Goal: Task Accomplishment & Management: Use online tool/utility

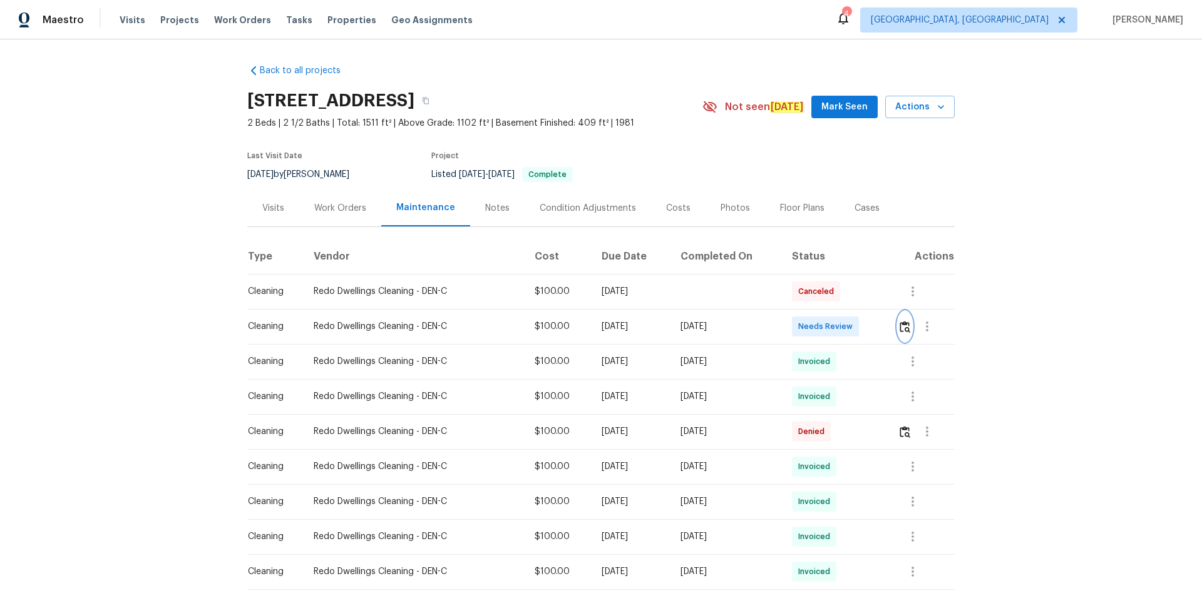
click at [901, 325] on img "button" at bounding box center [904, 327] width 11 height 12
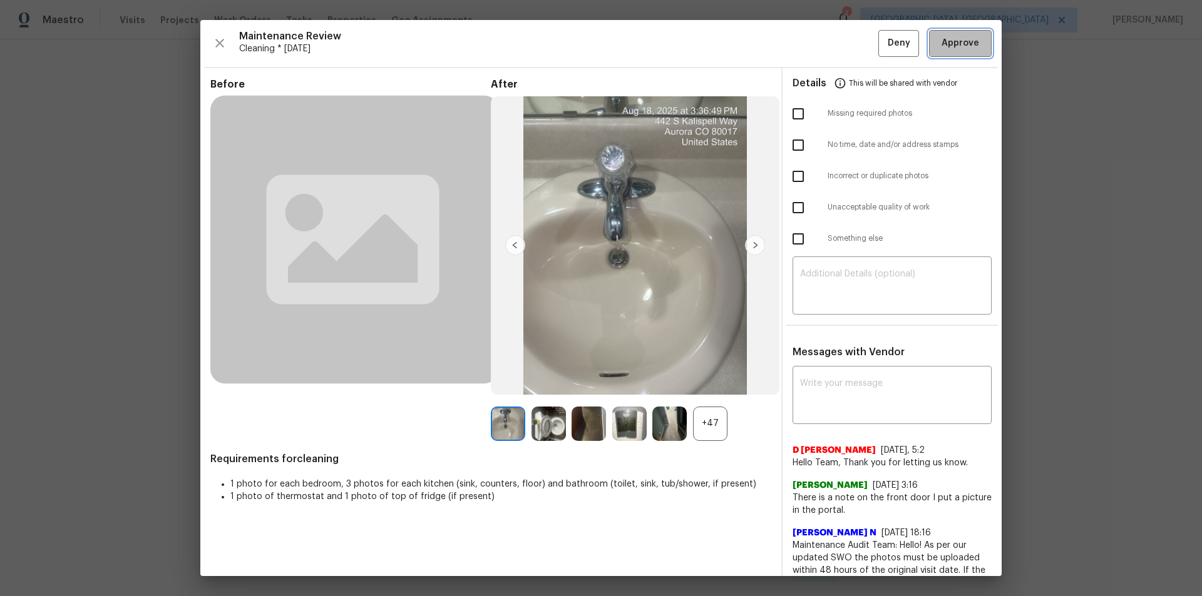
click at [964, 48] on span "Approve" at bounding box center [960, 44] width 38 height 16
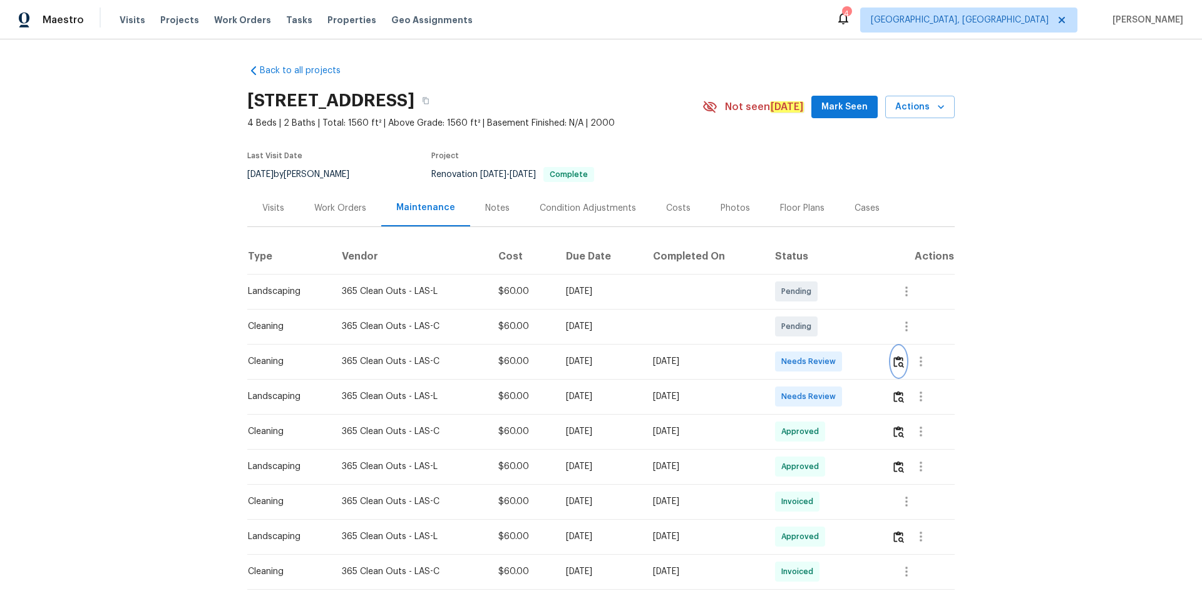
click at [854, 366] on img "button" at bounding box center [898, 362] width 11 height 12
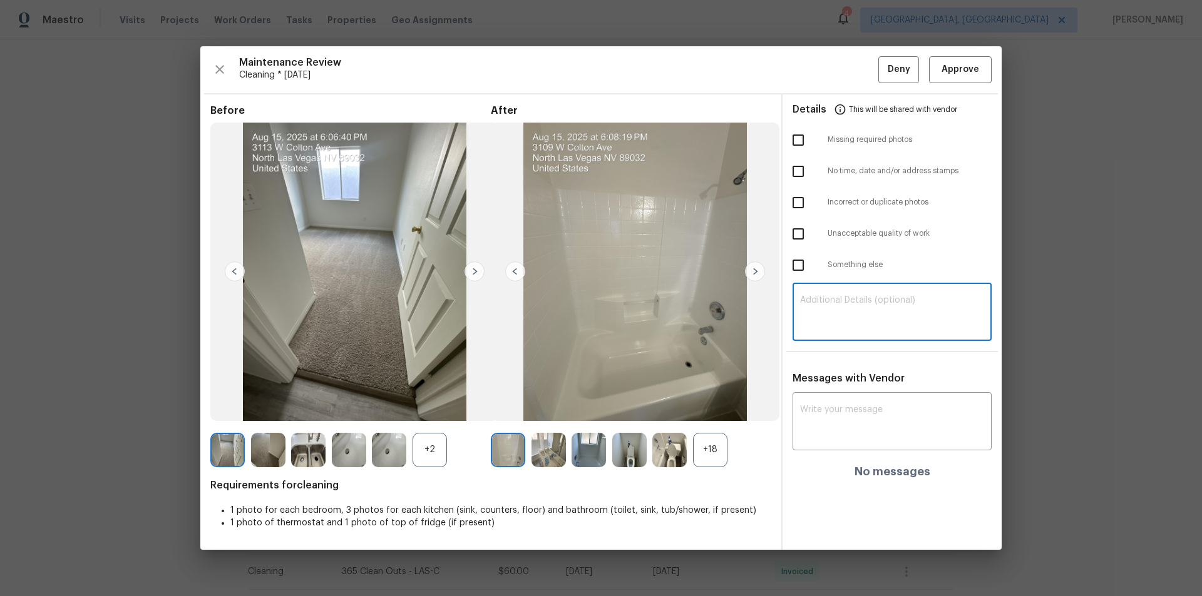
click at [836, 315] on textarea at bounding box center [892, 313] width 184 height 35
paste textarea "Maintenance Audit Team: Hello! Unfortunately, this cleaning visit completed on …"
type textarea "Maintenance Audit Team: Hello! Unfortunately, this cleaning visit completed on …"
click at [834, 396] on div "x ​" at bounding box center [891, 423] width 199 height 55
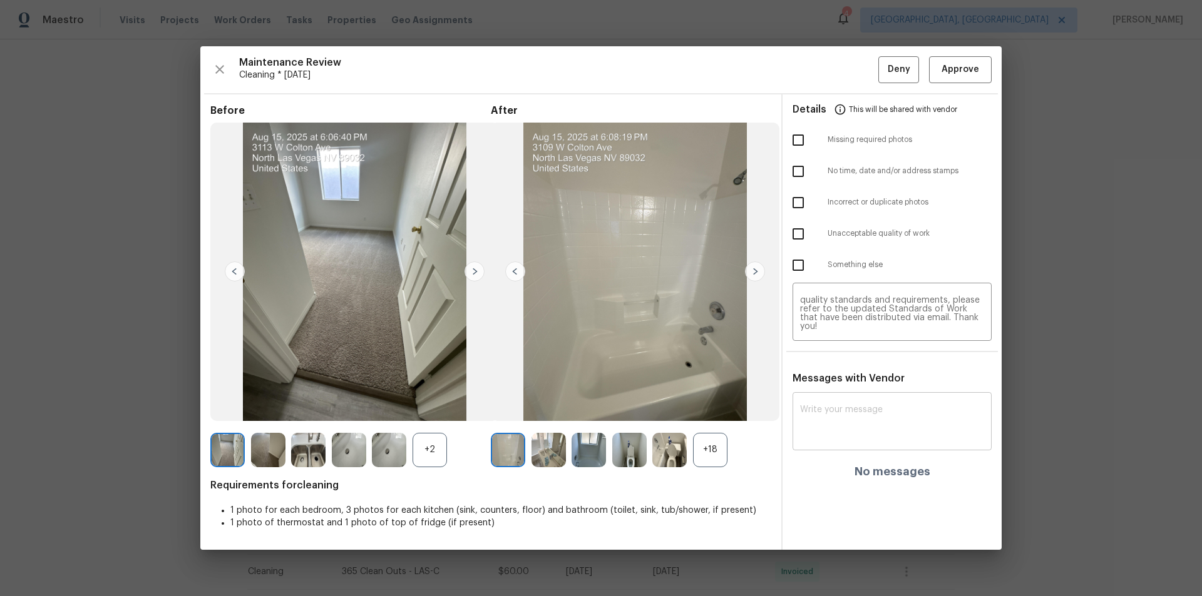
paste textarea "Maintenance Audit Team: Hello! Unfortunately, this cleaning visit completed on …"
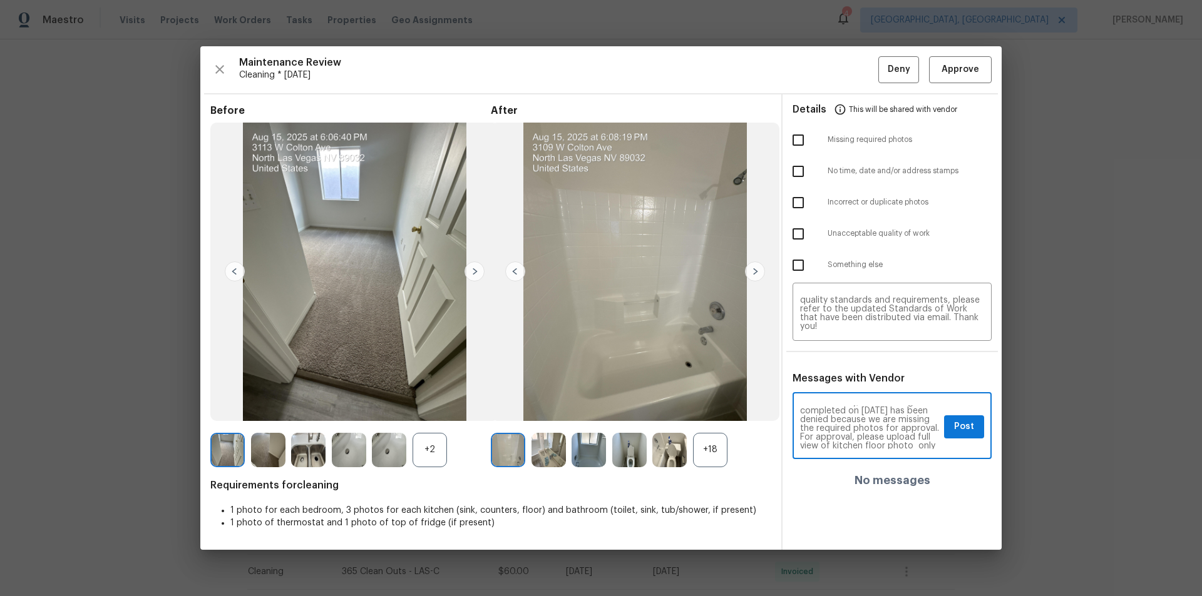
scroll to position [25, 0]
click at [854, 401] on textarea "Maintenance Audit Team: Hello! Unfortunately, this cleaning visit completed on …" at bounding box center [869, 428] width 139 height 44
drag, startPoint x: 846, startPoint y: 434, endPoint x: 841, endPoint y: 427, distance: 8.0
click at [841, 401] on textarea "Maintenance Audit Team: Hello! Unfortunately, this cleaning visit completed on …" at bounding box center [869, 428] width 139 height 44
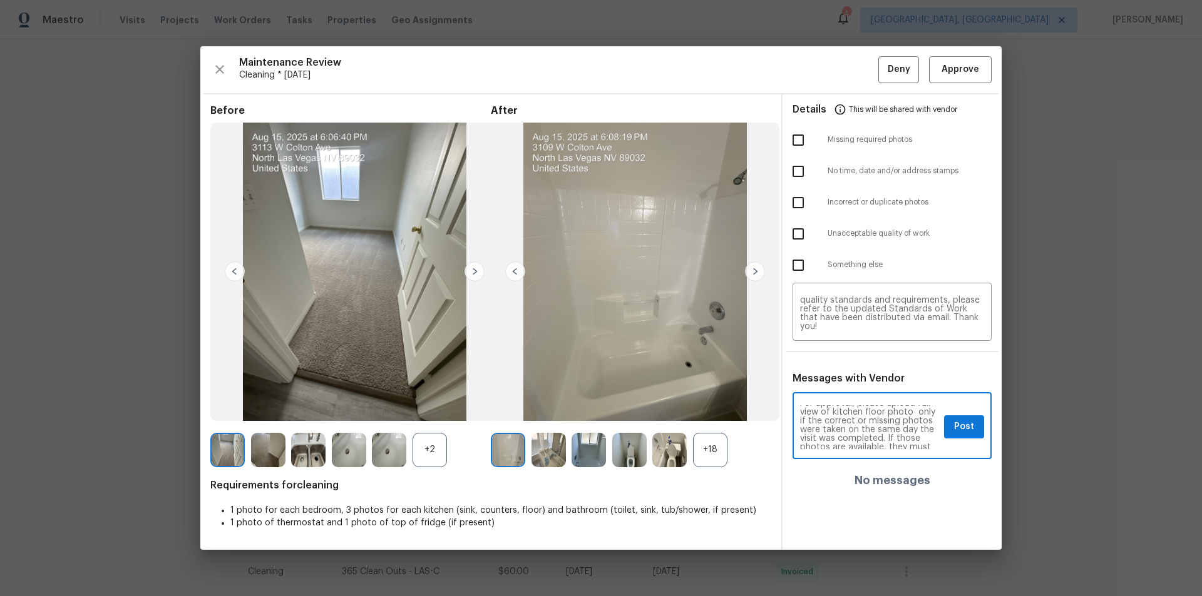
scroll to position [0, 0]
click at [824, 401] on textarea "Maintenance Audit Team: Hello! Unfortunately, this cleaning visit completed on …" at bounding box center [869, 428] width 139 height 44
drag, startPoint x: 823, startPoint y: 437, endPoint x: 837, endPoint y: 448, distance: 17.4
click at [825, 401] on textarea "Maintenance Audit Team: Hello! Unfortunately, this cleaning visit completed on …" at bounding box center [869, 428] width 139 height 44
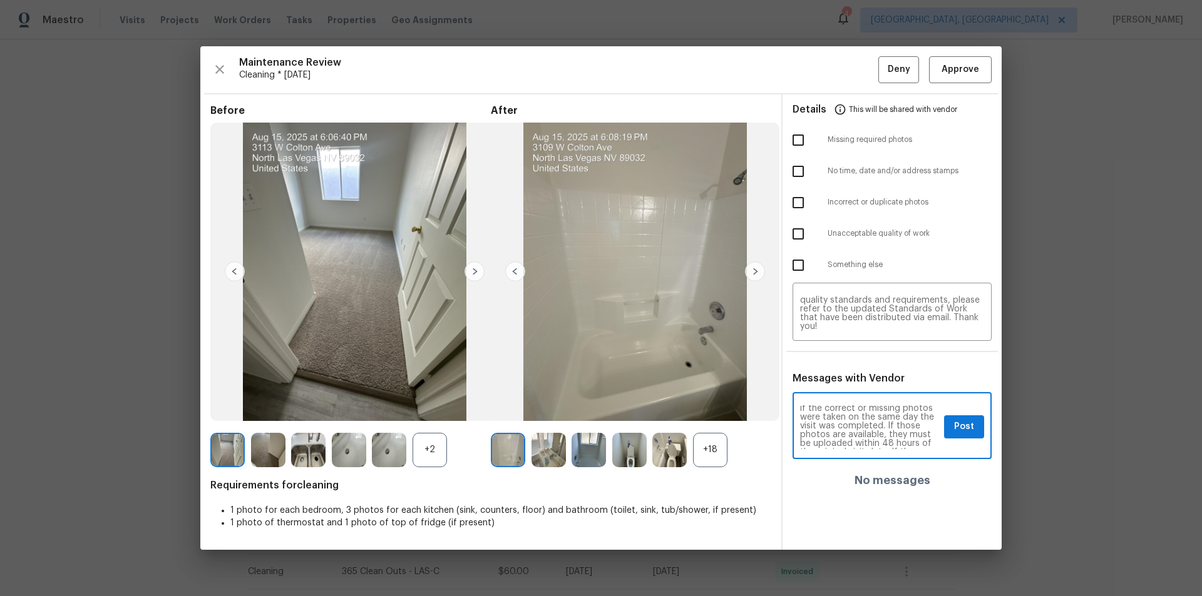
type textarea "Maintenance Audit Team: Hello! Unfortunately, this cleaning visit completed on …"
drag, startPoint x: 796, startPoint y: 136, endPoint x: 889, endPoint y: 324, distance: 209.6
click at [794, 138] on input "checkbox" at bounding box center [798, 140] width 26 height 26
checkbox input "true"
click at [854, 401] on button "Post" at bounding box center [964, 427] width 40 height 23
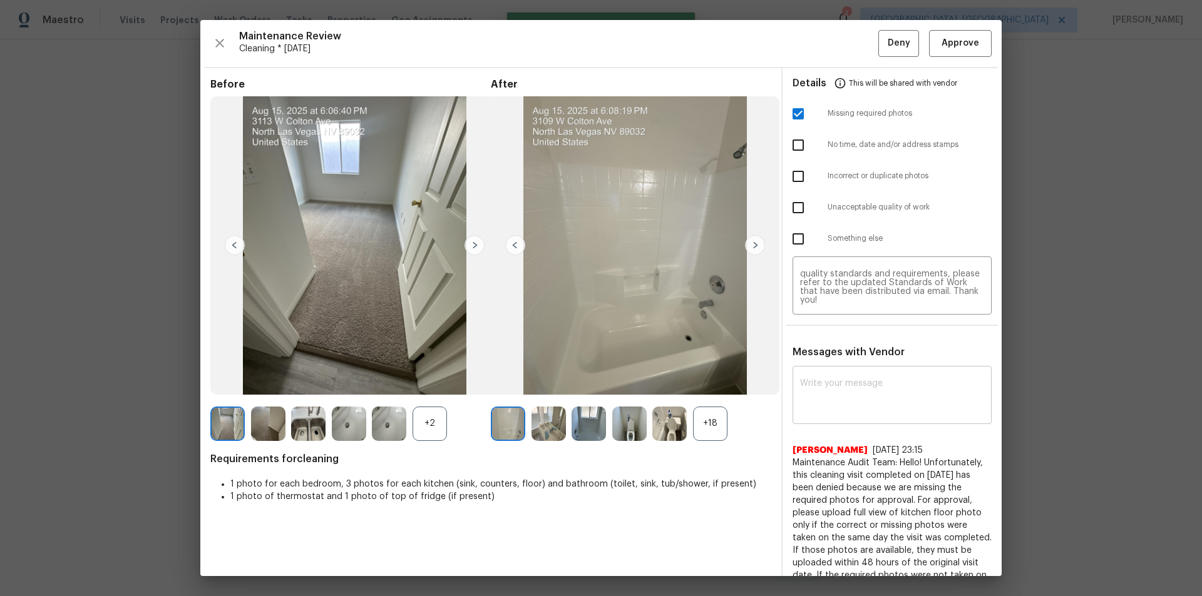
scroll to position [0, 0]
click at [854, 48] on button "Deny" at bounding box center [898, 43] width 41 height 27
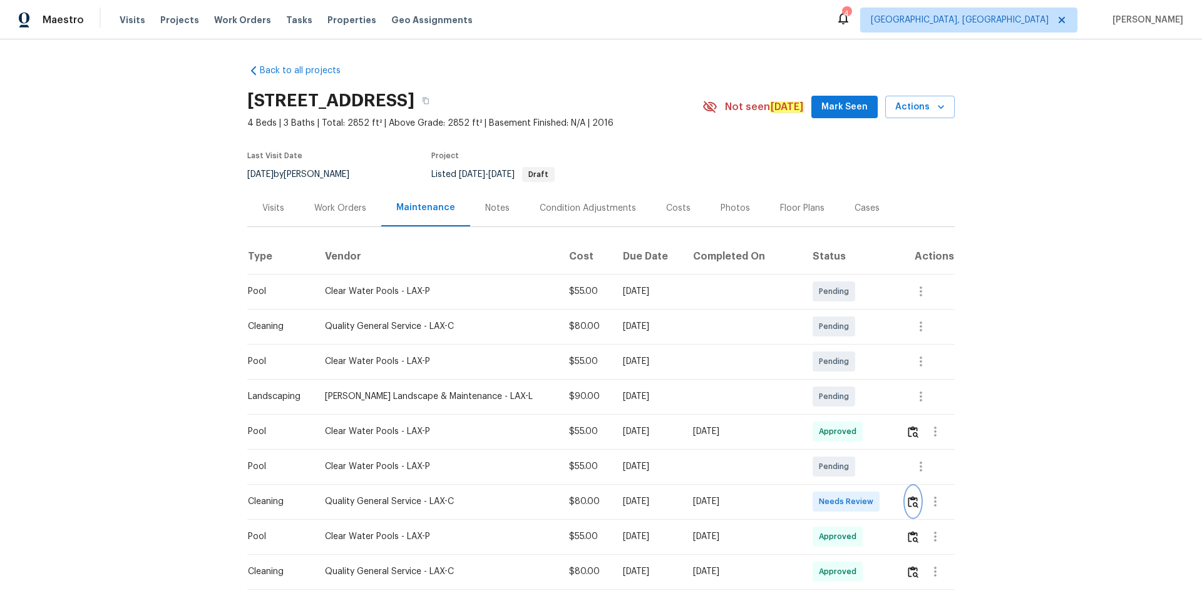
click at [908, 508] on img "button" at bounding box center [913, 502] width 11 height 12
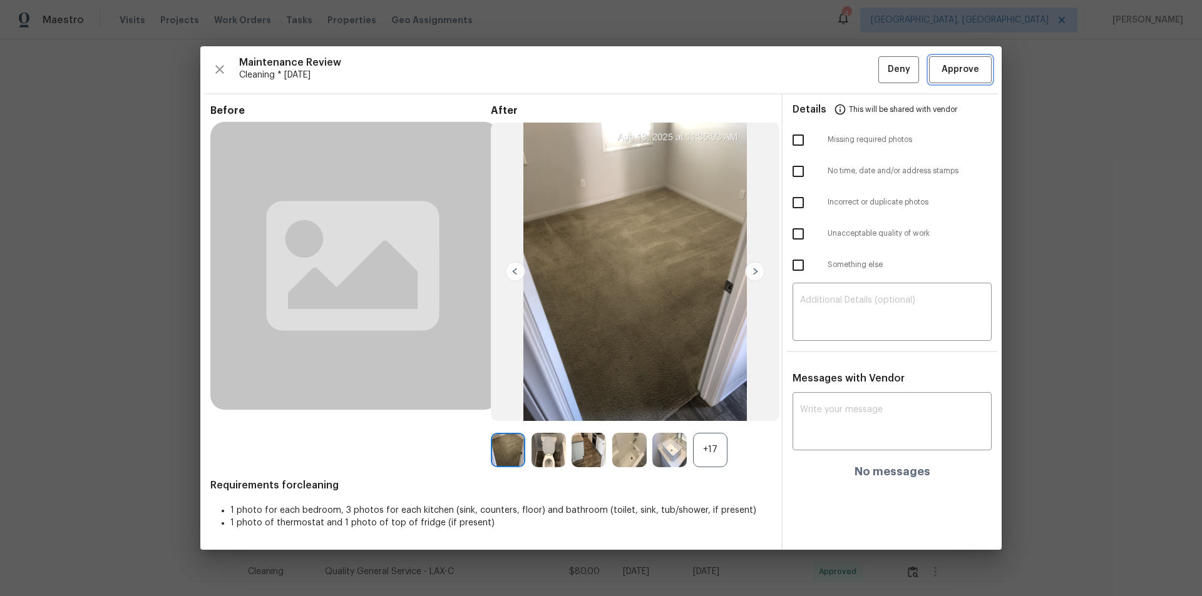
click at [963, 66] on span "Approve" at bounding box center [960, 70] width 38 height 16
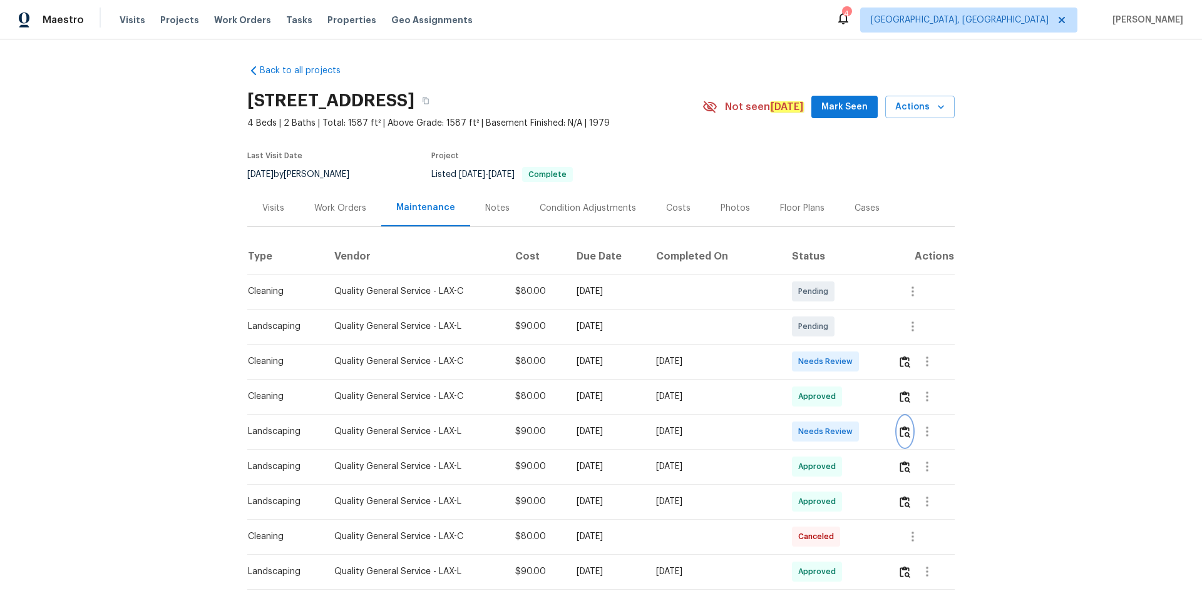
click at [903, 434] on img "button" at bounding box center [904, 432] width 11 height 12
click at [899, 437] on img "button" at bounding box center [904, 432] width 11 height 12
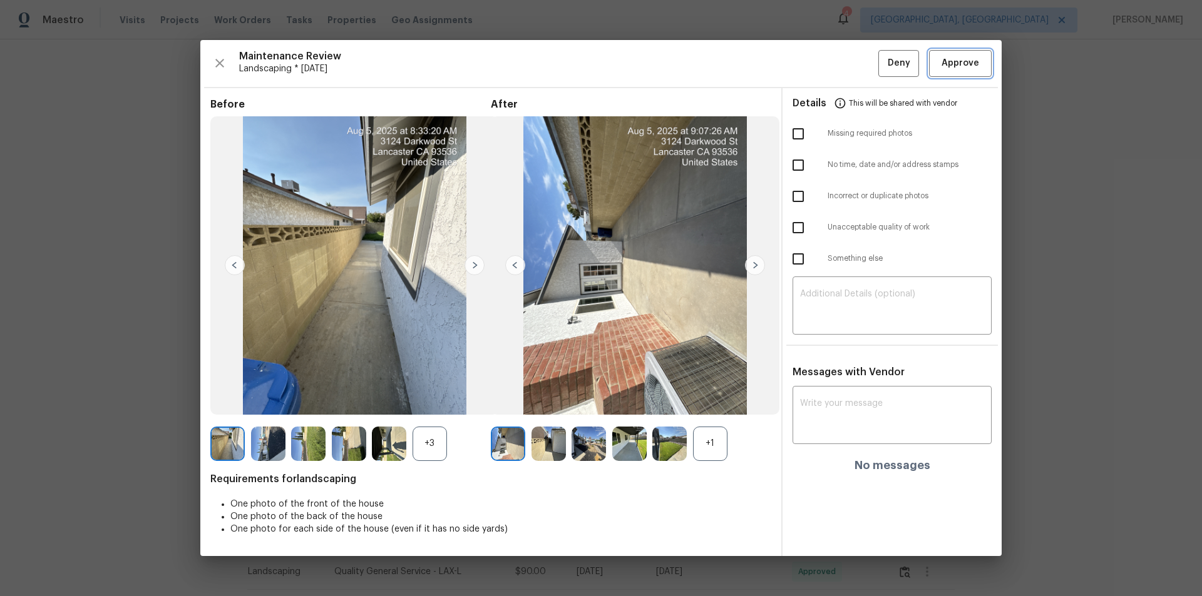
drag, startPoint x: 976, startPoint y: 58, endPoint x: 982, endPoint y: 89, distance: 31.8
click at [975, 60] on span "Approve" at bounding box center [960, 64] width 38 height 16
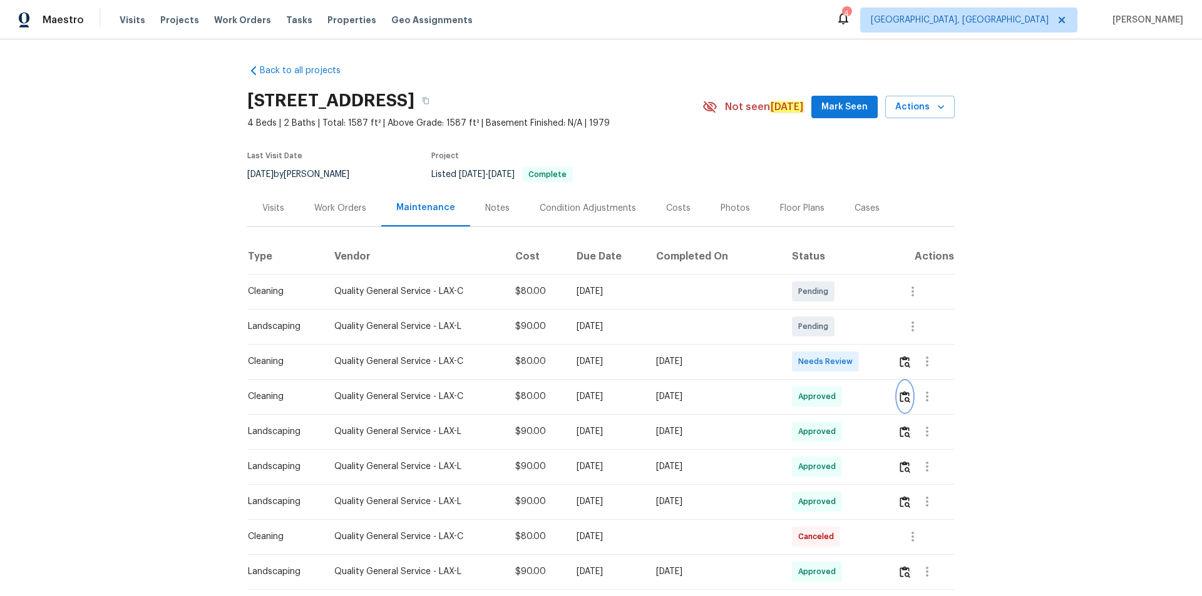
click at [905, 400] on img "button" at bounding box center [904, 397] width 11 height 12
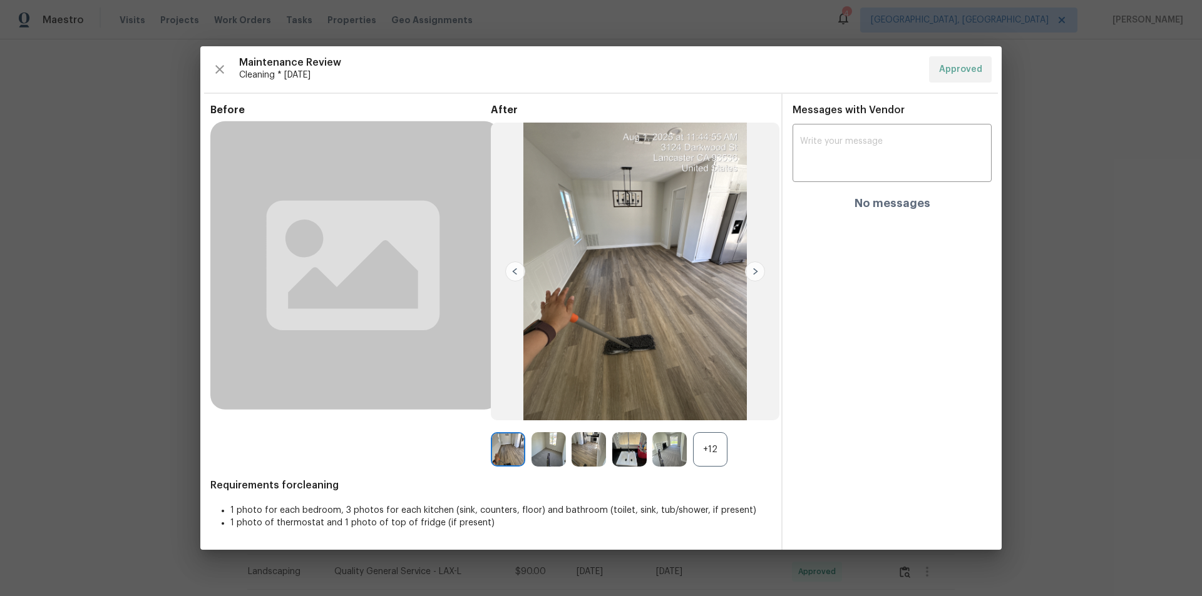
click at [703, 448] on div "+12" at bounding box center [710, 449] width 34 height 34
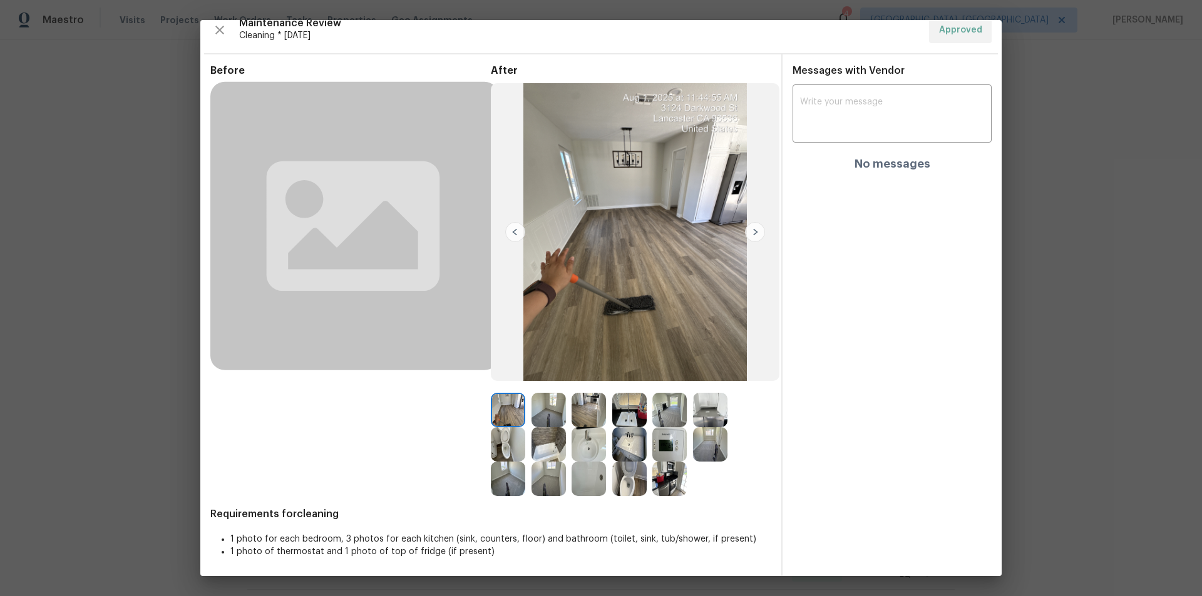
scroll to position [16, 0]
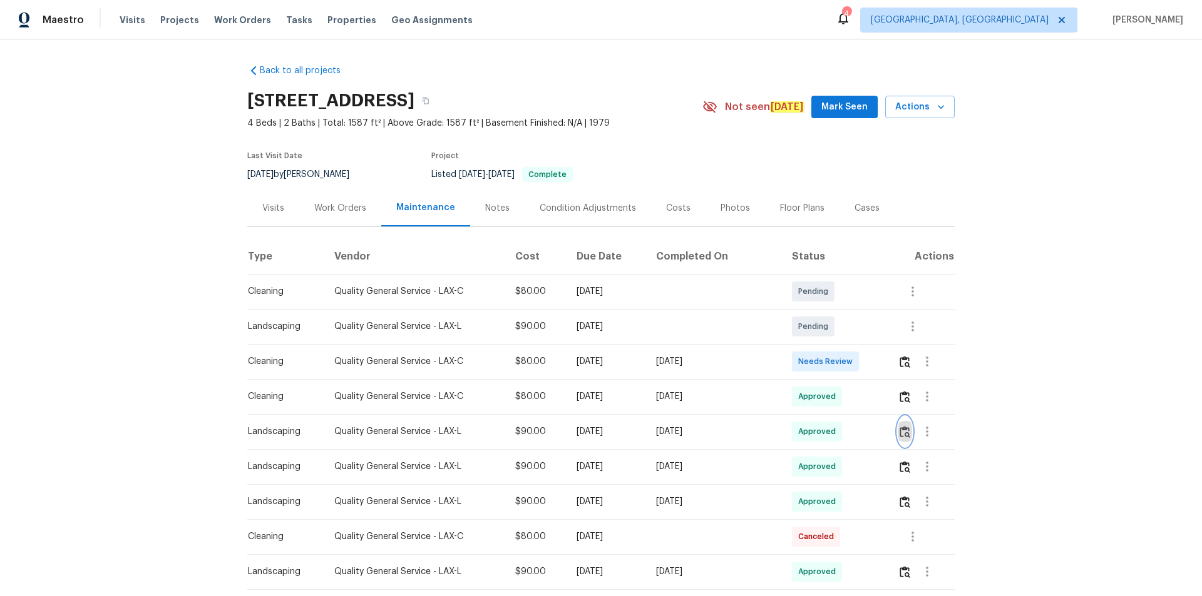
click at [904, 436] on img "button" at bounding box center [904, 432] width 11 height 12
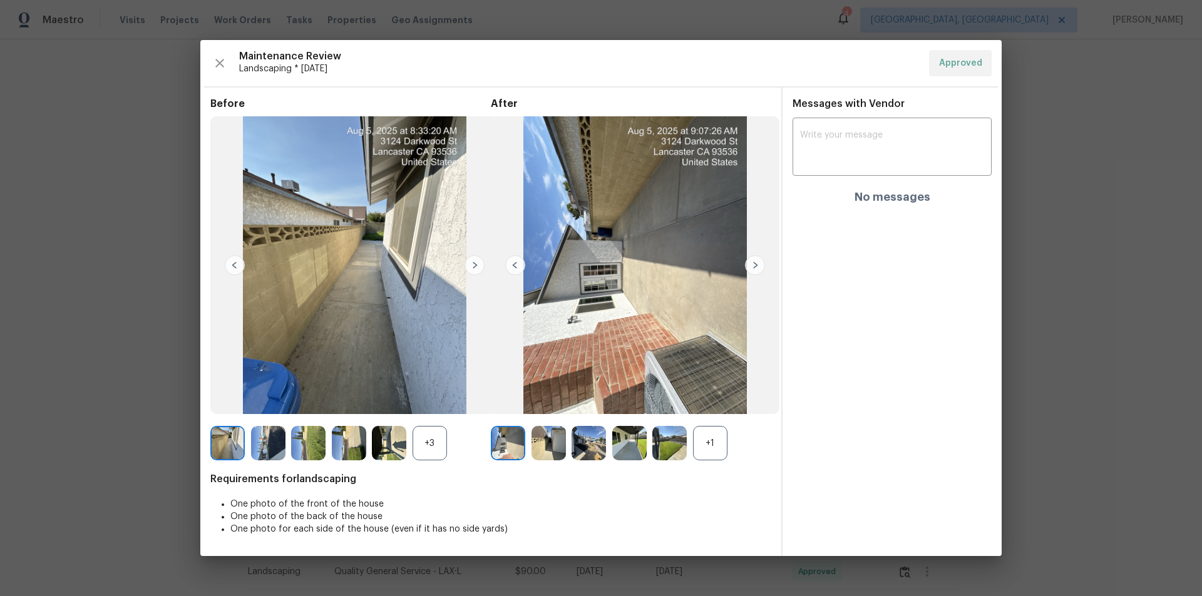
drag, startPoint x: 1038, startPoint y: 362, endPoint x: 1007, endPoint y: 394, distance: 44.3
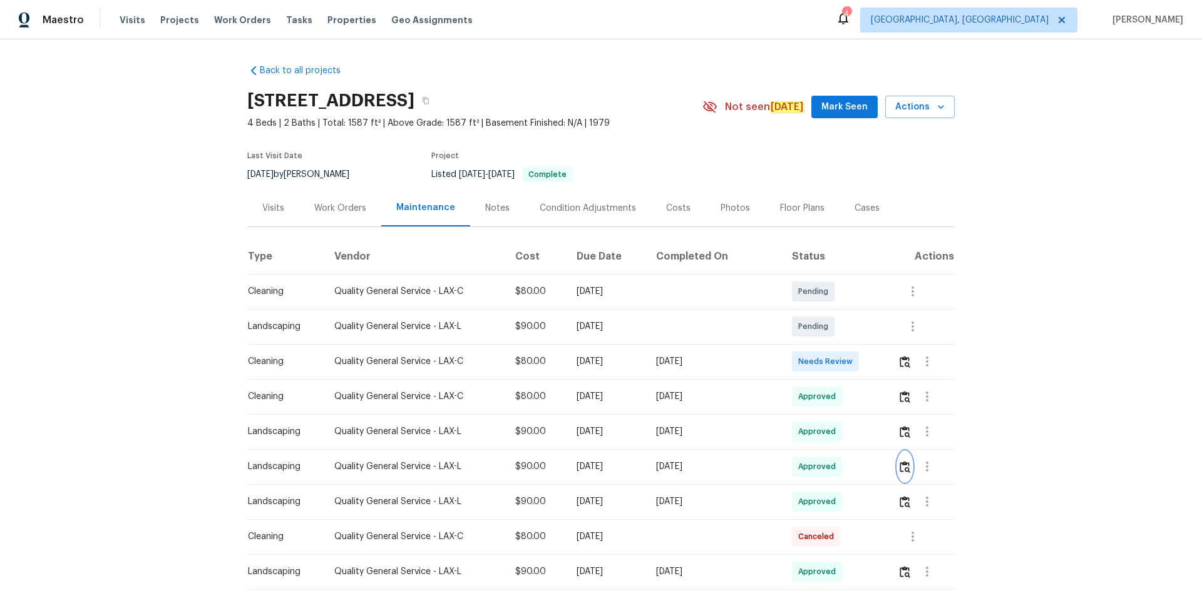
click at [899, 460] on button "button" at bounding box center [904, 467] width 14 height 30
click at [878, 406] on td "Approved" at bounding box center [835, 396] width 106 height 35
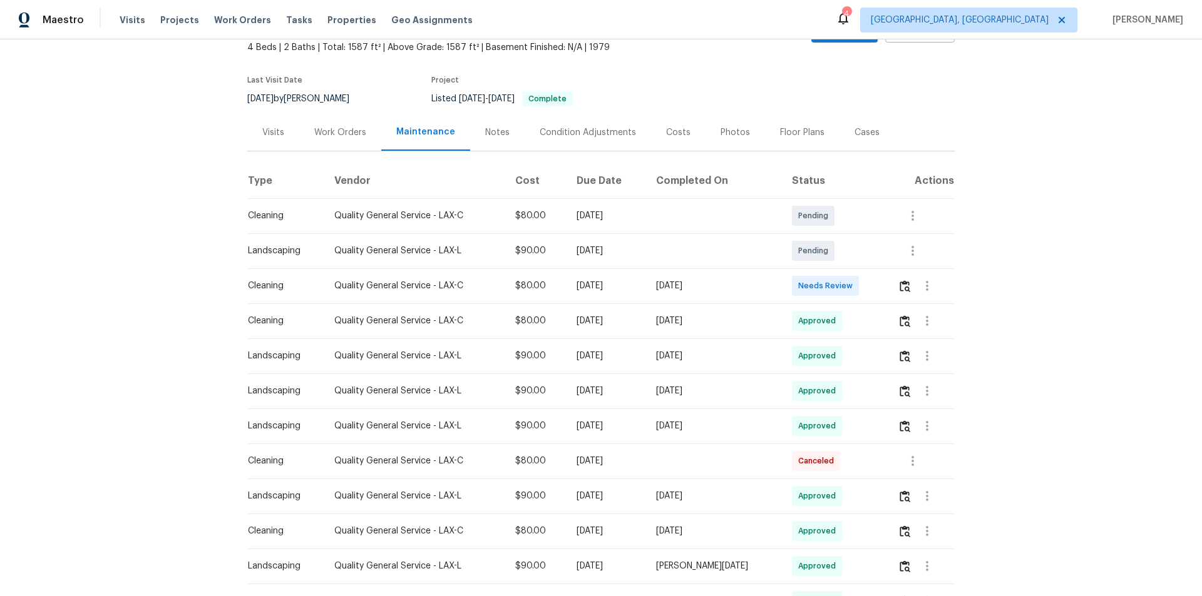
scroll to position [125, 0]
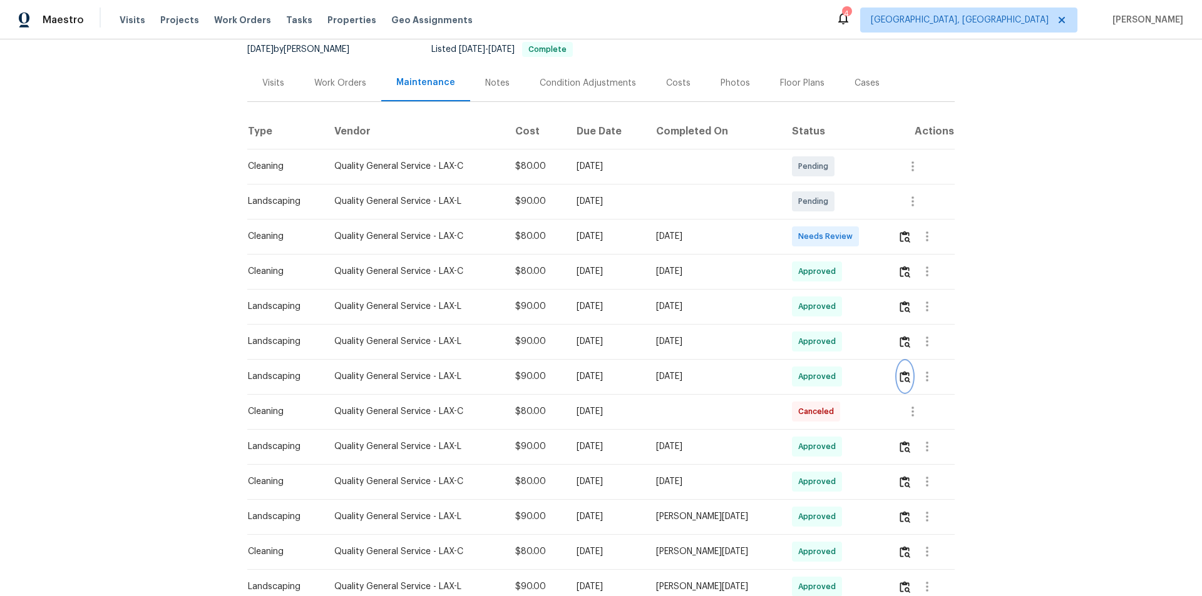
click at [901, 383] on button "button" at bounding box center [904, 377] width 14 height 30
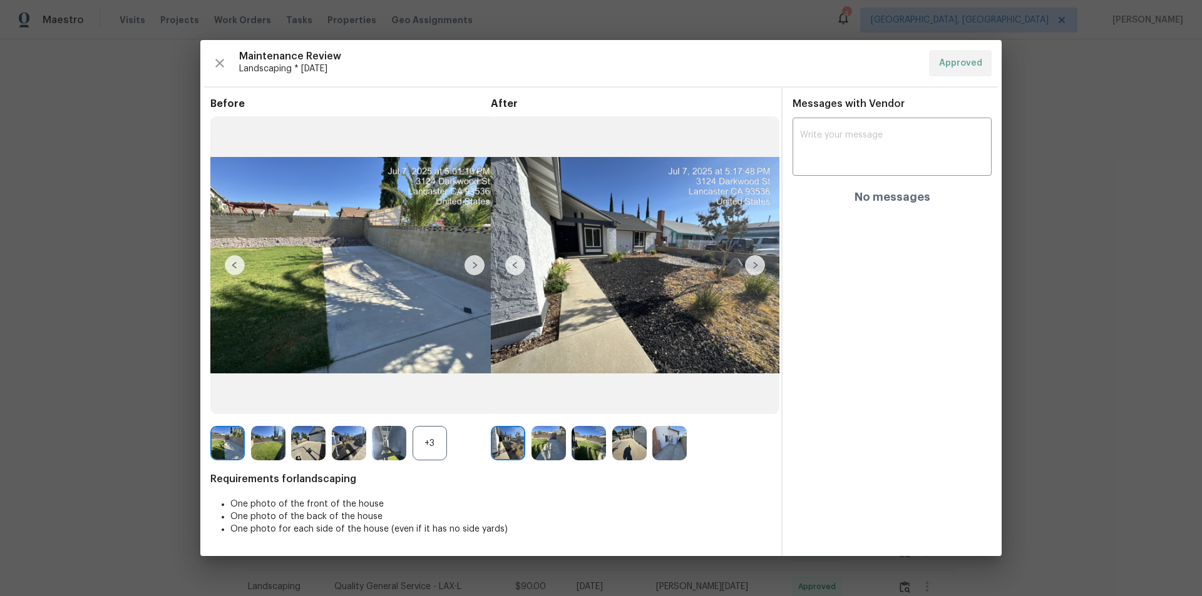
click at [916, 359] on div "Messages with Vendor x ​ No messages" at bounding box center [891, 322] width 219 height 468
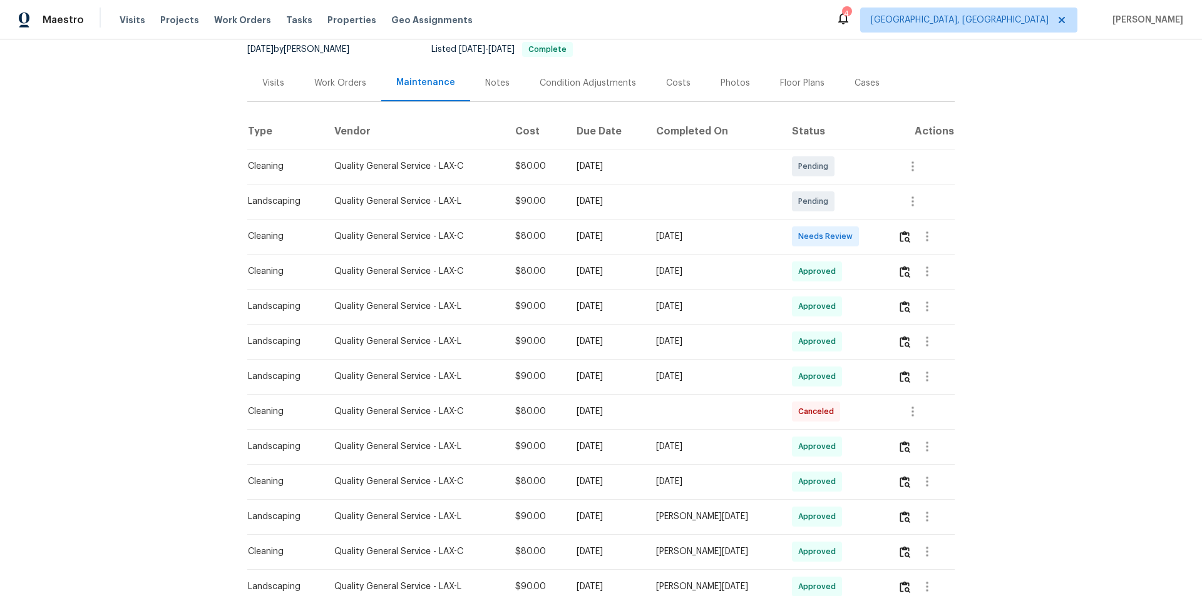
drag, startPoint x: 904, startPoint y: 324, endPoint x: 900, endPoint y: 334, distance: 10.9
click at [904, 325] on td at bounding box center [920, 341] width 67 height 35
click at [900, 334] on button "button" at bounding box center [904, 342] width 14 height 30
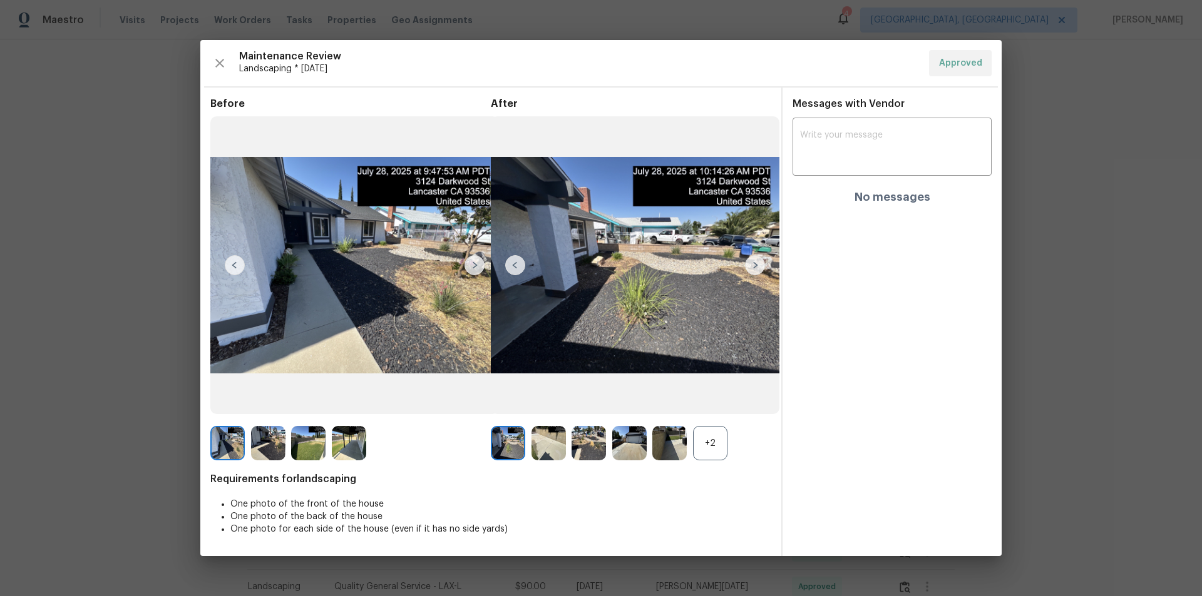
drag, startPoint x: 1143, startPoint y: 230, endPoint x: 1133, endPoint y: 232, distance: 10.1
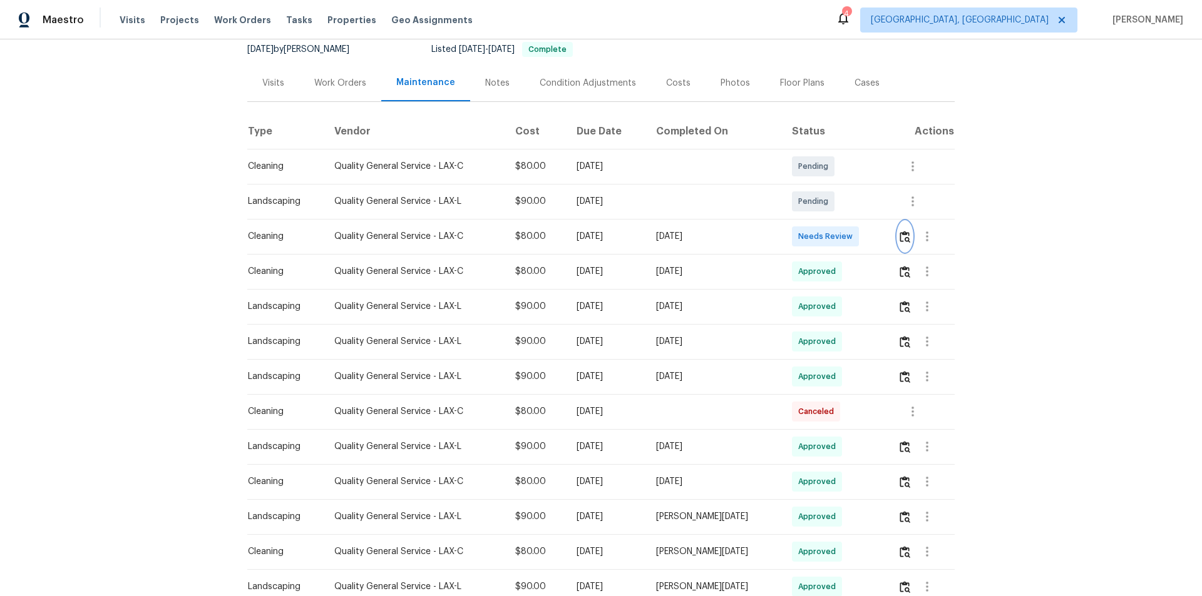
click at [906, 241] on img "button" at bounding box center [904, 237] width 11 height 12
click at [899, 233] on img "button" at bounding box center [904, 237] width 11 height 12
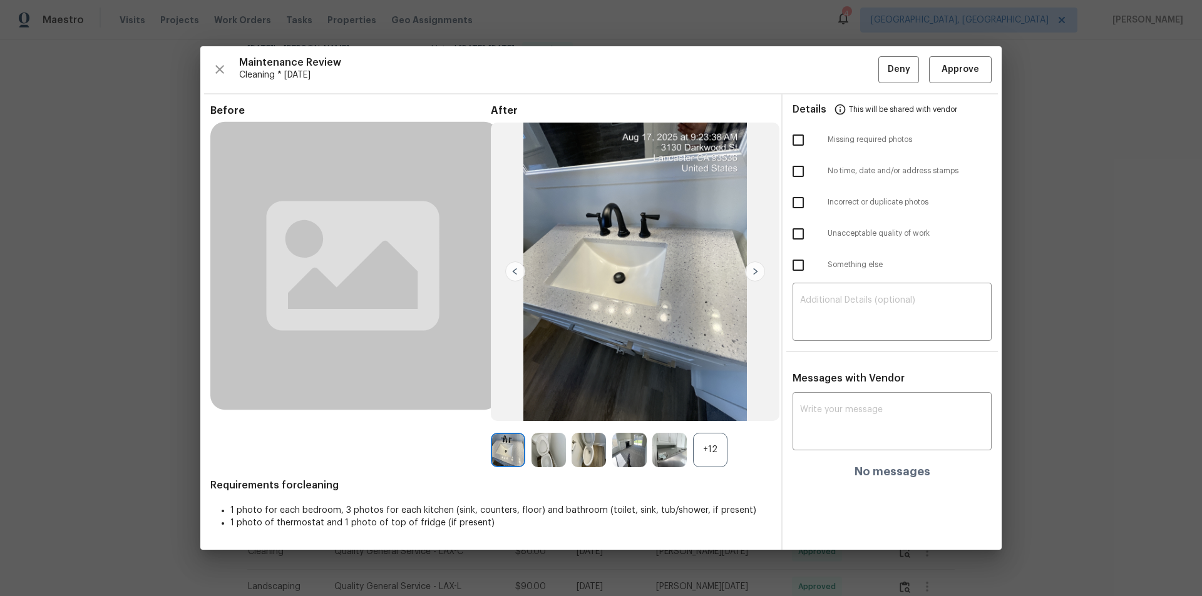
click at [755, 272] on img at bounding box center [755, 272] width 20 height 20
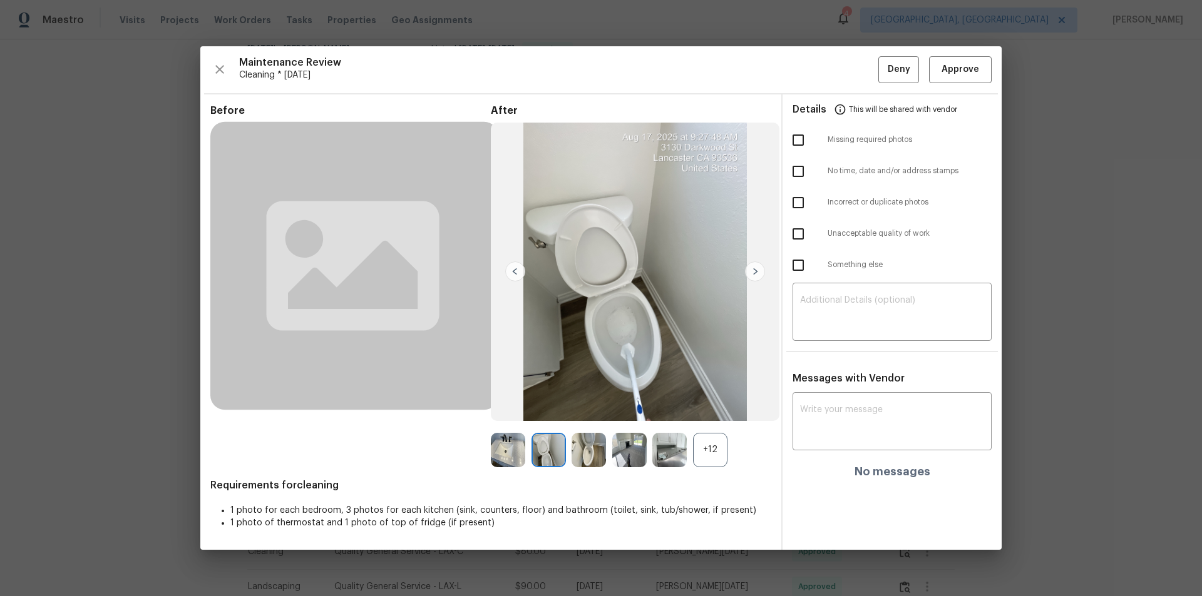
click at [755, 272] on img at bounding box center [755, 272] width 20 height 20
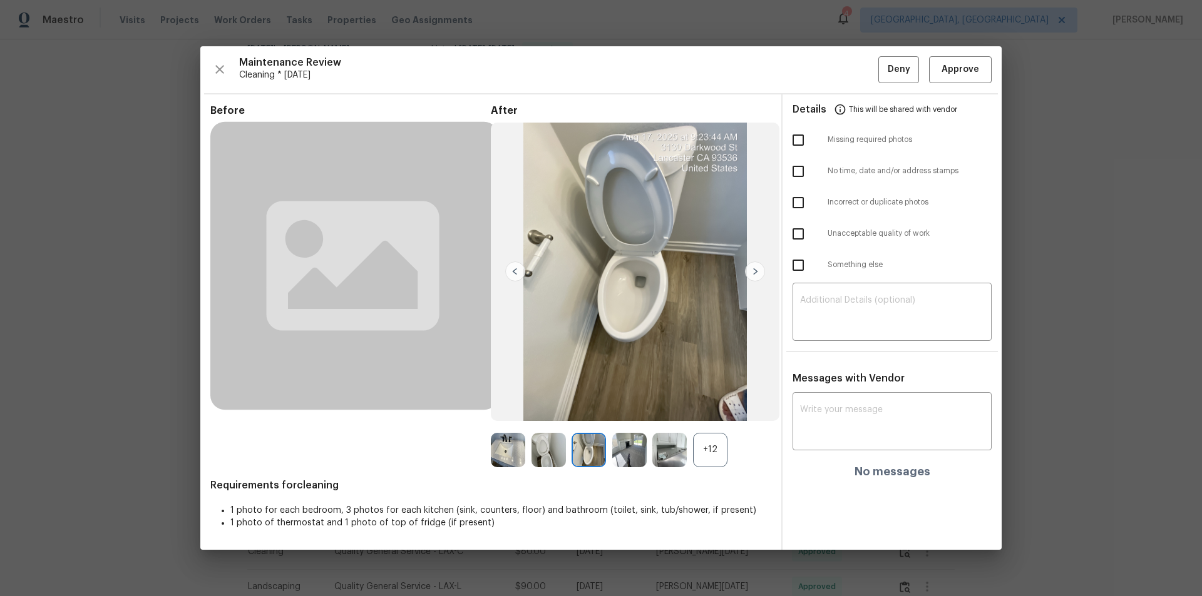
click at [755, 272] on img at bounding box center [755, 272] width 20 height 20
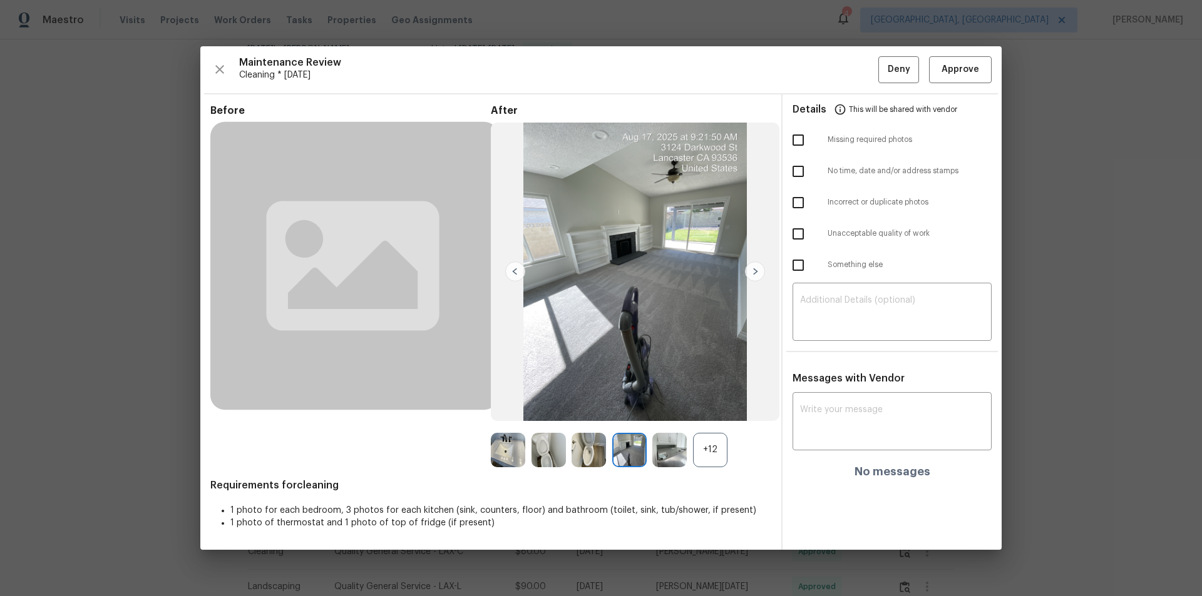
click at [755, 272] on img at bounding box center [755, 272] width 20 height 20
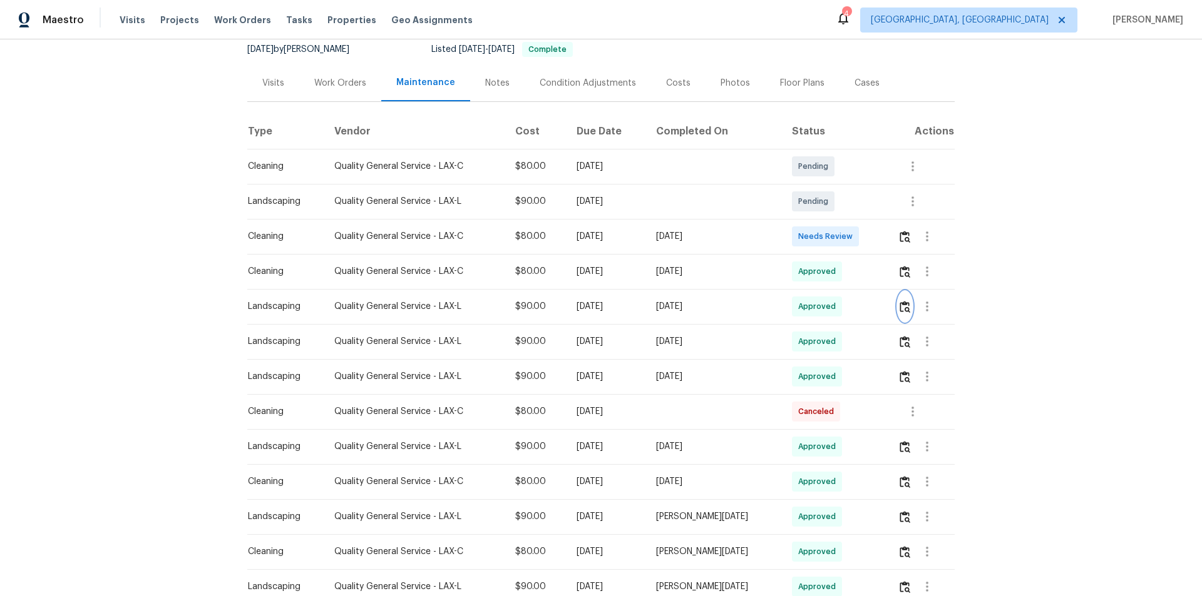
click at [903, 312] on img "button" at bounding box center [904, 307] width 11 height 12
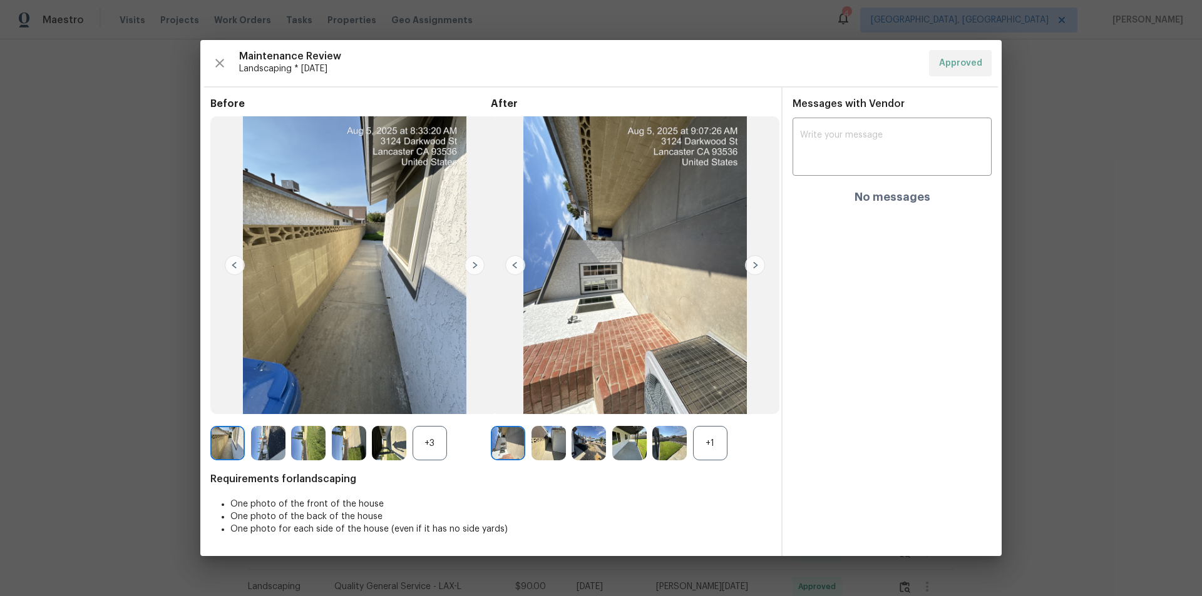
click at [468, 263] on img at bounding box center [474, 265] width 20 height 20
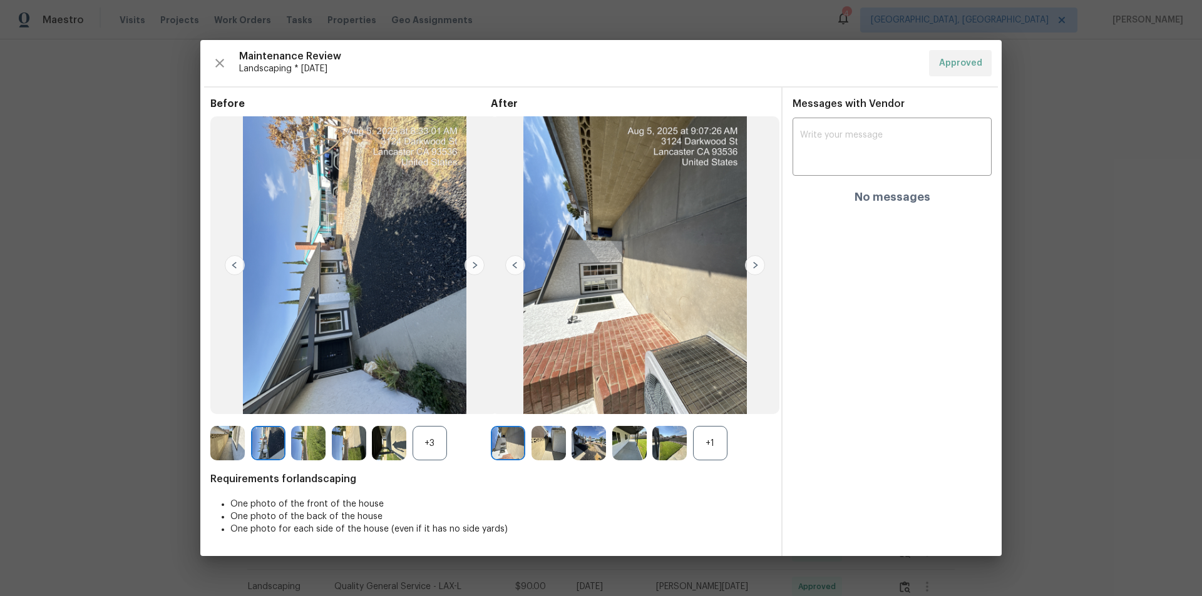
click at [468, 263] on img at bounding box center [474, 265] width 20 height 20
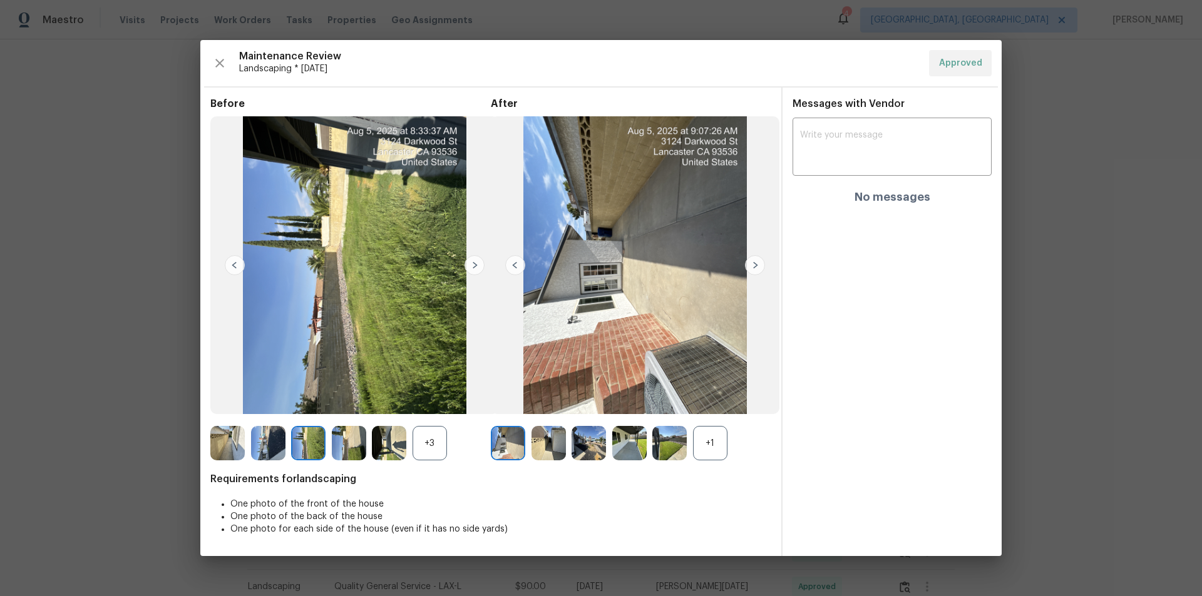
click at [468, 263] on img at bounding box center [474, 265] width 20 height 20
click at [466, 266] on img at bounding box center [474, 265] width 20 height 20
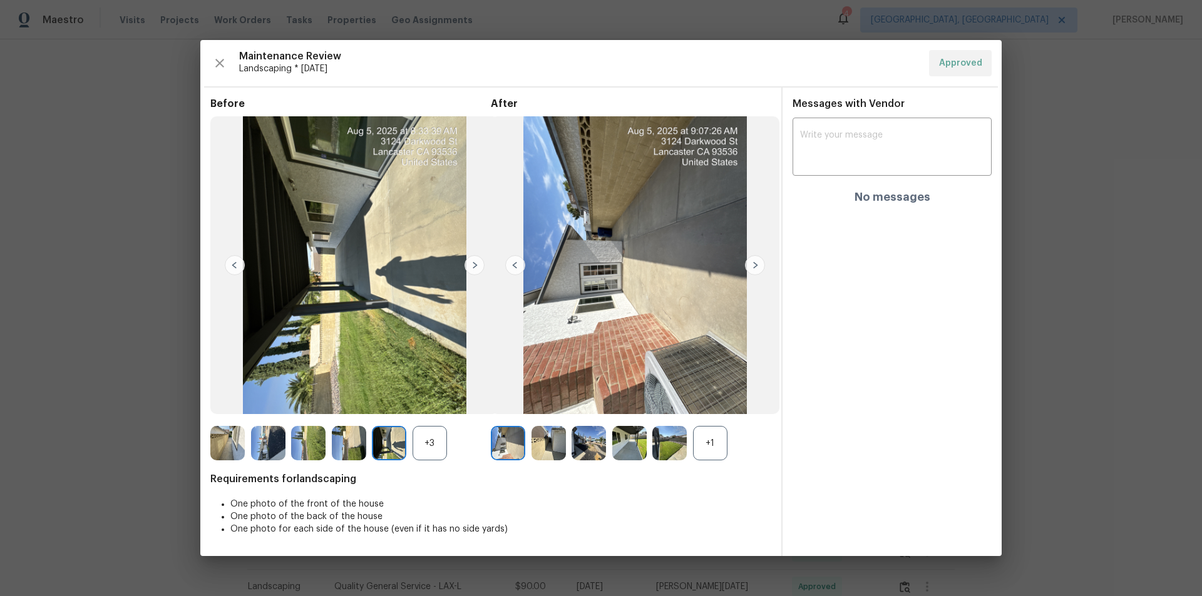
click at [459, 267] on img at bounding box center [354, 265] width 289 height 299
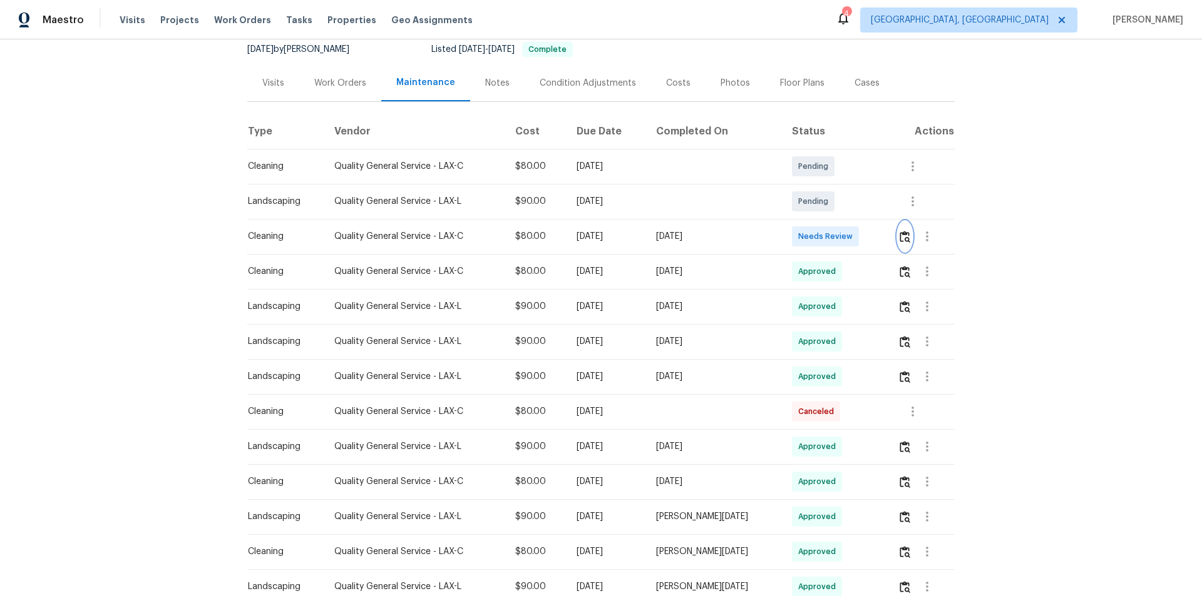
click at [901, 233] on img "button" at bounding box center [904, 237] width 11 height 12
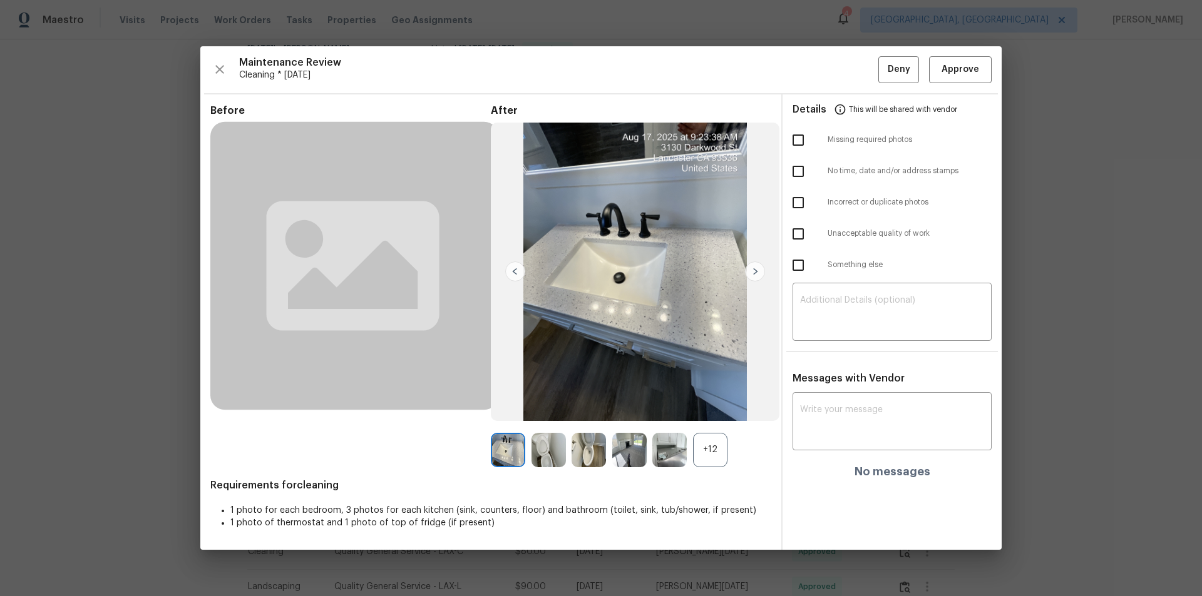
click at [758, 273] on img at bounding box center [755, 272] width 20 height 20
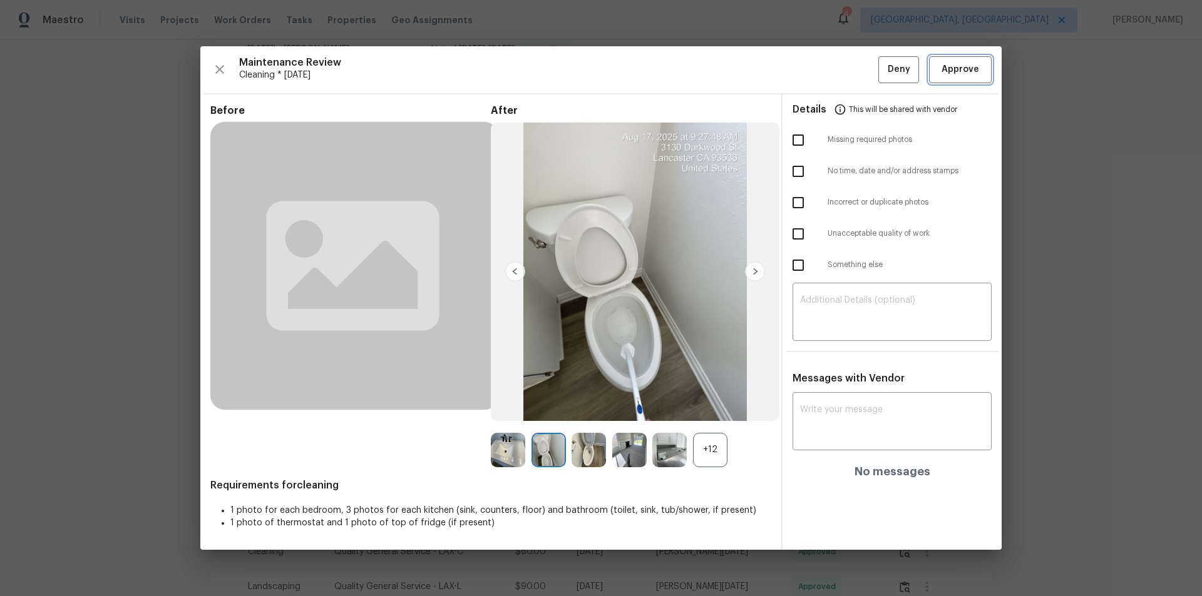
click at [976, 75] on span "Approve" at bounding box center [960, 70] width 38 height 16
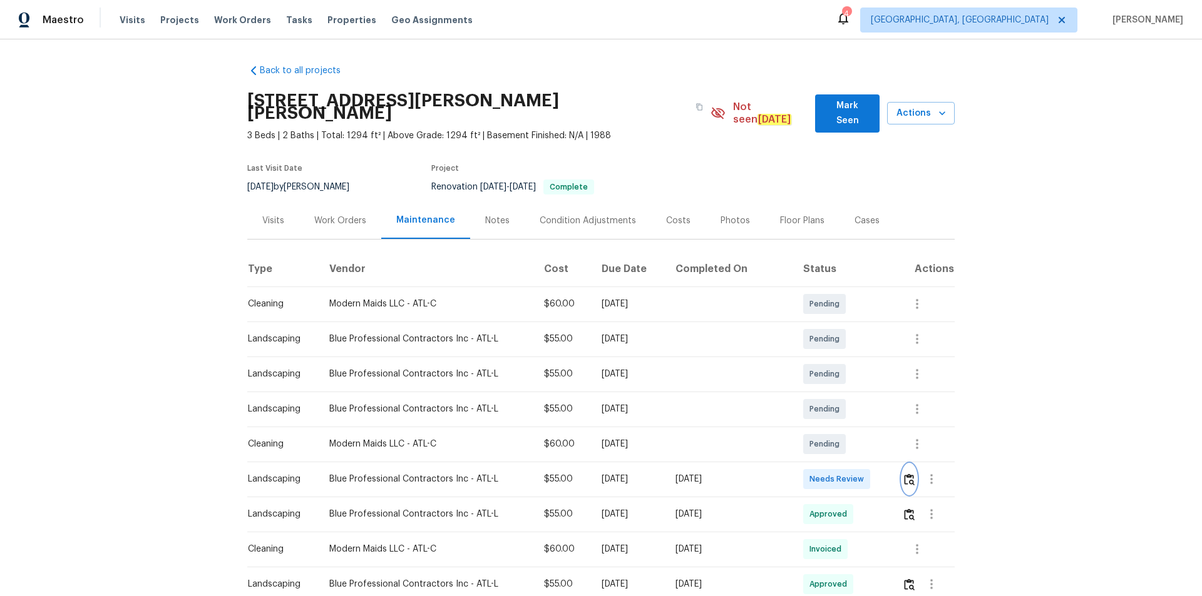
click at [904, 474] on img "button" at bounding box center [909, 480] width 11 height 12
click at [909, 474] on img "button" at bounding box center [909, 480] width 11 height 12
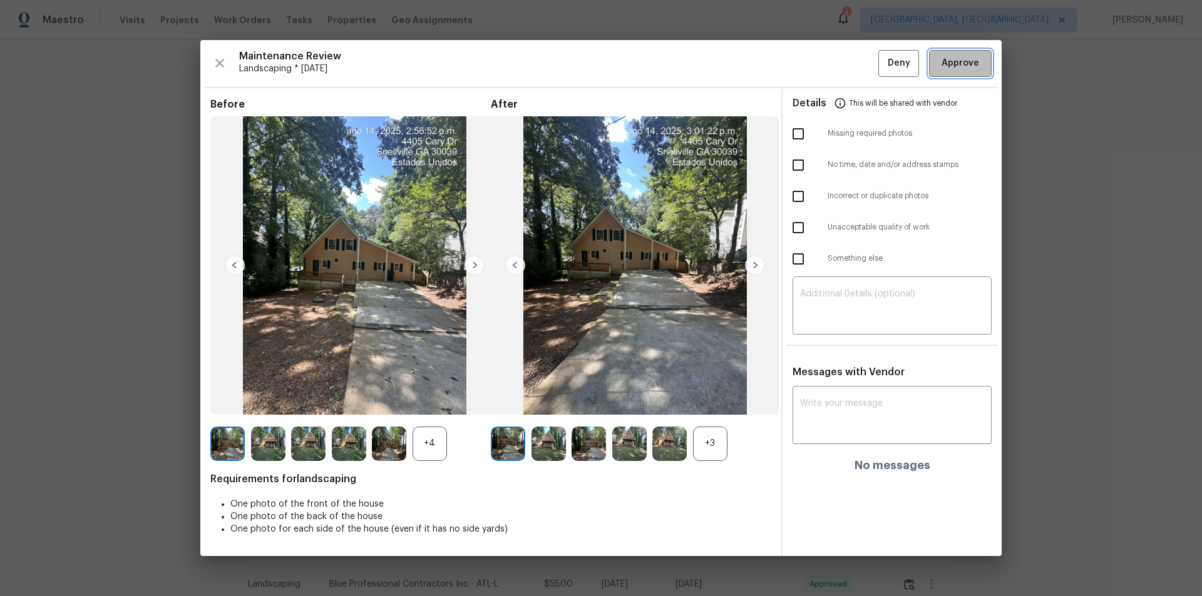
click at [973, 58] on span "Approve" at bounding box center [960, 64] width 38 height 16
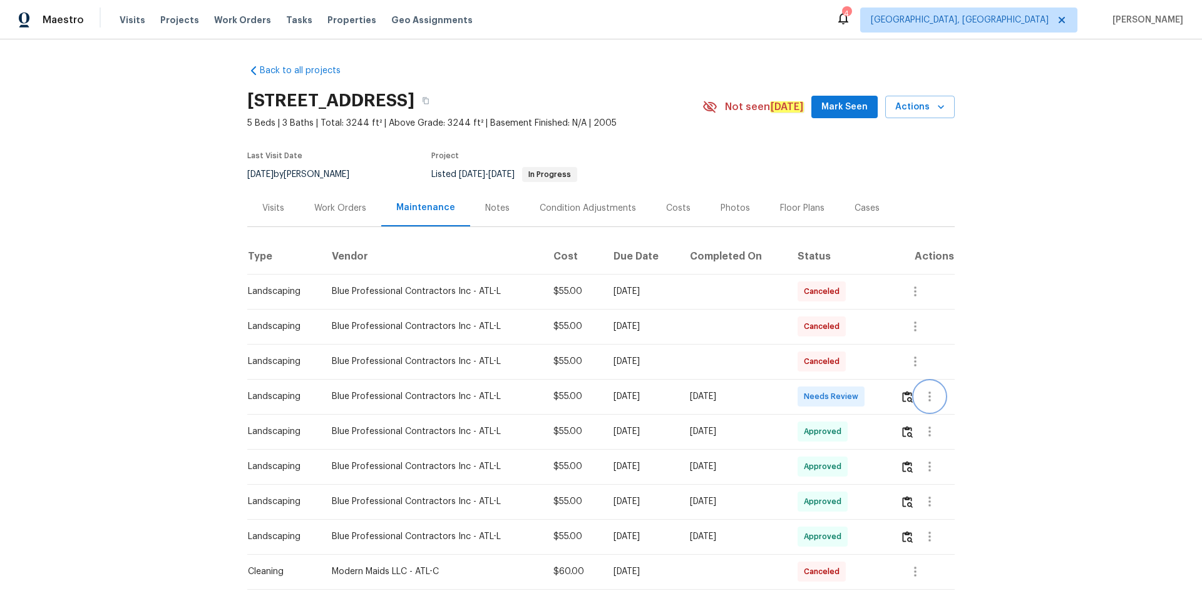
click at [854, 397] on button "button" at bounding box center [929, 397] width 30 height 30
drag, startPoint x: 875, startPoint y: 396, endPoint x: 913, endPoint y: 404, distance: 38.4
click at [854, 397] on div at bounding box center [601, 298] width 1202 height 596
click at [854, 399] on button "button" at bounding box center [907, 397] width 14 height 30
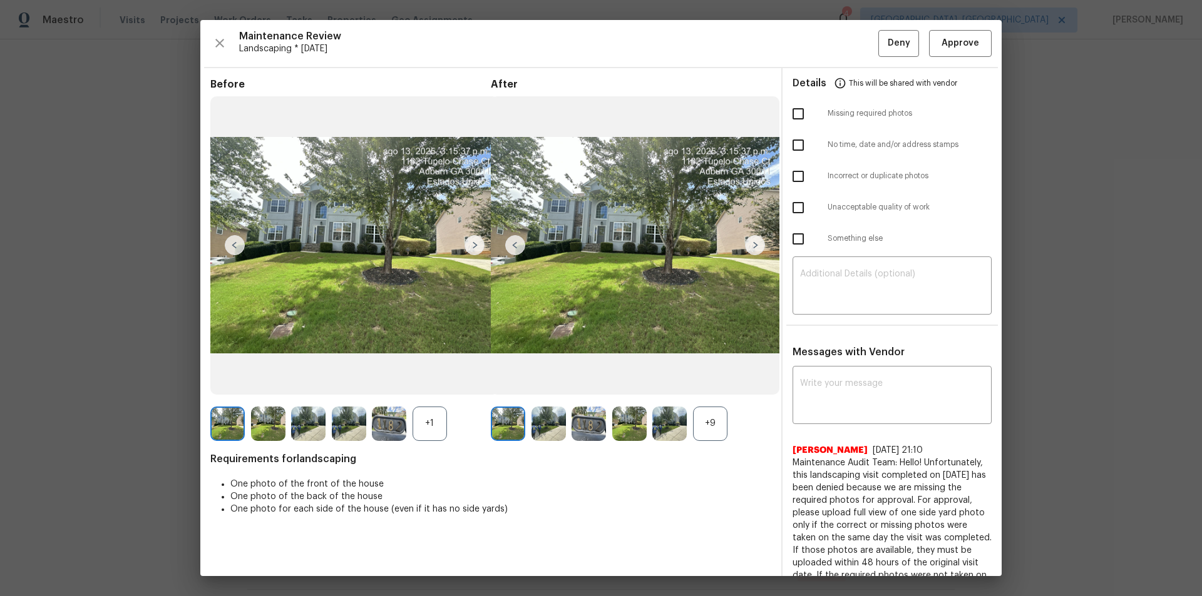
drag, startPoint x: 1120, startPoint y: 96, endPoint x: 921, endPoint y: 432, distance: 390.9
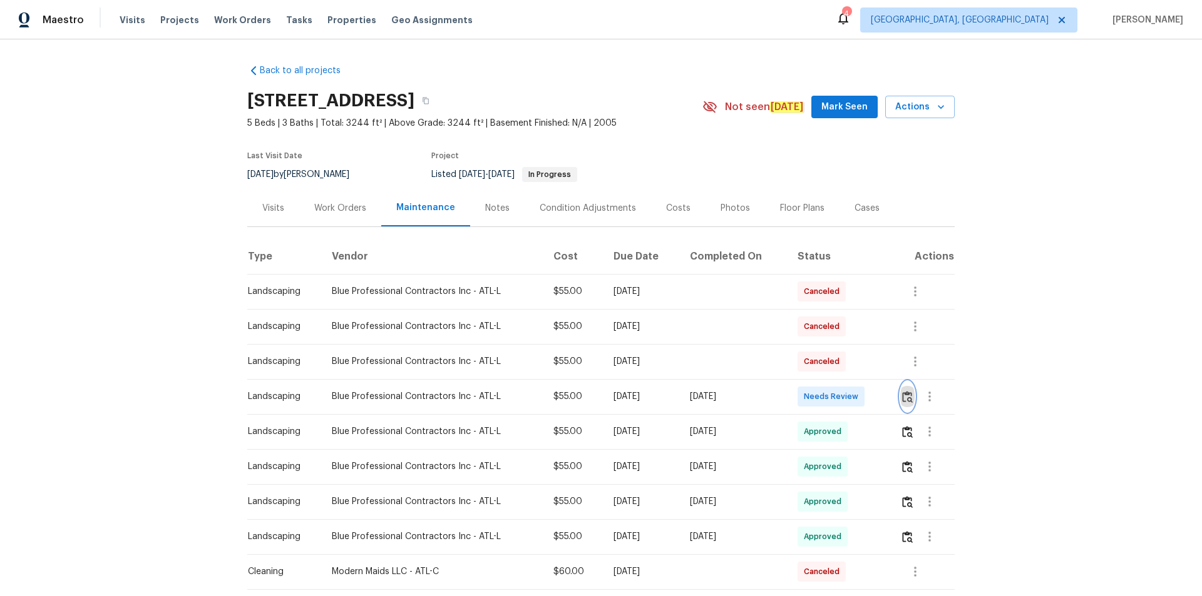
click at [854, 401] on img "button" at bounding box center [907, 397] width 11 height 12
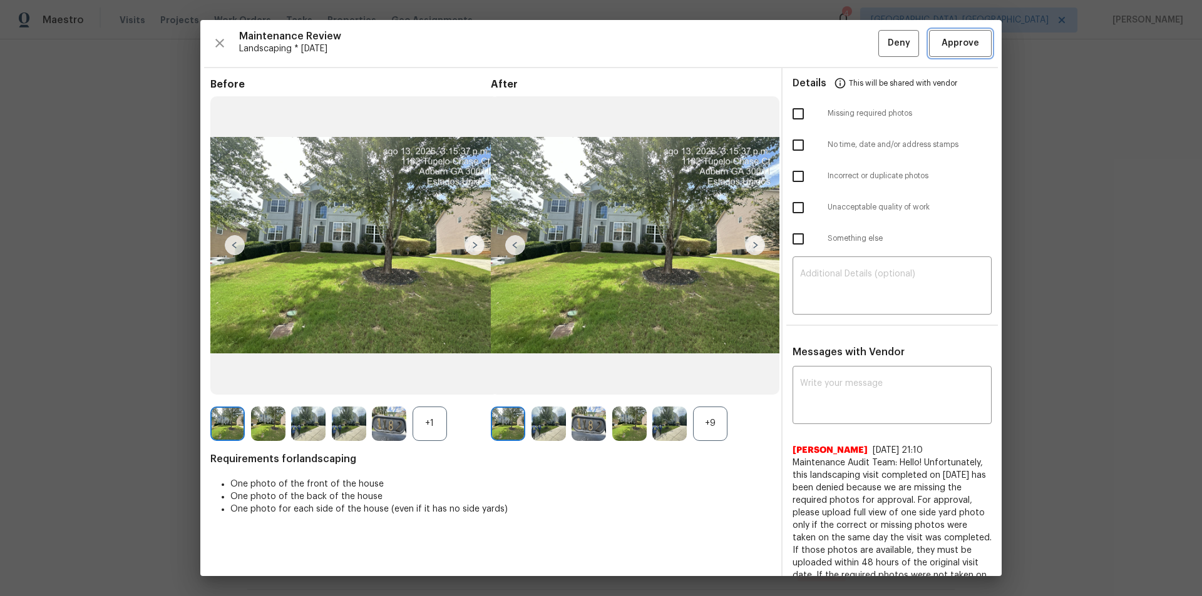
click at [854, 41] on span "Approve" at bounding box center [960, 44] width 38 height 16
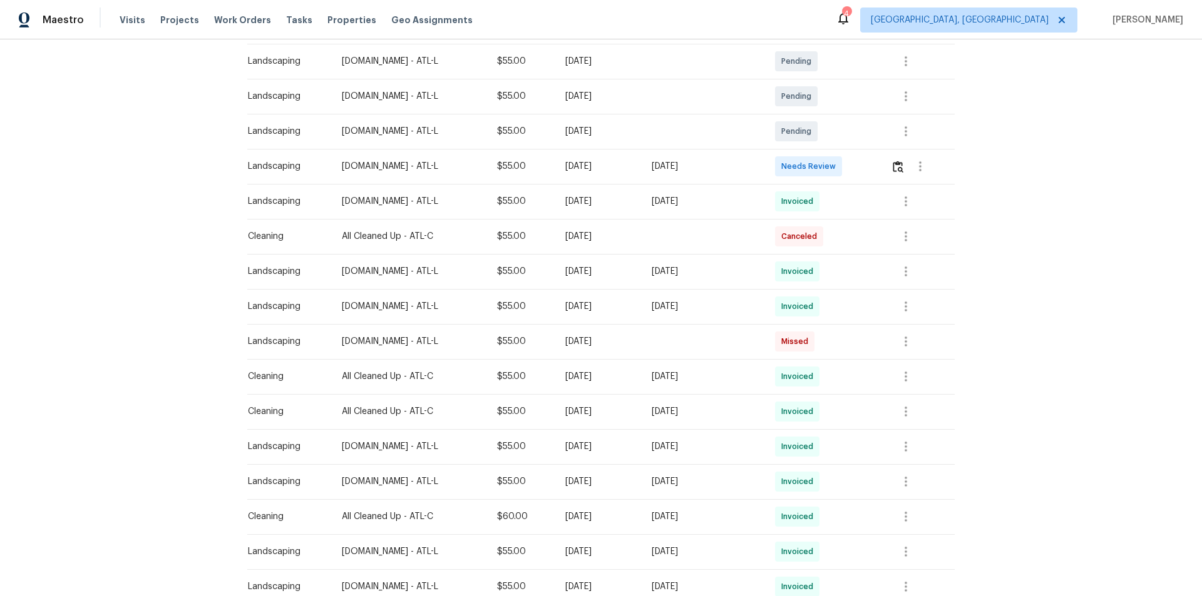
scroll to position [63, 0]
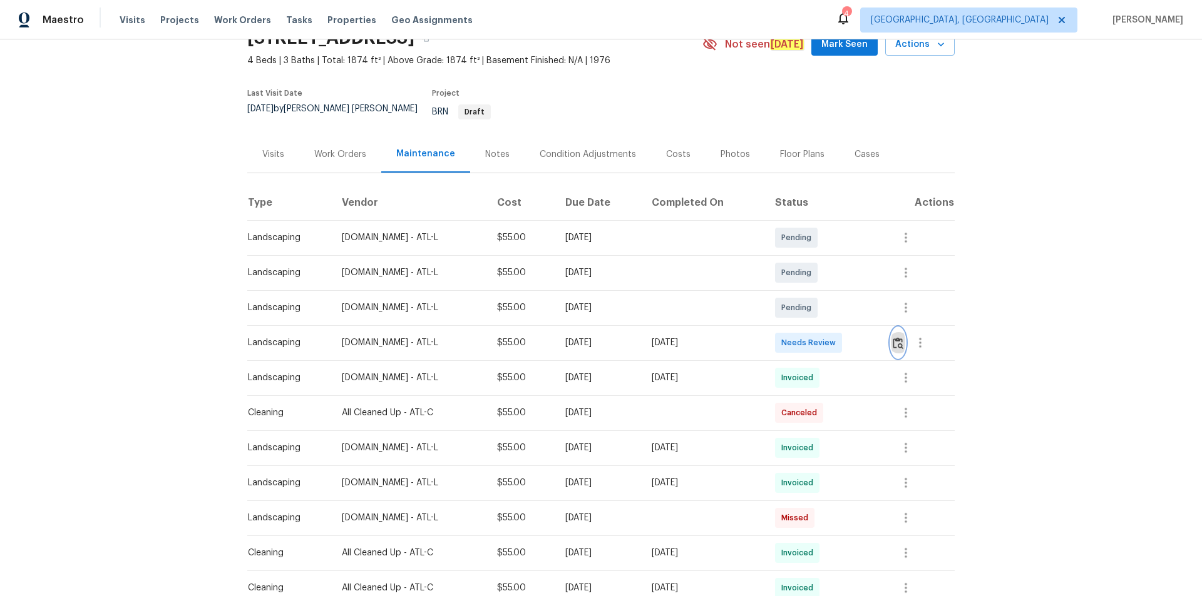
click at [854, 337] on img "button" at bounding box center [897, 343] width 11 height 12
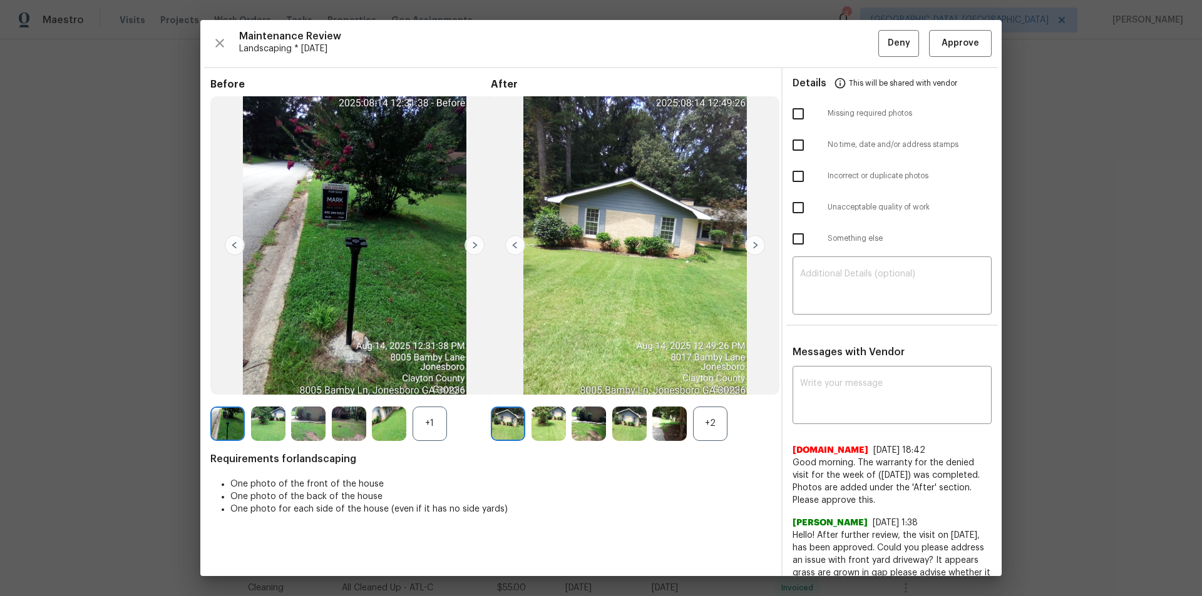
click at [854, 51] on div "Maintenance Review Landscaping * Mon, Aug 11 Deny Approve Before +1 After +2 Re…" at bounding box center [600, 298] width 801 height 556
click at [854, 44] on span "Approve" at bounding box center [960, 44] width 38 height 16
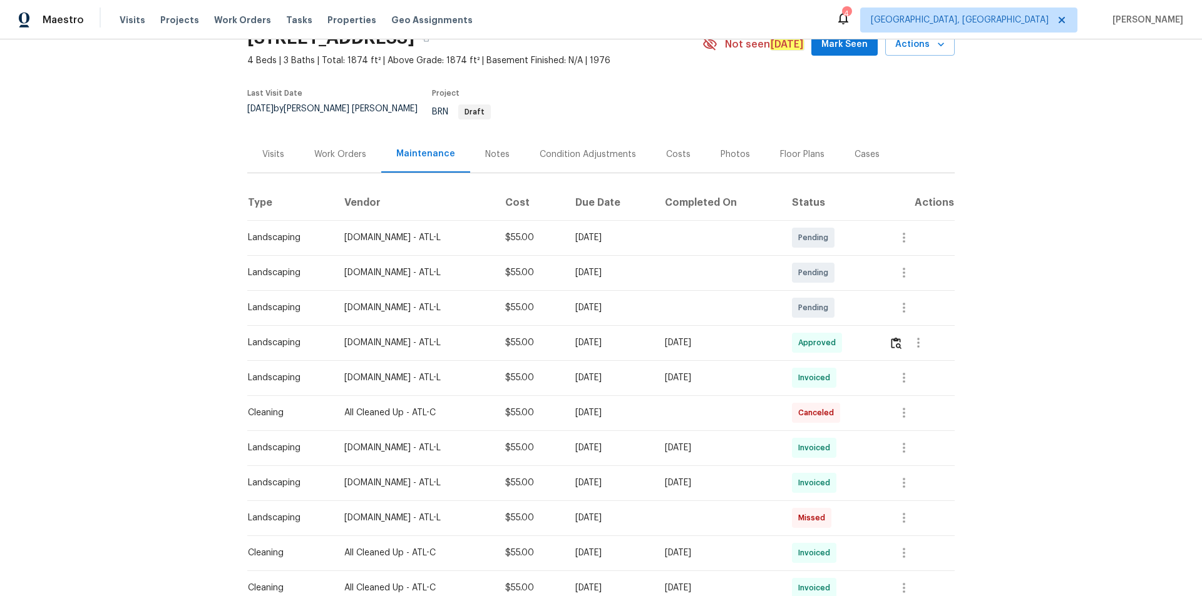
scroll to position [0, 0]
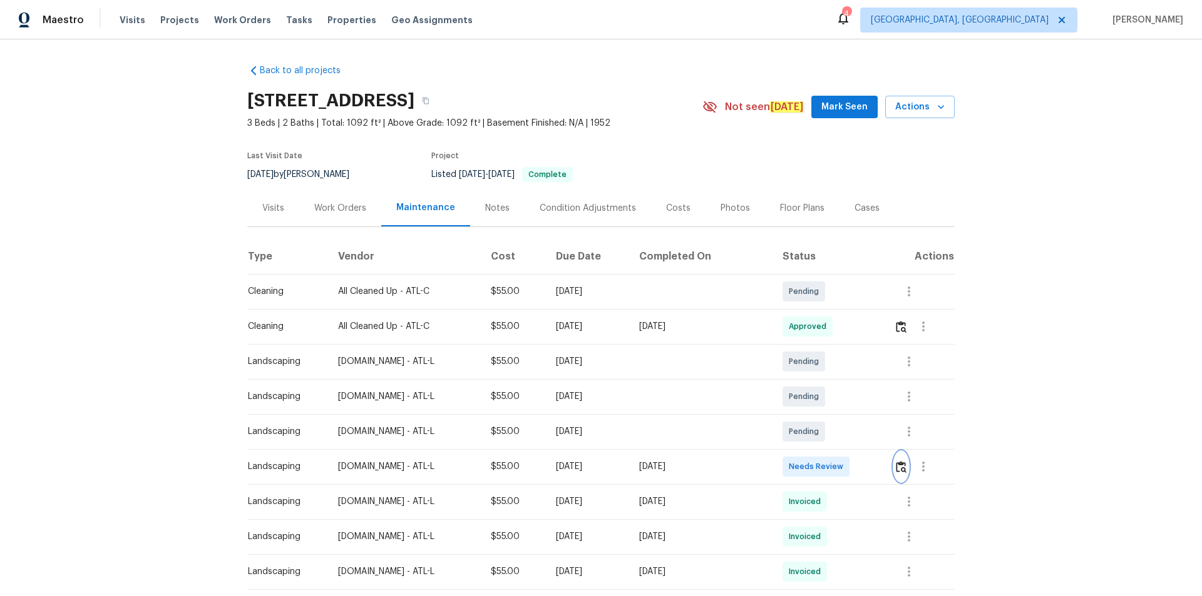
click at [854, 401] on img "button" at bounding box center [901, 467] width 11 height 12
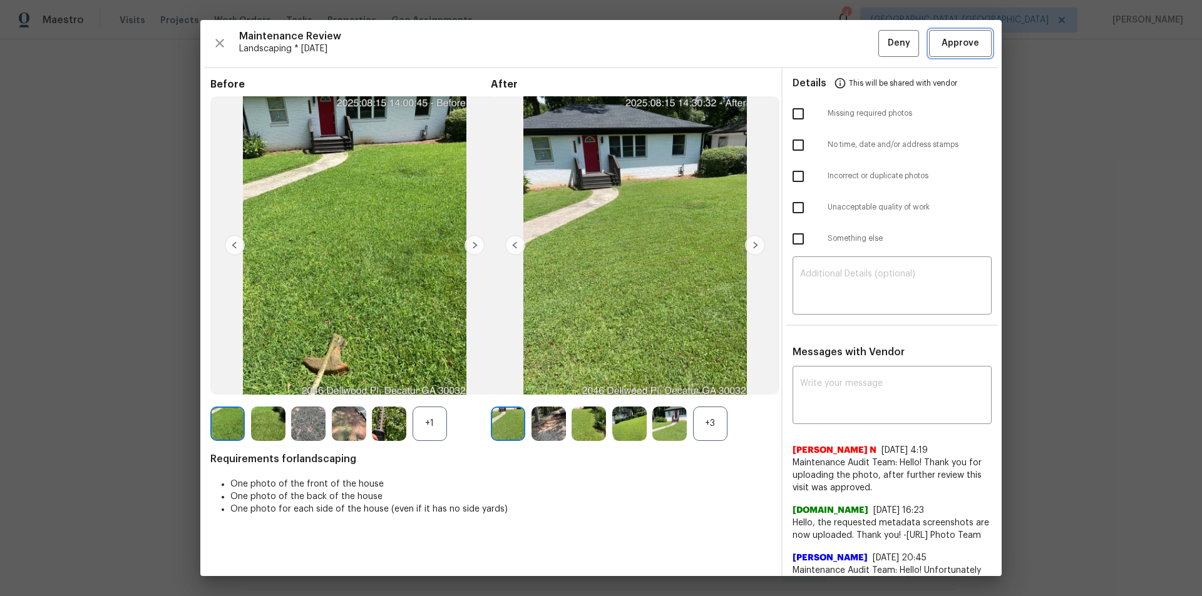
click at [854, 43] on span "Approve" at bounding box center [960, 44] width 43 height 16
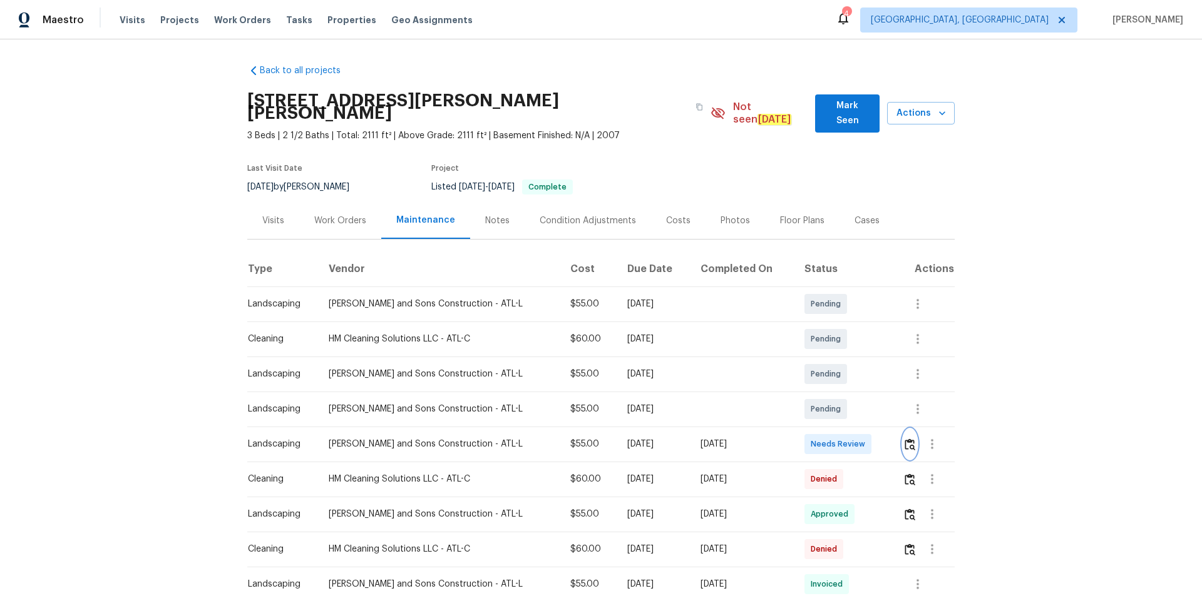
click at [854, 401] on img "button" at bounding box center [909, 445] width 11 height 12
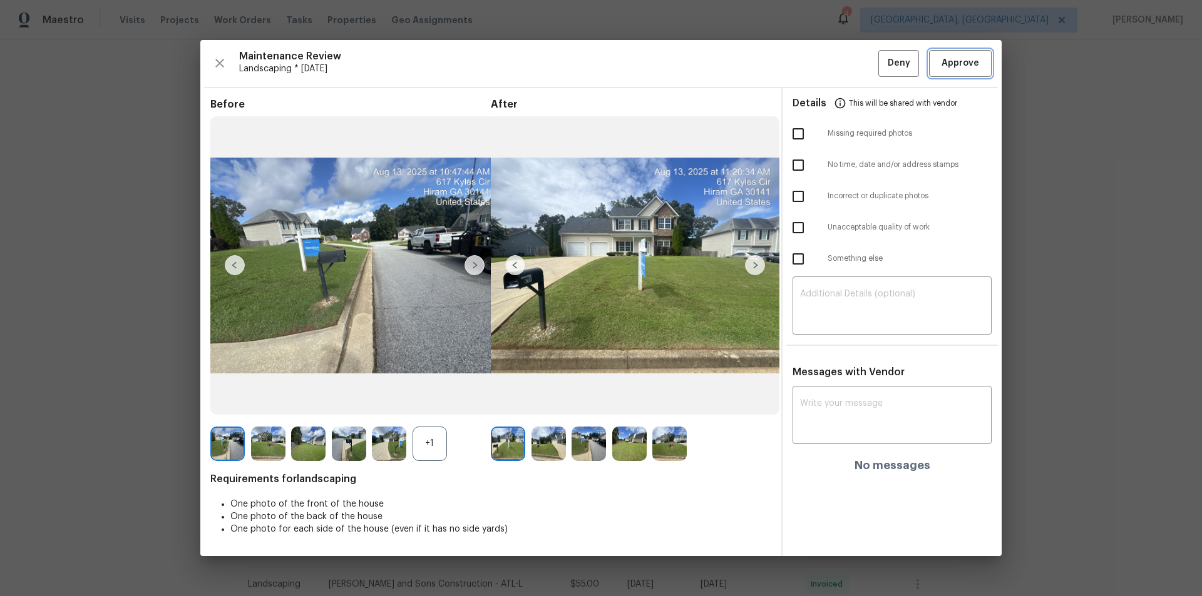
click at [854, 59] on span "Approve" at bounding box center [960, 64] width 38 height 16
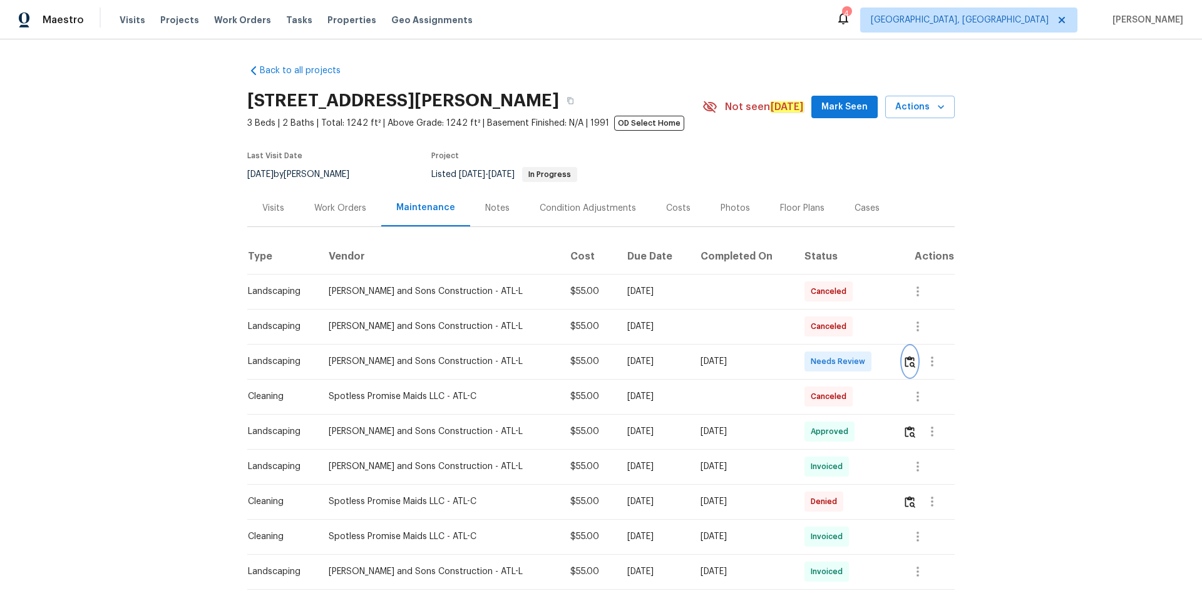
click at [854, 358] on img "button" at bounding box center [909, 362] width 11 height 12
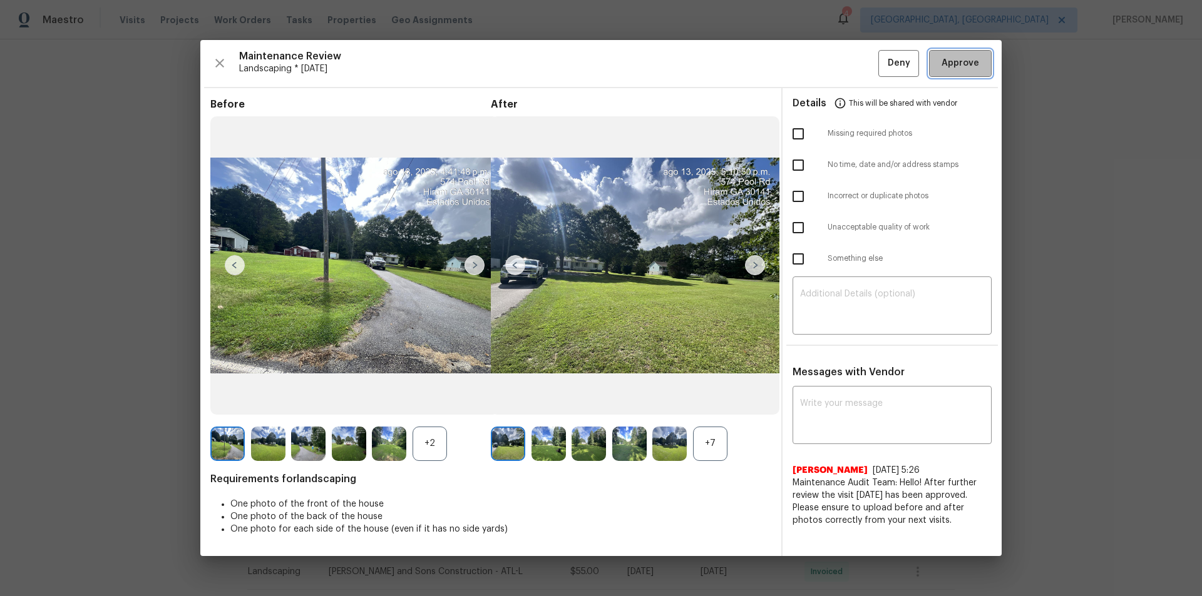
click at [854, 63] on span "Approve" at bounding box center [960, 64] width 38 height 16
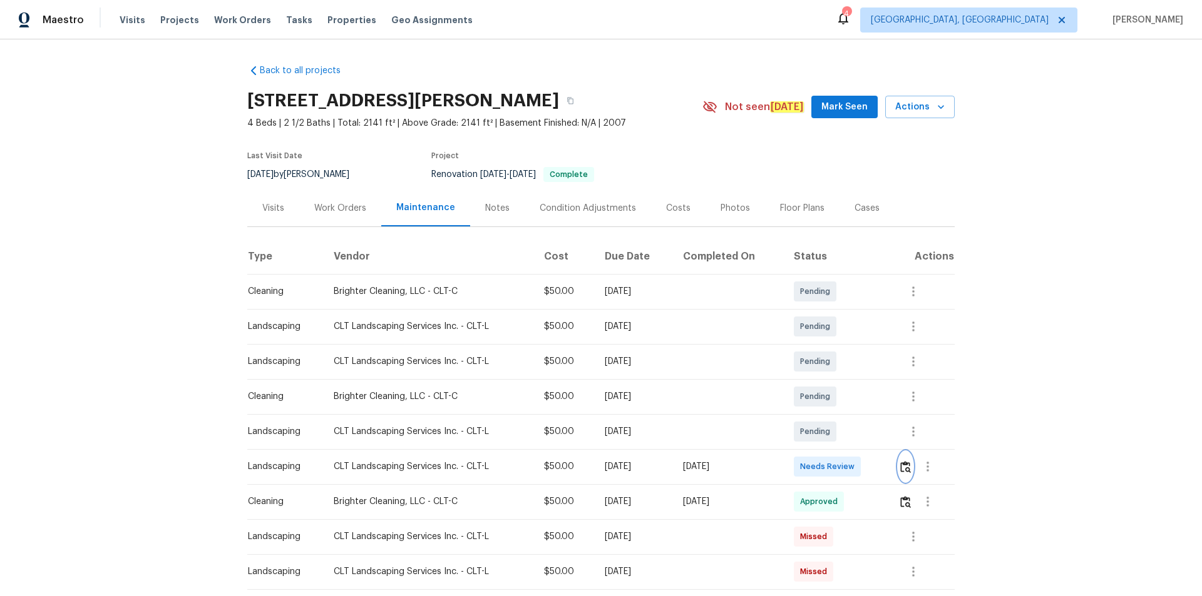
click at [854, 401] on img "button" at bounding box center [905, 467] width 11 height 12
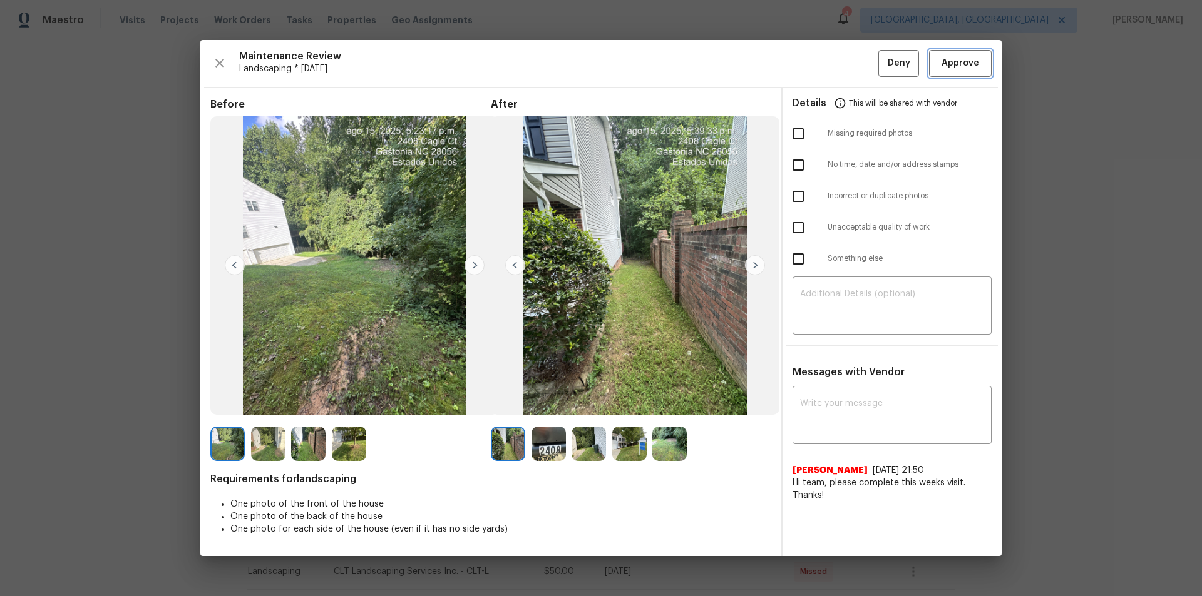
click at [854, 67] on span "Approve" at bounding box center [960, 64] width 38 height 16
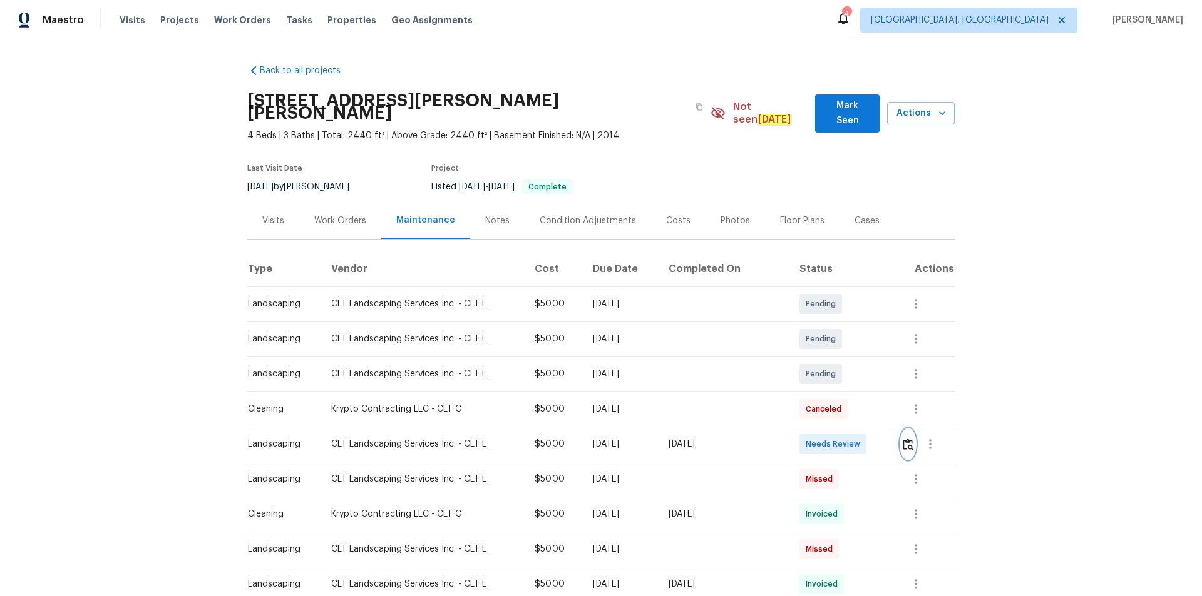
click at [854, 401] on img "button" at bounding box center [908, 445] width 11 height 12
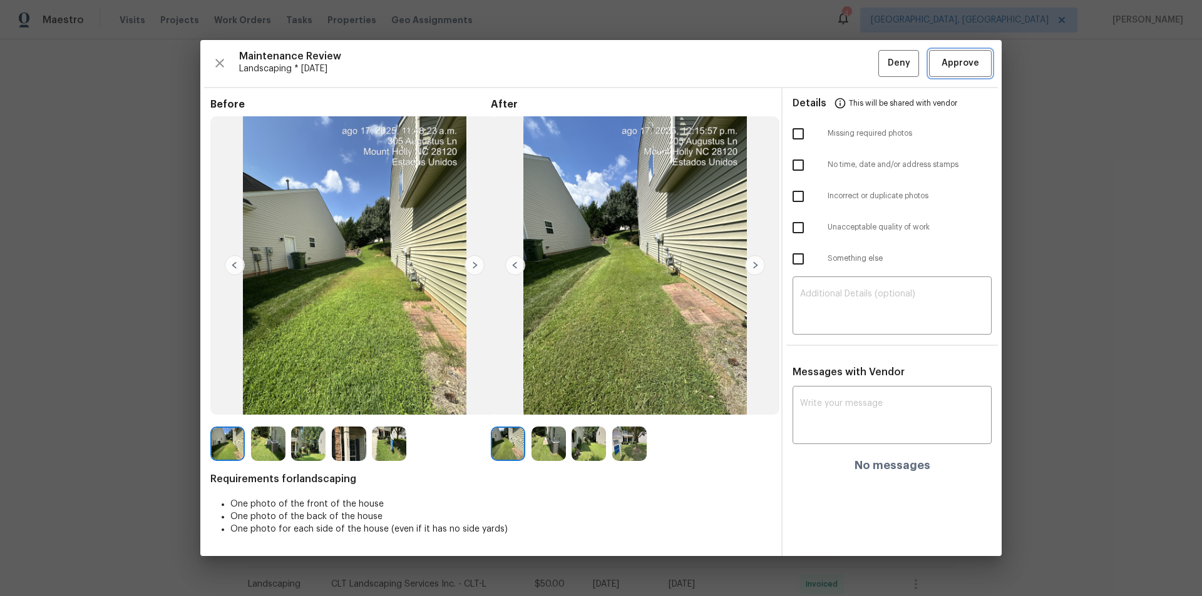
click at [854, 63] on span "Approve" at bounding box center [960, 64] width 38 height 16
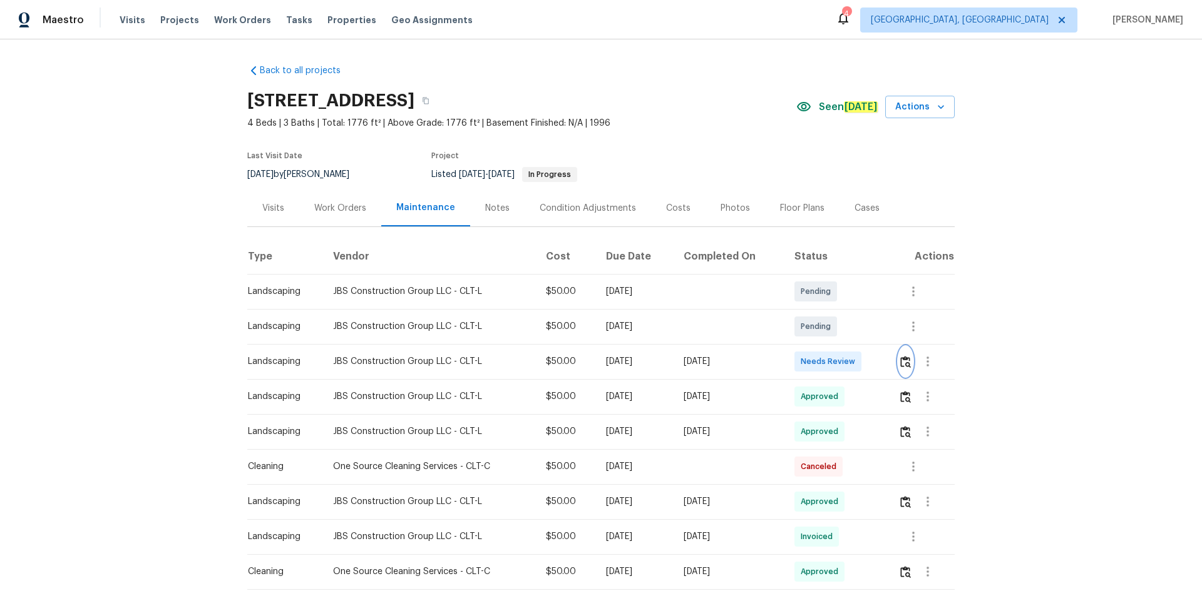
click at [903, 357] on img "button" at bounding box center [905, 362] width 11 height 12
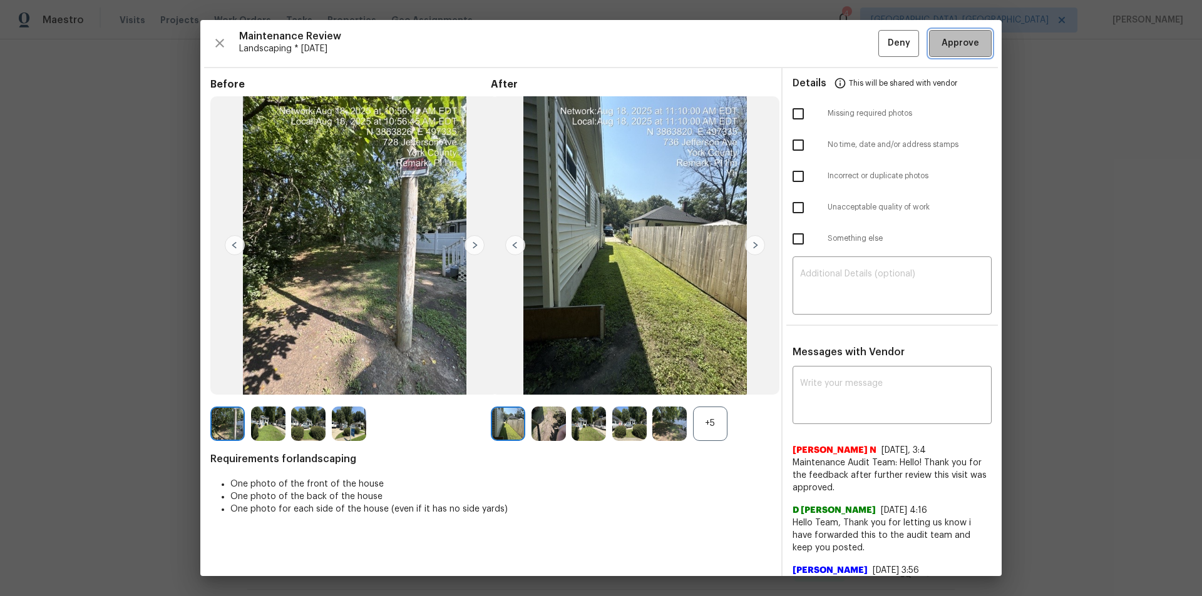
click at [969, 48] on span "Approve" at bounding box center [960, 44] width 43 height 16
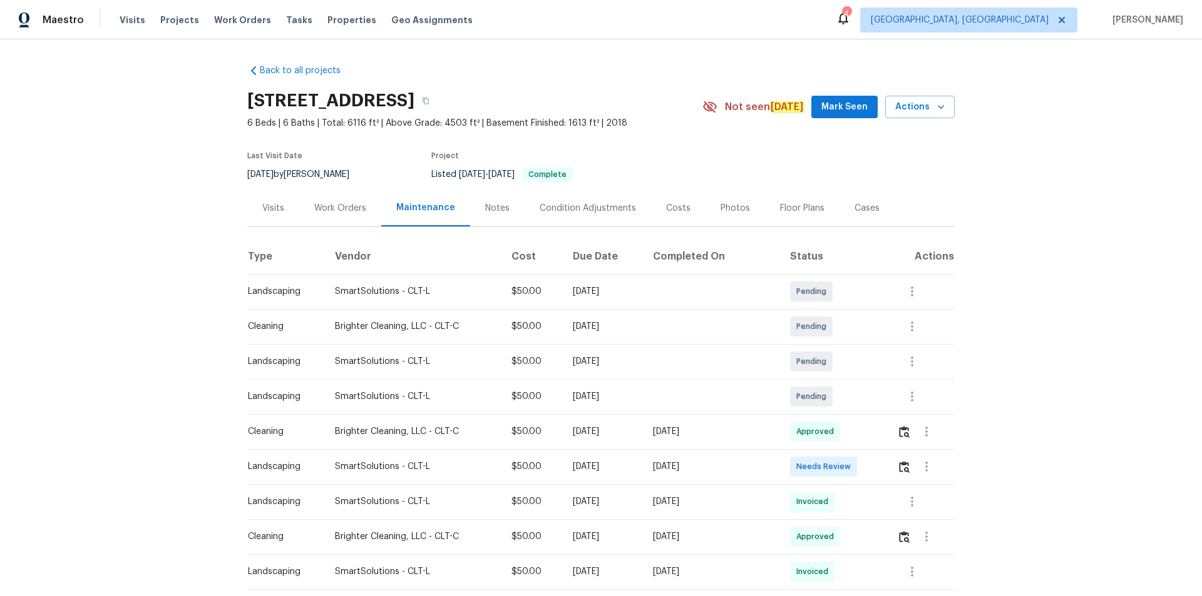
click at [854, 84] on div "Back to all projects [STREET_ADDRESS] 6 Beds | 6 Baths | Total: 6116 ft² | Abov…" at bounding box center [601, 317] width 1202 height 557
click at [854, 401] on img "button" at bounding box center [904, 467] width 11 height 12
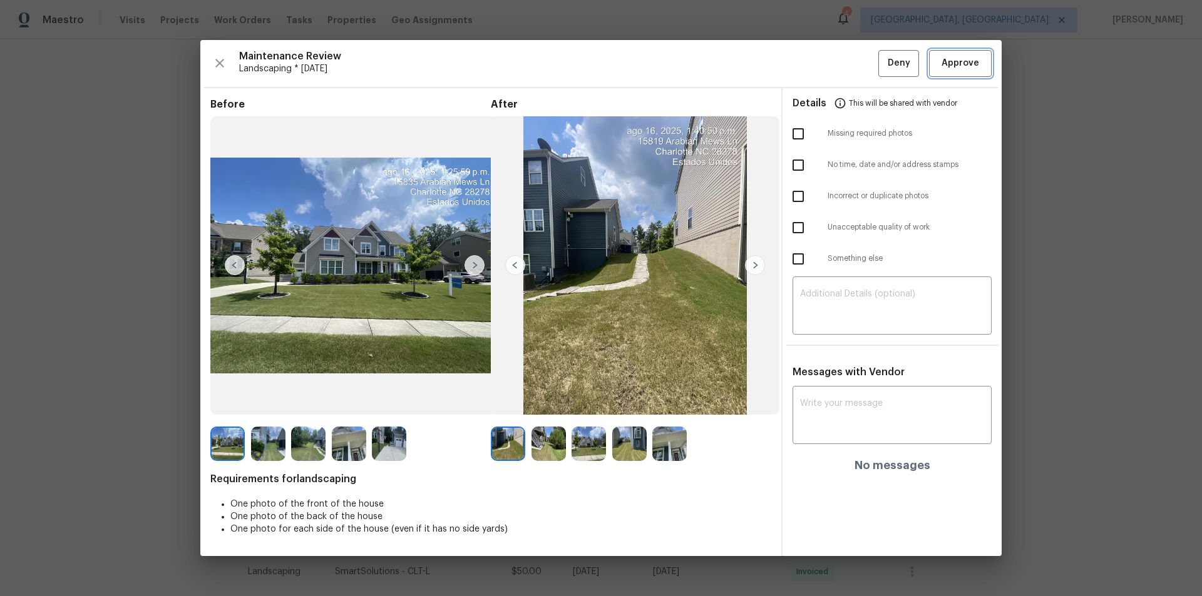
click at [854, 73] on button "Approve" at bounding box center [960, 63] width 63 height 27
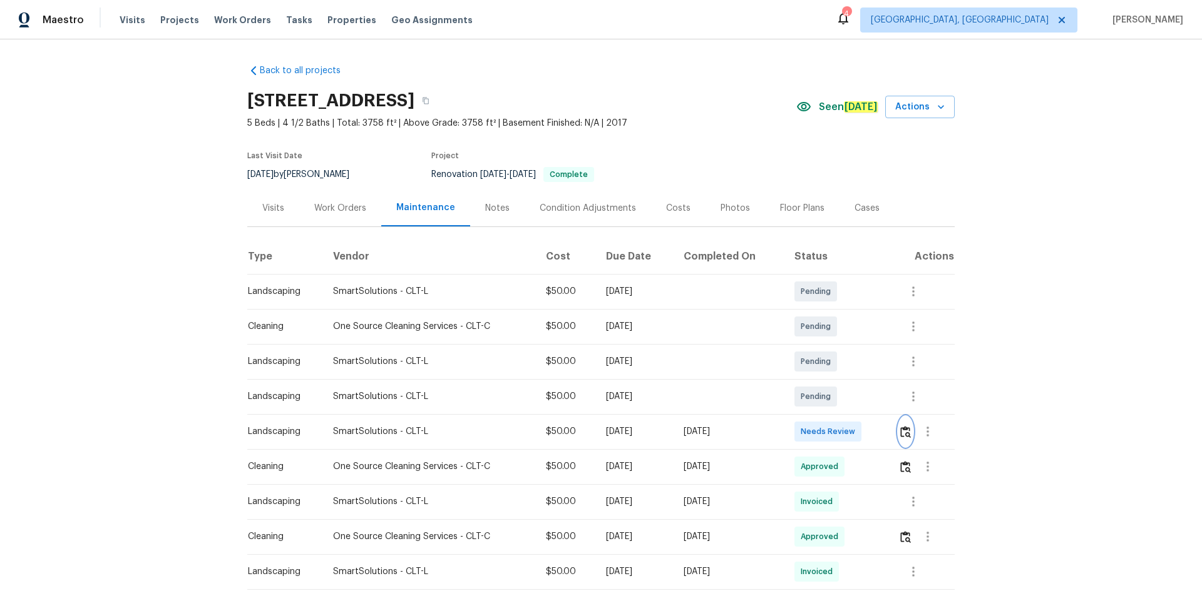
click at [854, 401] on img "button" at bounding box center [905, 432] width 11 height 12
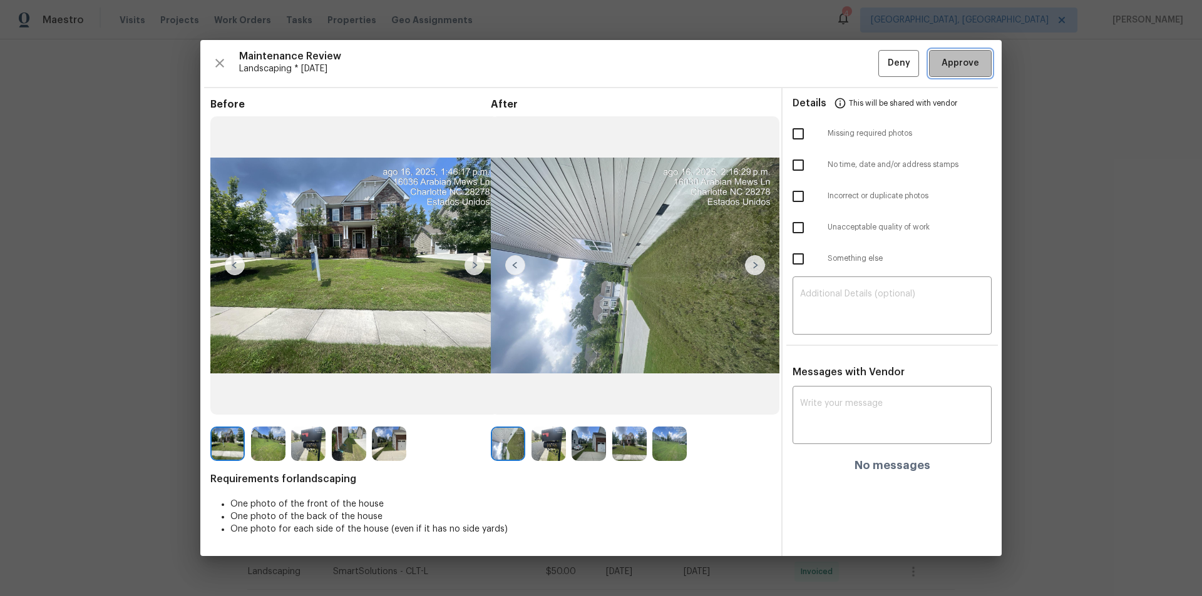
click at [854, 64] on span "Approve" at bounding box center [960, 64] width 38 height 16
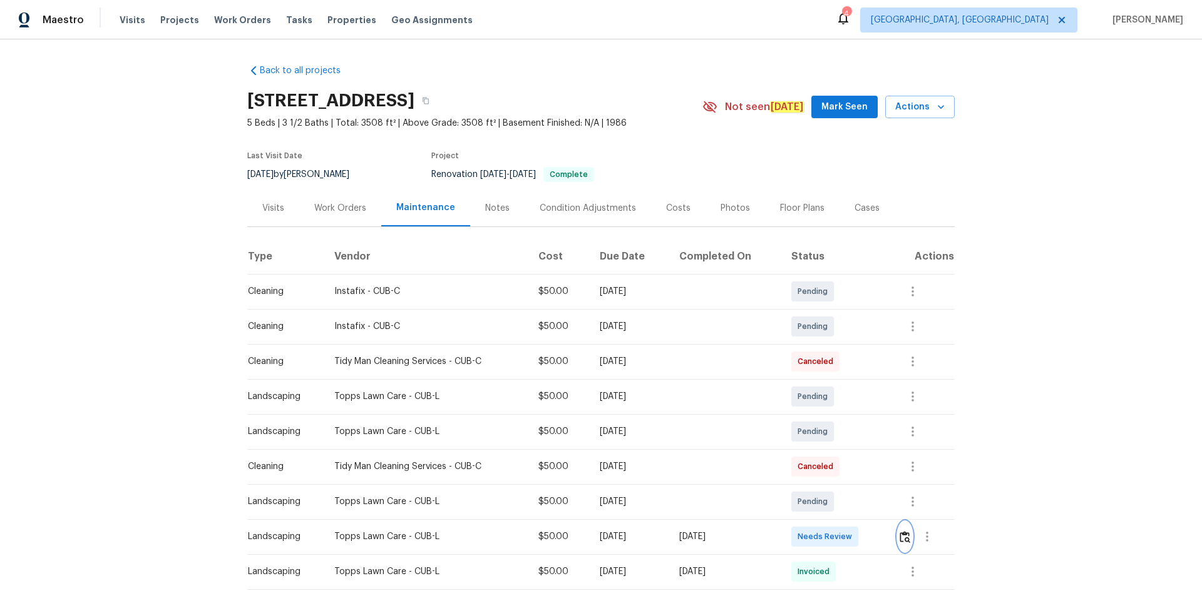
click at [900, 538] on img "button" at bounding box center [904, 537] width 11 height 12
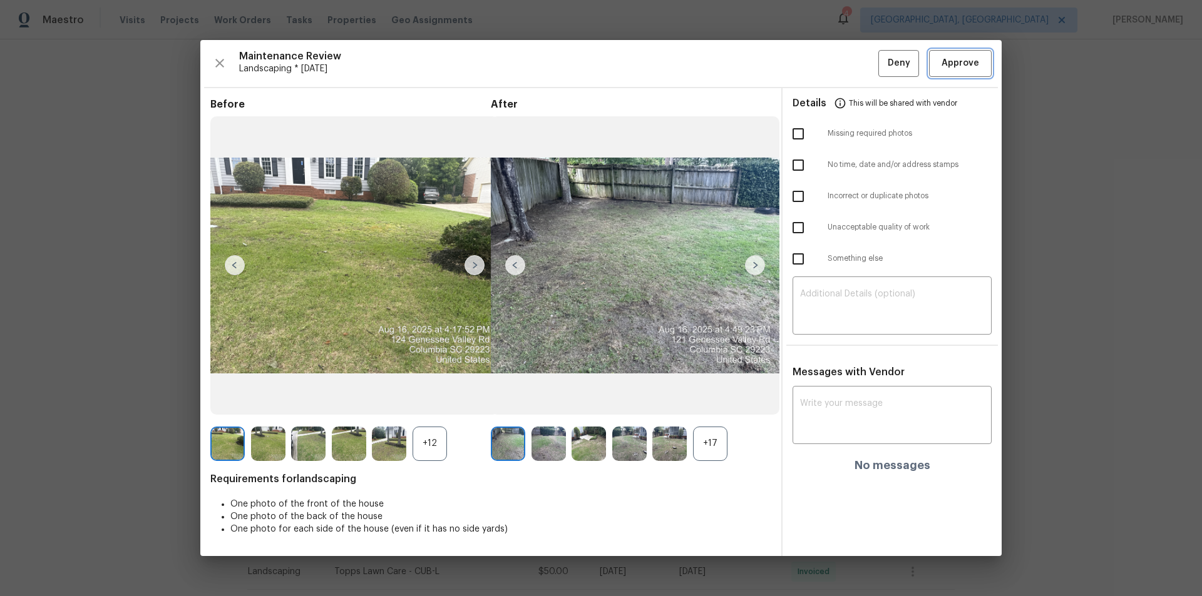
click at [960, 65] on span "Approve" at bounding box center [960, 64] width 38 height 16
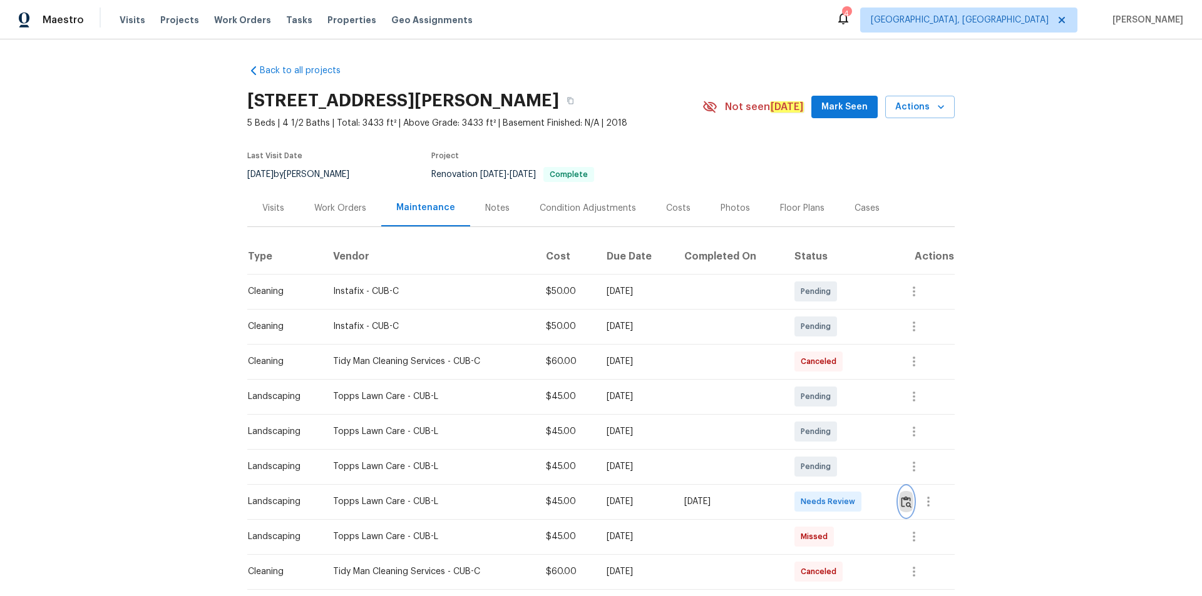
click at [854, 401] on img "button" at bounding box center [906, 502] width 11 height 12
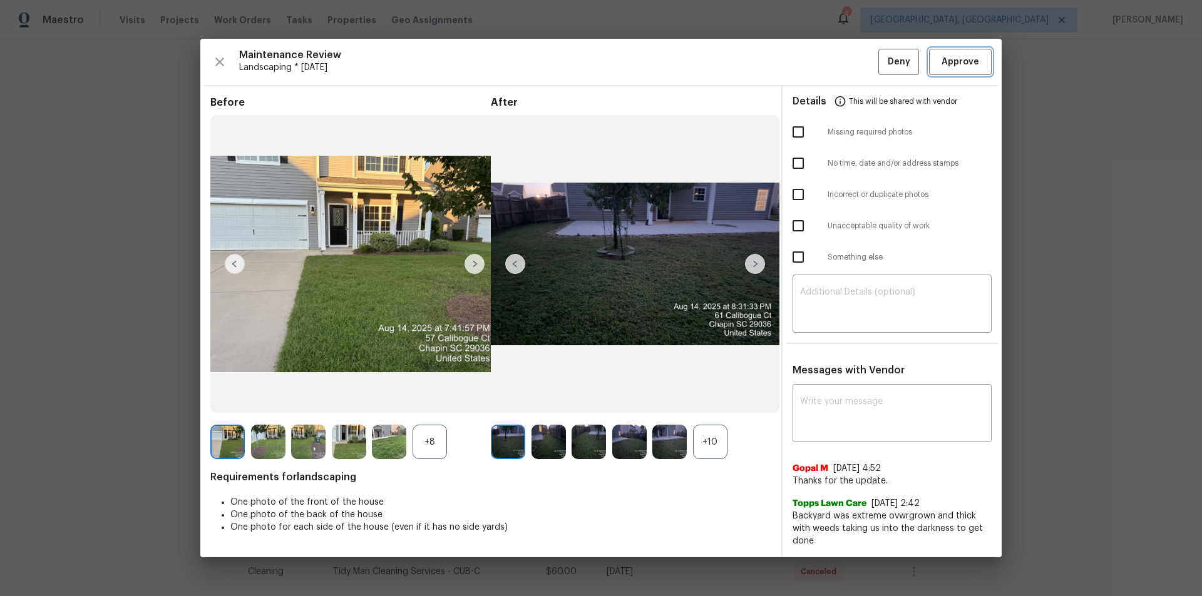
click at [854, 56] on span "Approve" at bounding box center [960, 62] width 38 height 16
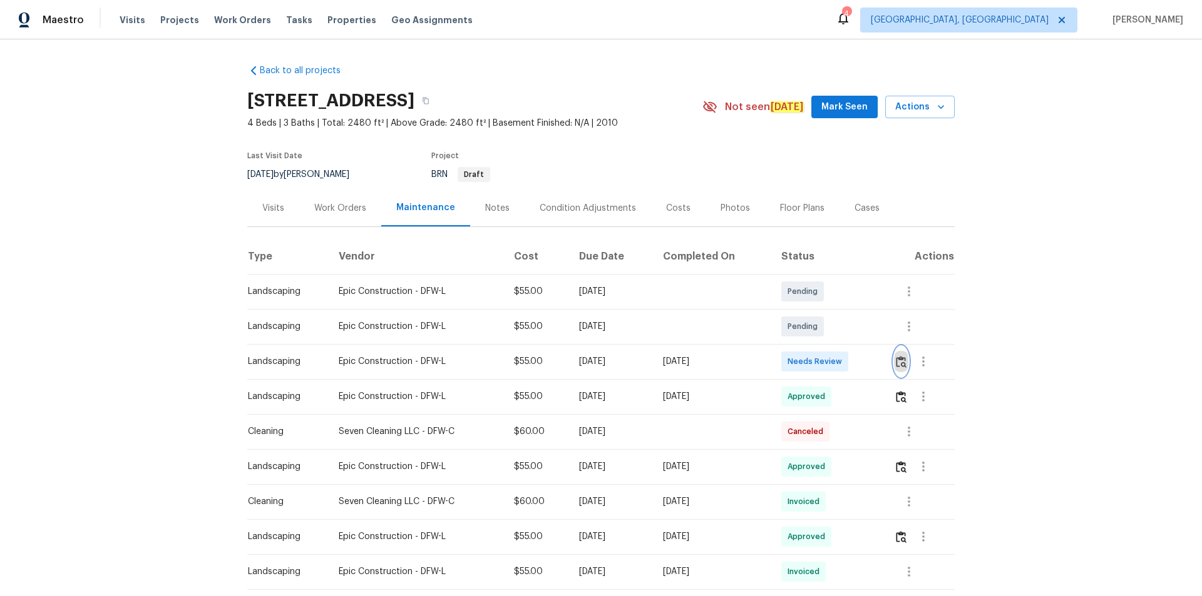
click at [854, 364] on img "button" at bounding box center [901, 362] width 11 height 12
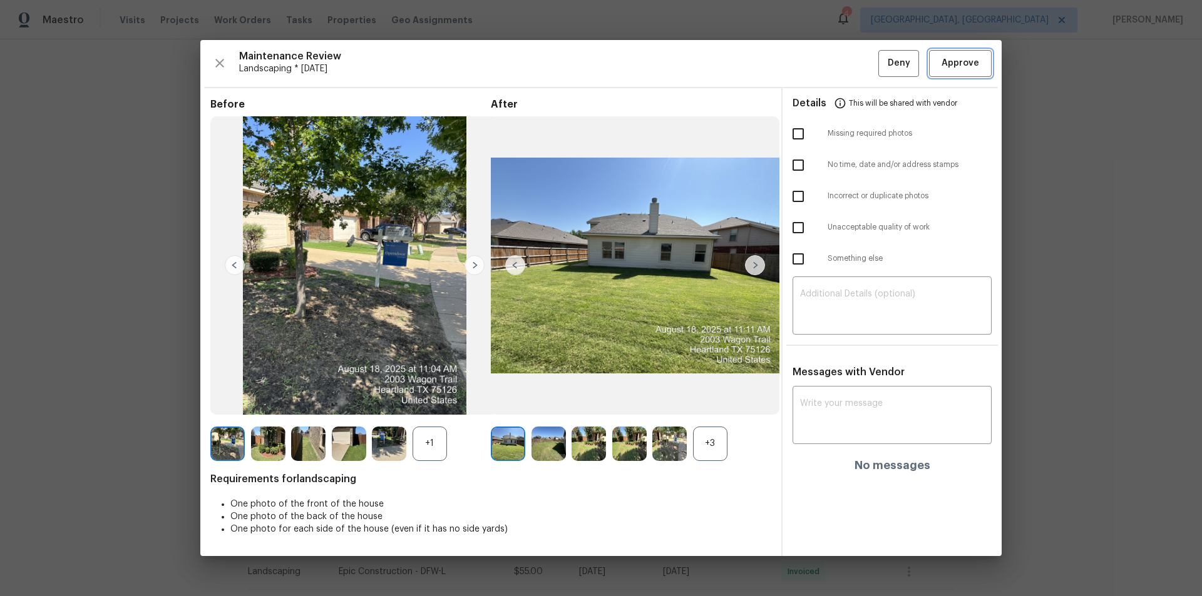
click at [854, 58] on span "Approve" at bounding box center [960, 64] width 38 height 16
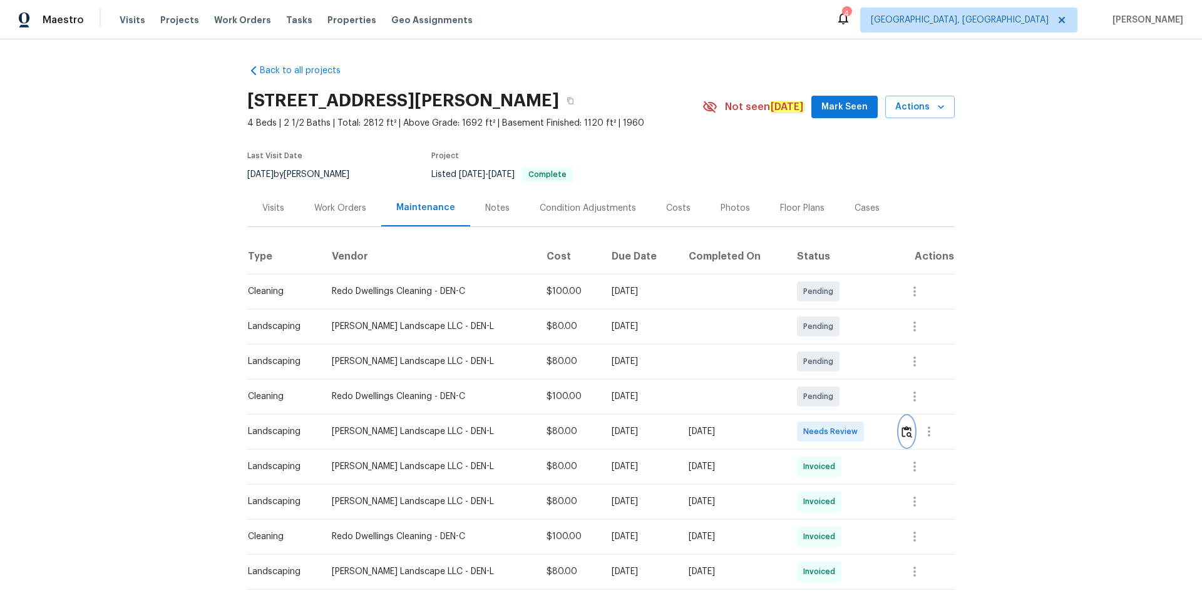
click at [854, 401] on img "button" at bounding box center [906, 432] width 11 height 12
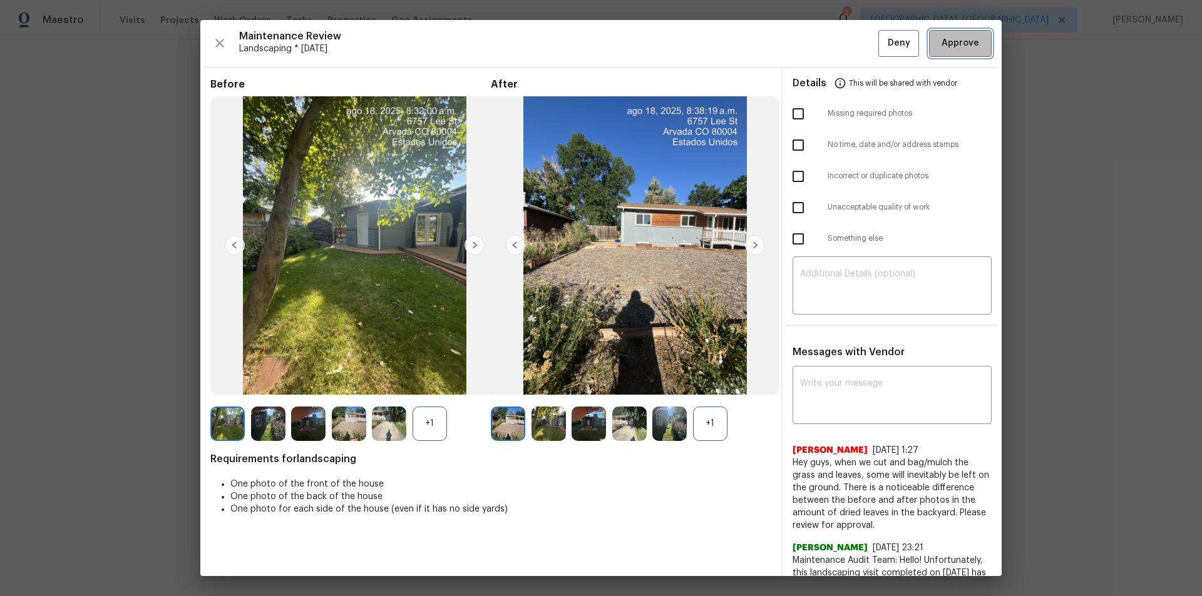
click at [854, 36] on span "Approve" at bounding box center [960, 44] width 38 height 16
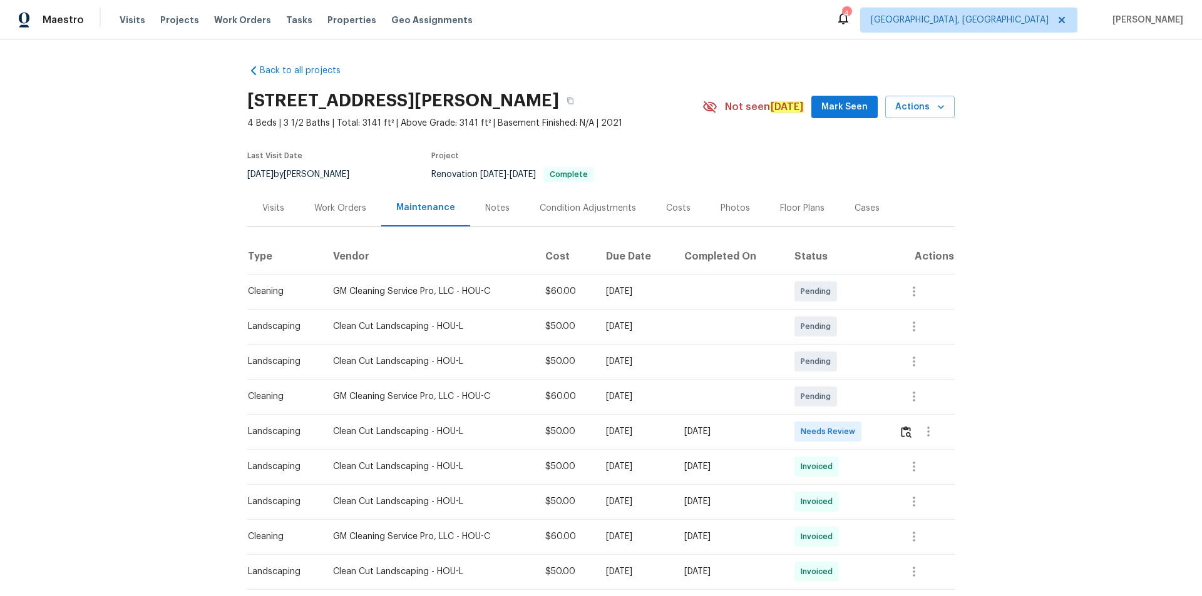
drag, startPoint x: 896, startPoint y: 428, endPoint x: 906, endPoint y: 444, distance: 18.6
click at [854, 401] on td at bounding box center [922, 431] width 66 height 35
click at [854, 401] on img "button" at bounding box center [906, 432] width 11 height 12
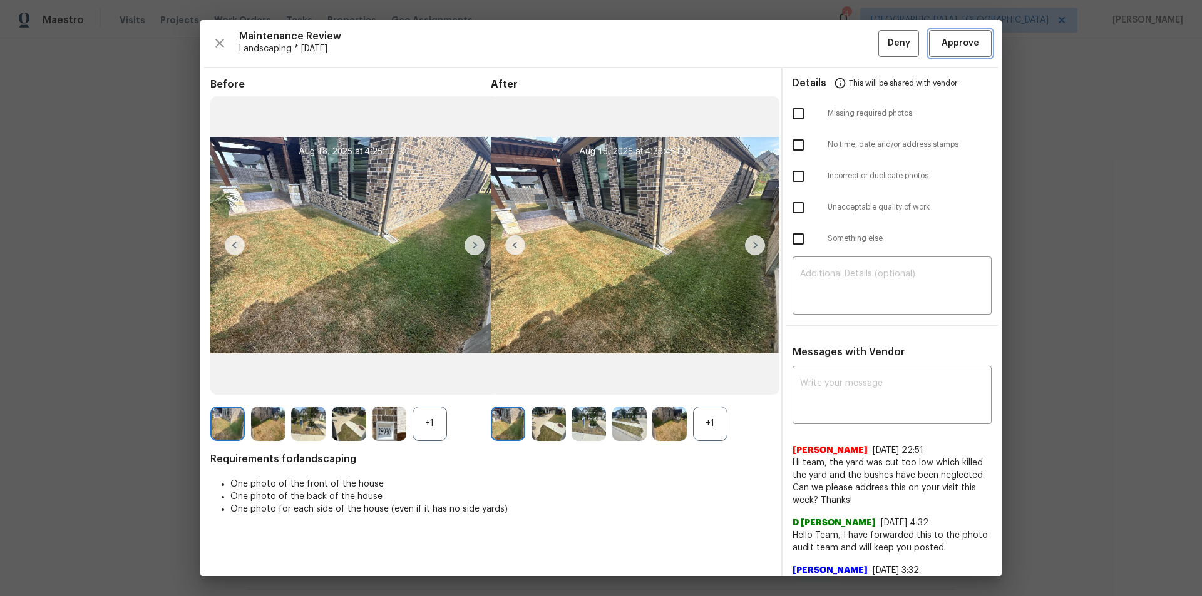
click at [854, 49] on span "Approve" at bounding box center [960, 44] width 38 height 16
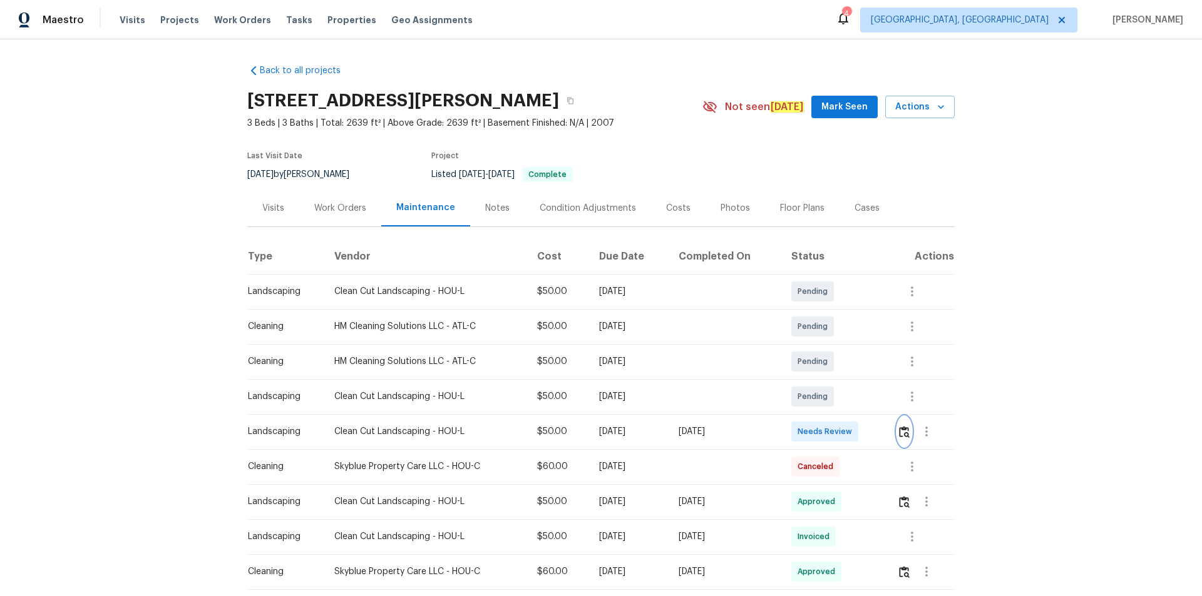
click at [854, 401] on img "button" at bounding box center [904, 432] width 11 height 12
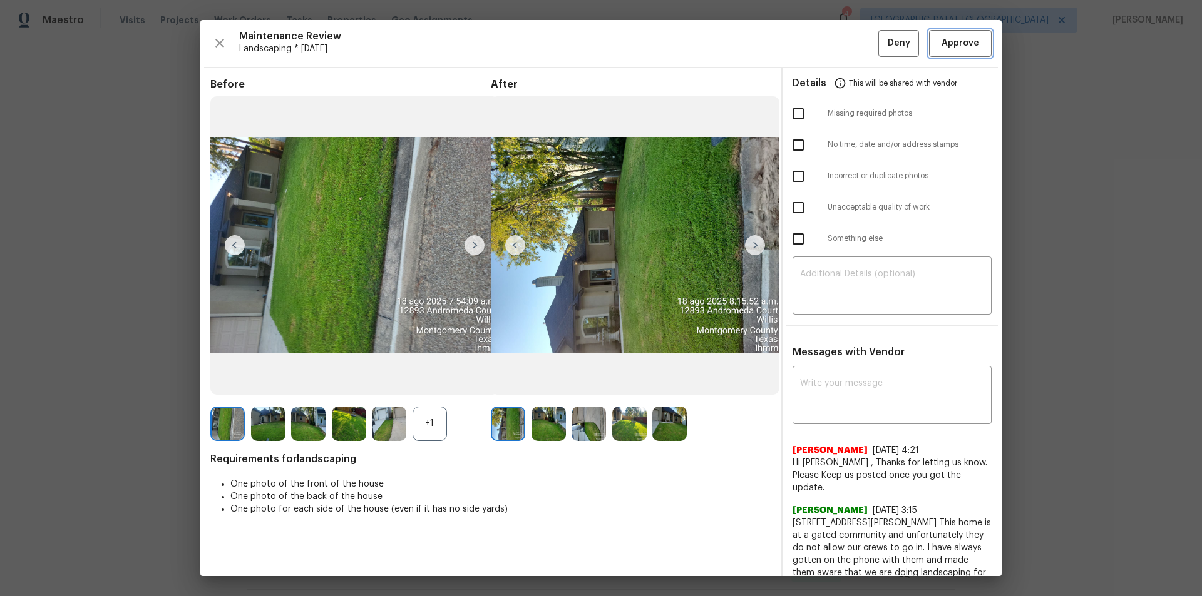
click at [854, 49] on span "Approve" at bounding box center [960, 44] width 38 height 16
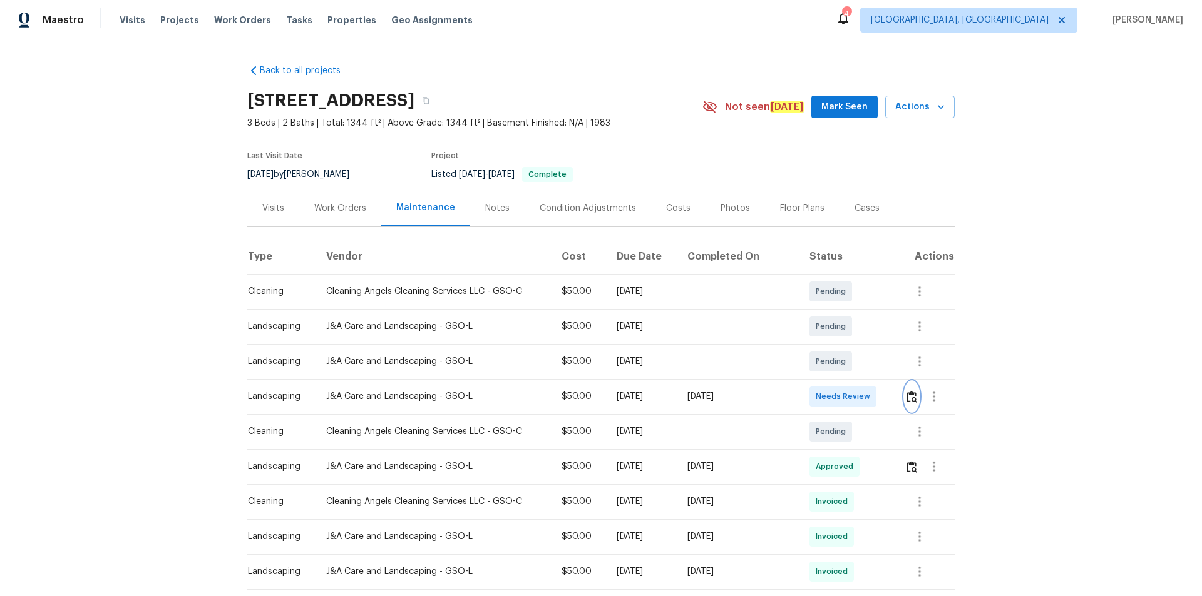
click at [909, 399] on img "button" at bounding box center [911, 397] width 11 height 12
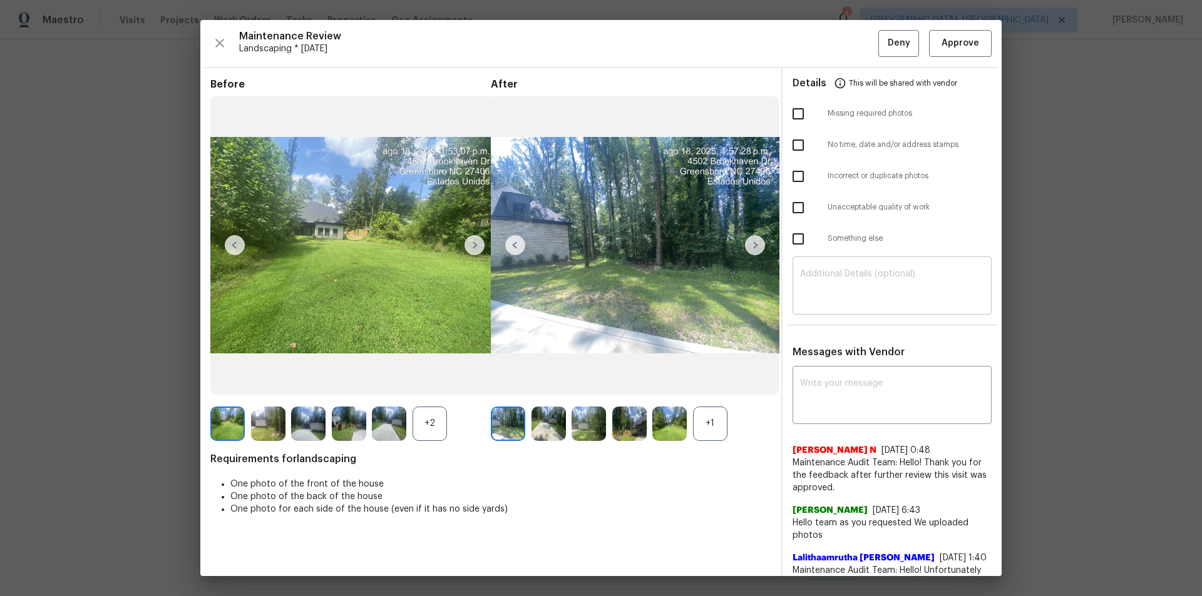
click at [850, 285] on textarea at bounding box center [892, 287] width 184 height 35
paste textarea "Maintenance Audit Team: Hello! Unfortunately this landscaping visit completed o…"
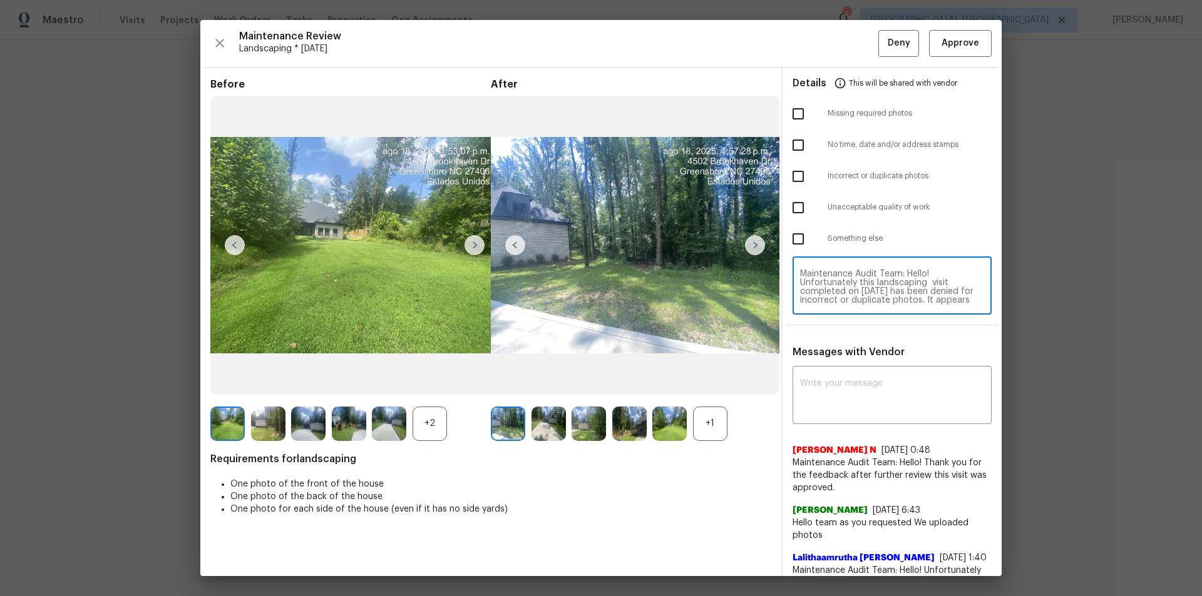
scroll to position [61, 0]
type textarea "Maintenance Audit Team: Hello! Unfortunately this landscaping visit completed o…"
click at [851, 378] on div "x ​" at bounding box center [891, 396] width 199 height 55
paste textarea "Maintenance Audit Team: Hello! Unfortunately this landscaping visit completed o…"
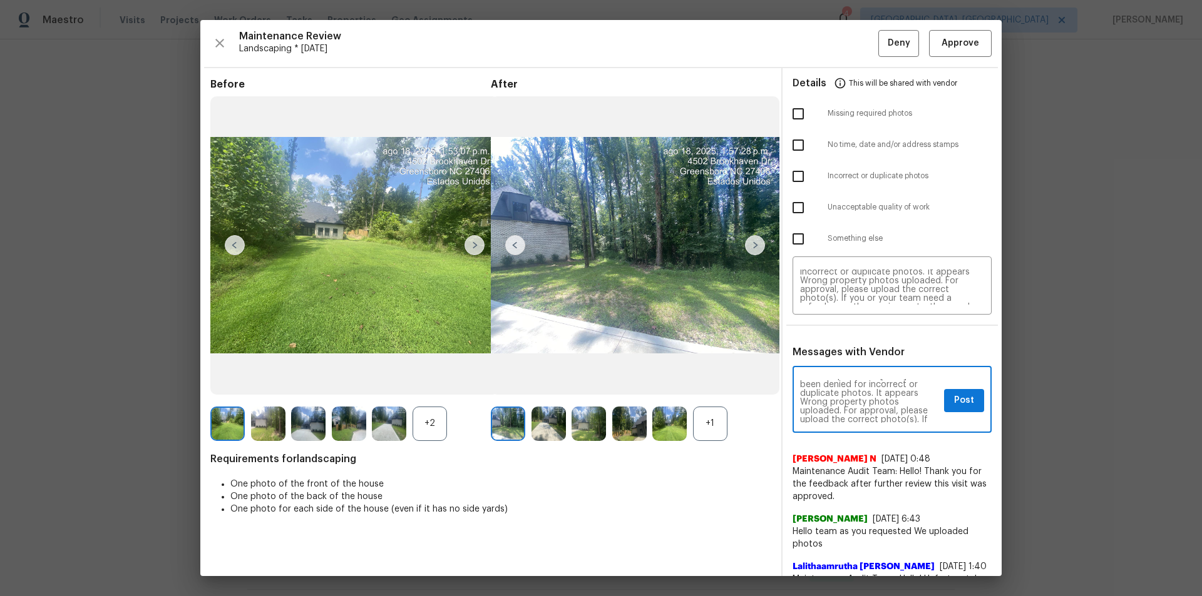
scroll to position [0, 0]
type textarea "Maintenance Audit Team: Hello! Unfortunately this landscaping visit completed o…"
click at [789, 172] on input "checkbox" at bounding box center [798, 176] width 26 height 26
checkbox input "true"
drag, startPoint x: 951, startPoint y: 409, endPoint x: 966, endPoint y: 419, distance: 17.7
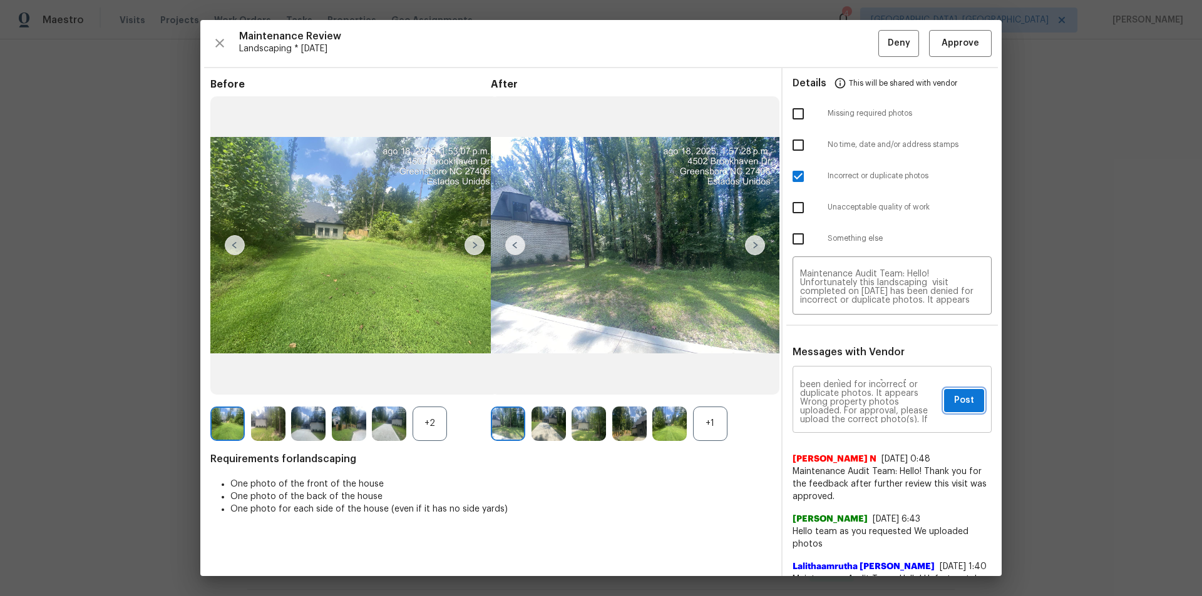
click at [952, 409] on button "Post" at bounding box center [964, 400] width 40 height 23
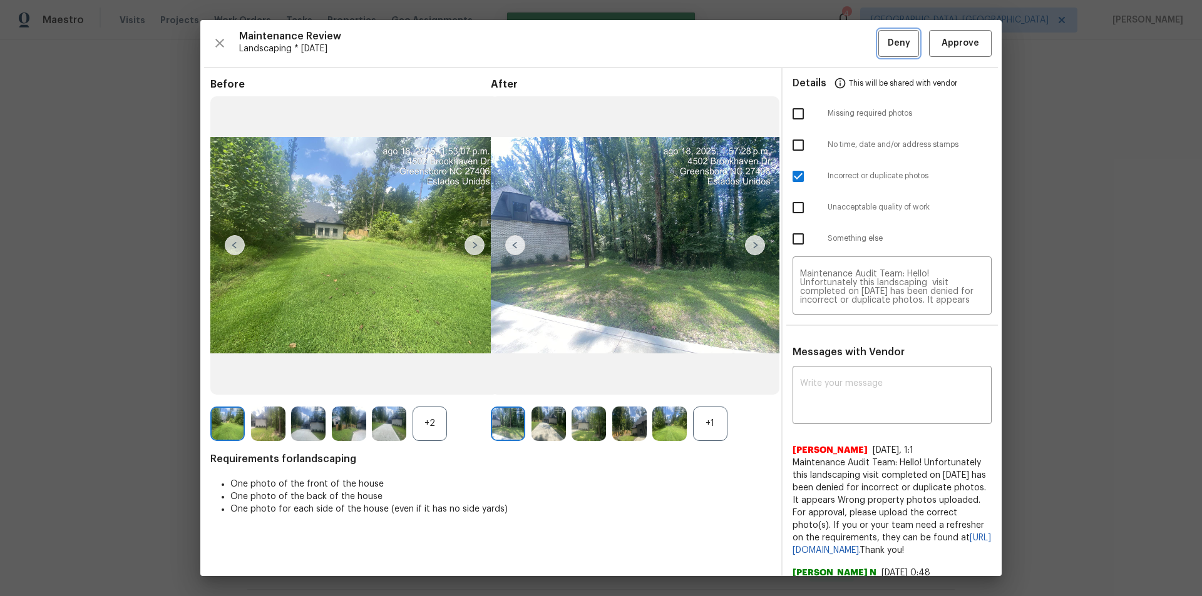
click at [887, 41] on span "Deny" at bounding box center [898, 44] width 23 height 16
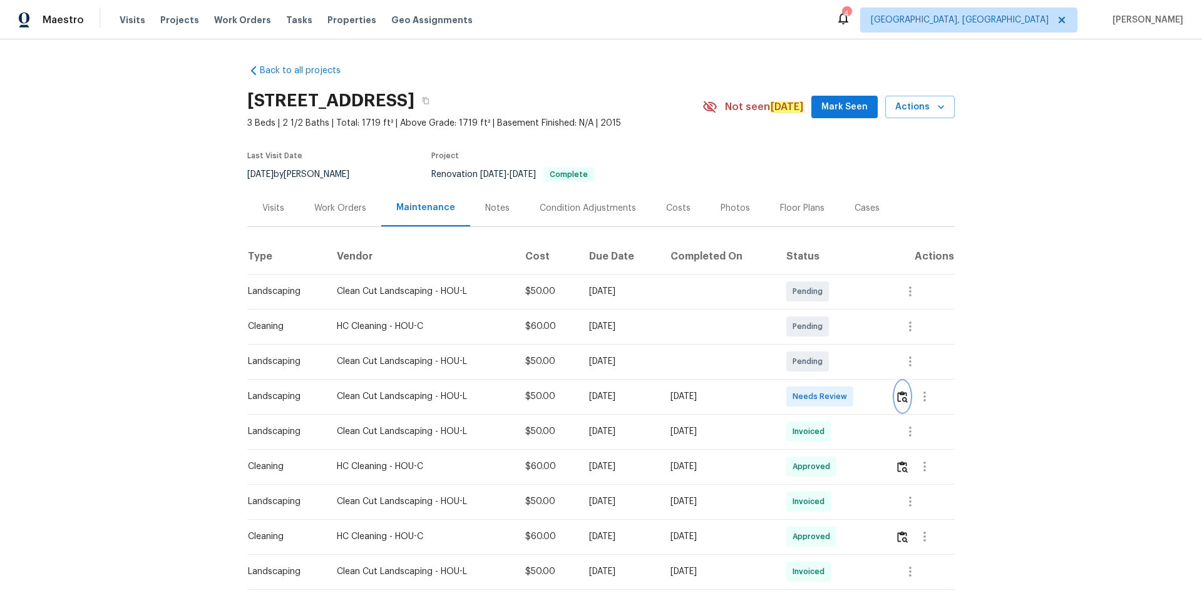
click at [903, 389] on button "button" at bounding box center [902, 397] width 14 height 30
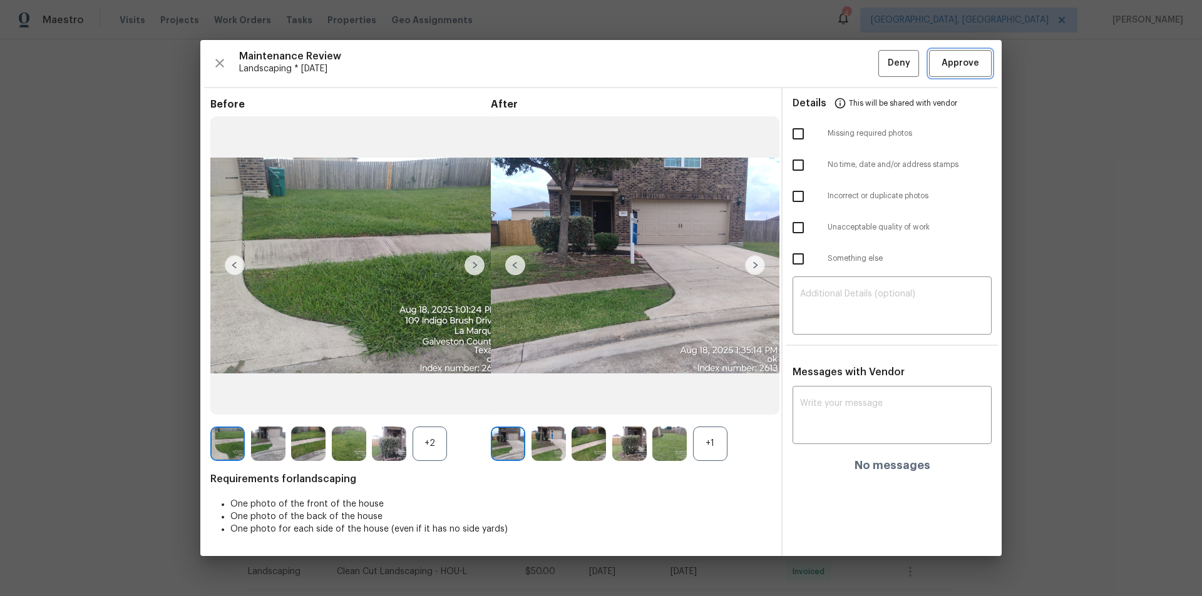
click at [981, 56] on span "Approve" at bounding box center [960, 64] width 43 height 16
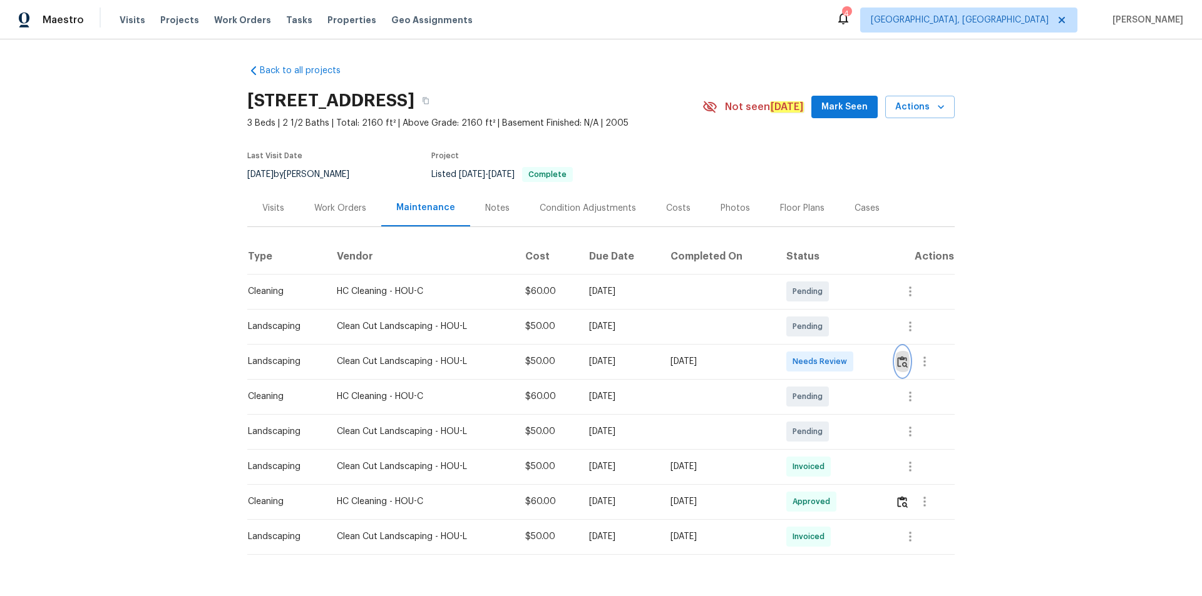
click at [854, 355] on button "button" at bounding box center [902, 362] width 14 height 30
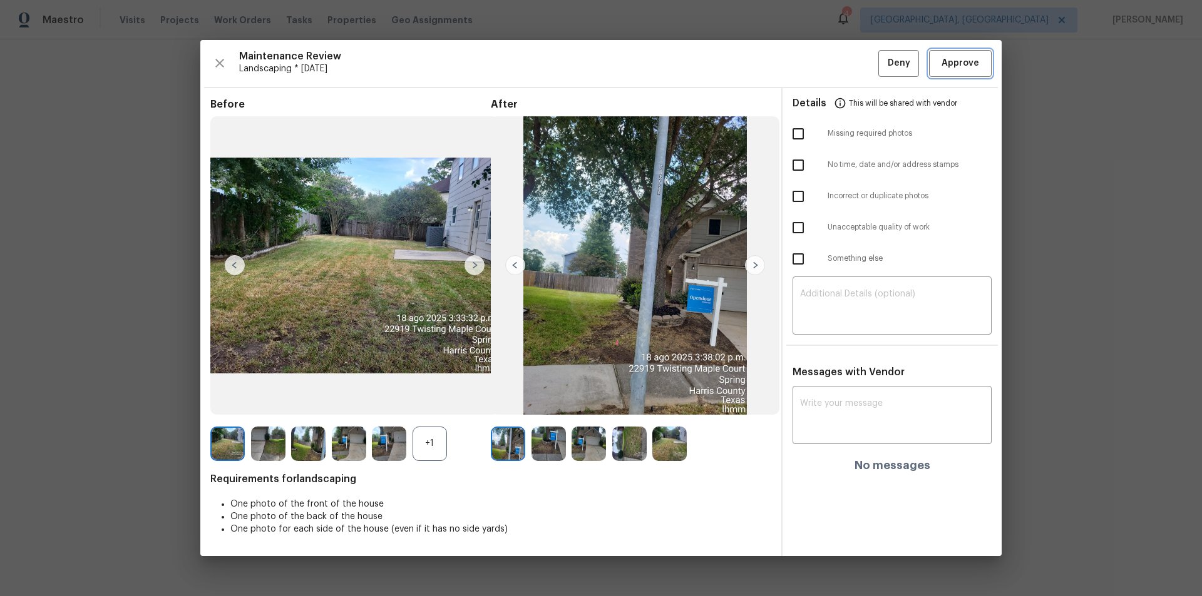
drag, startPoint x: 965, startPoint y: 62, endPoint x: 974, endPoint y: 73, distance: 14.7
click at [854, 63] on span "Approve" at bounding box center [960, 64] width 38 height 16
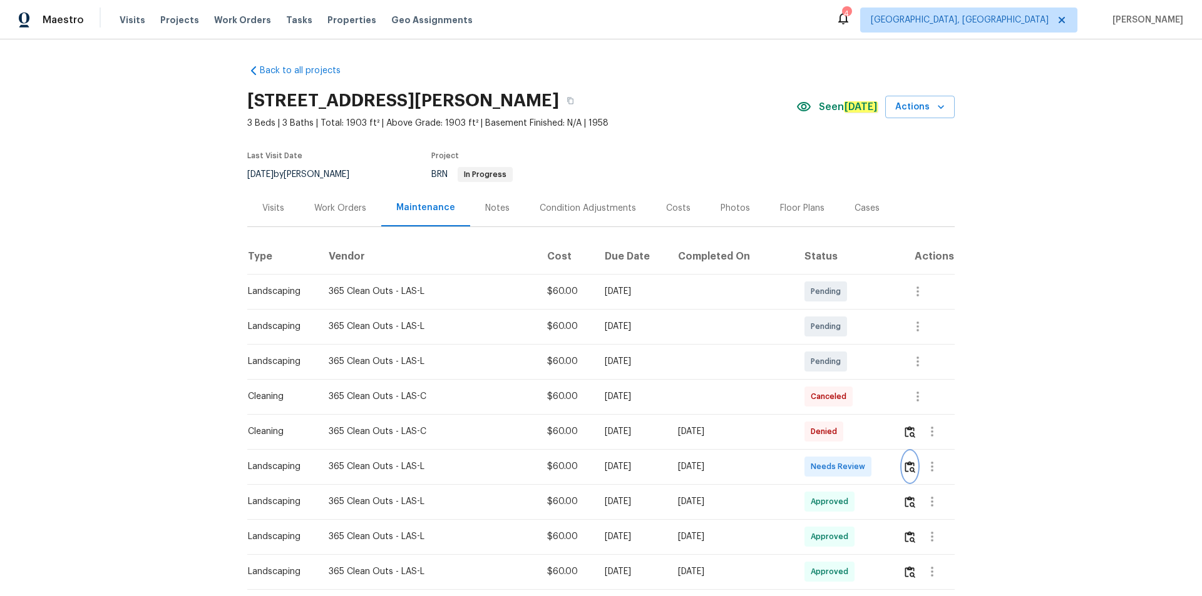
click at [854, 401] on button "button" at bounding box center [910, 467] width 14 height 30
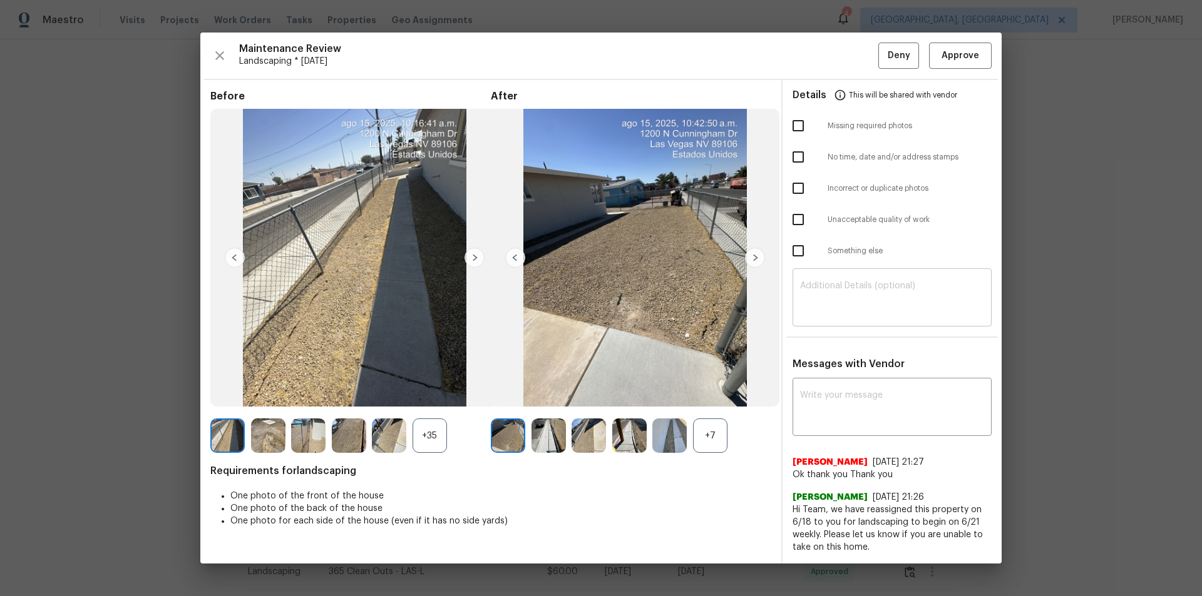
click at [854, 312] on textarea at bounding box center [892, 299] width 184 height 35
click at [854, 385] on div "x ​" at bounding box center [891, 408] width 199 height 55
paste textarea "Maintenance Audit Team: Hello! After further review the visit has been approved…"
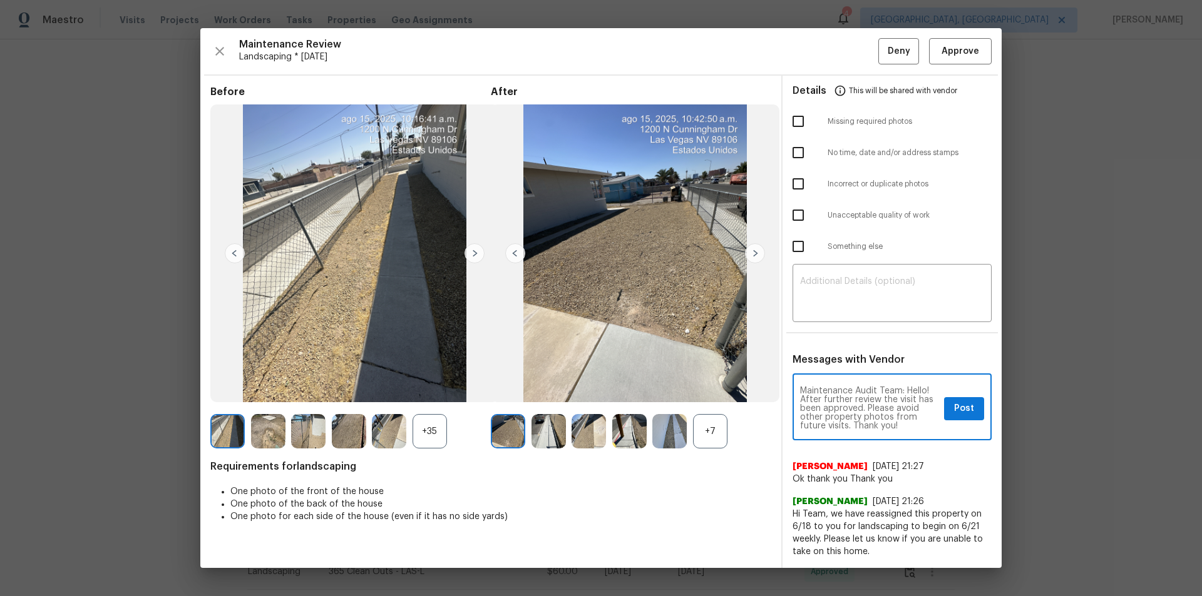
type textarea "Maintenance Audit Team: Hello! After further review the visit has been approved…"
click at [854, 401] on span "Post" at bounding box center [964, 409] width 20 height 16
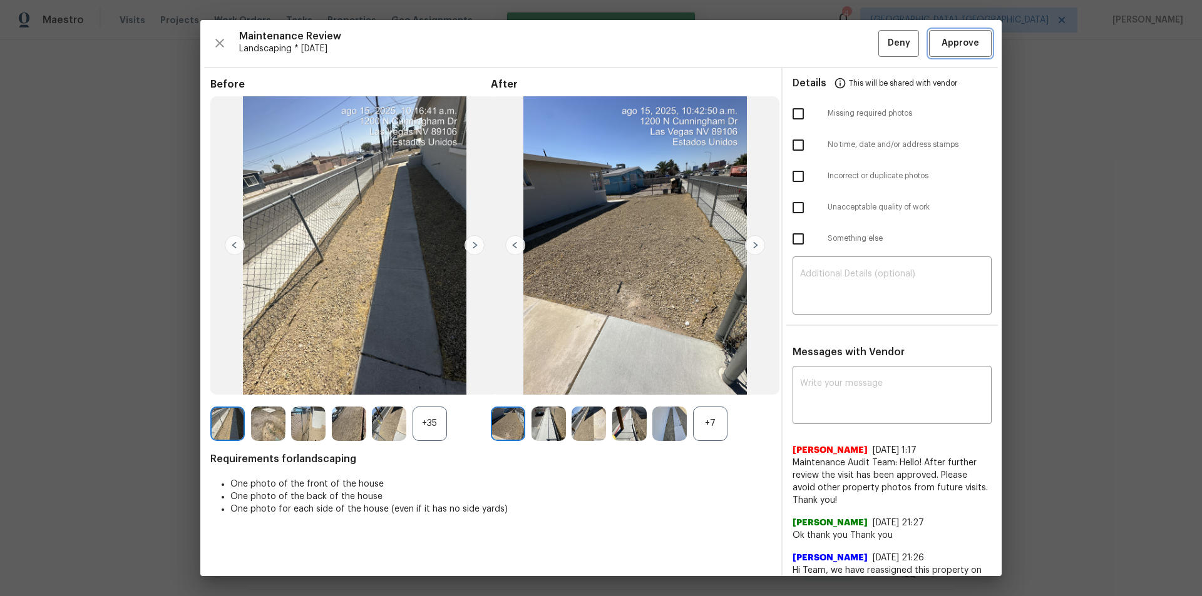
click at [854, 43] on span "Approve" at bounding box center [960, 44] width 38 height 16
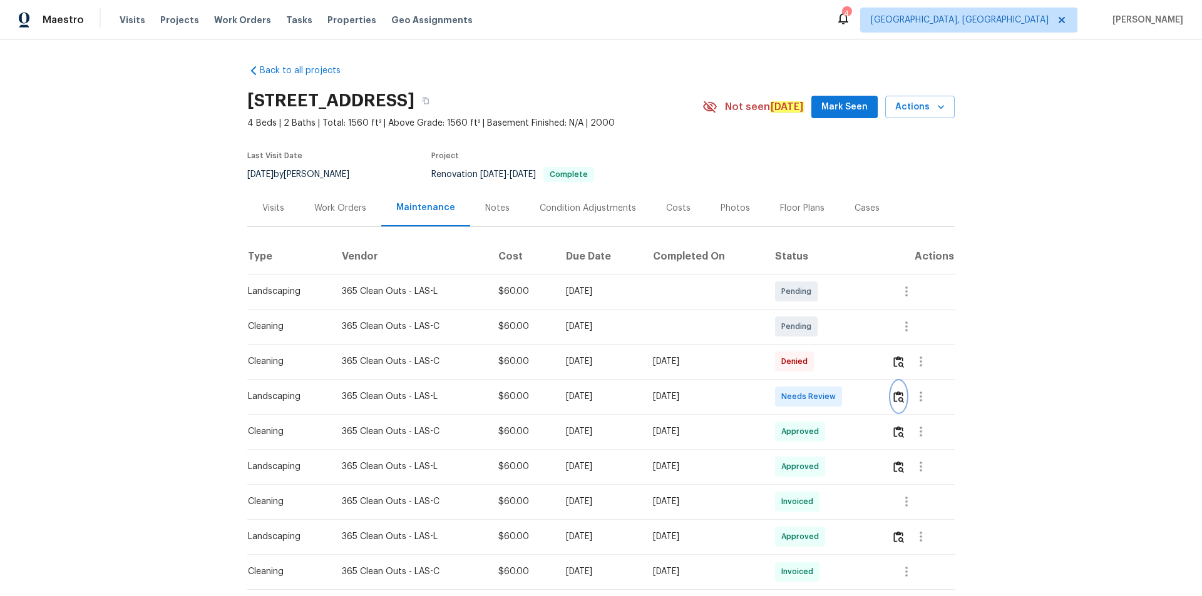
click at [854, 401] on img "button" at bounding box center [898, 397] width 11 height 12
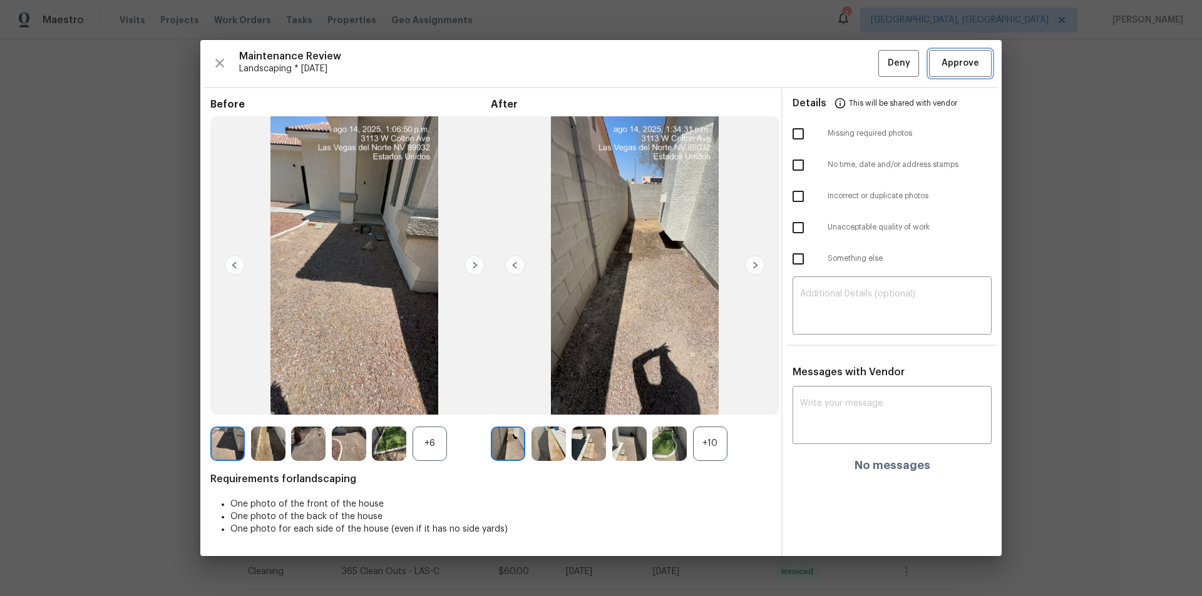
click at [854, 62] on span "Approve" at bounding box center [960, 64] width 38 height 16
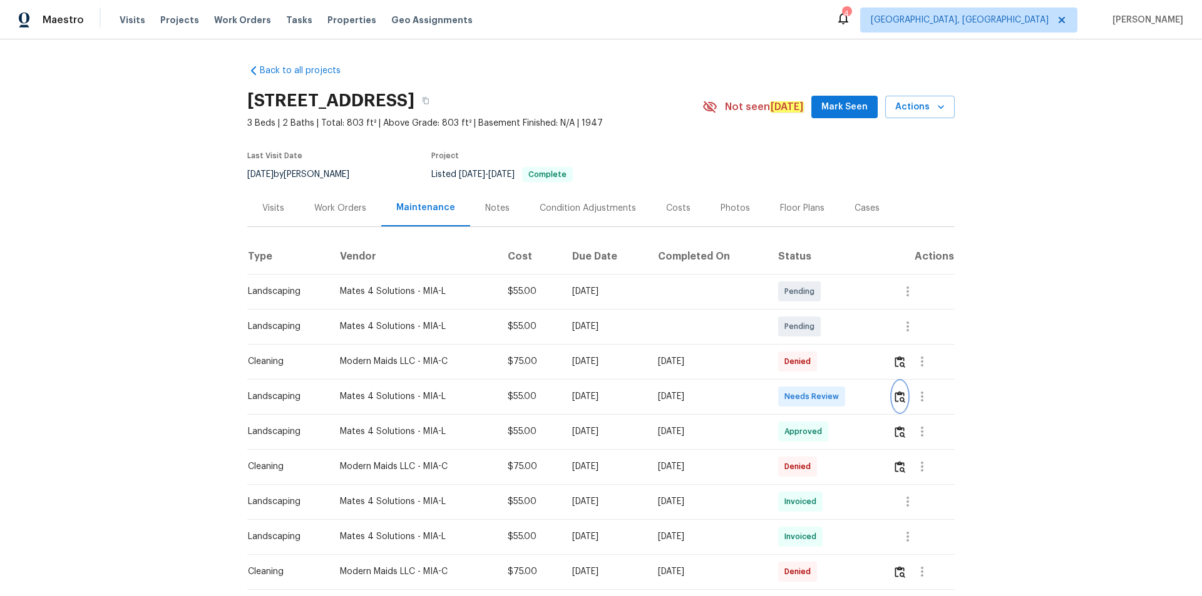
click at [898, 399] on img "button" at bounding box center [899, 397] width 11 height 12
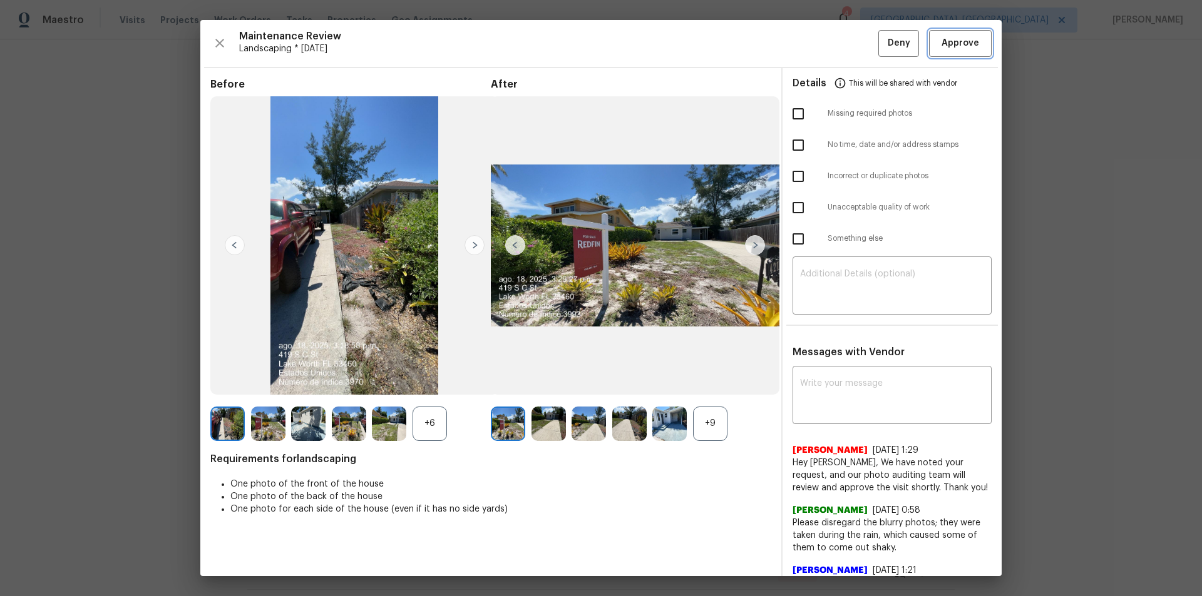
drag, startPoint x: 946, startPoint y: 46, endPoint x: 953, endPoint y: 67, distance: 22.2
click at [947, 45] on span "Approve" at bounding box center [960, 44] width 38 height 16
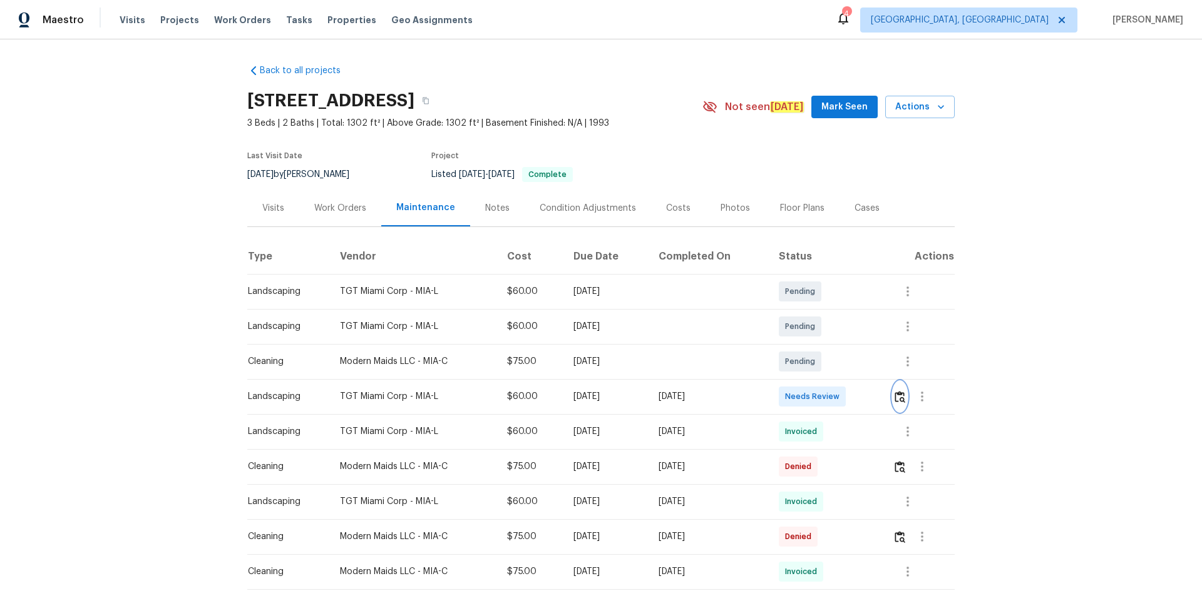
click at [854, 395] on img "button" at bounding box center [899, 397] width 11 height 12
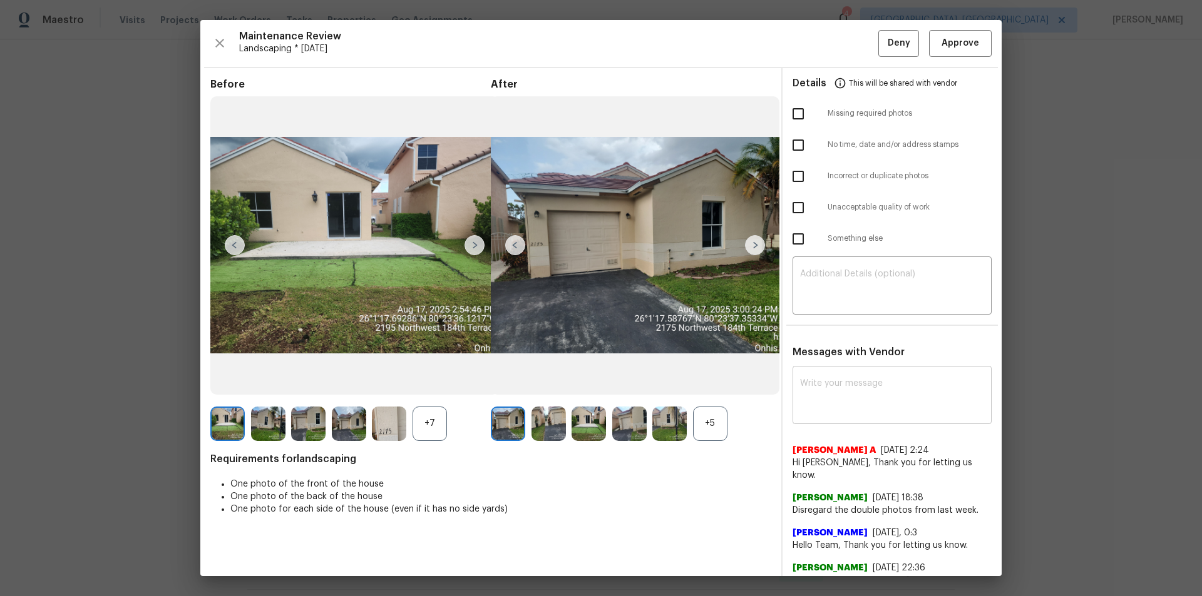
click at [854, 401] on div "x ​" at bounding box center [891, 396] width 199 height 55
paste textarea "Maintenance Audit Team: Hello! After further review the visit has been approved…"
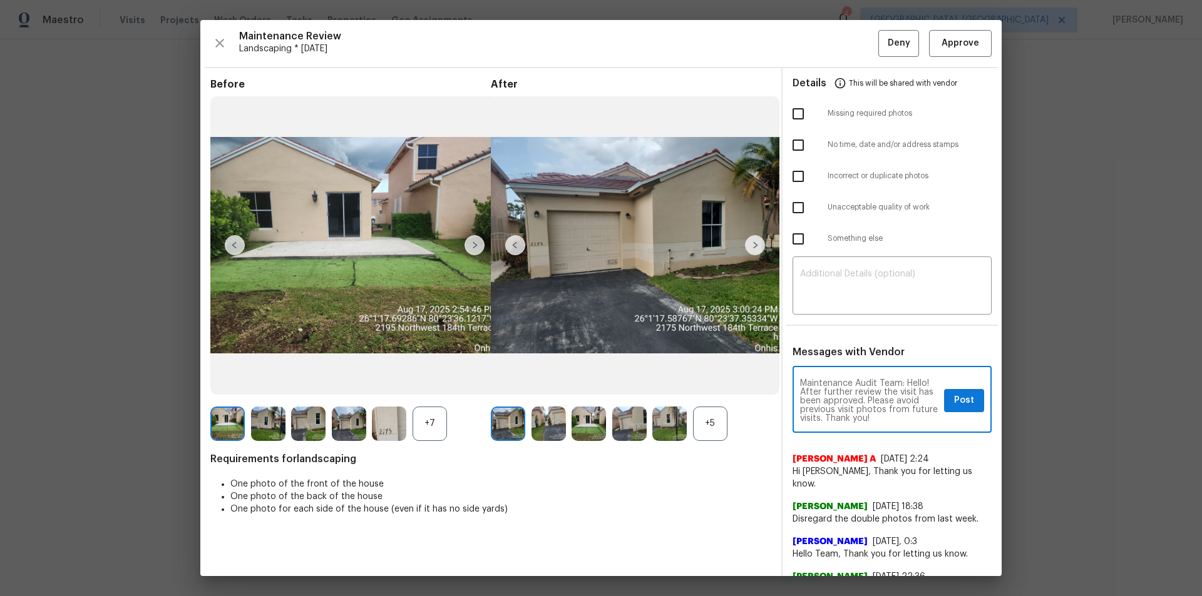
scroll to position [9, 0]
type textarea "Maintenance Audit Team: Hello! After further review the visit has been approved…"
drag, startPoint x: 943, startPoint y: 403, endPoint x: 967, endPoint y: 412, distance: 25.6
click at [854, 400] on button "Post" at bounding box center [964, 400] width 40 height 23
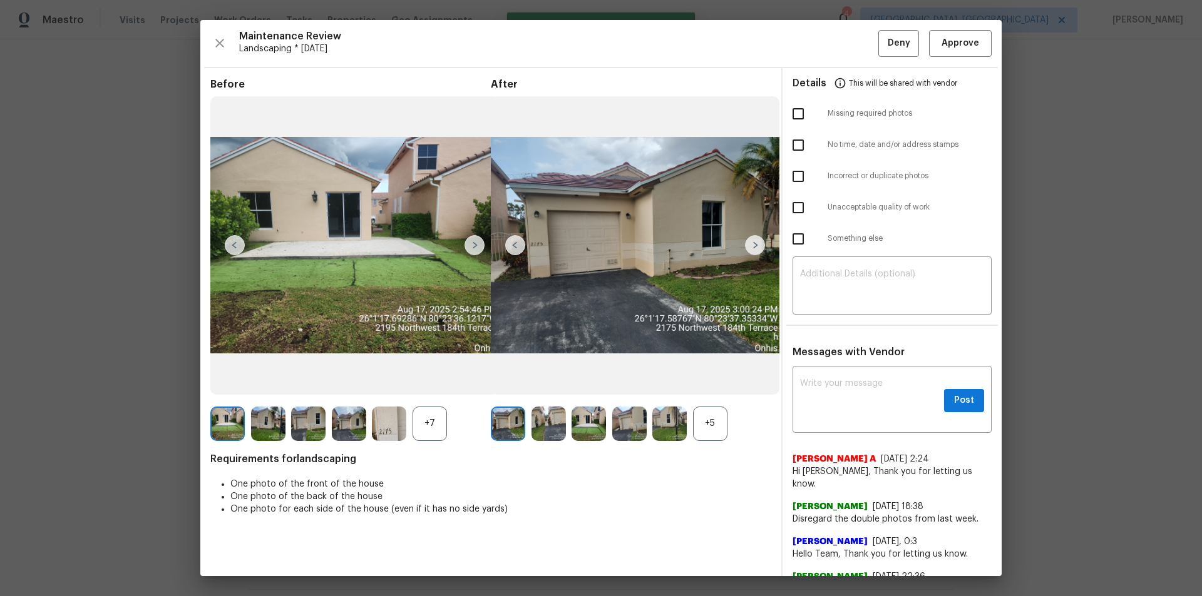
scroll to position [0, 0]
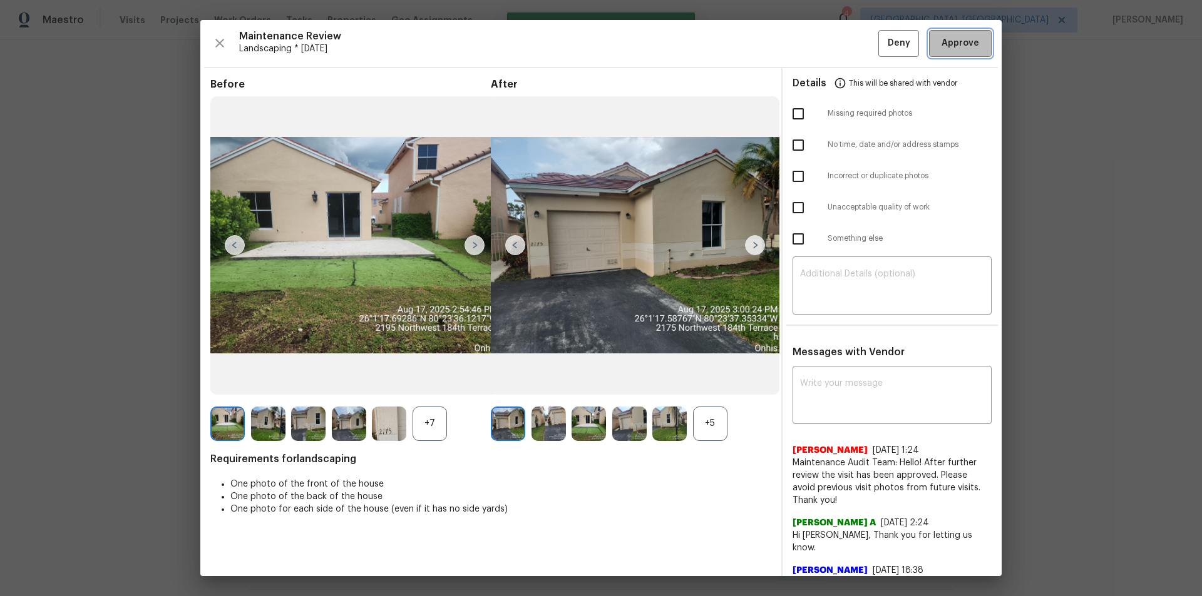
drag, startPoint x: 959, startPoint y: 35, endPoint x: 1030, endPoint y: 246, distance: 222.5
click at [854, 36] on button "Approve" at bounding box center [960, 43] width 63 height 27
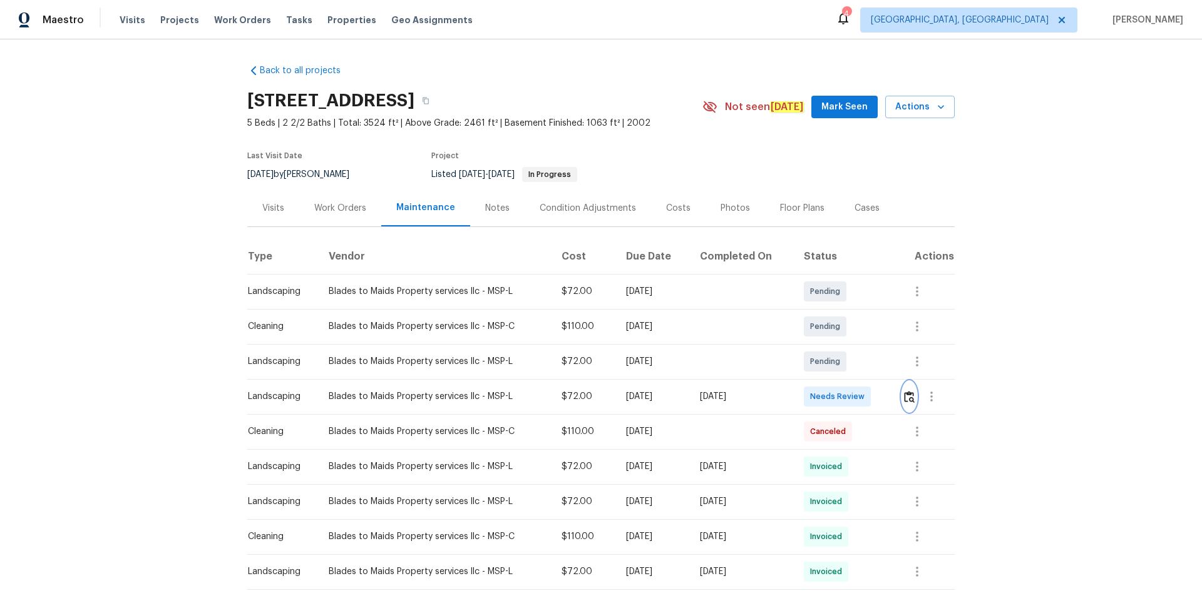
click at [854, 401] on button "button" at bounding box center [909, 397] width 14 height 30
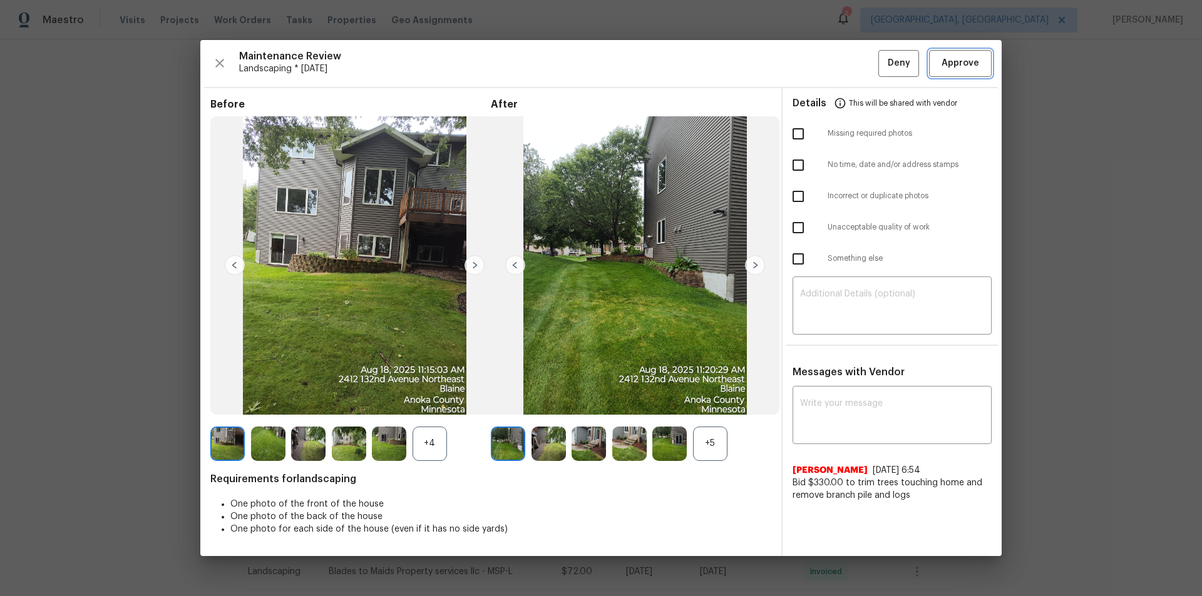
drag, startPoint x: 979, startPoint y: 65, endPoint x: 986, endPoint y: 77, distance: 13.4
click at [854, 65] on span "Approve" at bounding box center [960, 64] width 43 height 16
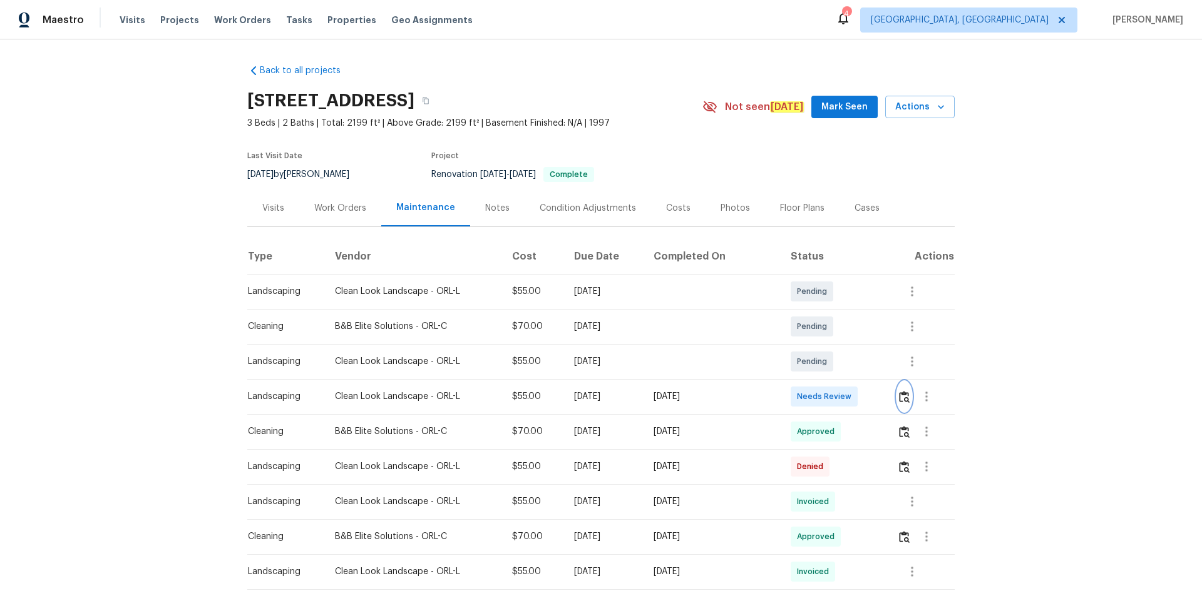
click at [854, 394] on img "button" at bounding box center [904, 397] width 11 height 12
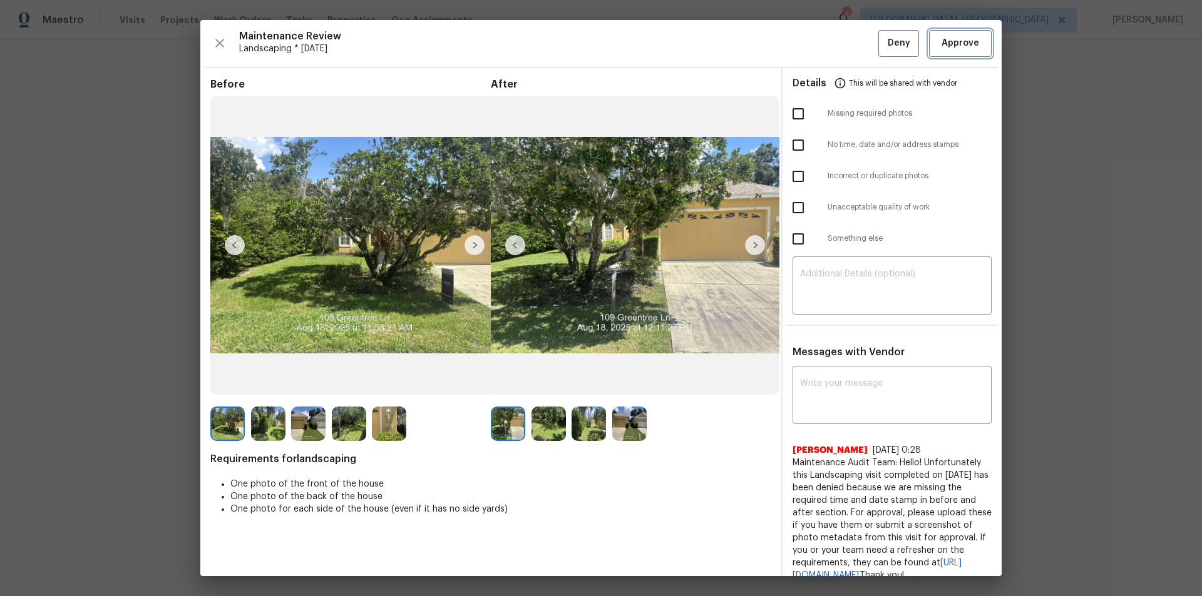
click at [854, 33] on button "Approve" at bounding box center [960, 43] width 63 height 27
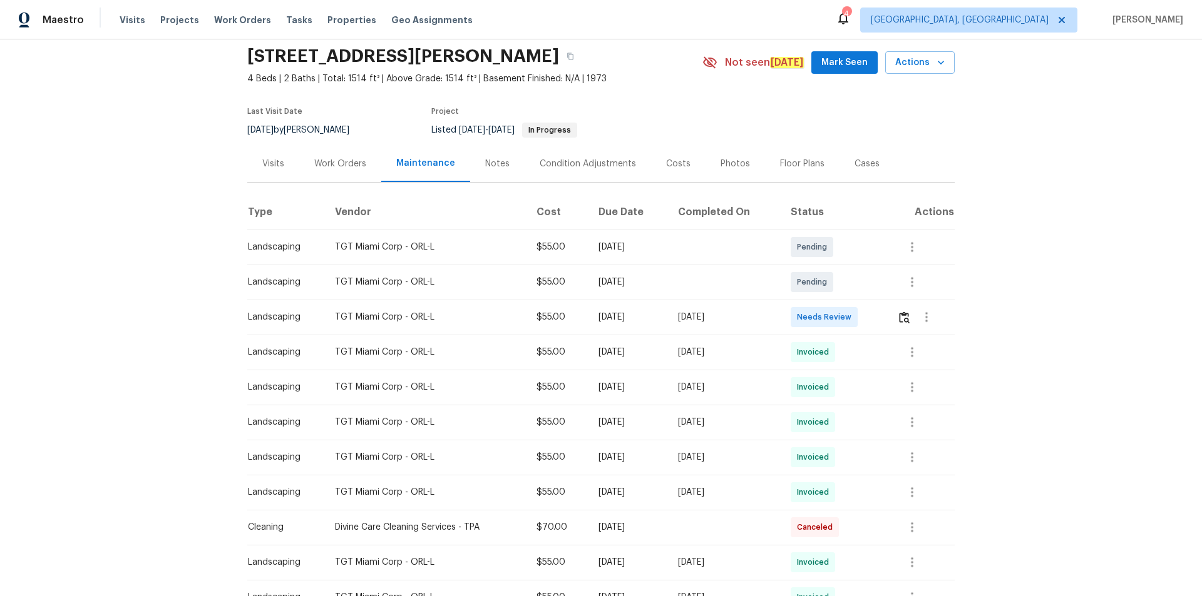
scroll to position [63, 0]
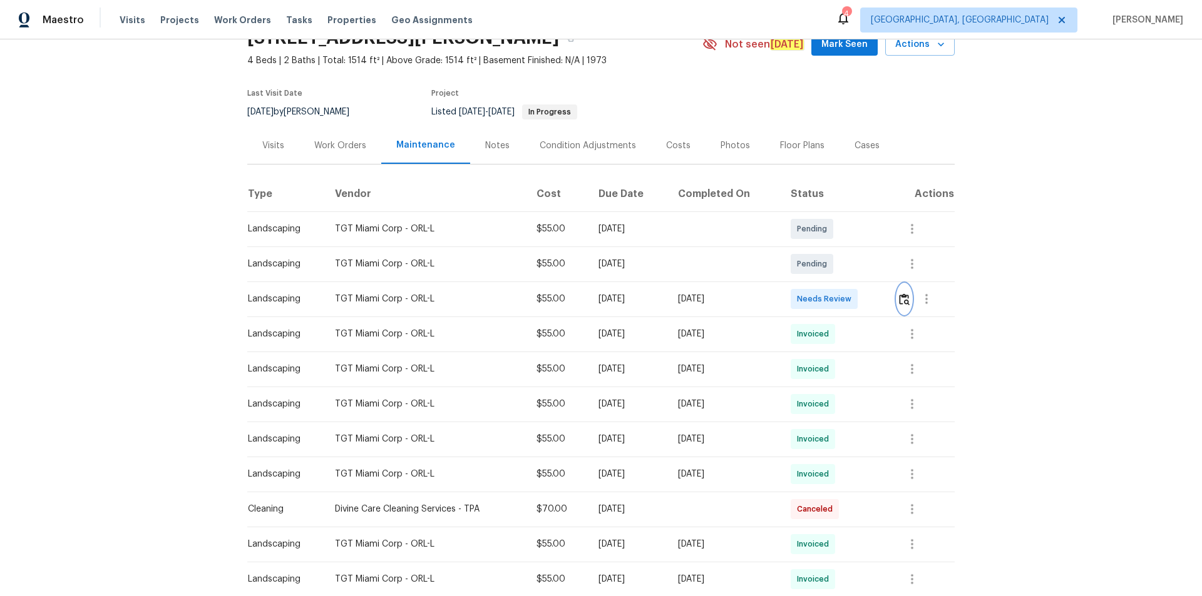
click at [854, 303] on img "button" at bounding box center [904, 300] width 11 height 12
click at [854, 299] on button "button" at bounding box center [904, 299] width 14 height 30
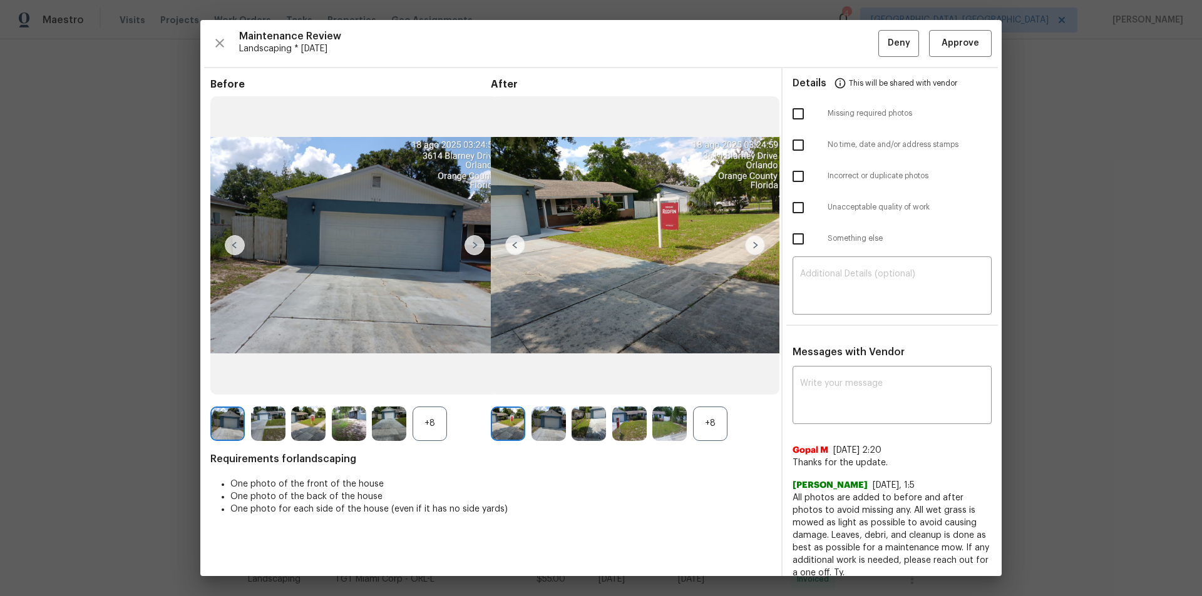
drag, startPoint x: 867, startPoint y: 276, endPoint x: 867, endPoint y: 361, distance: 85.1
click at [854, 279] on textarea at bounding box center [892, 287] width 184 height 35
click at [847, 397] on textarea at bounding box center [892, 396] width 184 height 35
paste textarea "Maintenance Audit Team: Hello! After further review the visit has been approved…"
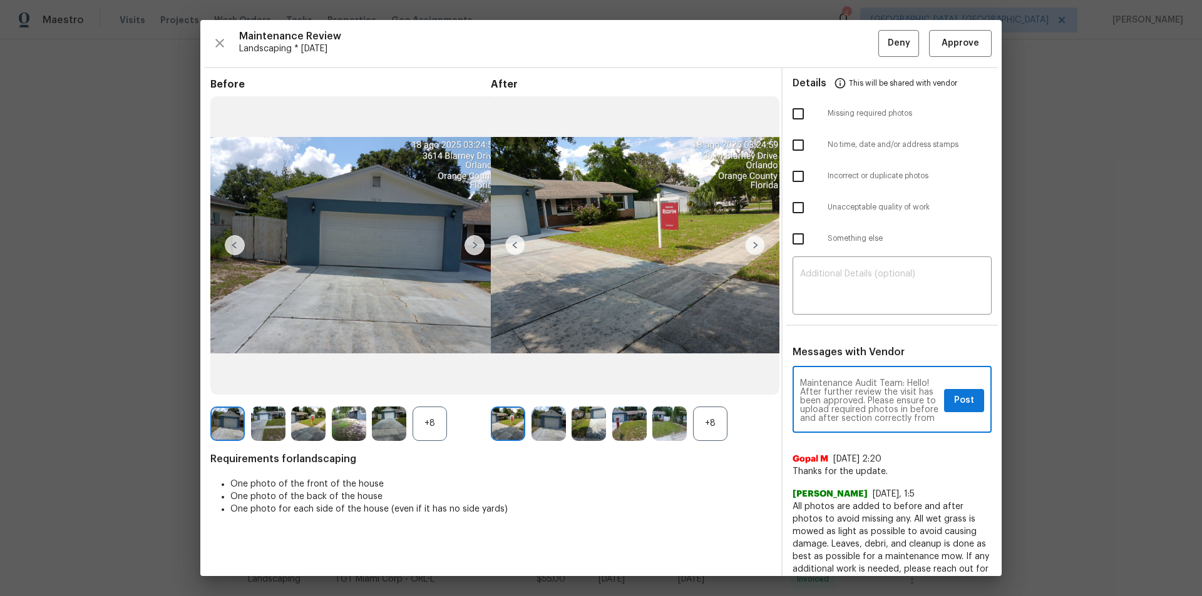
scroll to position [25, 0]
type textarea "Maintenance Audit Team: Hello! After further review the visit has been approved…"
click at [854, 398] on span "Post" at bounding box center [964, 401] width 20 height 16
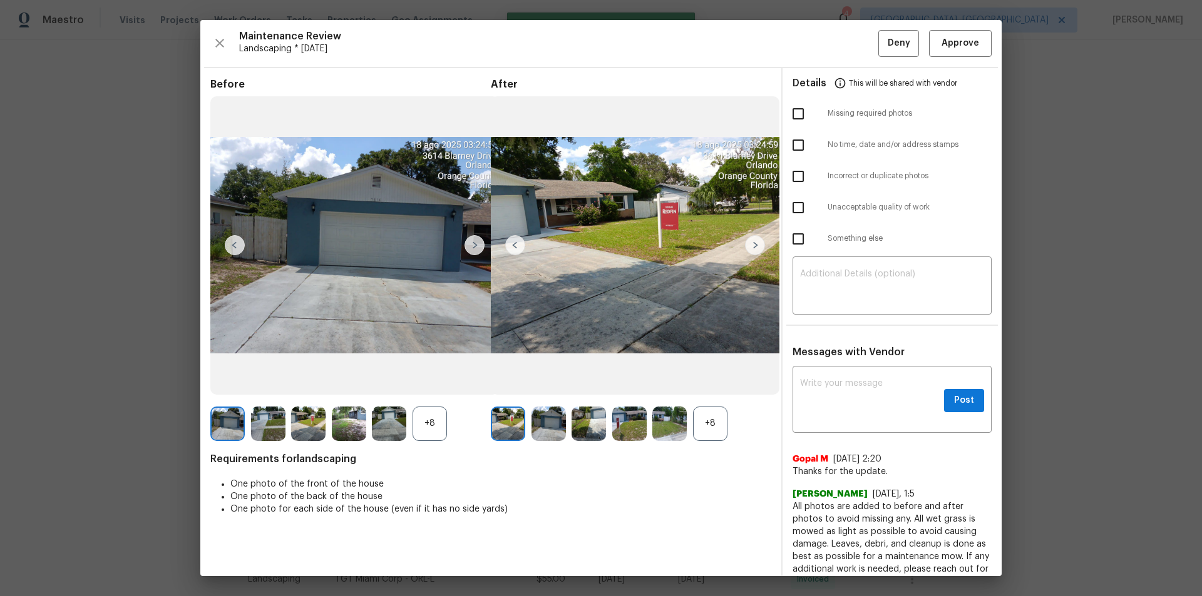
scroll to position [0, 0]
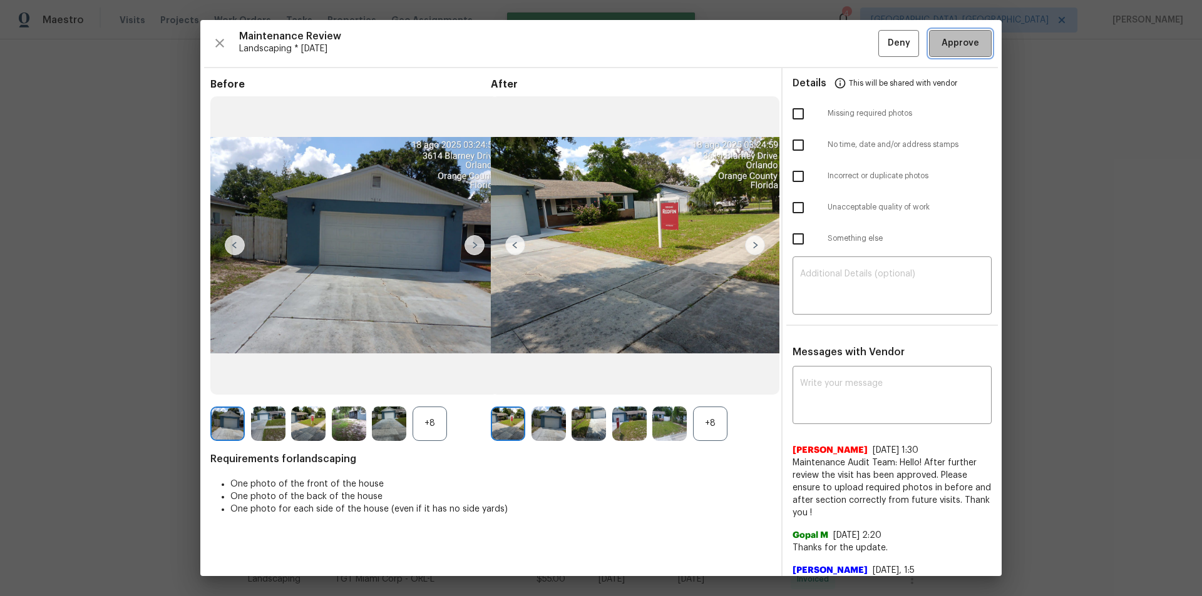
drag, startPoint x: 956, startPoint y: 40, endPoint x: 1001, endPoint y: 175, distance: 142.7
click at [854, 39] on span "Approve" at bounding box center [960, 44] width 38 height 16
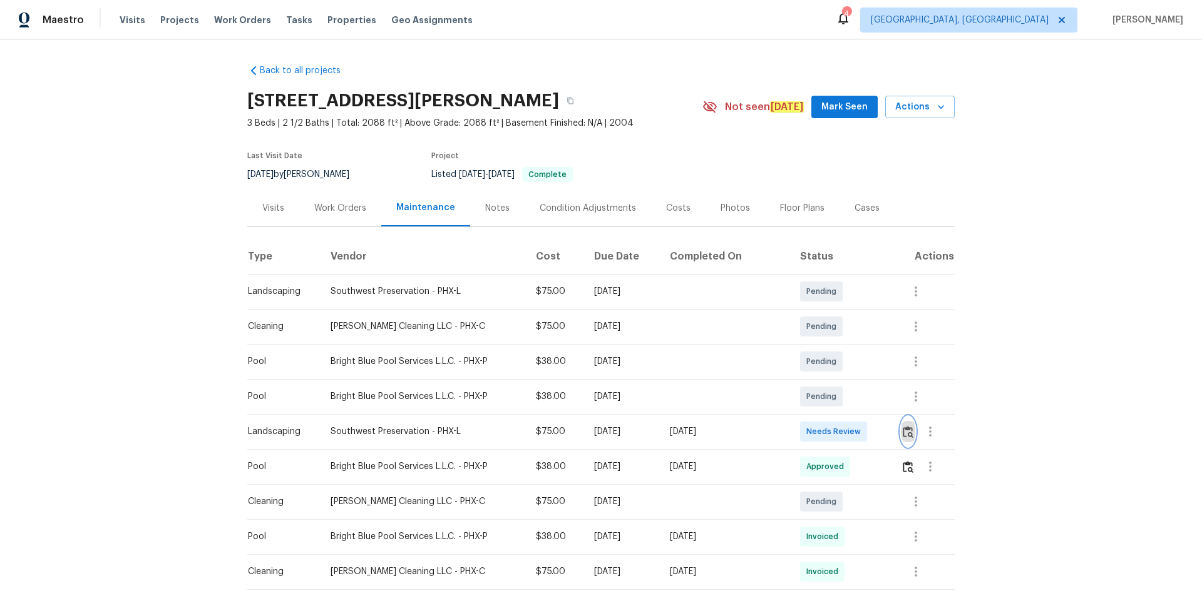
click at [854, 401] on img "button" at bounding box center [908, 432] width 11 height 12
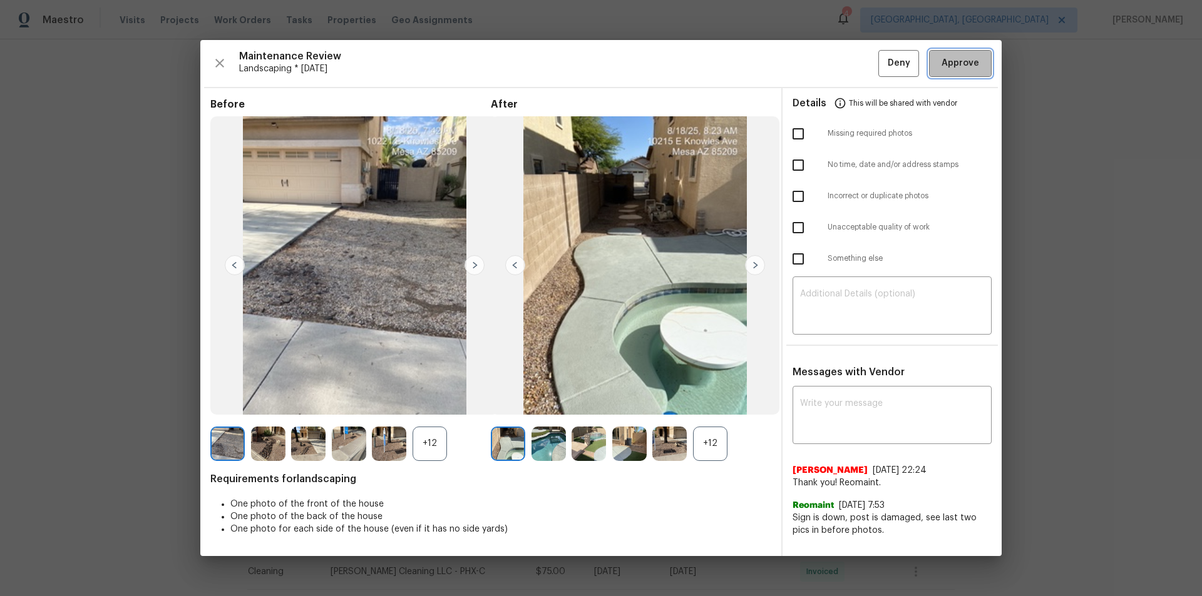
click at [854, 65] on span "Approve" at bounding box center [960, 64] width 38 height 16
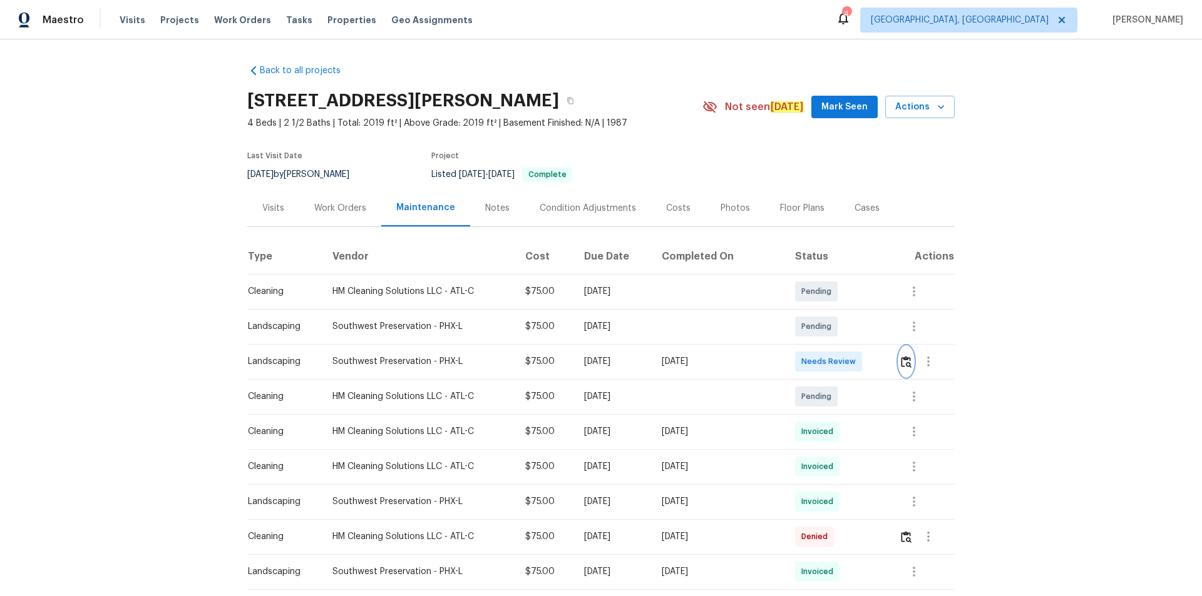
click at [854, 364] on img "button" at bounding box center [906, 362] width 11 height 12
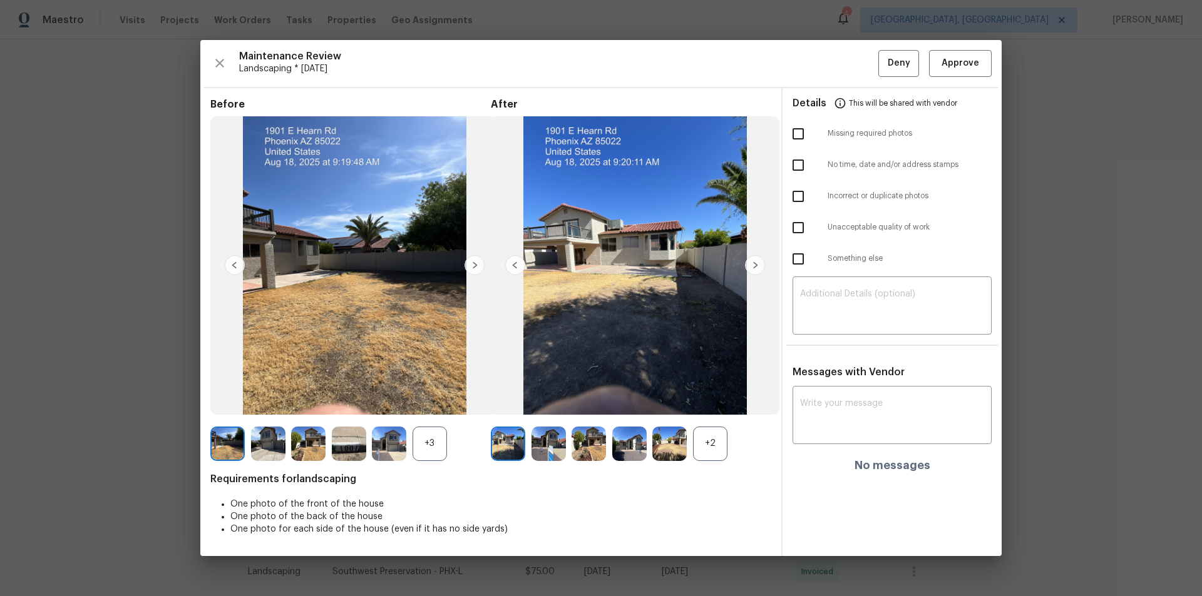
click at [854, 41] on div "Maintenance Review Landscaping * [DATE] Deny Approve Before +3 After +2 Require…" at bounding box center [600, 298] width 801 height 516
click at [854, 61] on span "Approve" at bounding box center [960, 64] width 38 height 16
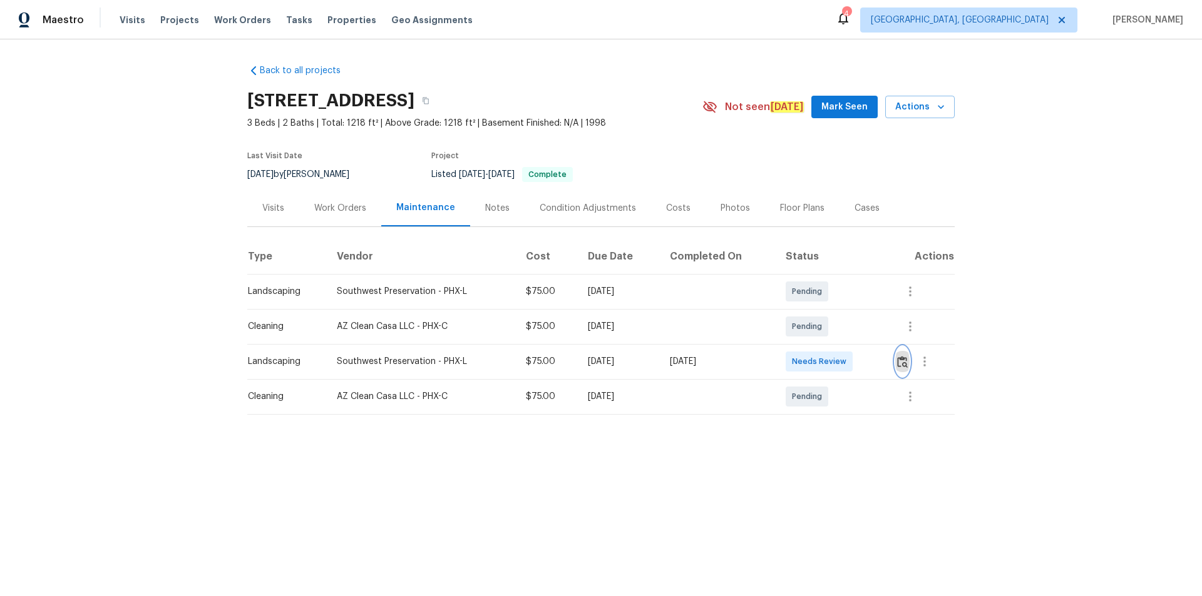
click at [854, 364] on button "button" at bounding box center [902, 362] width 14 height 30
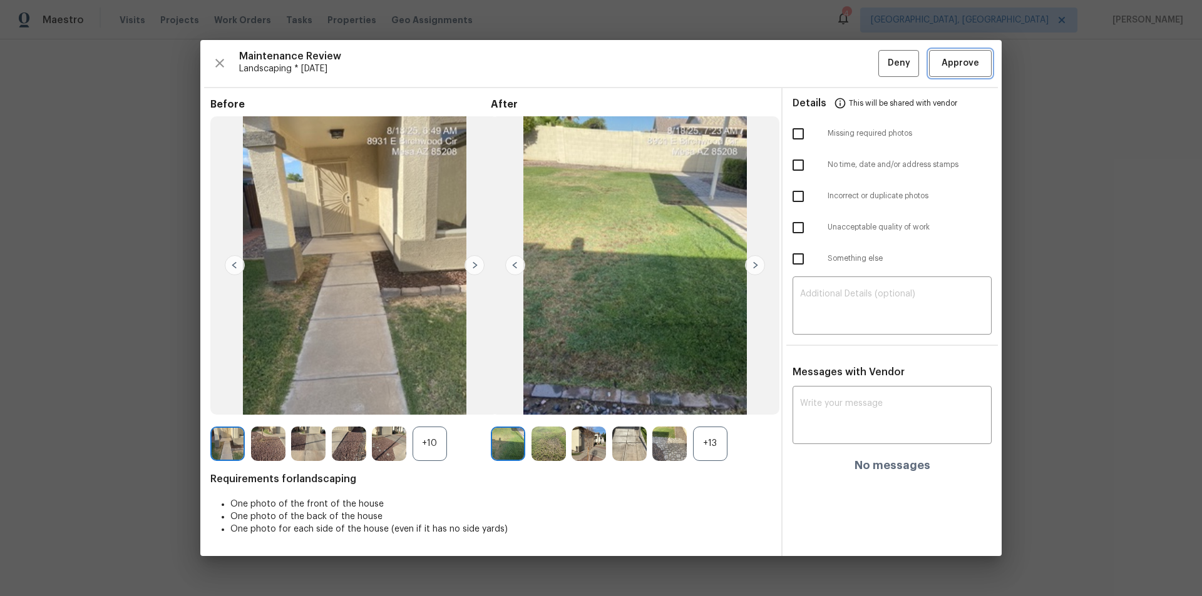
click at [854, 56] on span "Approve" at bounding box center [960, 64] width 38 height 16
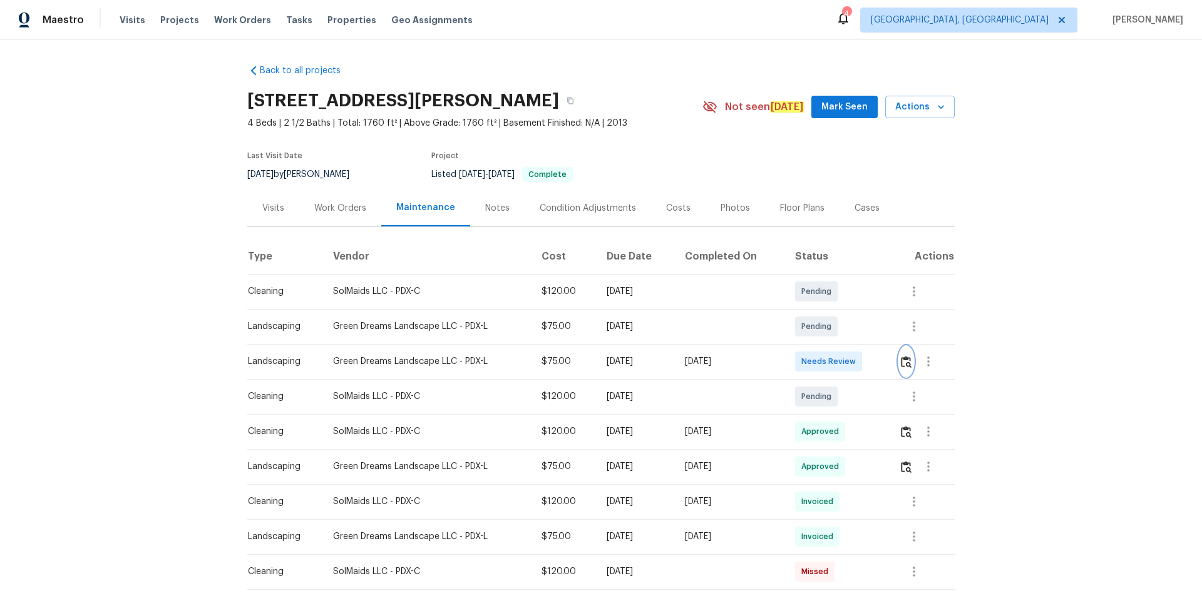
click at [854, 364] on button "button" at bounding box center [906, 362] width 14 height 30
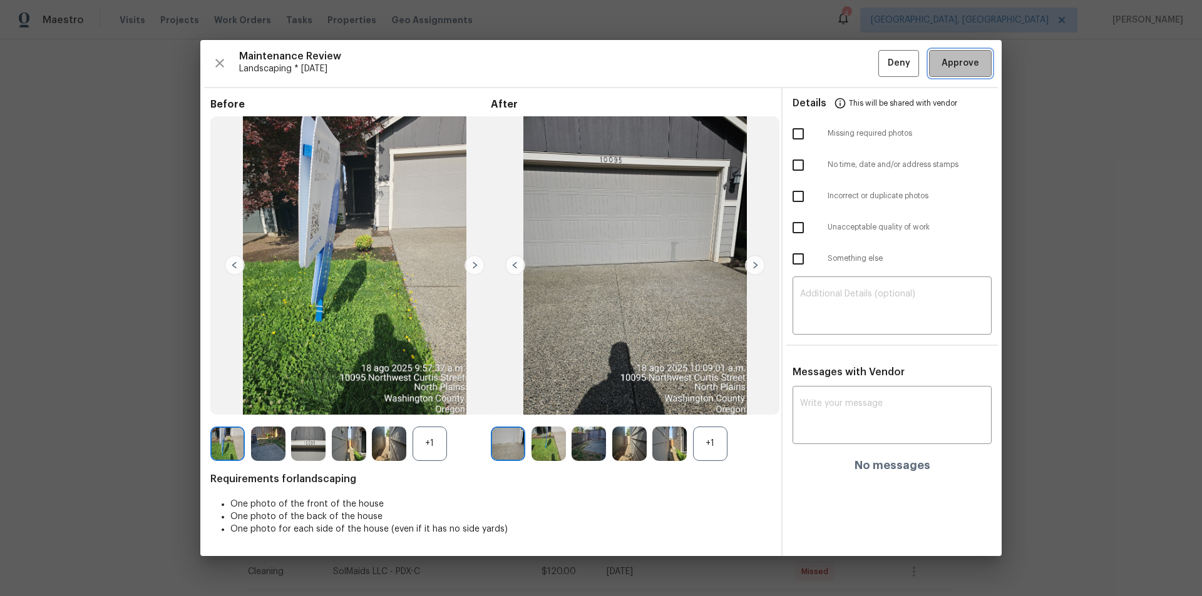
click at [854, 58] on span "Approve" at bounding box center [960, 64] width 38 height 16
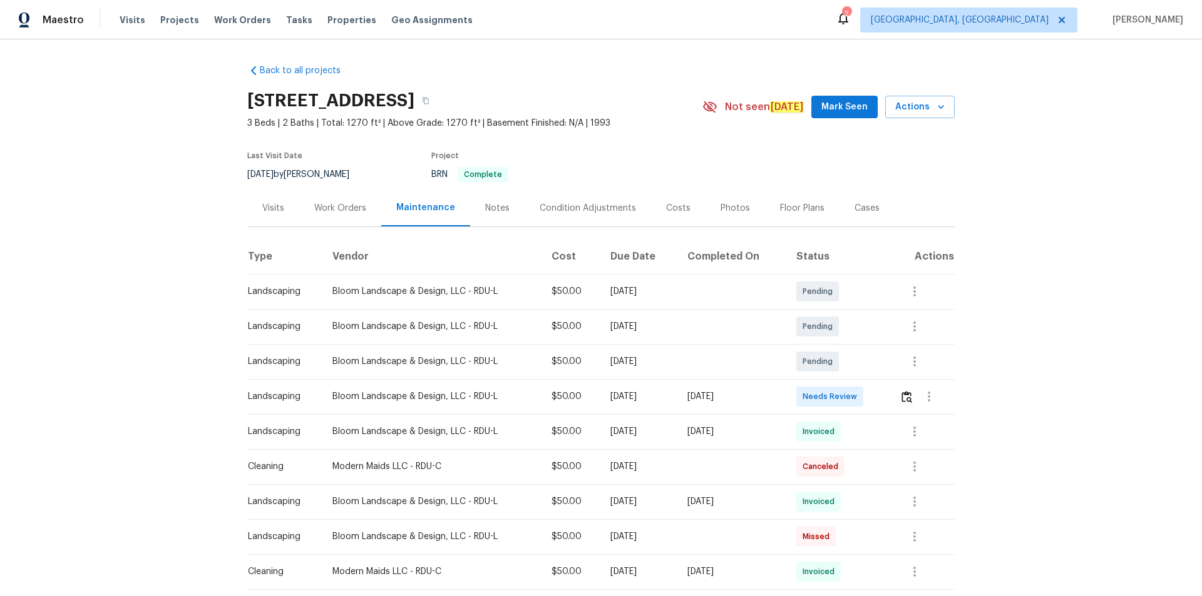
click at [854, 397] on td at bounding box center [921, 396] width 65 height 35
click at [854, 397] on img "button" at bounding box center [906, 397] width 11 height 12
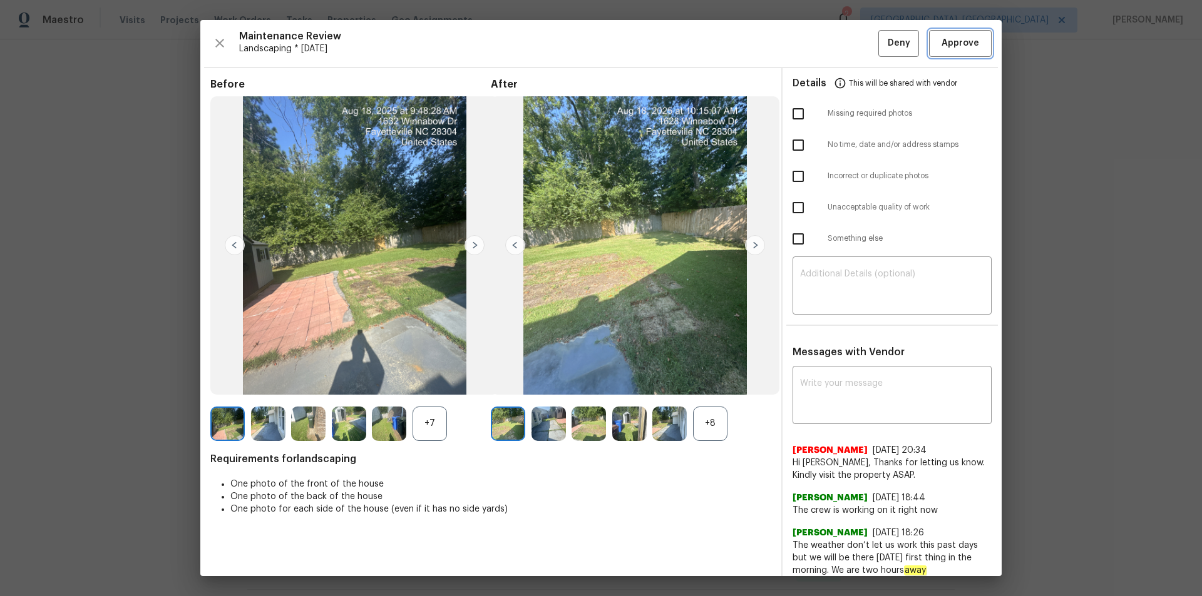
click at [854, 41] on span "Approve" at bounding box center [960, 44] width 38 height 16
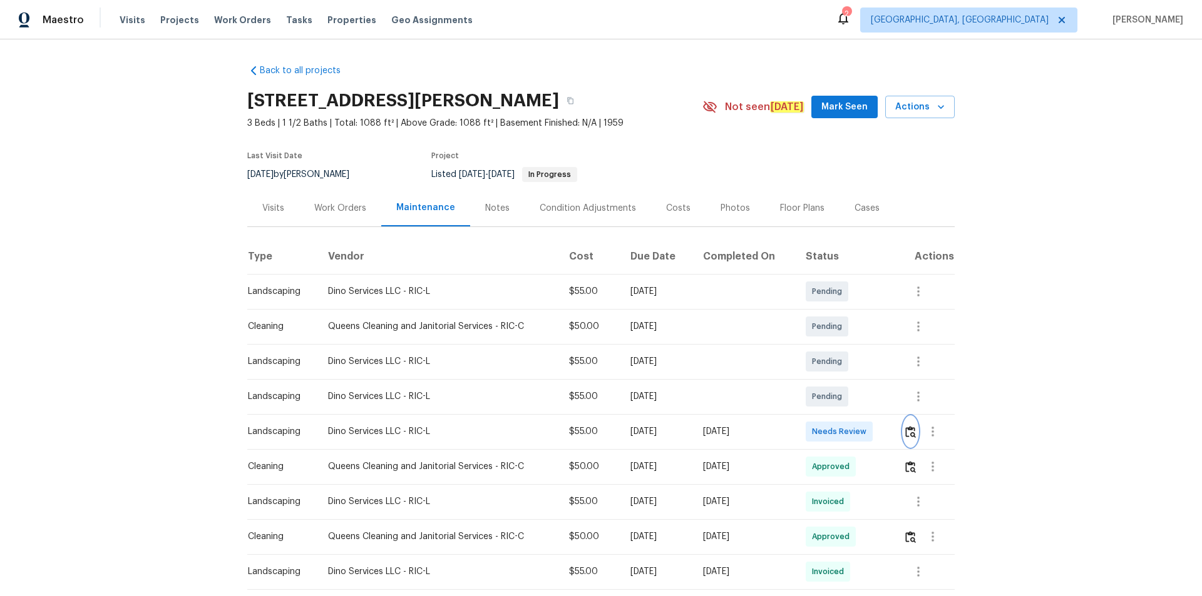
click at [854, 401] on img "button" at bounding box center [910, 432] width 11 height 12
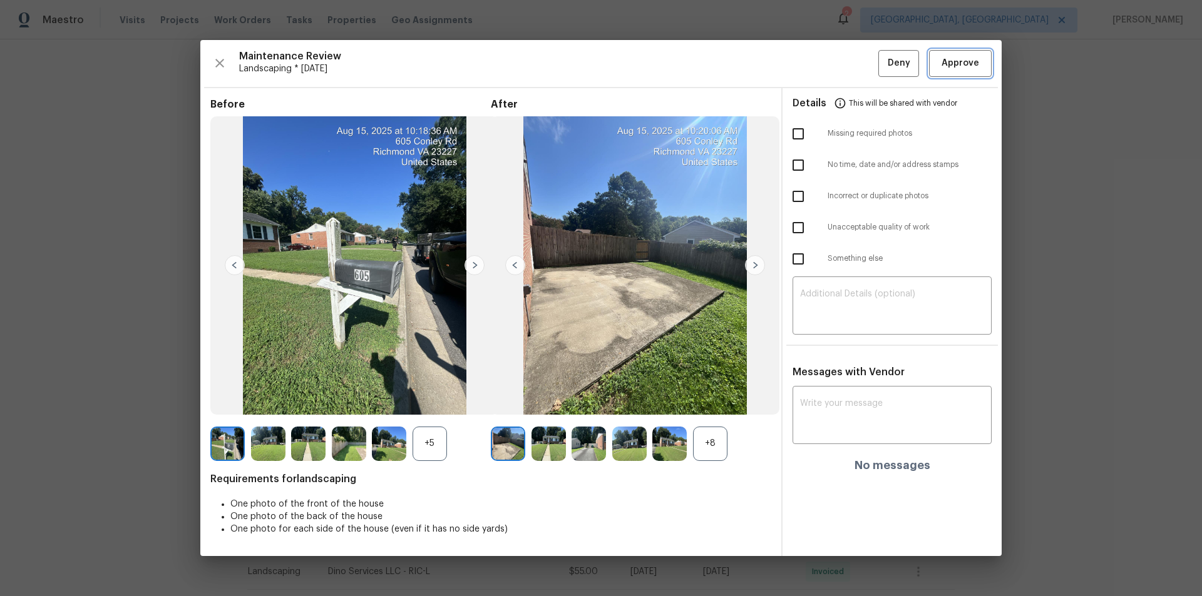
drag, startPoint x: 965, startPoint y: 64, endPoint x: 973, endPoint y: 68, distance: 8.4
click at [854, 63] on span "Approve" at bounding box center [960, 64] width 38 height 16
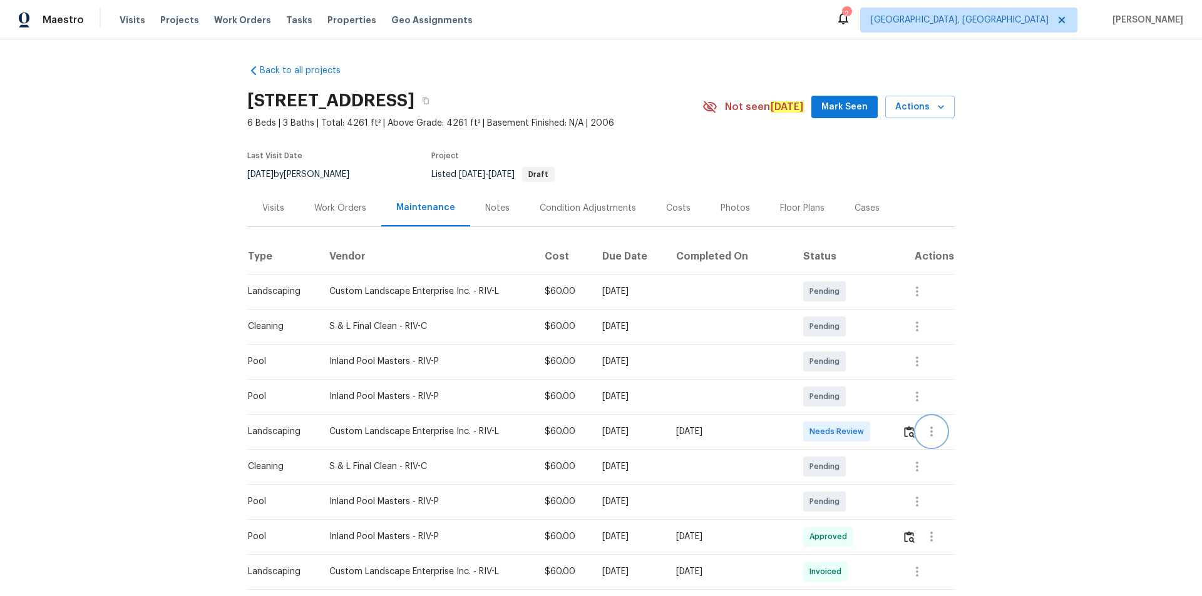
click at [916, 432] on button "button" at bounding box center [931, 432] width 30 height 30
click at [898, 433] on div at bounding box center [601, 298] width 1202 height 596
click at [904, 432] on img "button" at bounding box center [909, 432] width 11 height 12
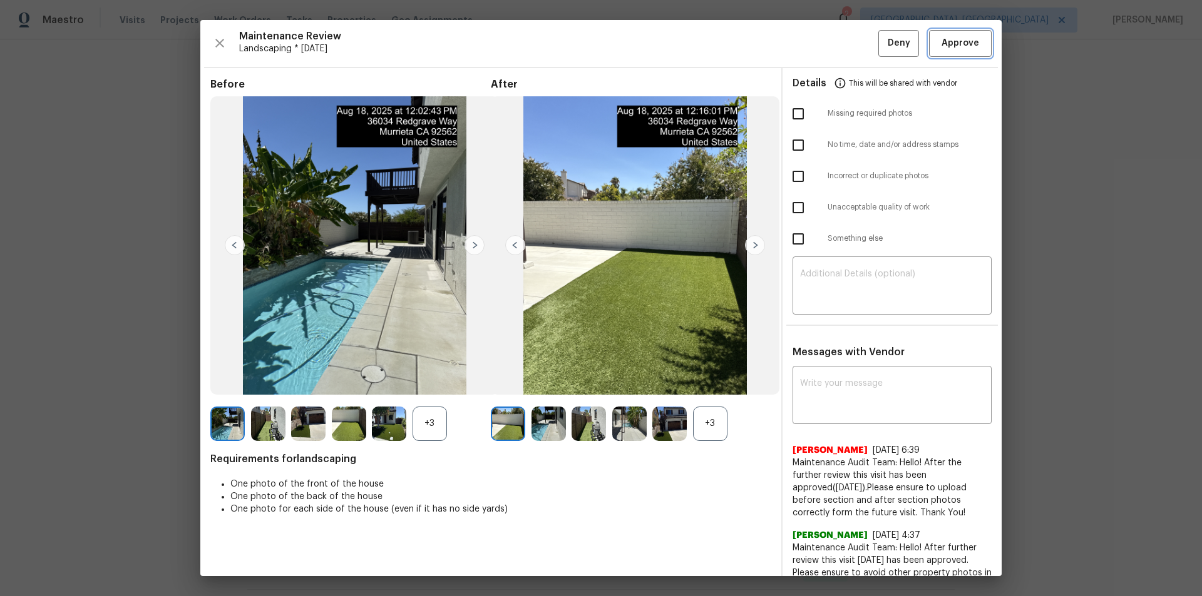
click at [960, 49] on span "Approve" at bounding box center [960, 44] width 38 height 16
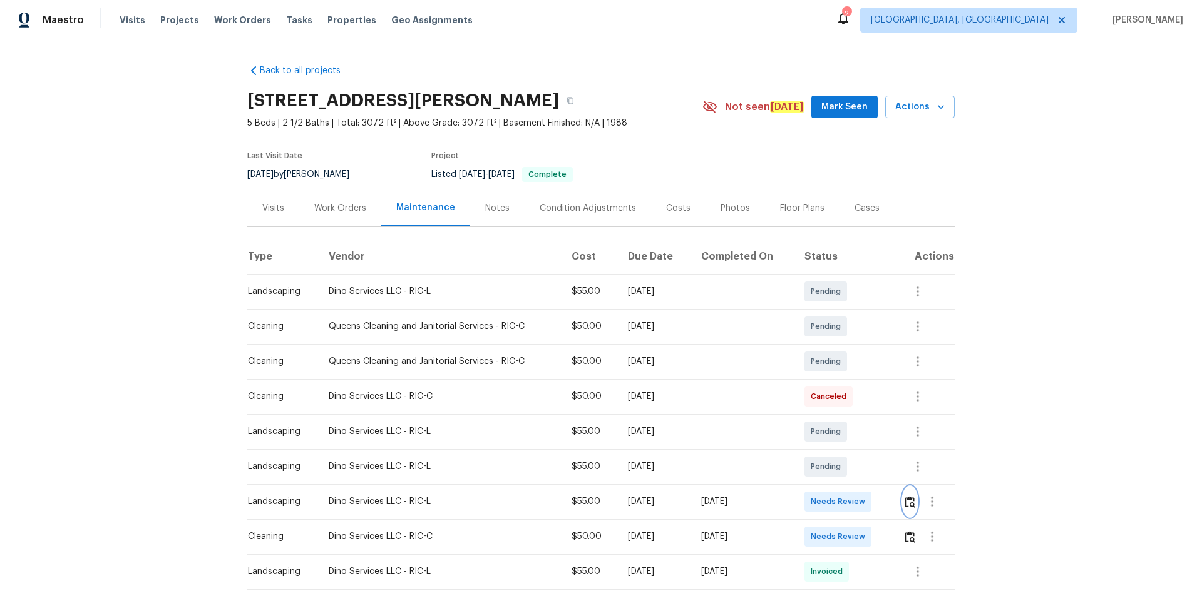
click at [914, 501] on button "button" at bounding box center [910, 502] width 14 height 30
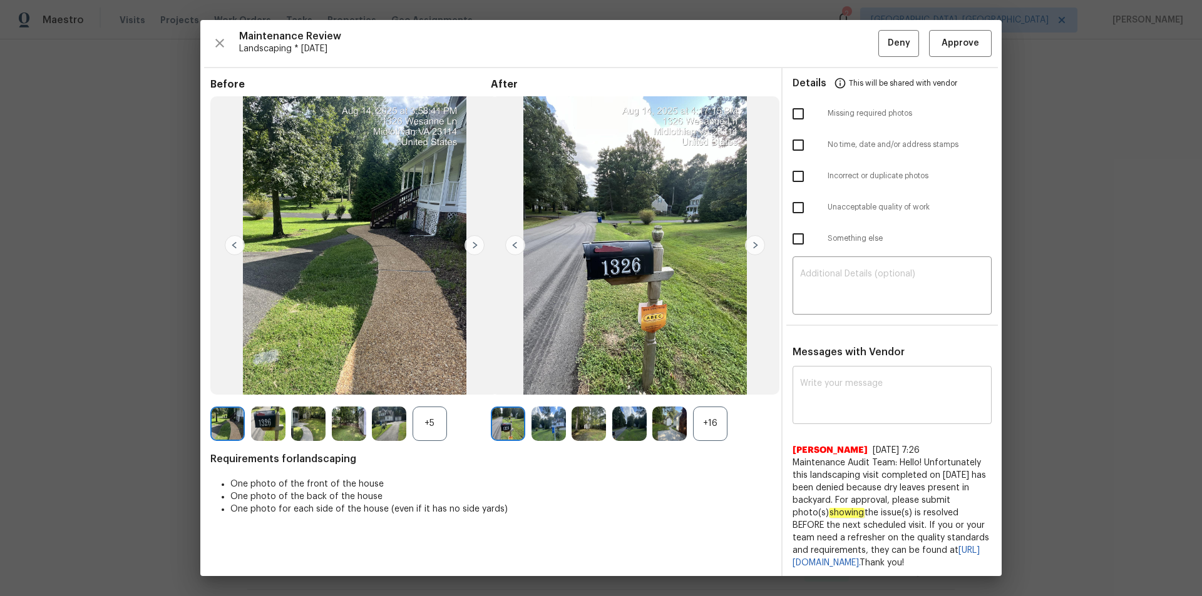
click at [879, 392] on textarea at bounding box center [892, 396] width 184 height 35
paste textarea "Maintenance Audit Team: Hello! After further review the visit has been approved…"
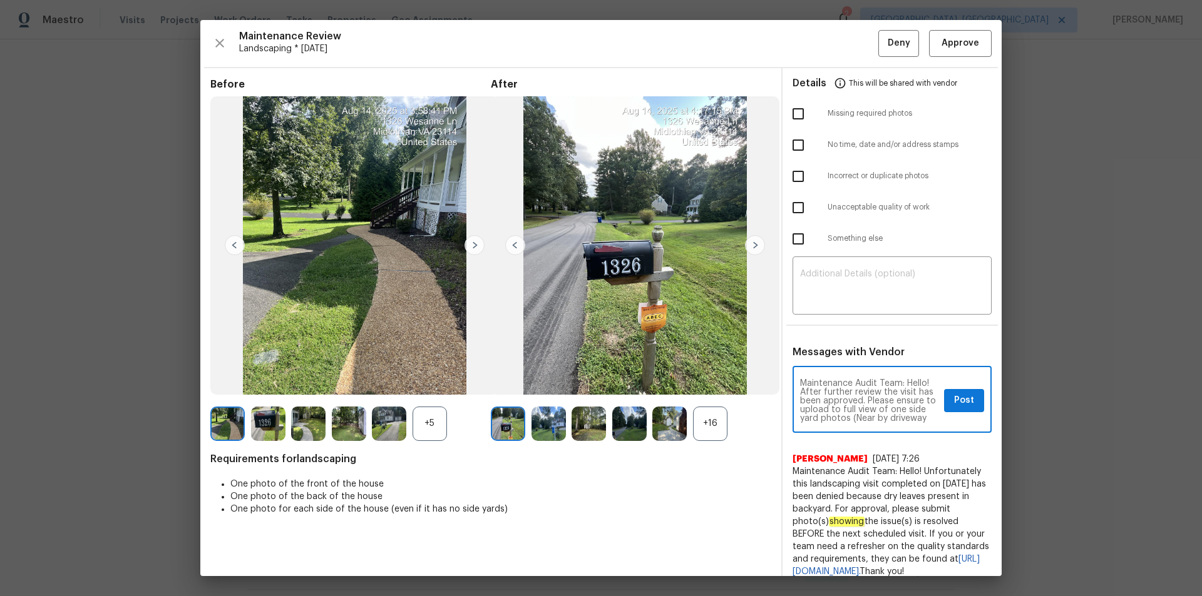
type textarea "Maintenance Audit Team: Hello! After further review the visit has been approved…"
click at [961, 399] on span "Post" at bounding box center [964, 401] width 20 height 16
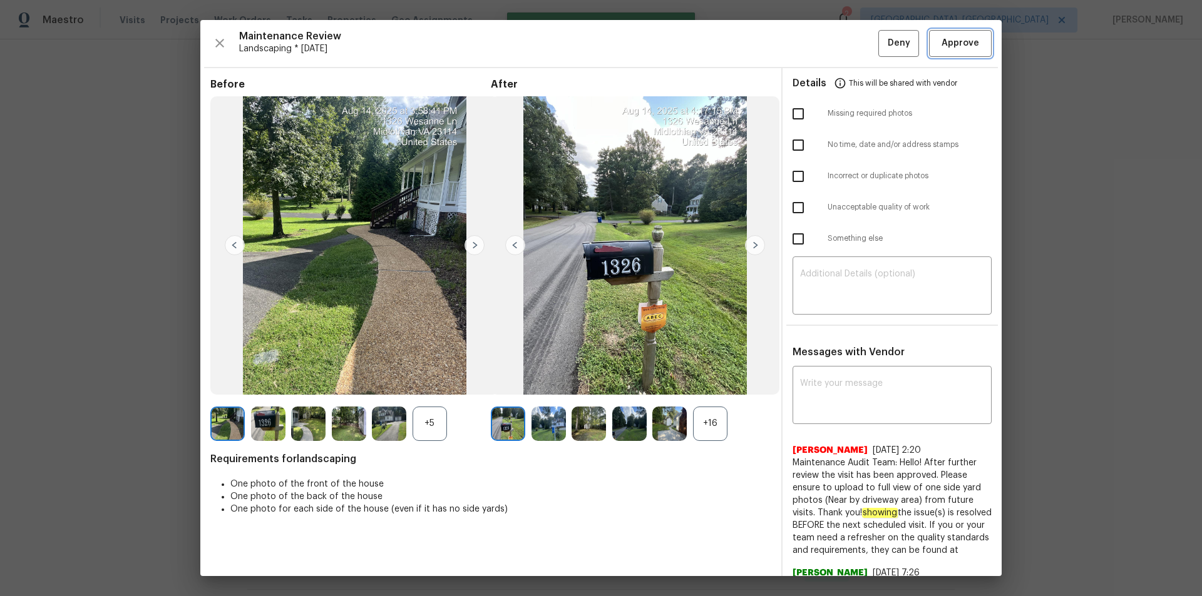
drag, startPoint x: 961, startPoint y: 45, endPoint x: 1012, endPoint y: 238, distance: 199.3
click at [961, 43] on span "Approve" at bounding box center [960, 44] width 38 height 16
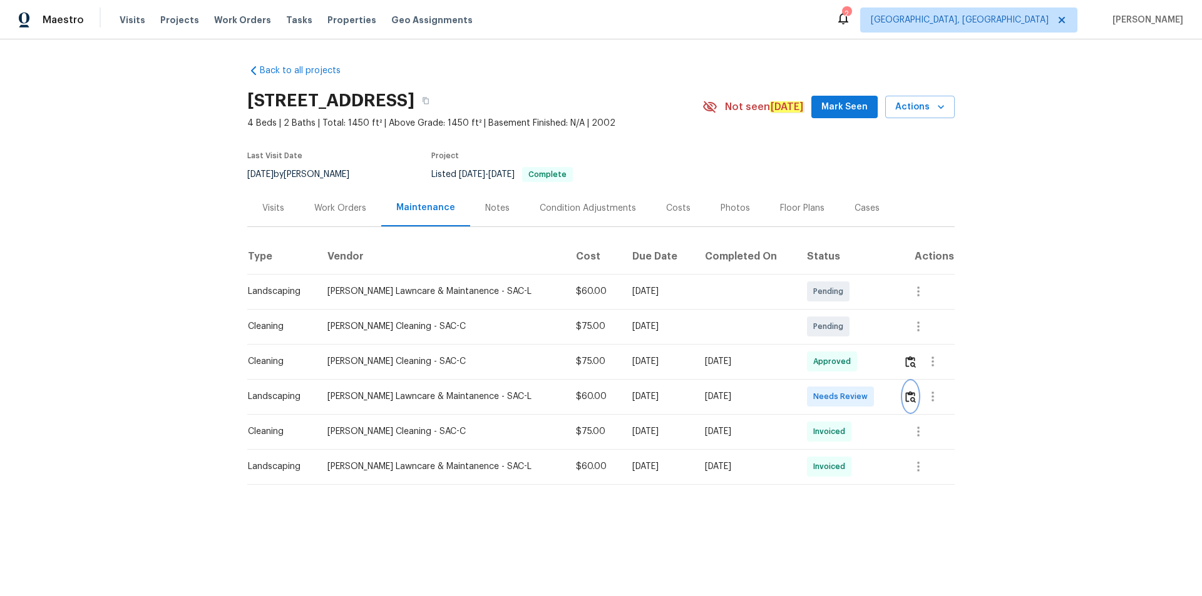
click at [854, 401] on button "button" at bounding box center [910, 397] width 14 height 30
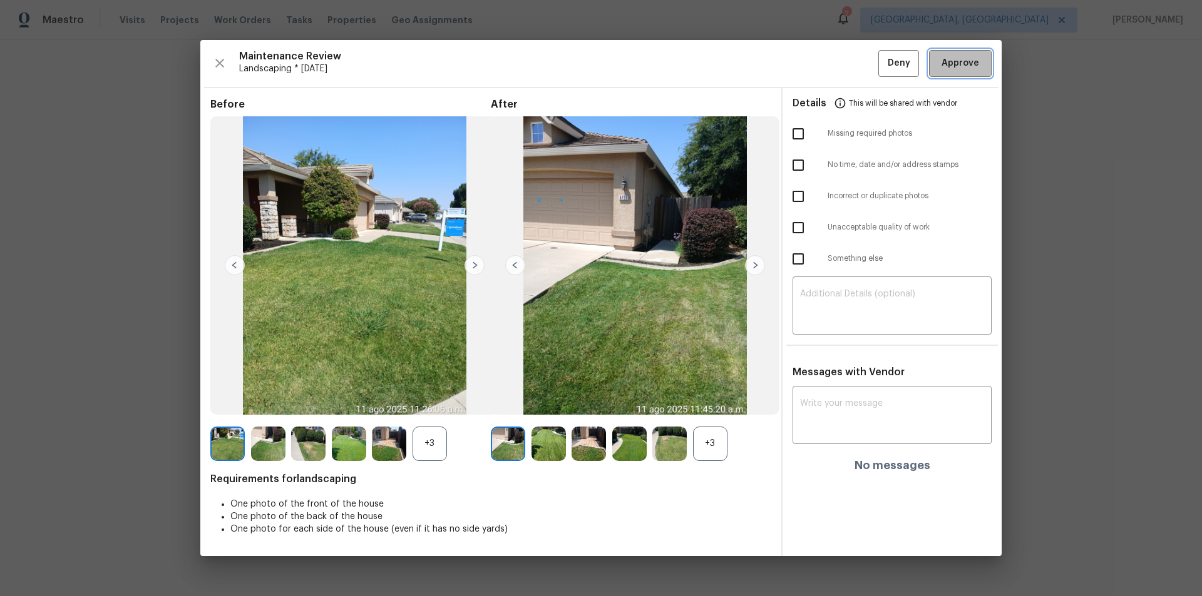
drag, startPoint x: 959, startPoint y: 68, endPoint x: 1023, endPoint y: 192, distance: 139.4
click at [854, 68] on span "Approve" at bounding box center [960, 64] width 38 height 16
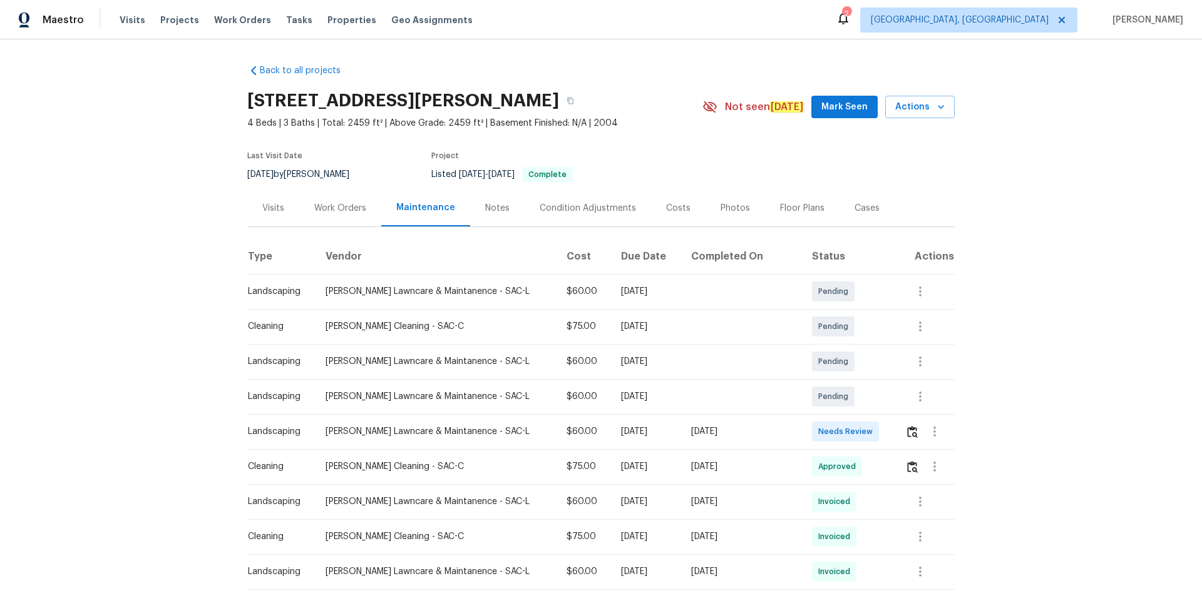
click at [854, 401] on td at bounding box center [924, 431] width 59 height 35
click at [854, 401] on img "button" at bounding box center [912, 432] width 11 height 12
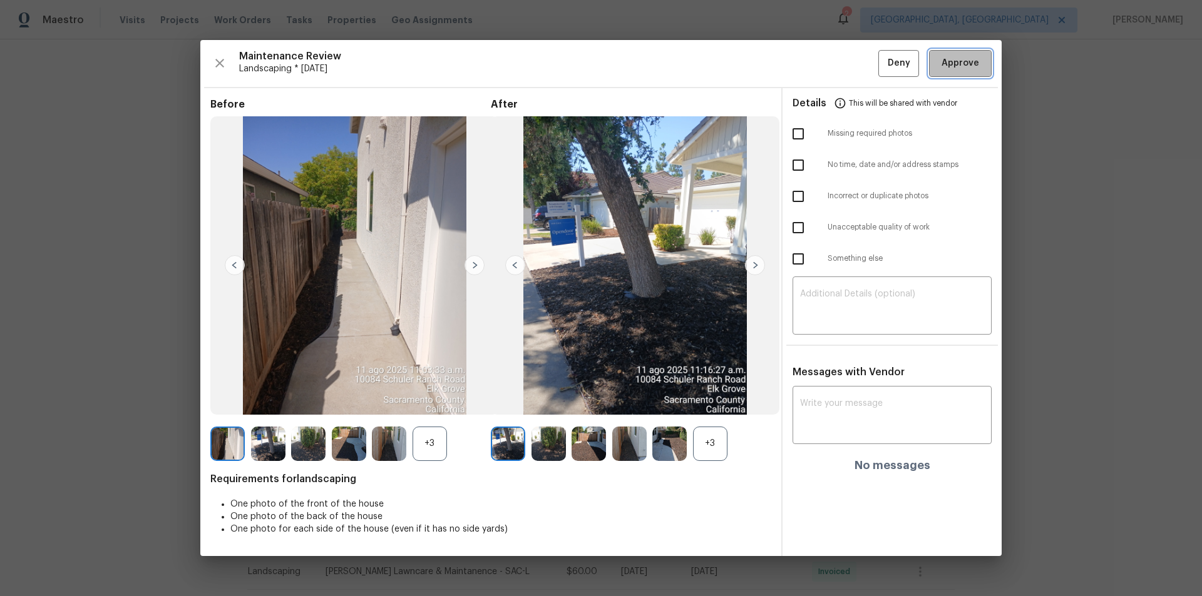
click at [854, 67] on span "Approve" at bounding box center [960, 64] width 38 height 16
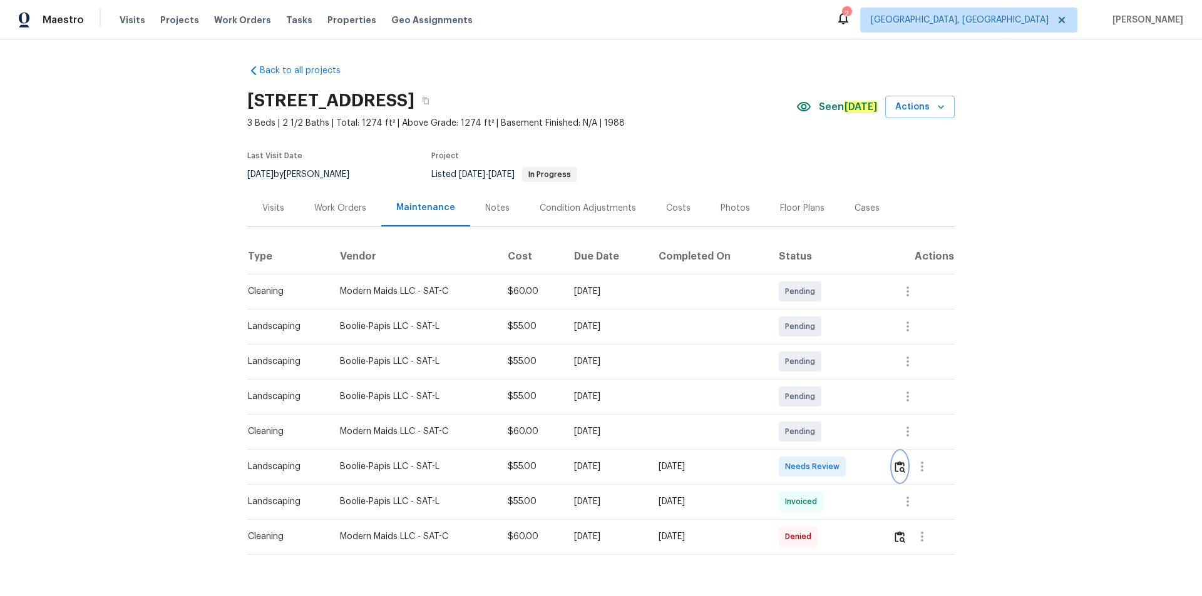
click at [902, 464] on img "button" at bounding box center [899, 467] width 11 height 12
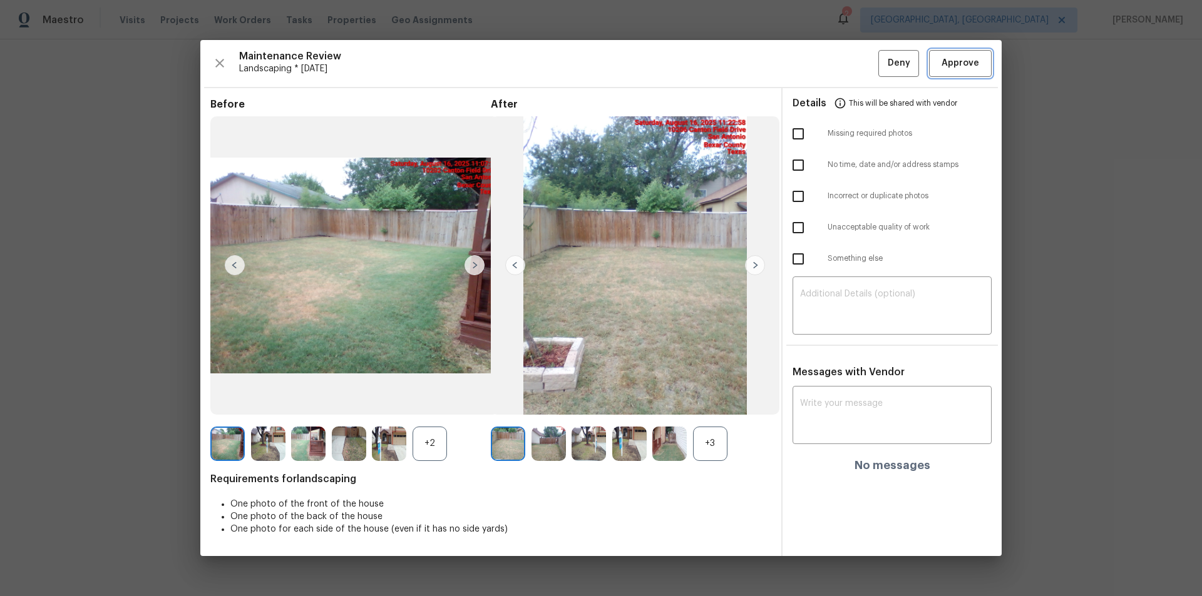
click at [961, 71] on span "Approve" at bounding box center [960, 64] width 38 height 16
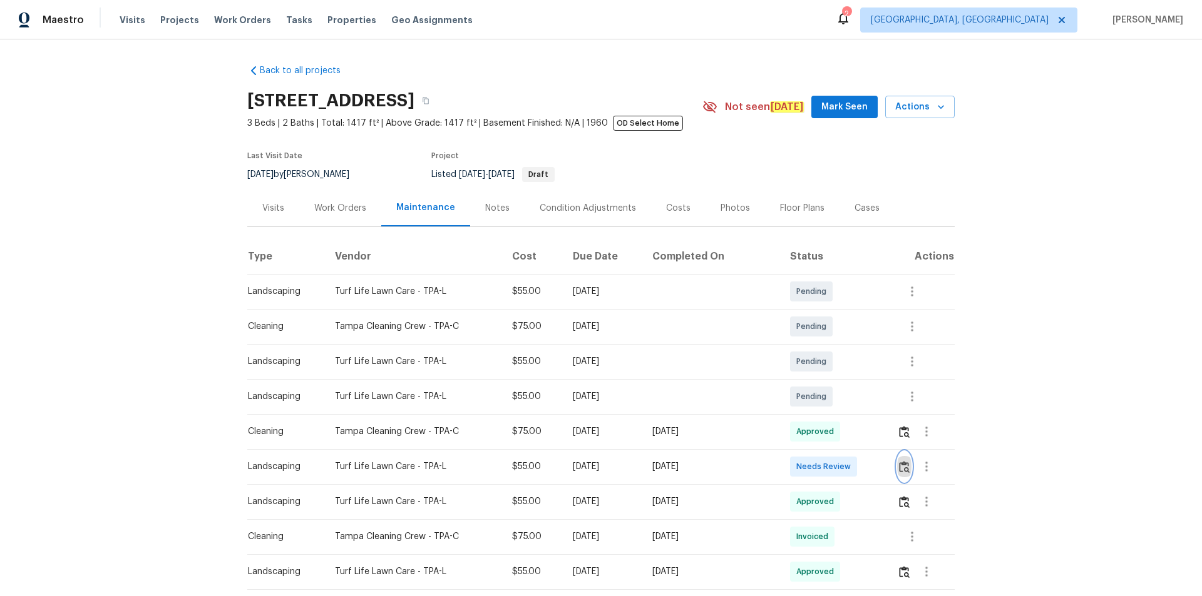
click at [854, 401] on img "button" at bounding box center [904, 467] width 11 height 12
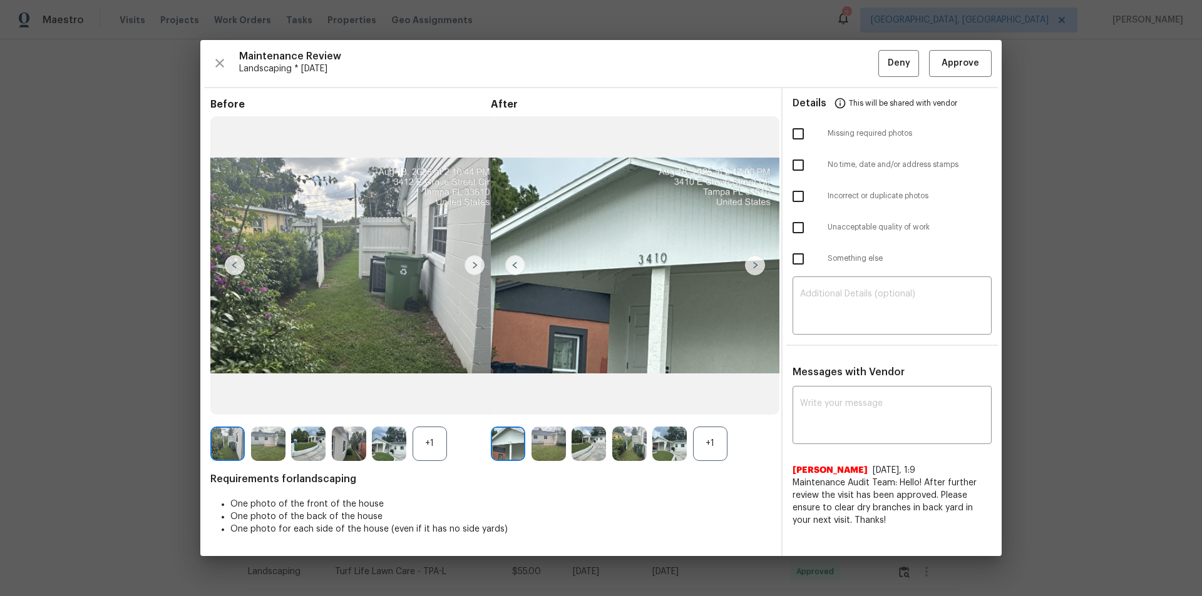
drag, startPoint x: 971, startPoint y: 84, endPoint x: 974, endPoint y: 71, distance: 14.1
click at [854, 78] on div "Maintenance Review Landscaping * [DATE] Deny Approve Before +1 After +1 Require…" at bounding box center [600, 298] width 801 height 516
click at [854, 65] on span "Approve" at bounding box center [960, 64] width 38 height 16
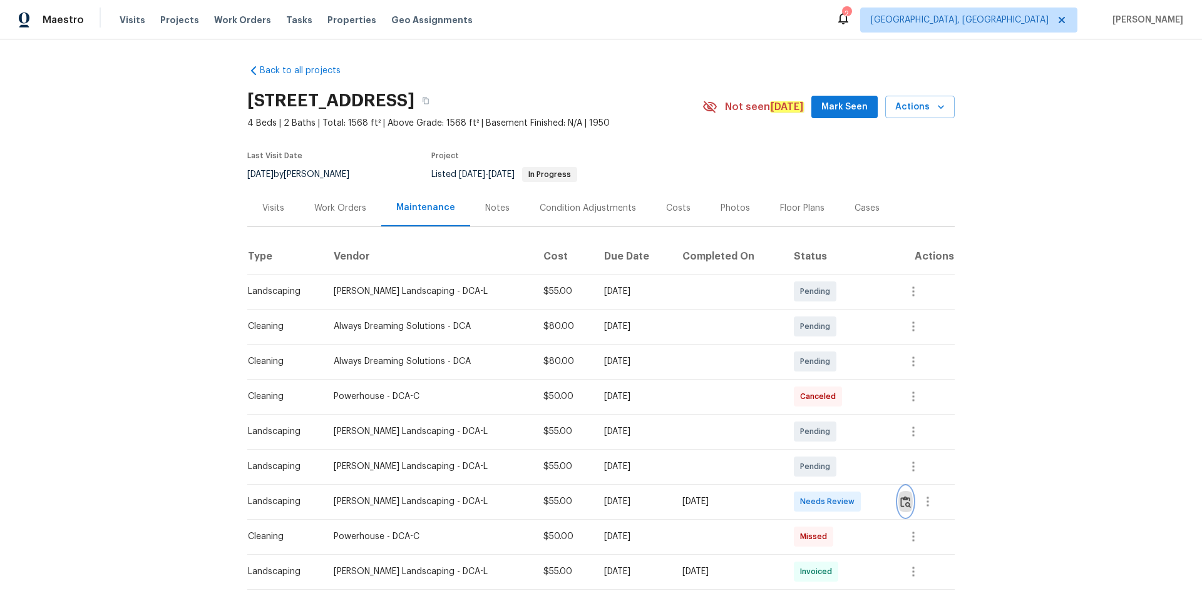
click at [854, 401] on img "button" at bounding box center [905, 502] width 11 height 12
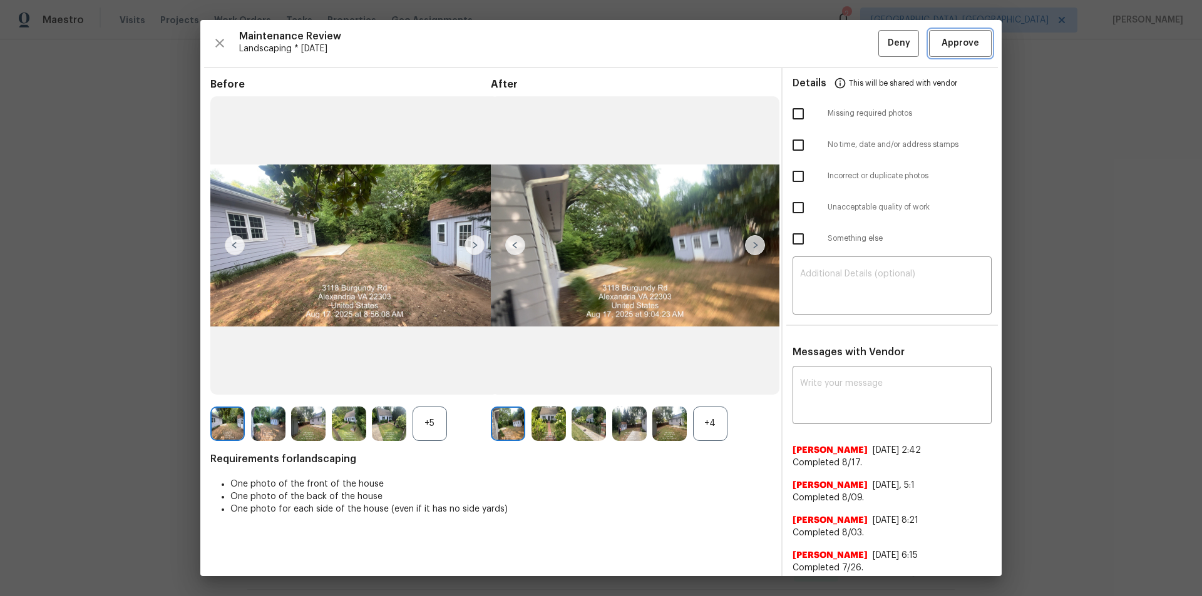
click at [854, 33] on button "Approve" at bounding box center [960, 43] width 63 height 27
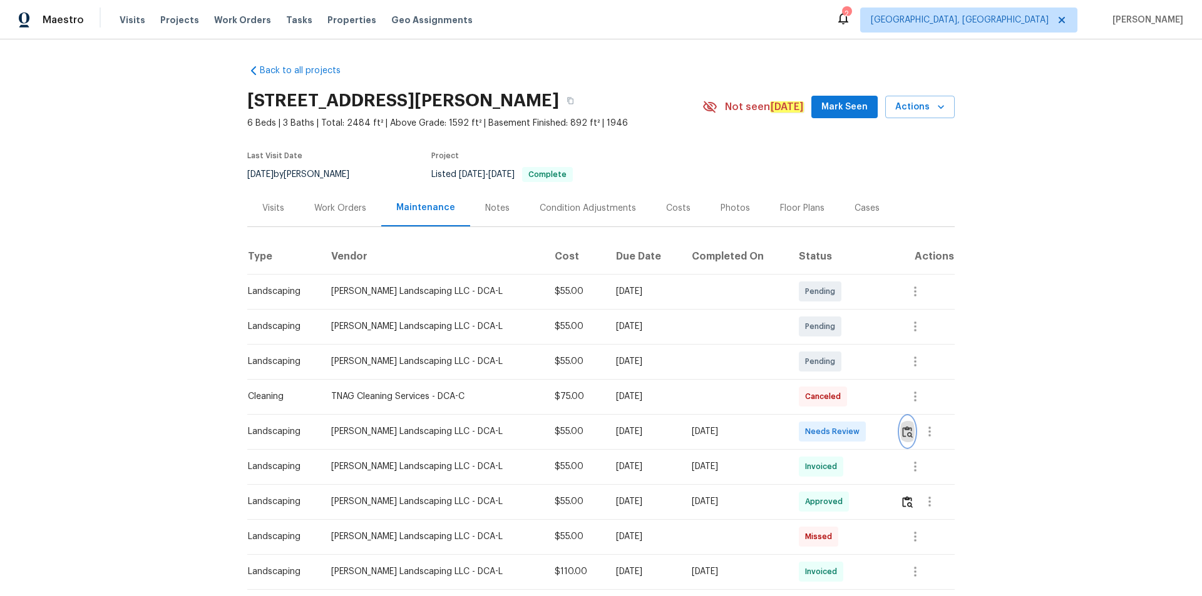
click at [854, 401] on img "button" at bounding box center [907, 432] width 11 height 12
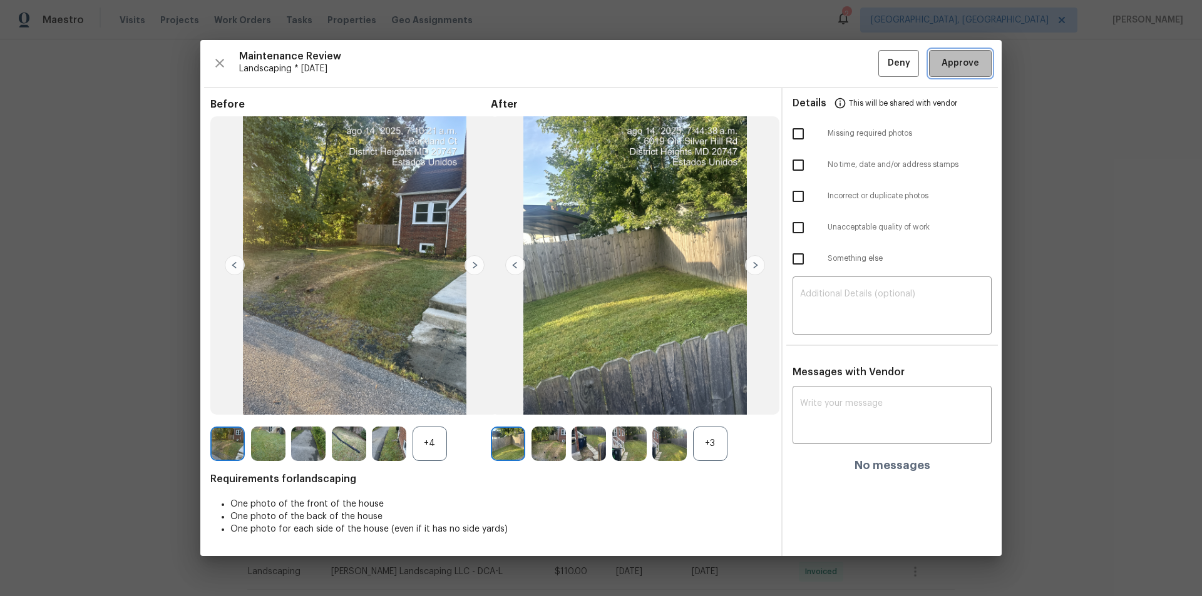
click at [854, 55] on button "Approve" at bounding box center [960, 63] width 63 height 27
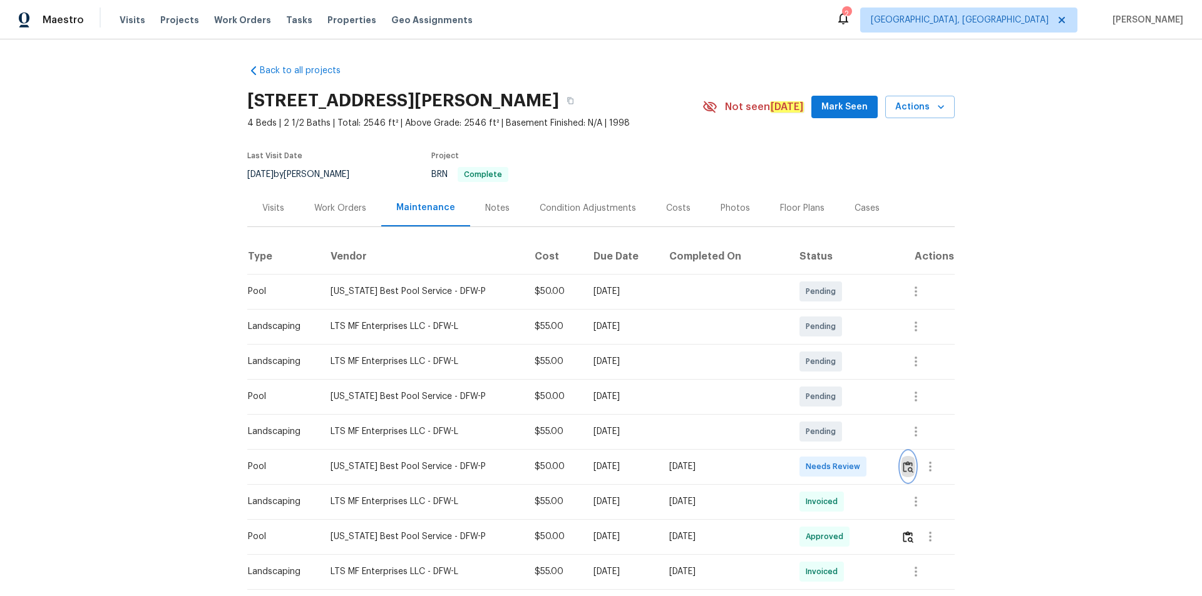
click at [854, 401] on button "button" at bounding box center [908, 467] width 14 height 30
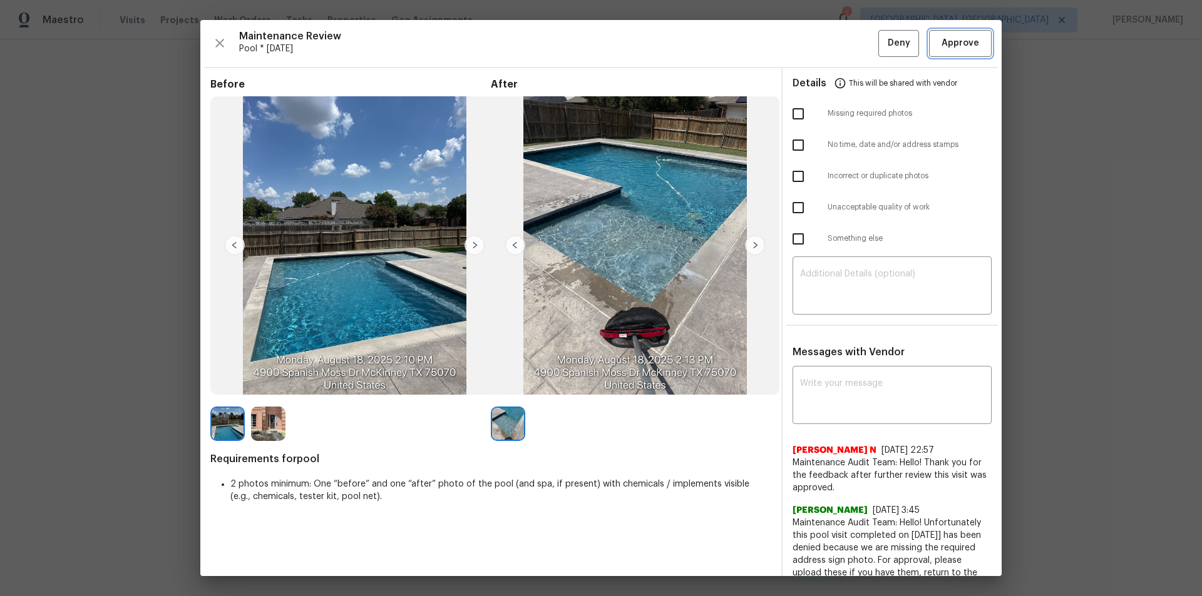
drag, startPoint x: 948, startPoint y: 46, endPoint x: 951, endPoint y: 53, distance: 6.7
click at [854, 48] on span "Approve" at bounding box center [960, 44] width 38 height 16
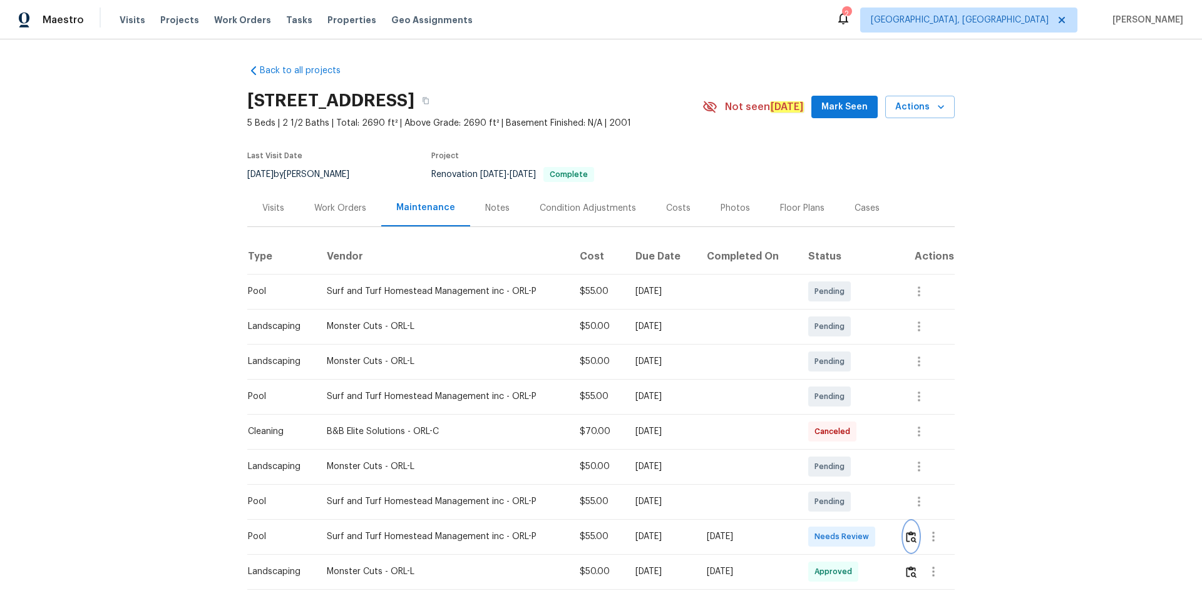
click at [854, 401] on button "button" at bounding box center [911, 537] width 14 height 30
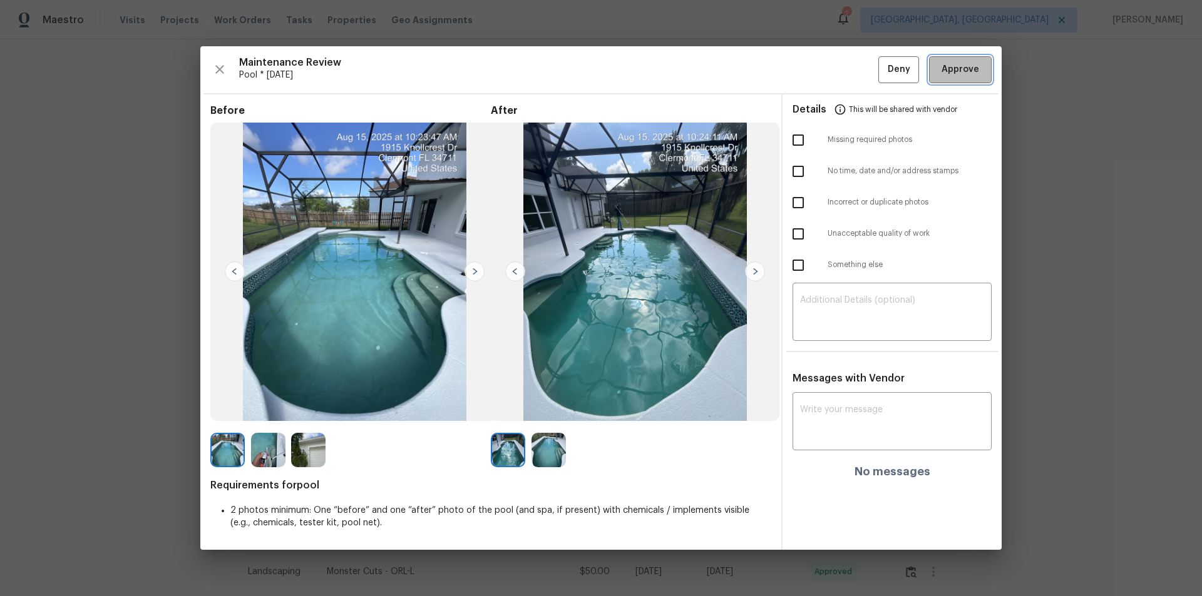
click at [854, 68] on span "Approve" at bounding box center [960, 70] width 38 height 16
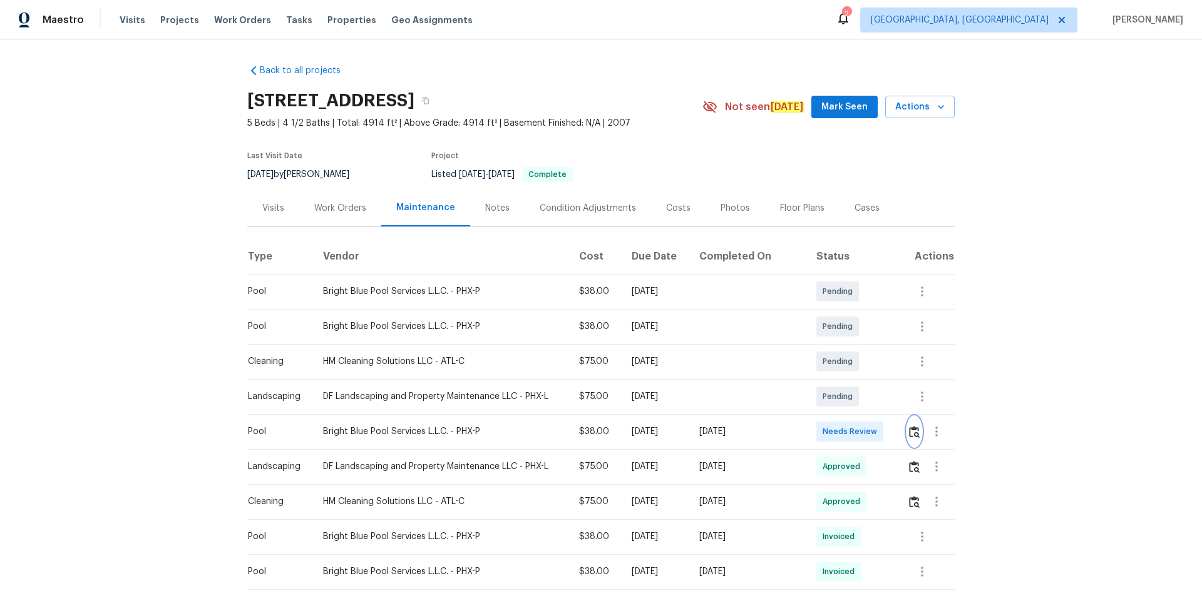
click at [854, 401] on button "button" at bounding box center [914, 432] width 14 height 30
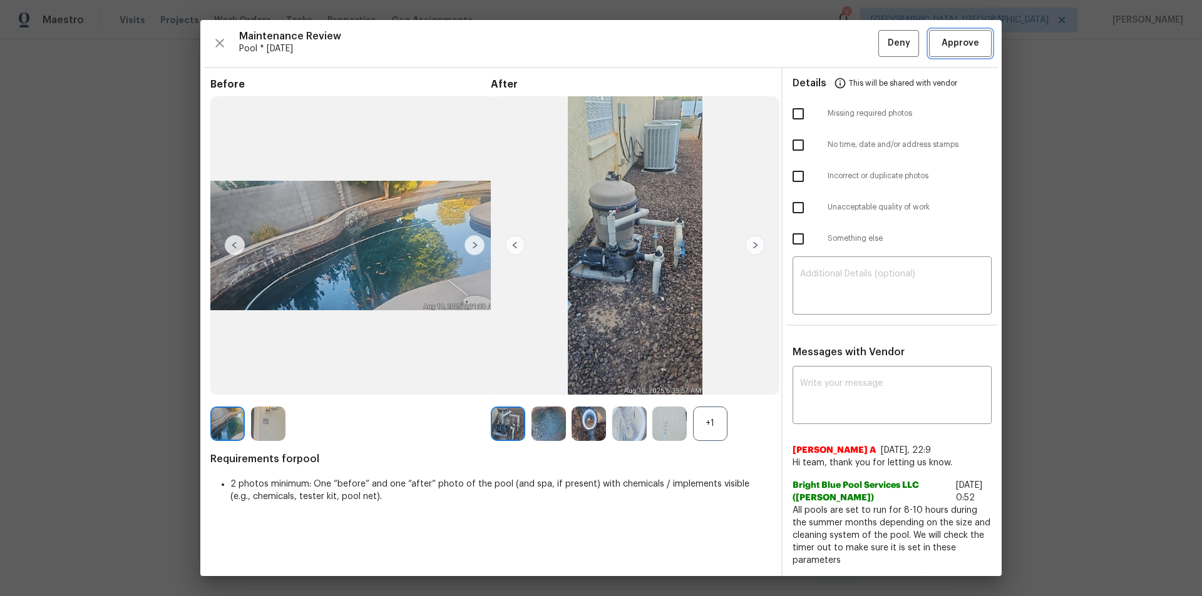
click at [854, 48] on span "Approve" at bounding box center [960, 44] width 38 height 16
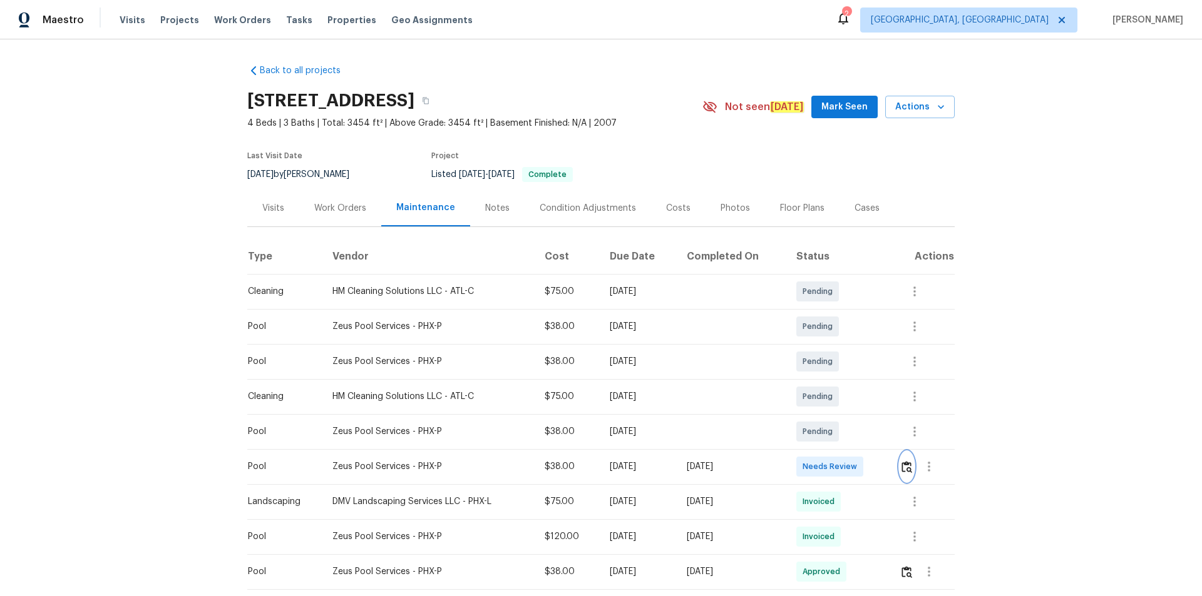
click at [854, 401] on img "button" at bounding box center [906, 467] width 11 height 12
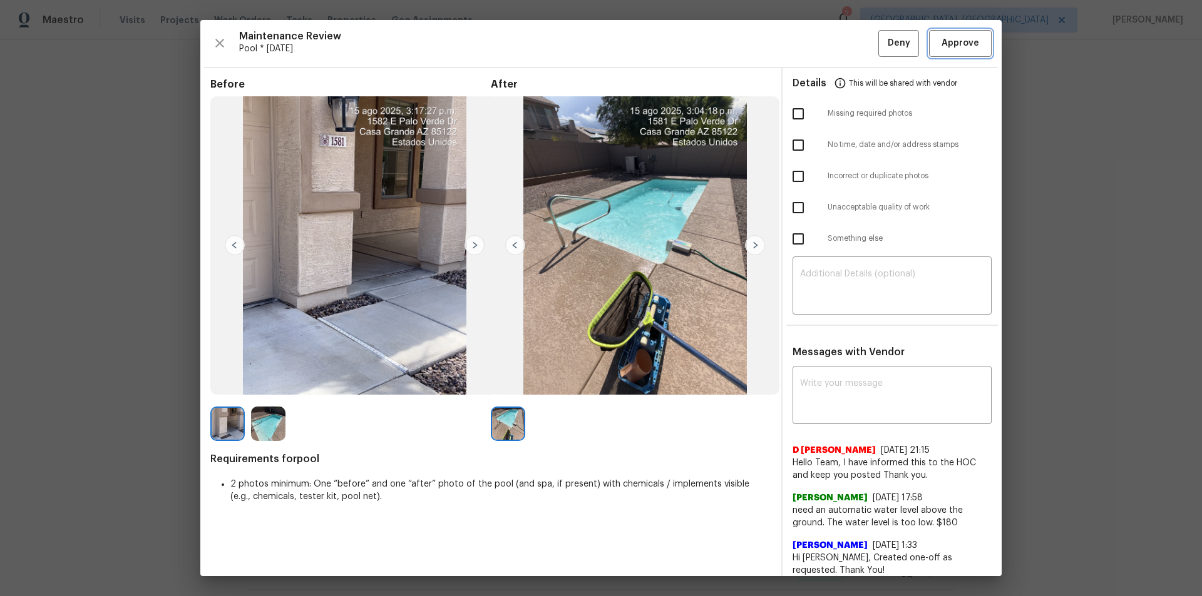
click at [854, 50] on button "Approve" at bounding box center [960, 43] width 63 height 27
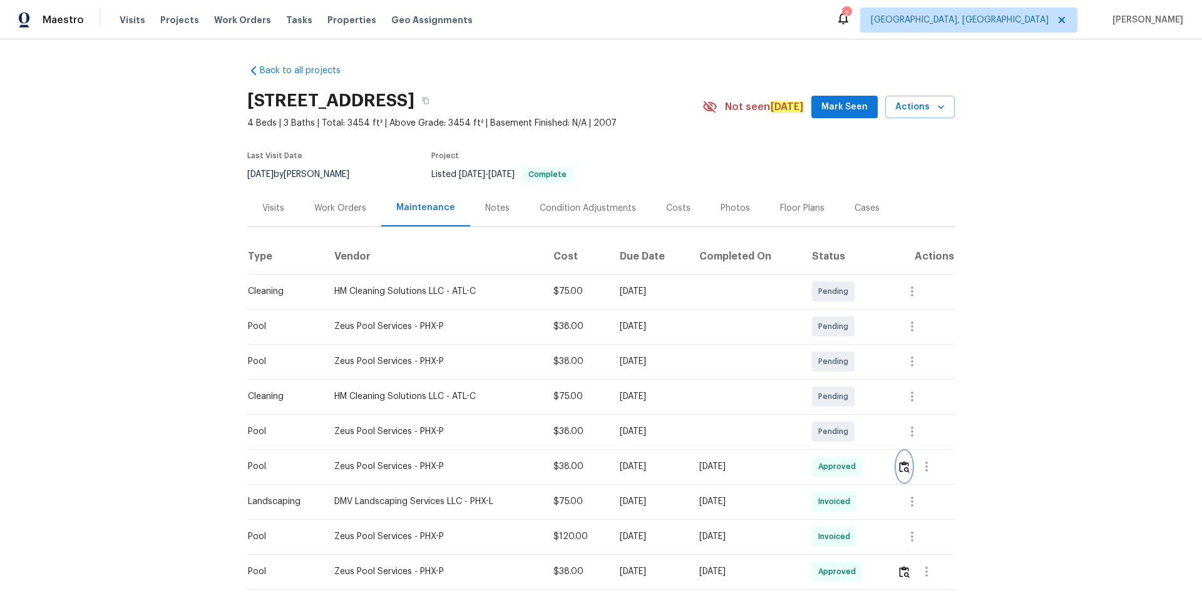
click at [854, 401] on img "button" at bounding box center [904, 467] width 11 height 12
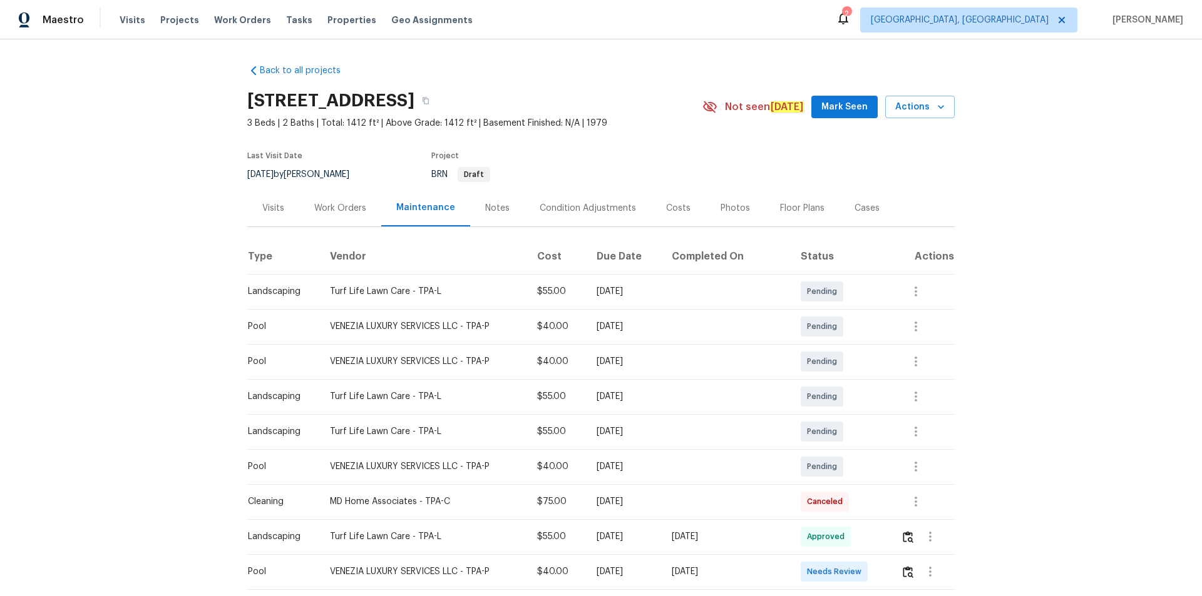
scroll to position [188, 0]
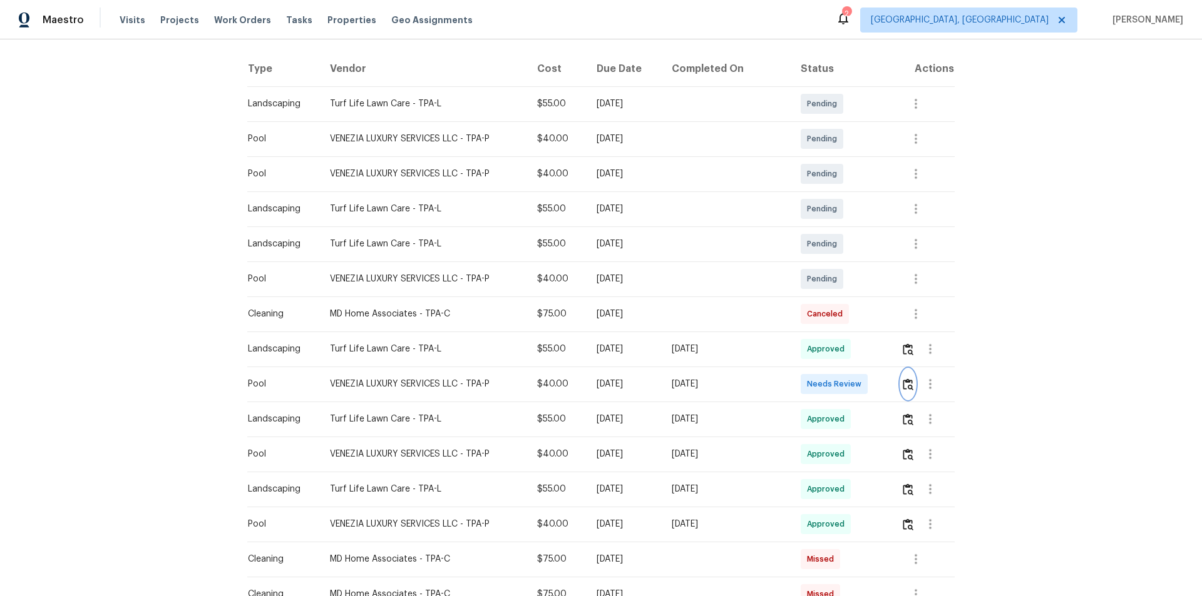
click at [854, 387] on img "button" at bounding box center [908, 385] width 11 height 12
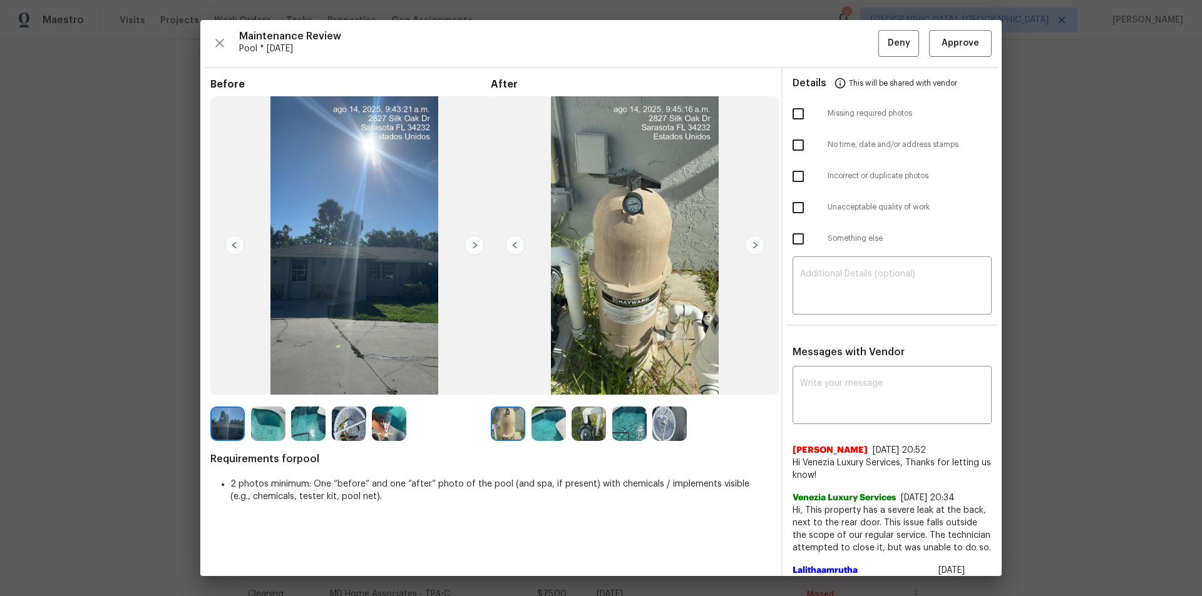
drag, startPoint x: 1065, startPoint y: 257, endPoint x: 1062, endPoint y: 262, distance: 6.4
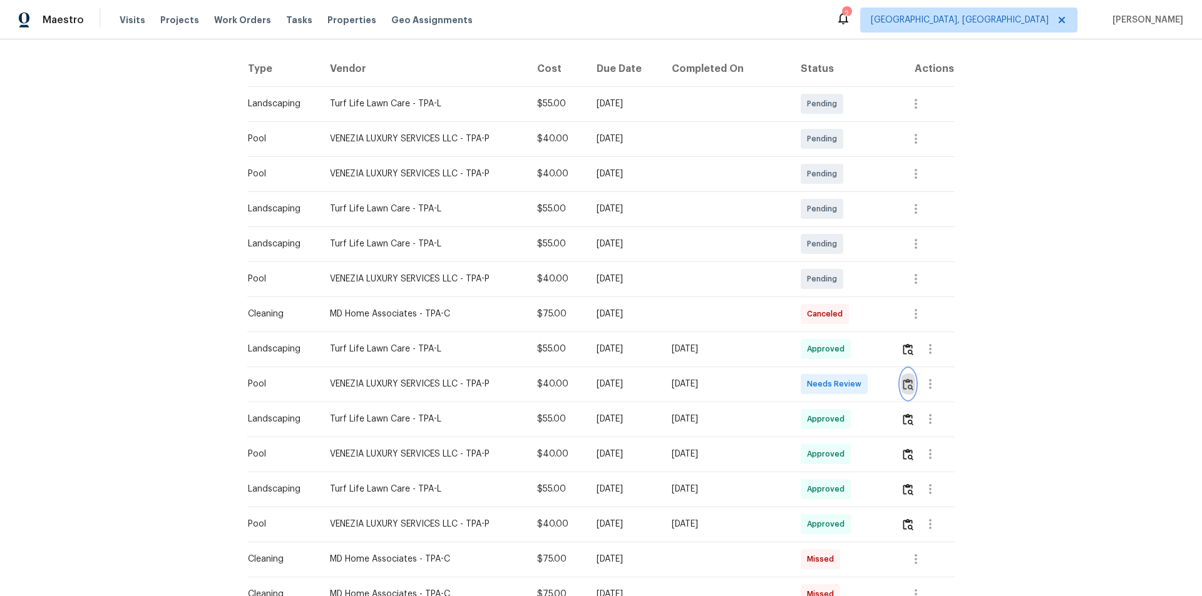
click at [854, 386] on img "button" at bounding box center [908, 385] width 11 height 12
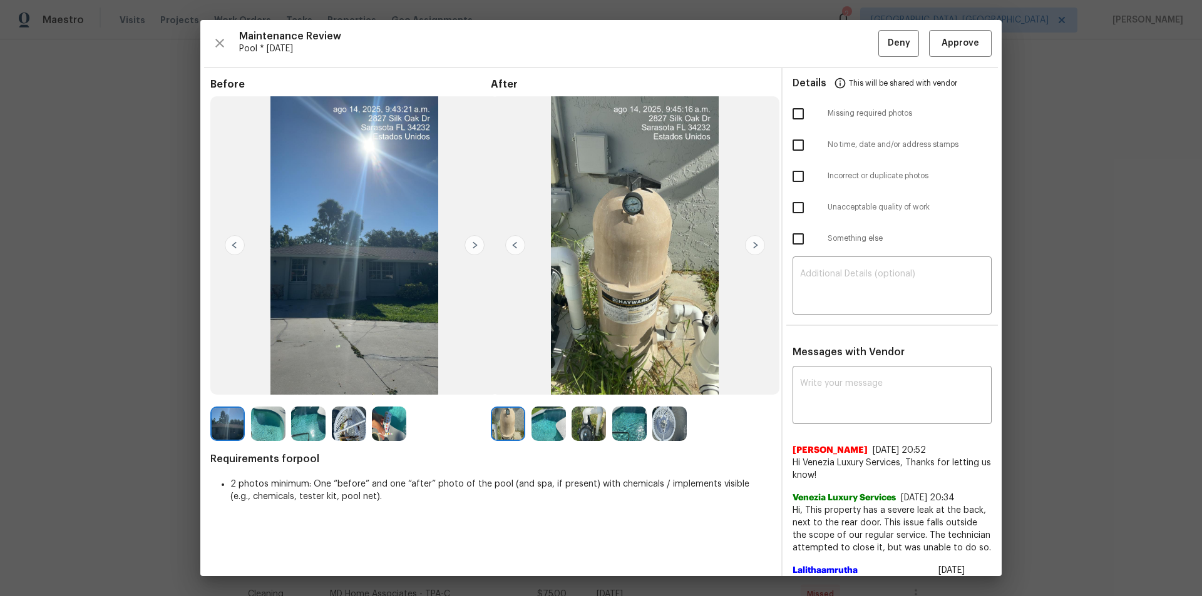
drag, startPoint x: 959, startPoint y: 21, endPoint x: 964, endPoint y: 43, distance: 22.6
click at [854, 22] on div "Maintenance Review Pool * Mon, Aug 11 Deny Approve Before After Requirements fo…" at bounding box center [600, 298] width 801 height 556
click at [854, 43] on span "Approve" at bounding box center [960, 44] width 38 height 16
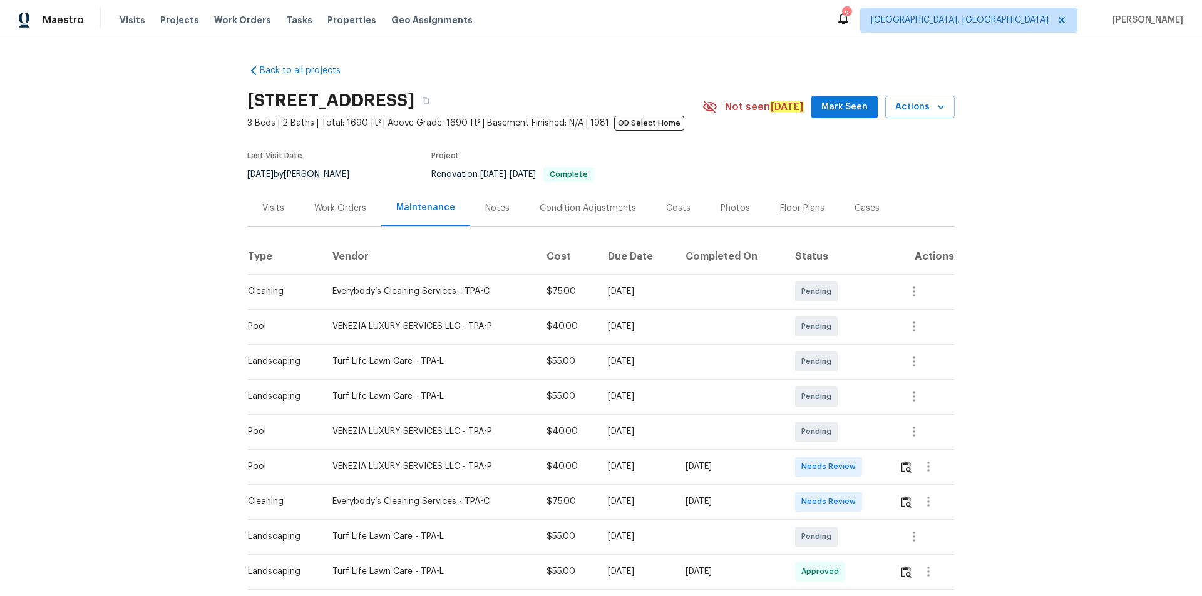
drag, startPoint x: 907, startPoint y: 448, endPoint x: 904, endPoint y: 462, distance: 14.1
click at [854, 401] on td at bounding box center [922, 431] width 66 height 35
click at [854, 401] on img "button" at bounding box center [906, 467] width 11 height 12
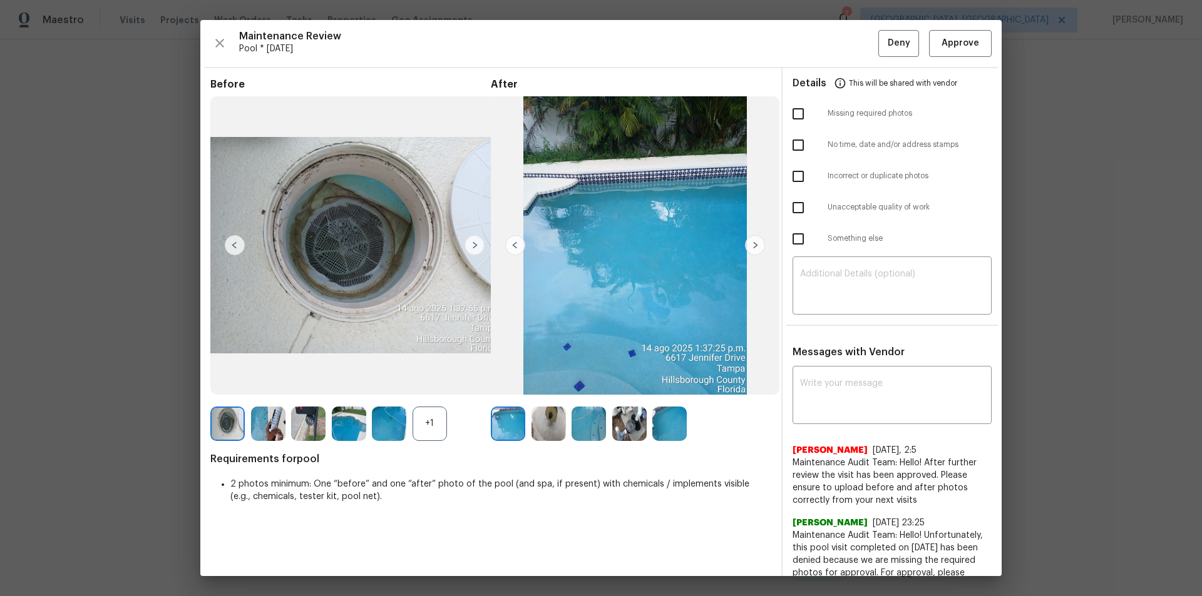
drag, startPoint x: 1117, startPoint y: 72, endPoint x: 1073, endPoint y: 232, distance: 166.1
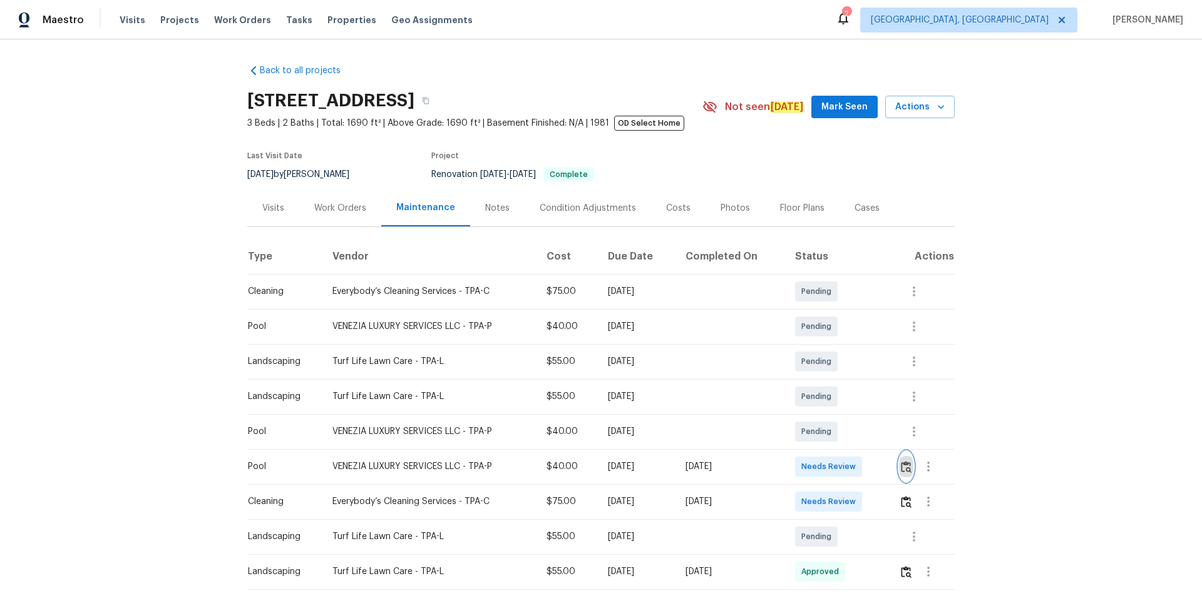
click at [854, 401] on img "button" at bounding box center [906, 467] width 11 height 12
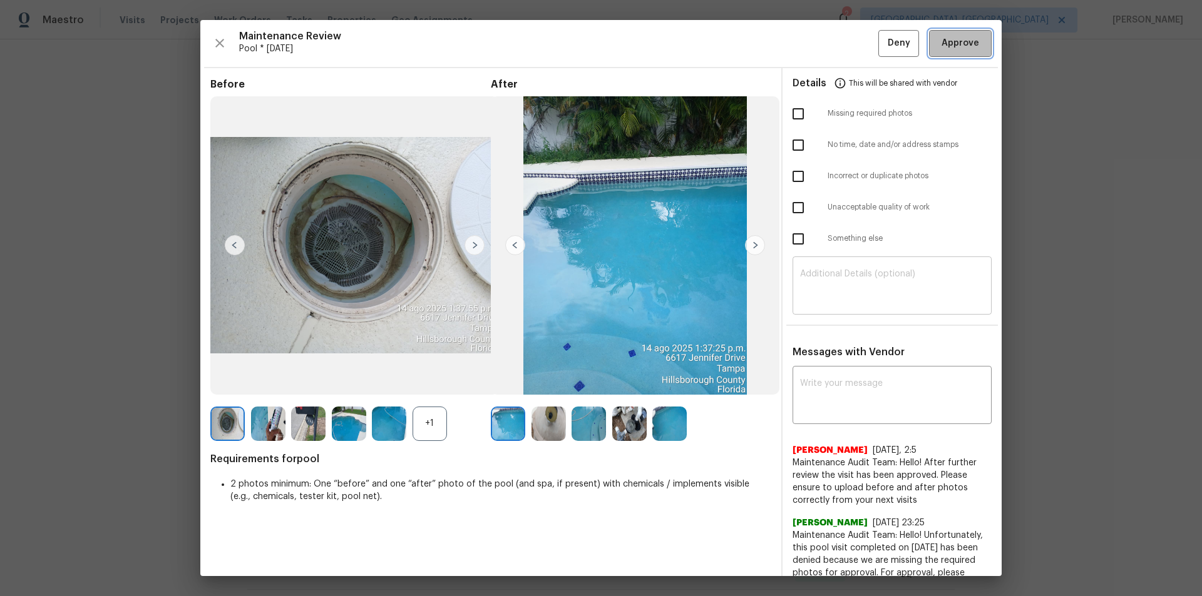
drag, startPoint x: 946, startPoint y: 41, endPoint x: 979, endPoint y: 268, distance: 229.7
click at [854, 44] on span "Approve" at bounding box center [960, 44] width 38 height 16
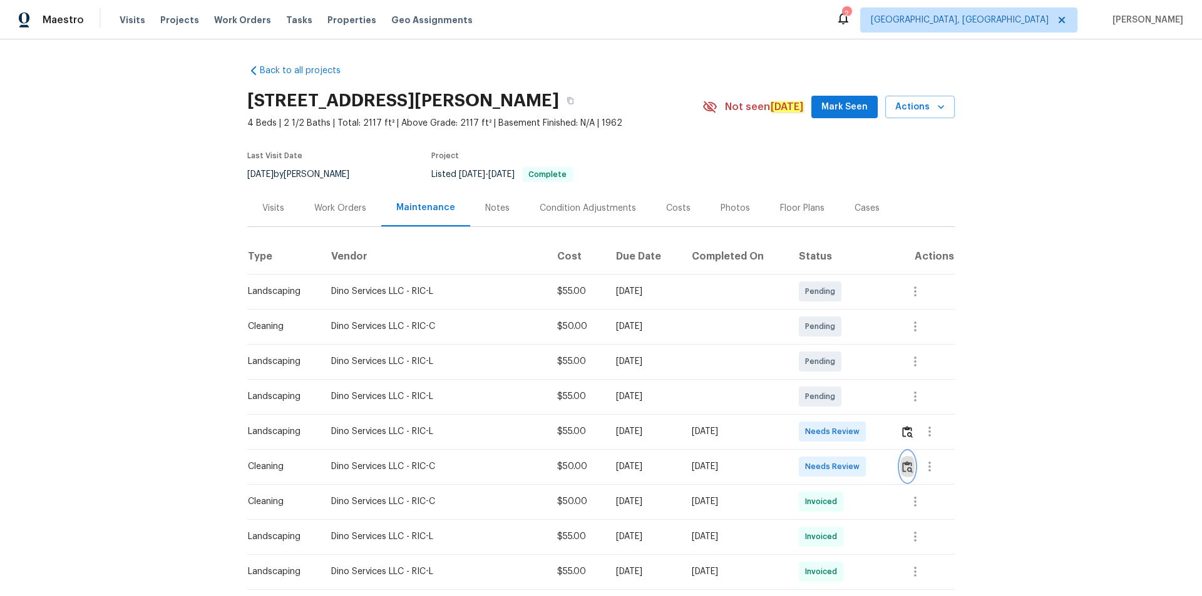
click at [854, 401] on img "button" at bounding box center [907, 467] width 11 height 12
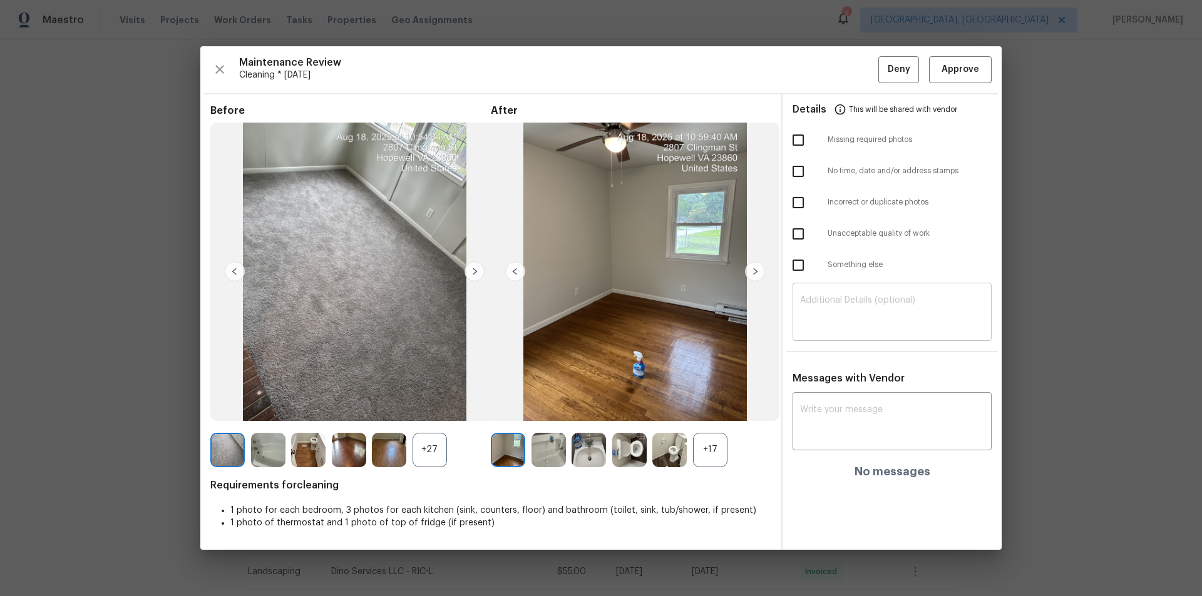
click at [854, 319] on textarea at bounding box center [892, 313] width 184 height 35
paste textarea "Maintenance Audit Team: Hello! Unfortunately, this cleaning visit completed on …"
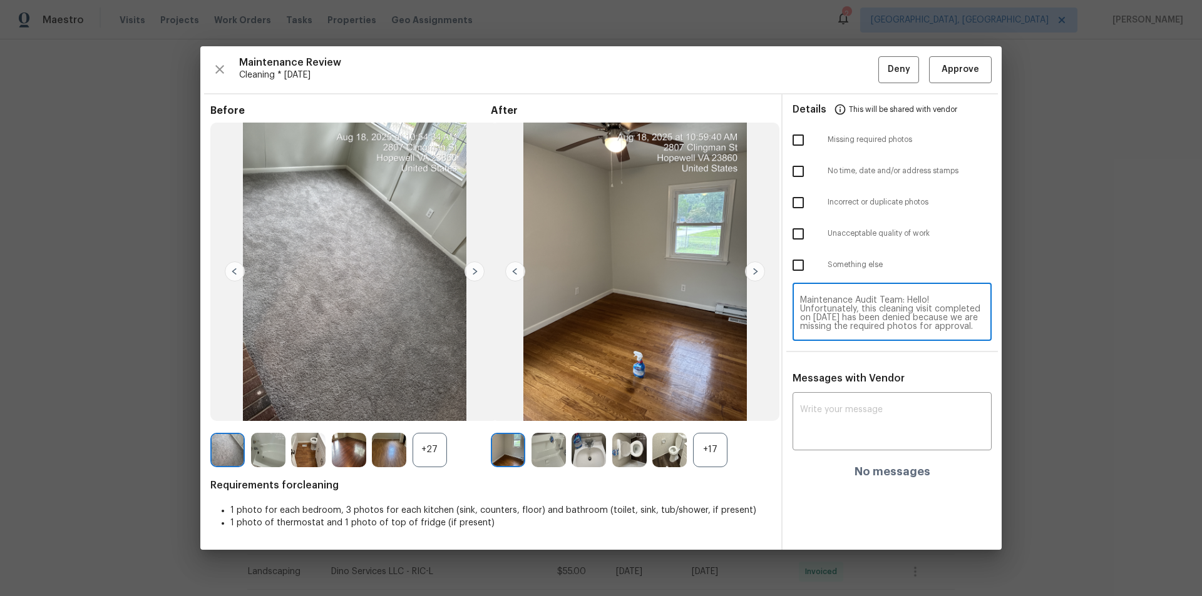
scroll to position [131, 0]
type textarea "Maintenance Audit Team: Hello! Unfortunately, this cleaning visit completed on …"
click at [849, 388] on div "Messages with Vendor x ​ No messages" at bounding box center [891, 430] width 219 height 116
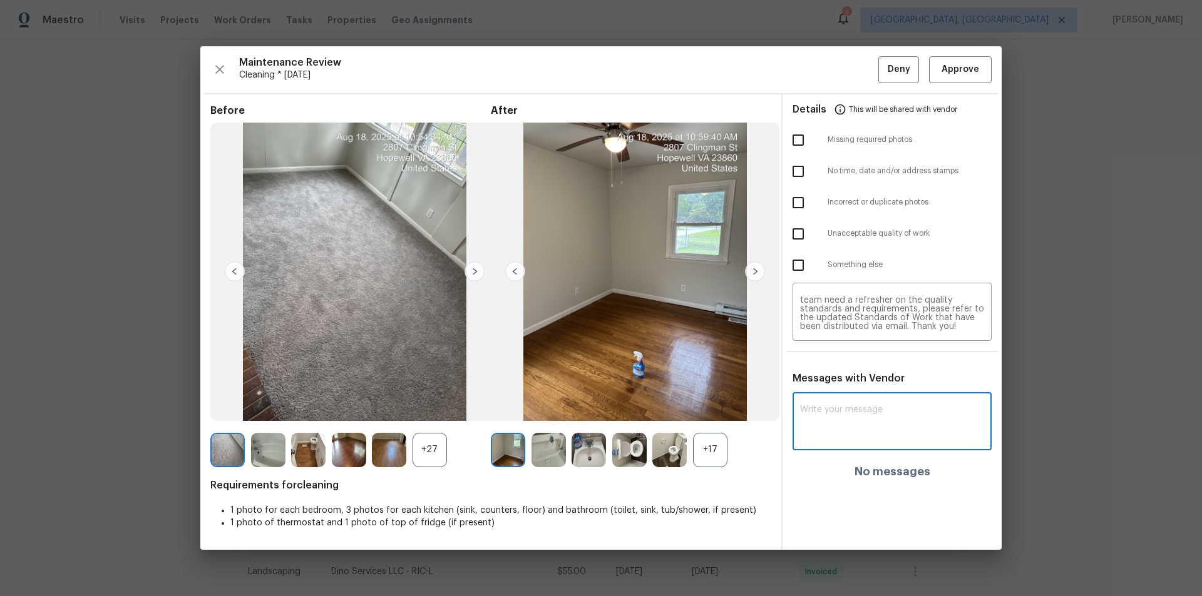
click at [847, 401] on textarea at bounding box center [892, 423] width 184 height 35
paste textarea "Maintenance Audit Team: Hello! Unfortunately, this cleaning visit completed on …"
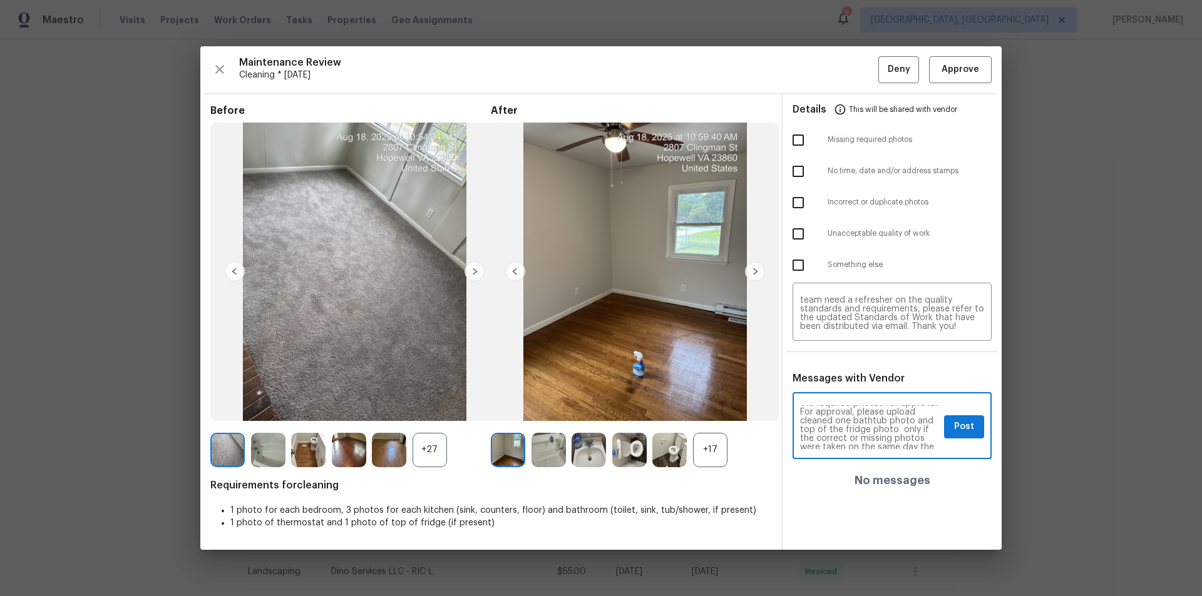
scroll to position [50, 0]
type textarea "Maintenance Audit Team: Hello! Unfortunately, this cleaning visit completed on …"
click at [801, 145] on input "checkbox" at bounding box center [798, 140] width 26 height 26
checkbox input "true"
click at [854, 401] on span "Post" at bounding box center [964, 427] width 20 height 16
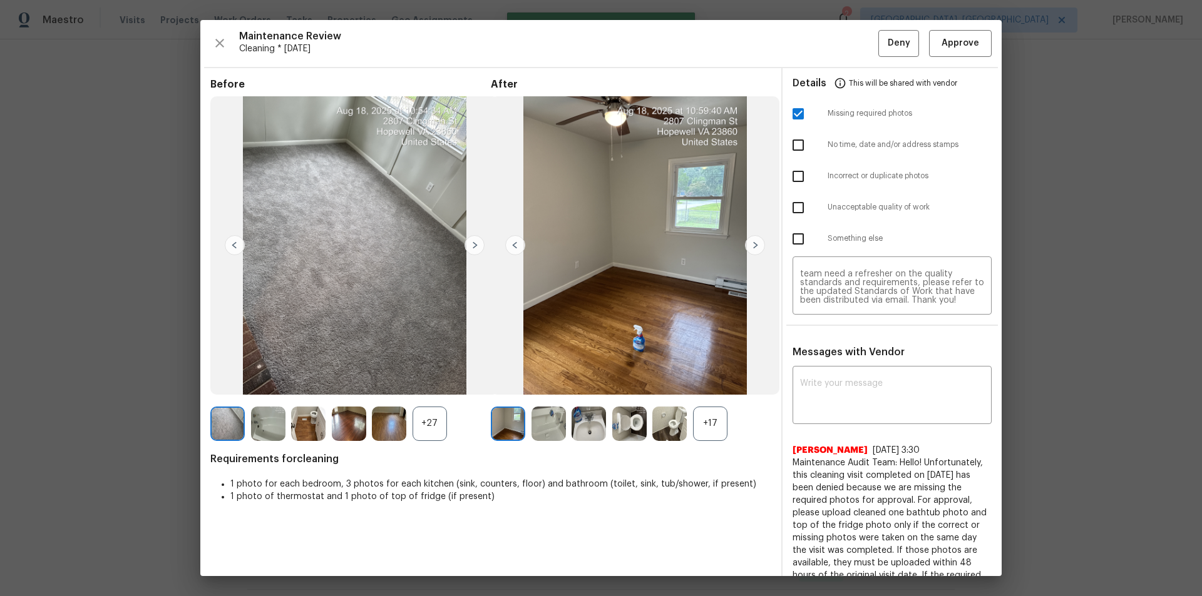
scroll to position [0, 0]
click at [854, 43] on span "Deny" at bounding box center [898, 44] width 23 height 16
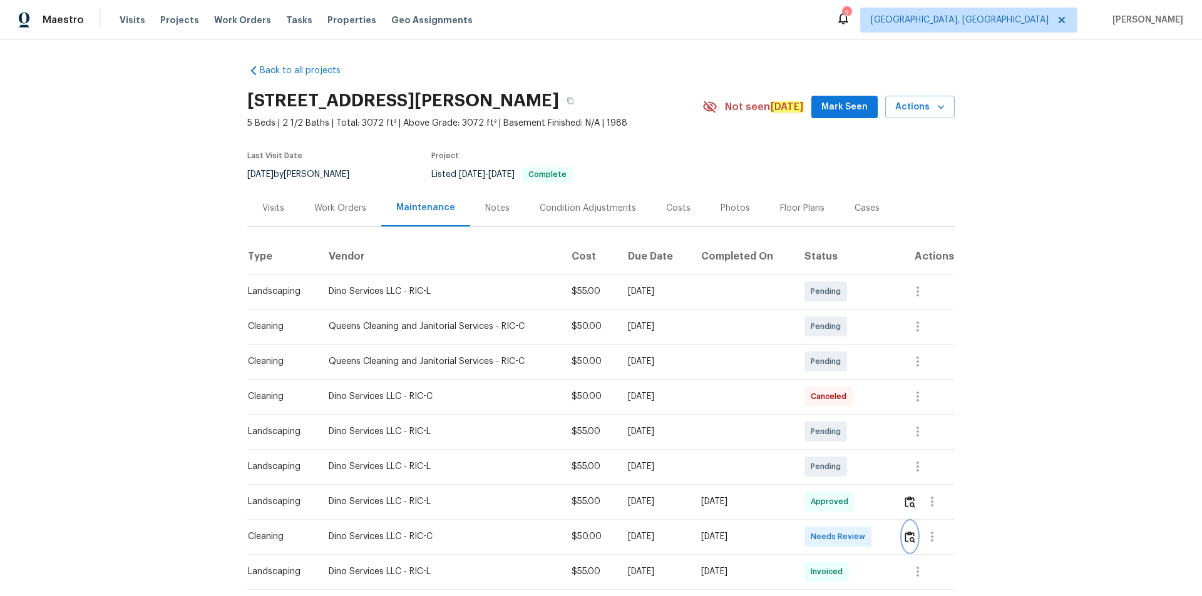
click at [906, 532] on img "button" at bounding box center [909, 537] width 11 height 12
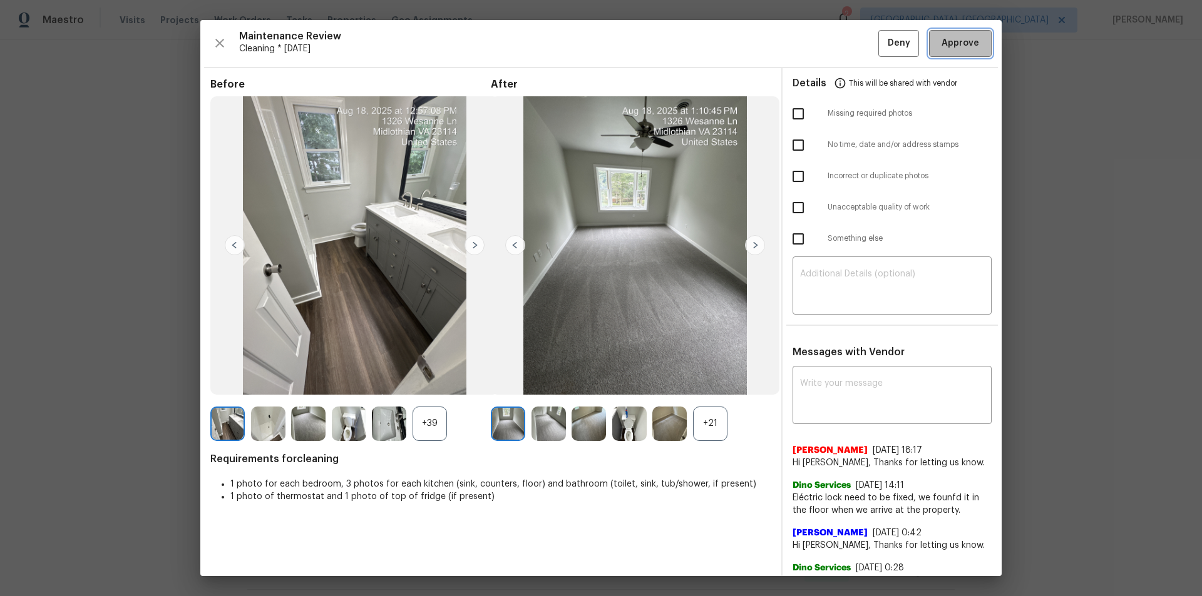
click at [958, 43] on span "Approve" at bounding box center [960, 44] width 38 height 16
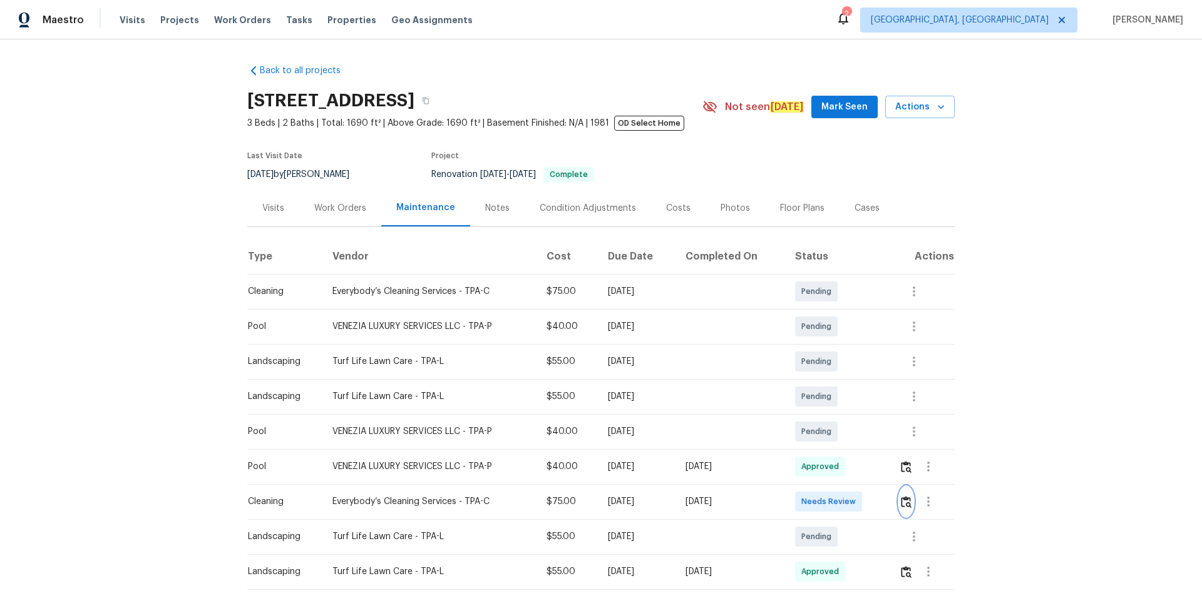
click at [904, 504] on img "button" at bounding box center [906, 502] width 11 height 12
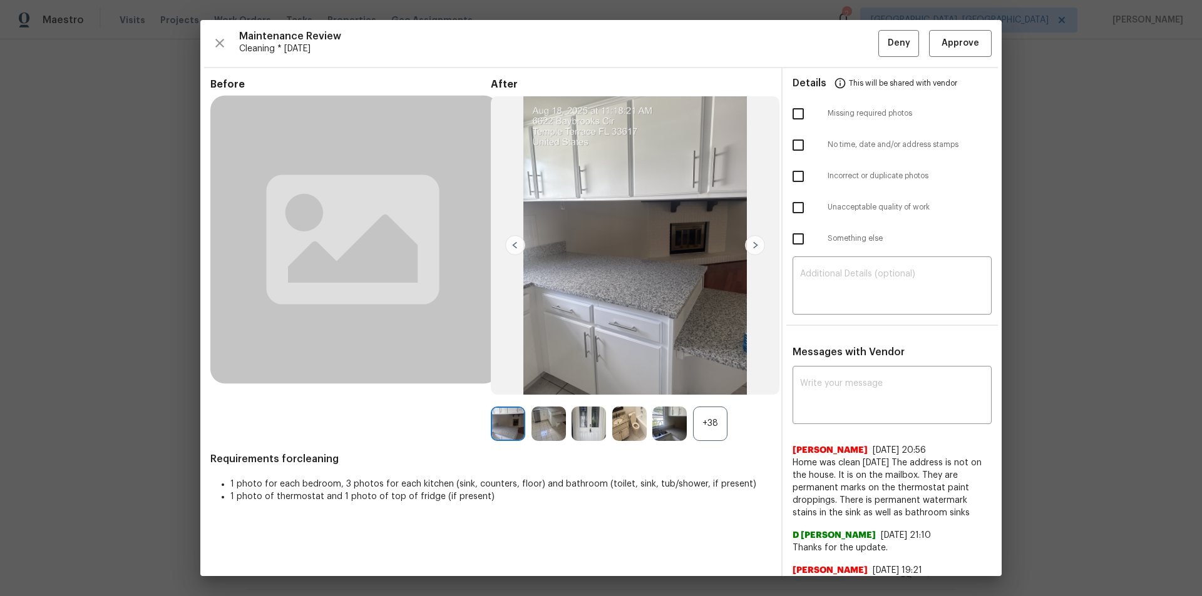
drag, startPoint x: 943, startPoint y: 25, endPoint x: 944, endPoint y: 32, distance: 7.1
click at [944, 25] on div "Maintenance Review Cleaning * Mon, Aug 18 Deny Approve Before After +38 Require…" at bounding box center [600, 298] width 801 height 556
drag, startPoint x: 951, startPoint y: 43, endPoint x: 1059, endPoint y: 164, distance: 161.8
click at [951, 44] on span "Approve" at bounding box center [960, 44] width 38 height 16
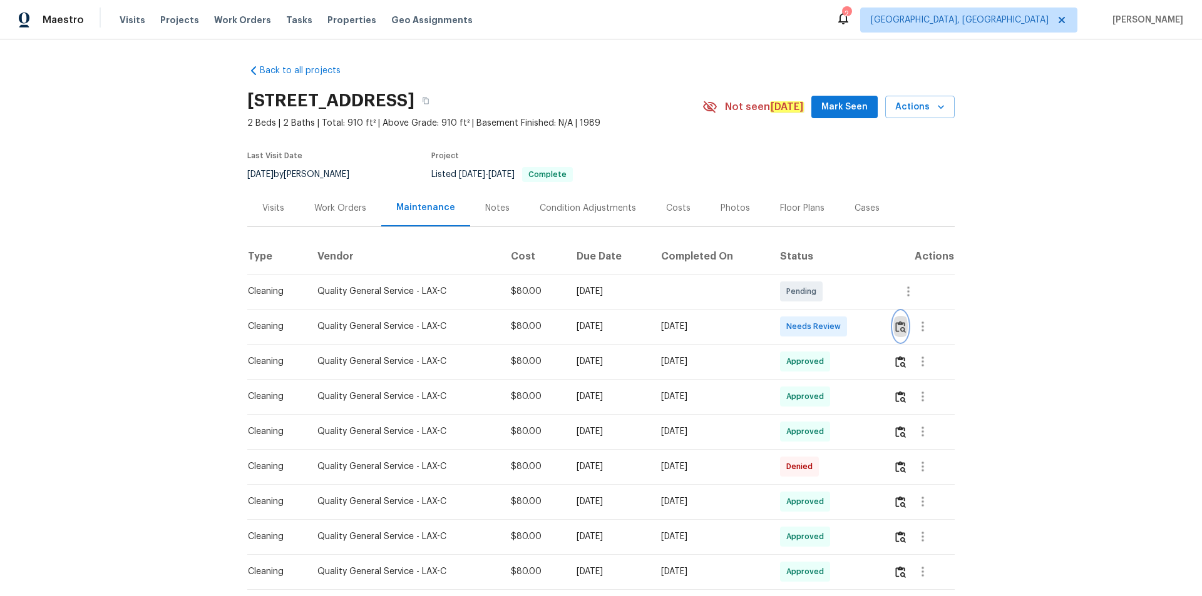
click at [854, 327] on img "button" at bounding box center [900, 327] width 11 height 12
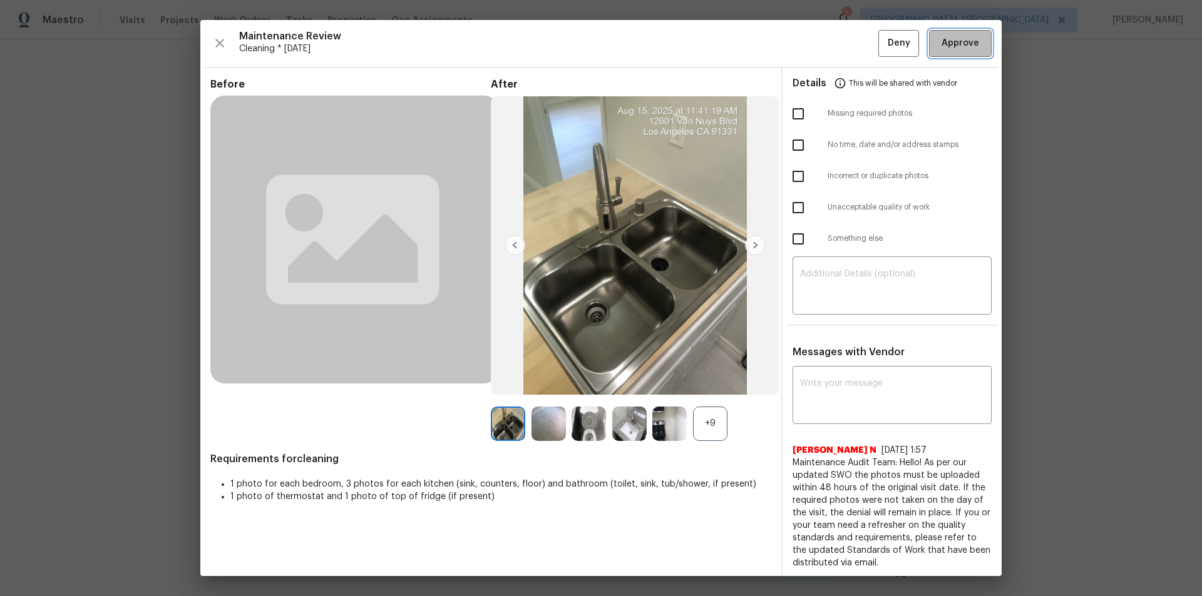
click at [854, 40] on span "Approve" at bounding box center [960, 44] width 38 height 16
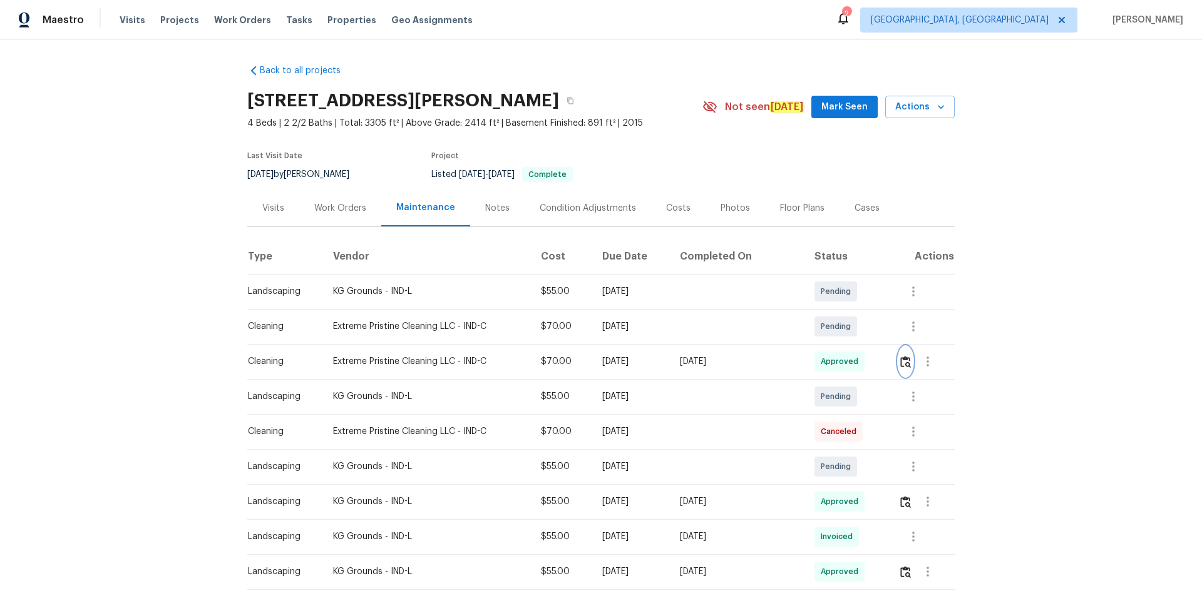
click at [854, 359] on button "button" at bounding box center [905, 362] width 14 height 30
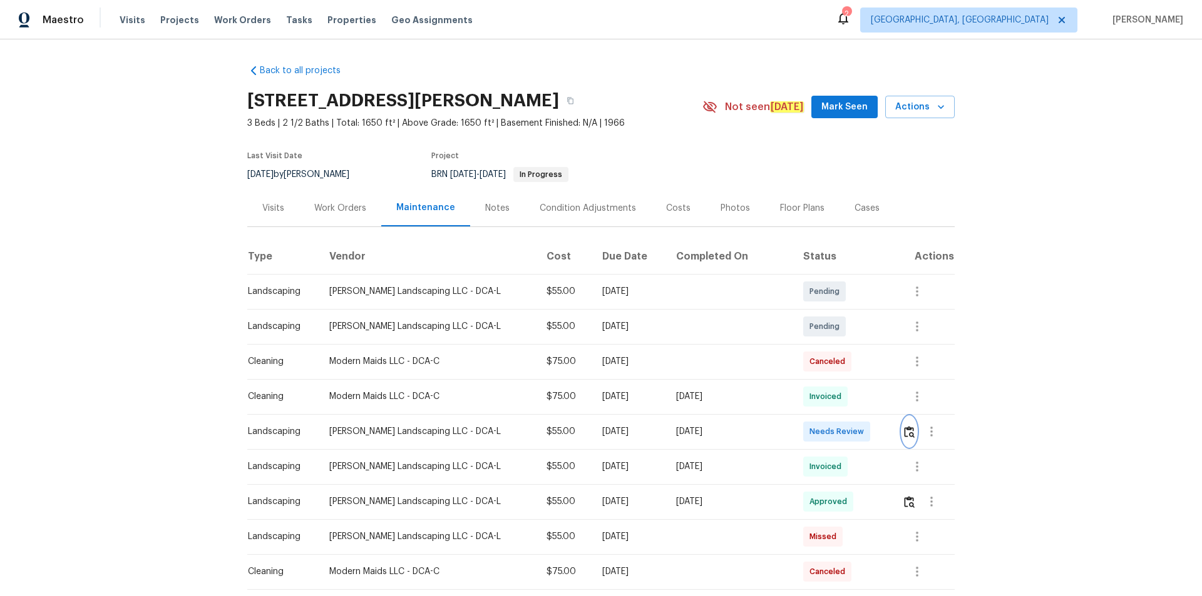
click at [904, 437] on img "button" at bounding box center [909, 432] width 11 height 12
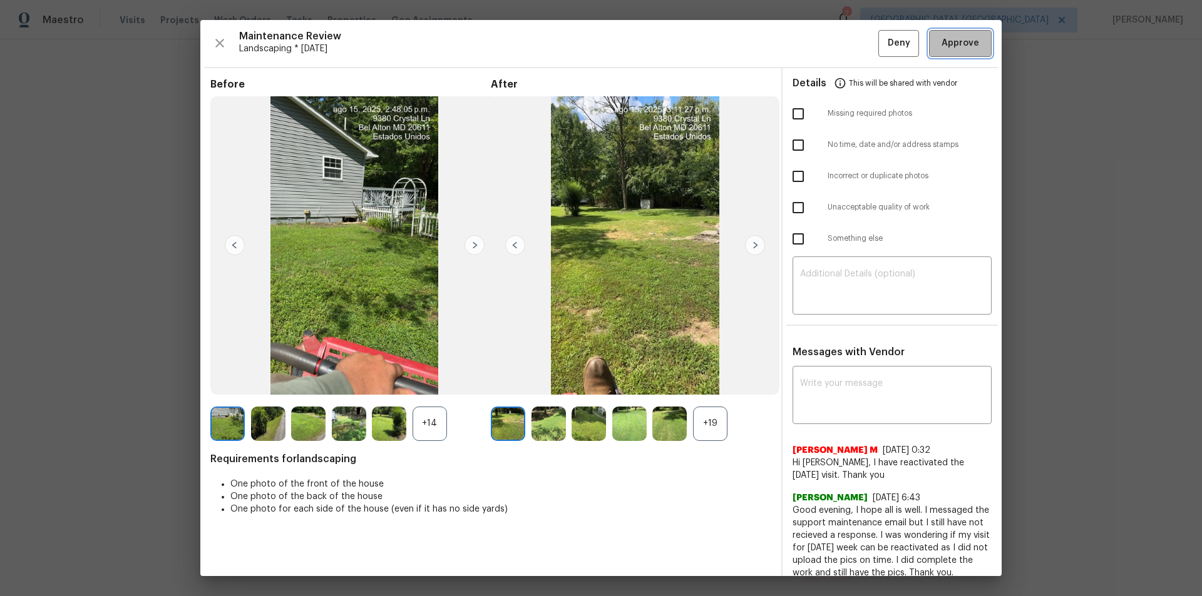
click at [969, 48] on span "Approve" at bounding box center [960, 44] width 43 height 16
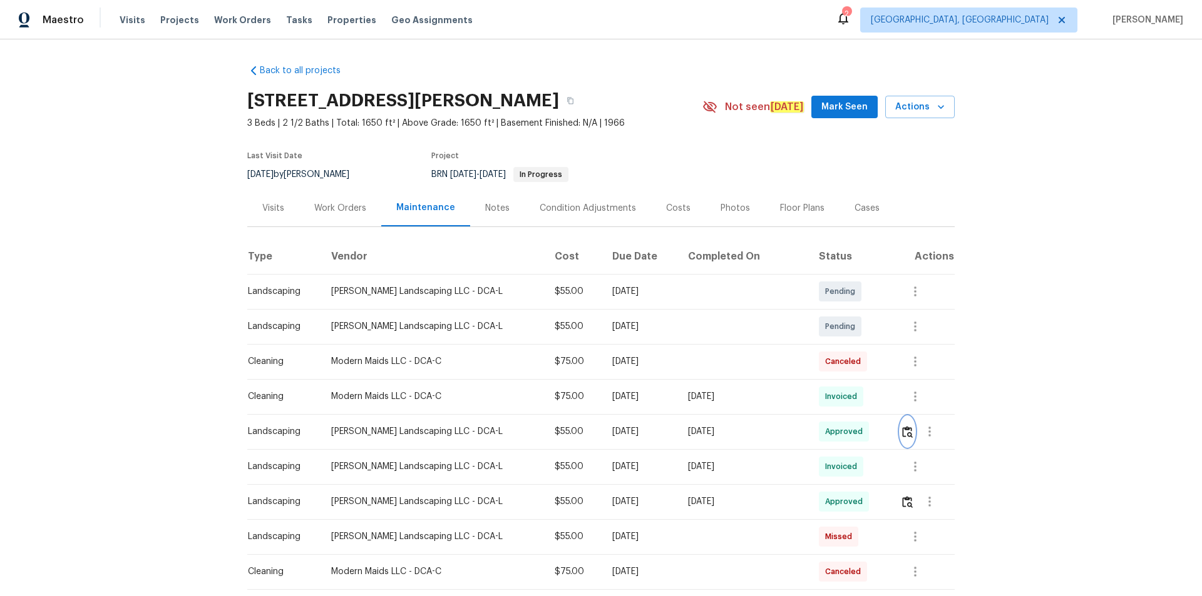
click at [902, 429] on img "button" at bounding box center [907, 432] width 11 height 12
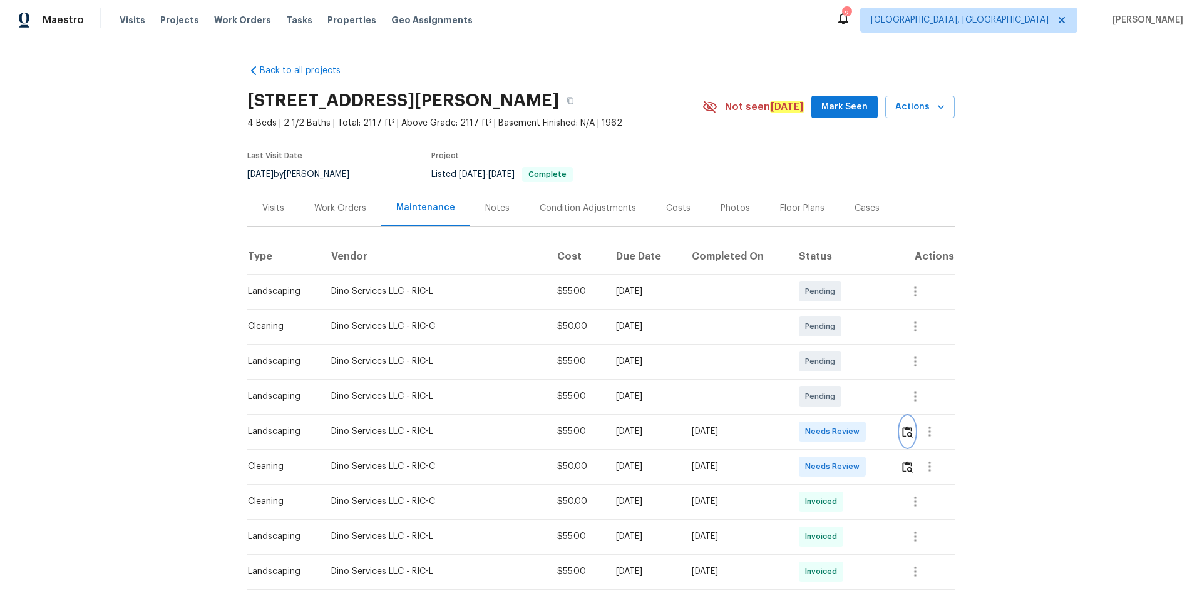
click at [904, 434] on img "button" at bounding box center [907, 432] width 11 height 12
click at [904, 428] on img "button" at bounding box center [907, 432] width 11 height 12
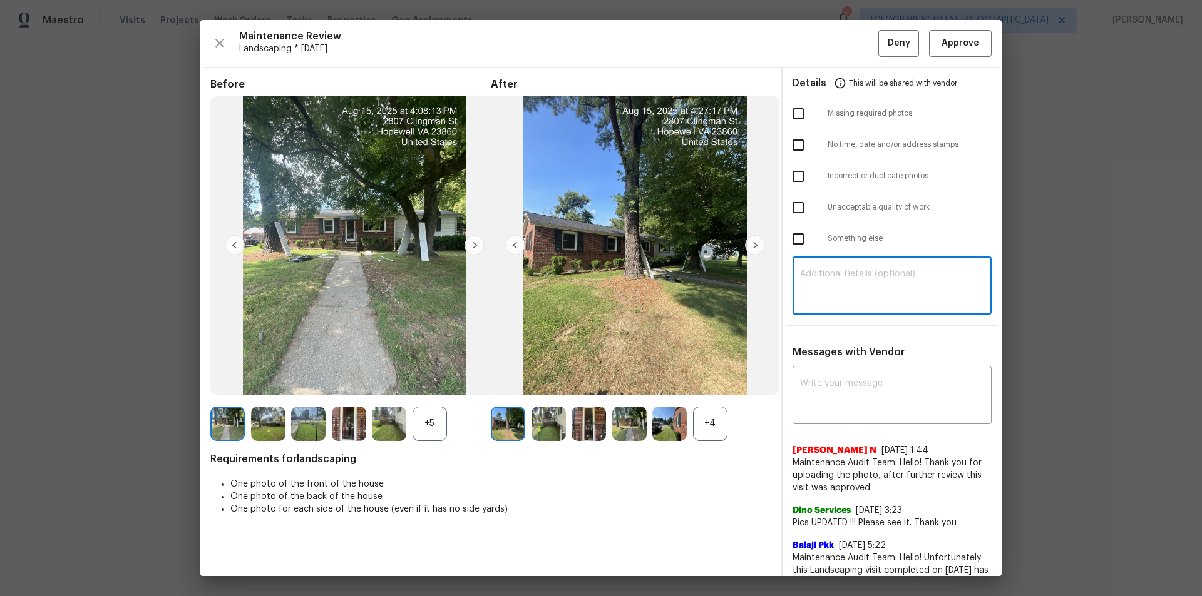
click at [882, 285] on textarea at bounding box center [892, 287] width 184 height 35
paste textarea "Maintenance Audit Team: Hello! Unfortunately, this landscaping visit completed …"
type textarea "Maintenance Audit Team: Hello! Unfortunately, this landscaping visit completed …"
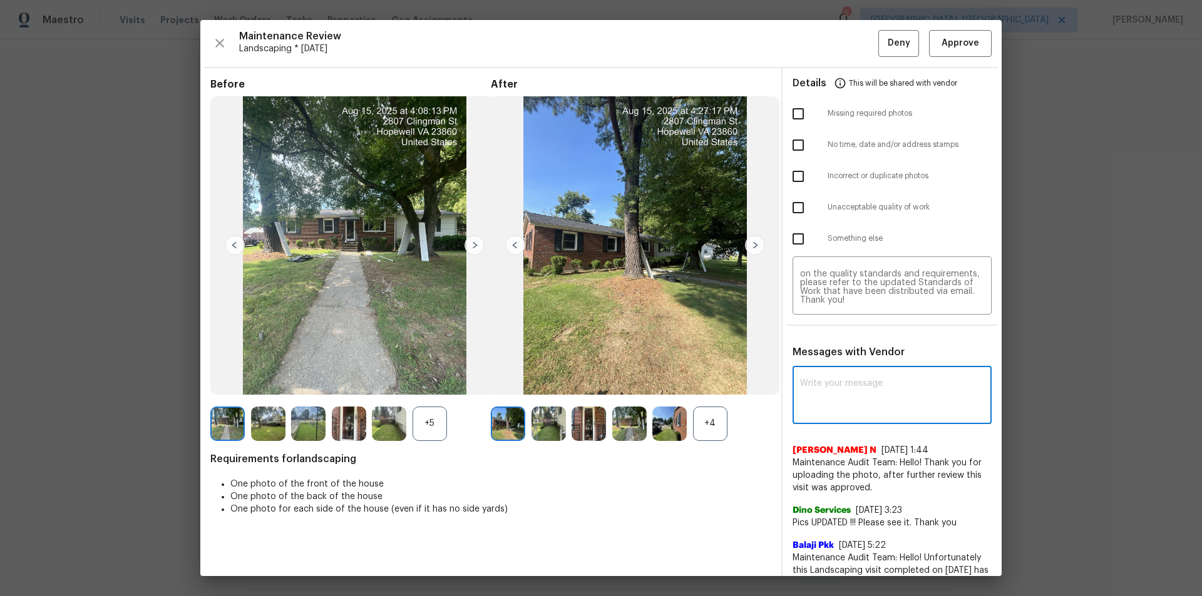
click at [839, 387] on textarea at bounding box center [892, 396] width 184 height 35
paste textarea "Maintenance Audit Team: Hello! Unfortunately, this landscaping visit completed …"
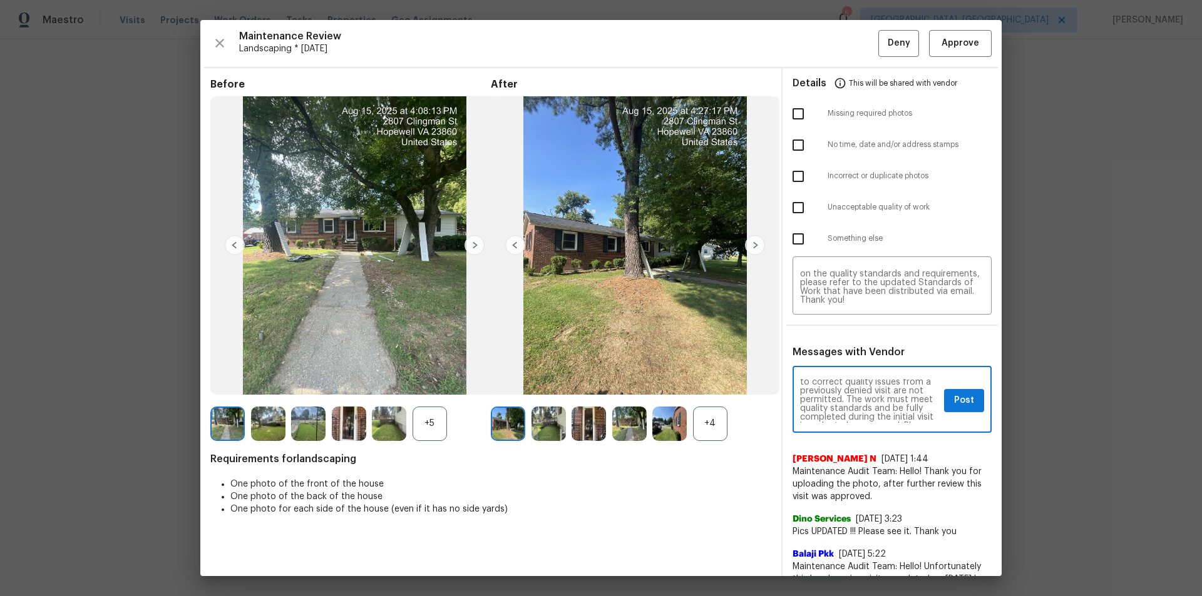
scroll to position [0, 0]
type textarea "Maintenance Audit Team: Hello! Unfortunately, this landscaping visit completed …"
drag, startPoint x: 798, startPoint y: 116, endPoint x: 814, endPoint y: 165, distance: 51.3
click at [797, 116] on input "checkbox" at bounding box center [798, 114] width 26 height 26
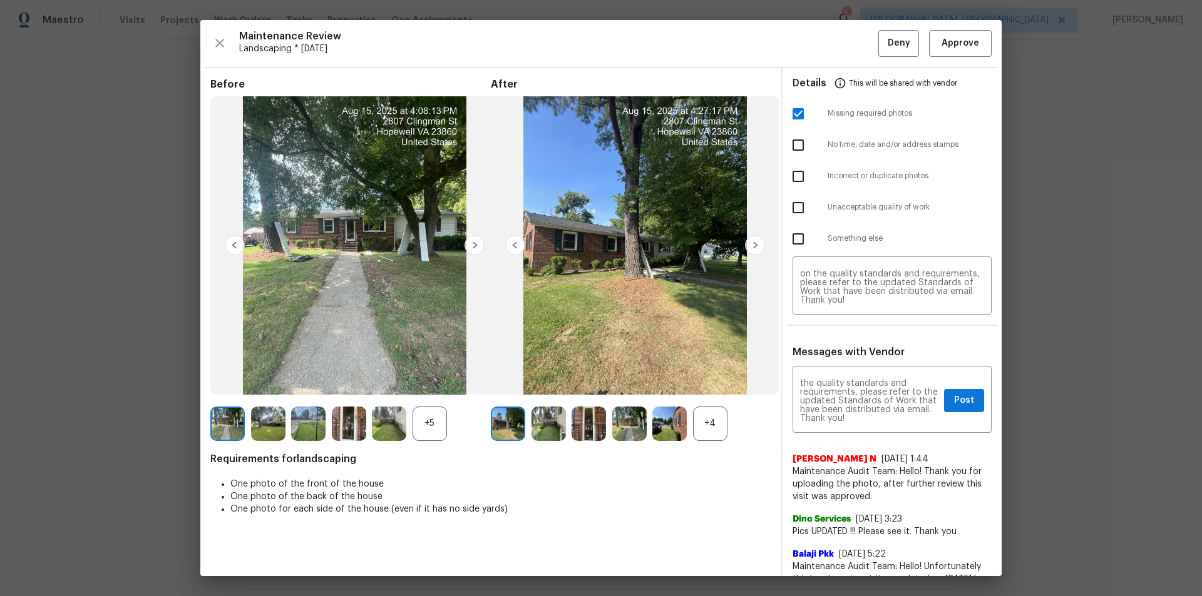
click at [787, 114] on input "checkbox" at bounding box center [798, 114] width 26 height 26
checkbox input "false"
click at [797, 202] on input "checkbox" at bounding box center [798, 208] width 26 height 26
checkbox input "true"
click at [954, 399] on span "Post" at bounding box center [964, 401] width 20 height 16
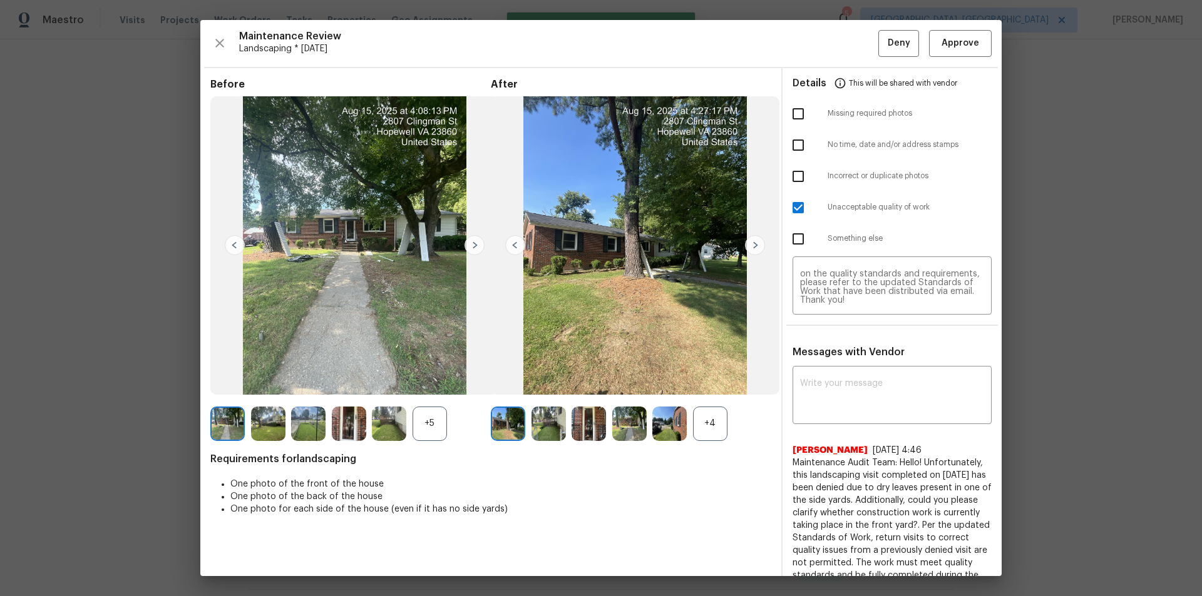
scroll to position [0, 0]
click at [899, 38] on span "Deny" at bounding box center [898, 44] width 23 height 16
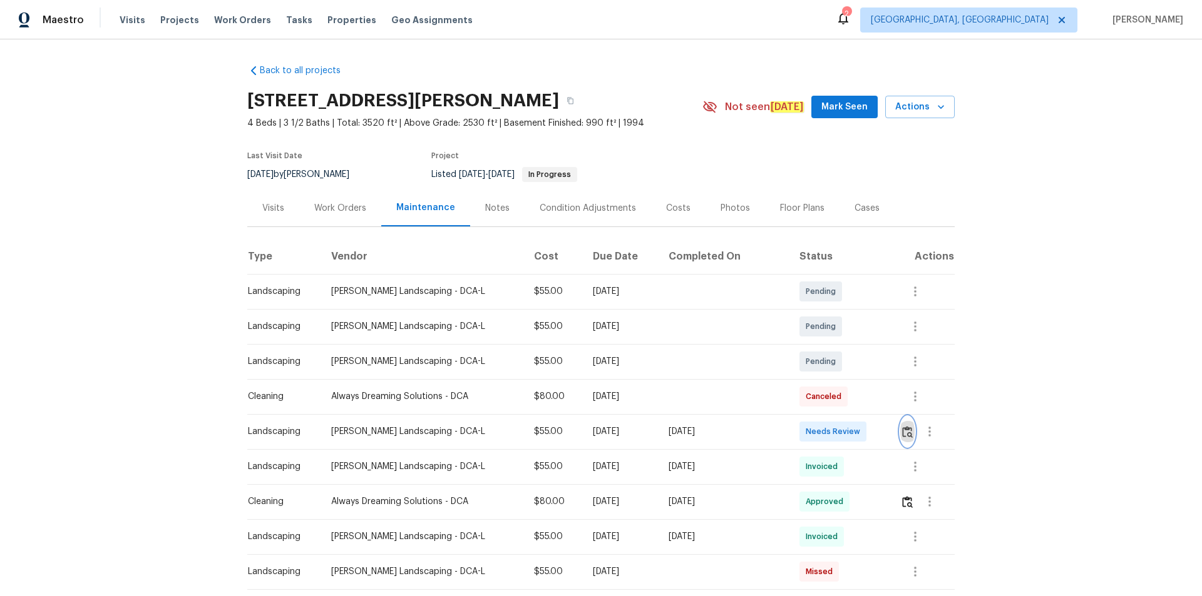
click at [902, 432] on img "button" at bounding box center [907, 432] width 11 height 12
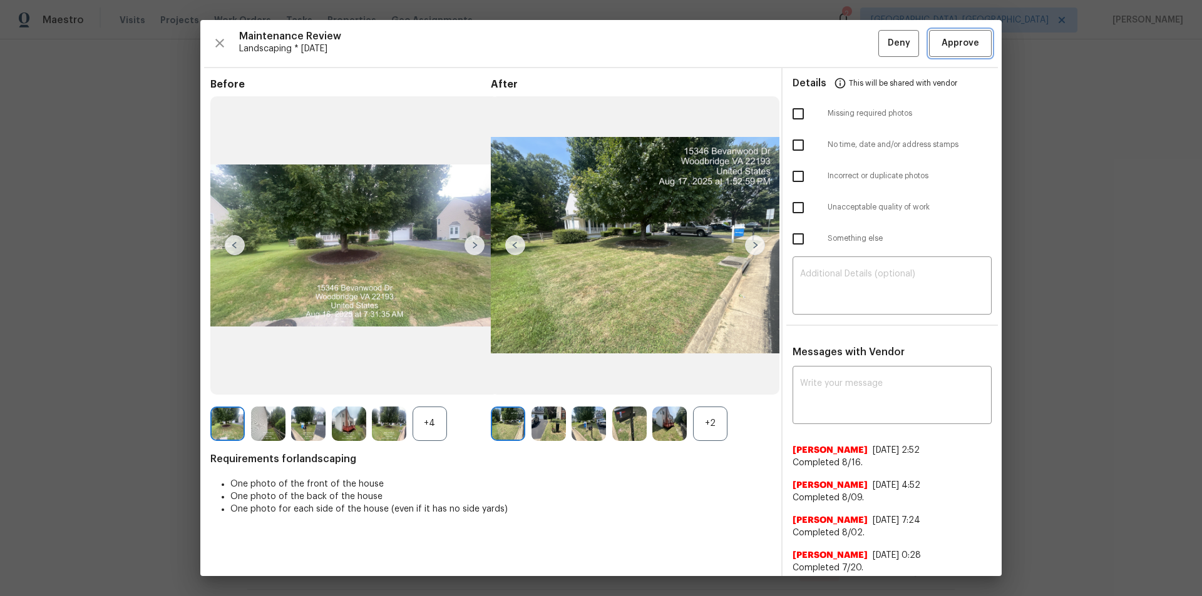
drag, startPoint x: 962, startPoint y: 46, endPoint x: 963, endPoint y: 58, distance: 11.9
click at [963, 46] on span "Approve" at bounding box center [960, 44] width 38 height 16
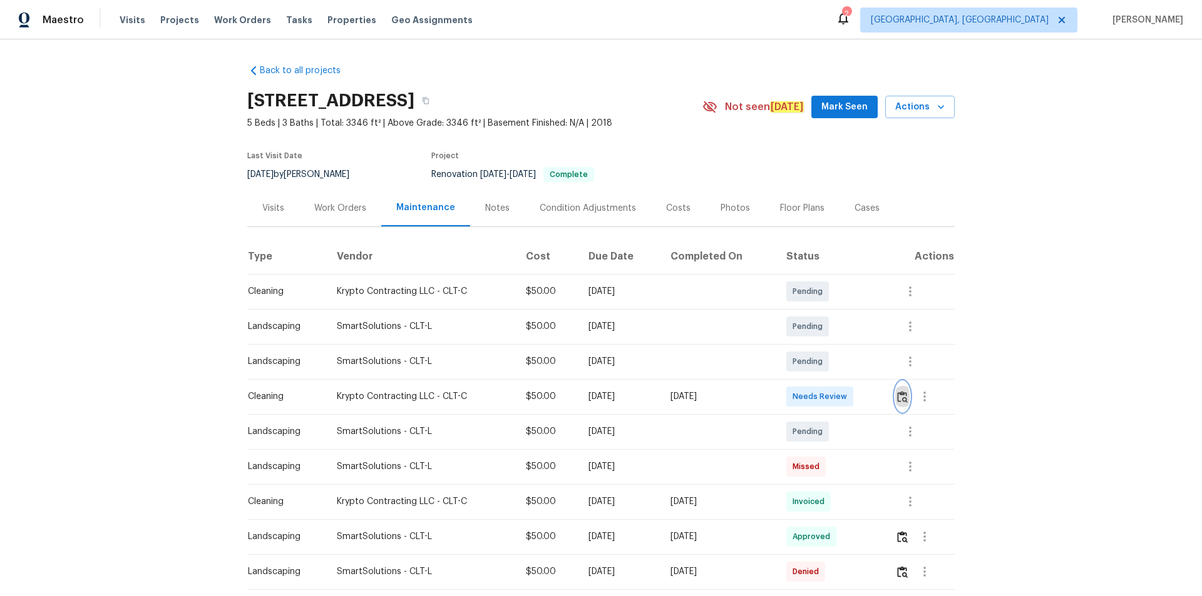
click at [902, 395] on img "button" at bounding box center [902, 397] width 11 height 12
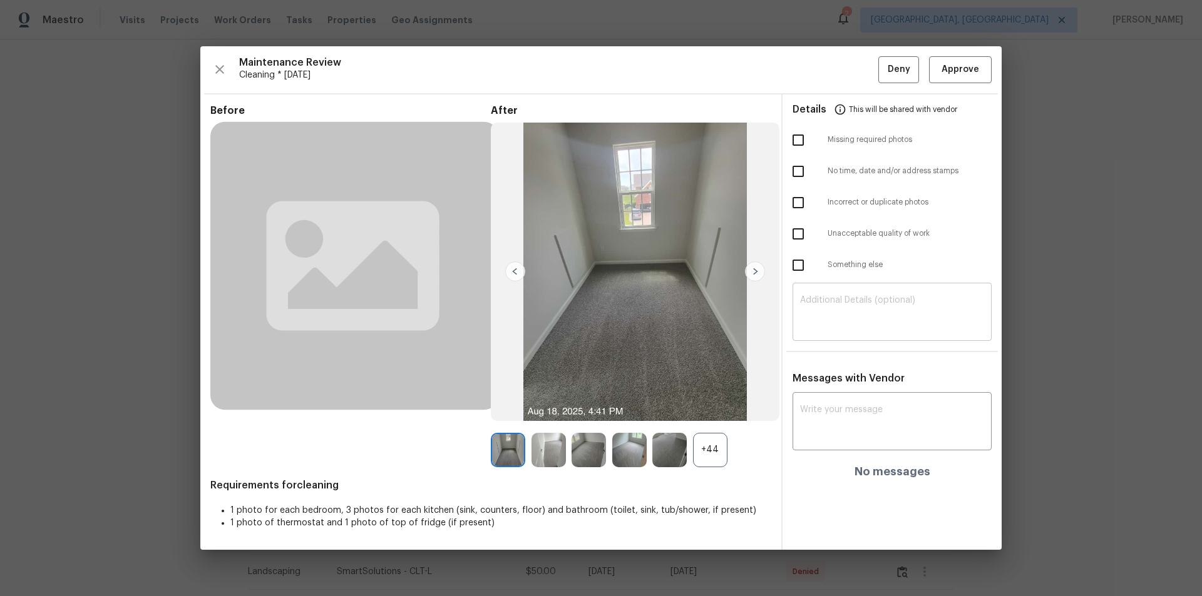
click at [891, 317] on textarea at bounding box center [892, 313] width 184 height 35
paste textarea "Maintenance Audit Team: Hello! Unfortunately, this cleaning visit completed on …"
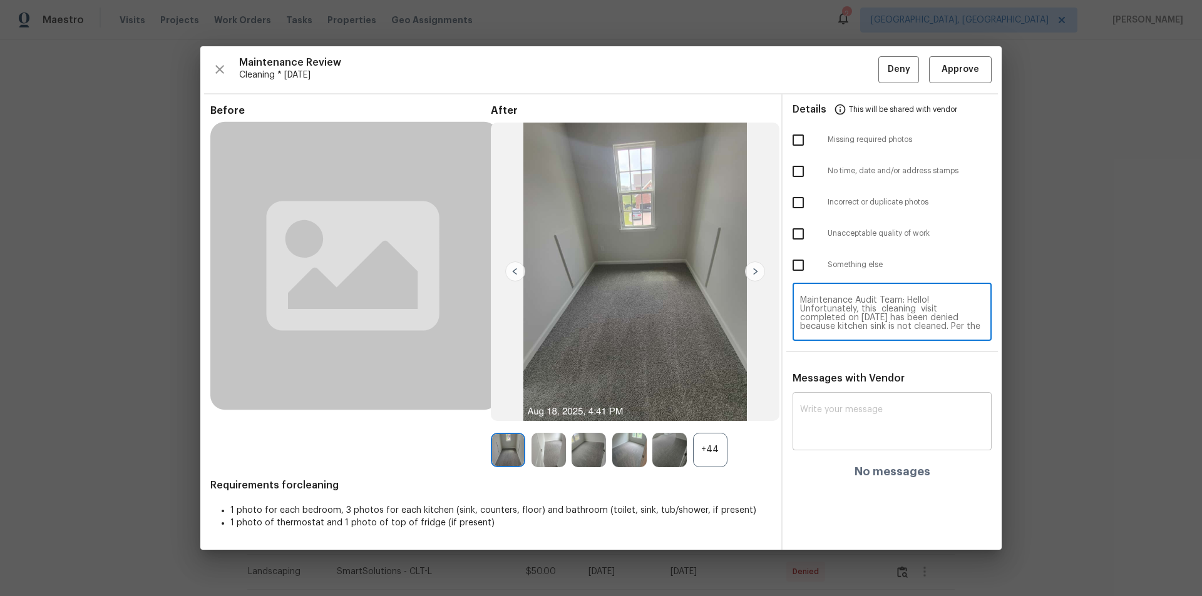
scroll to position [114, 0]
type textarea "Maintenance Audit Team: Hello! Unfortunately, this cleaning visit completed on …"
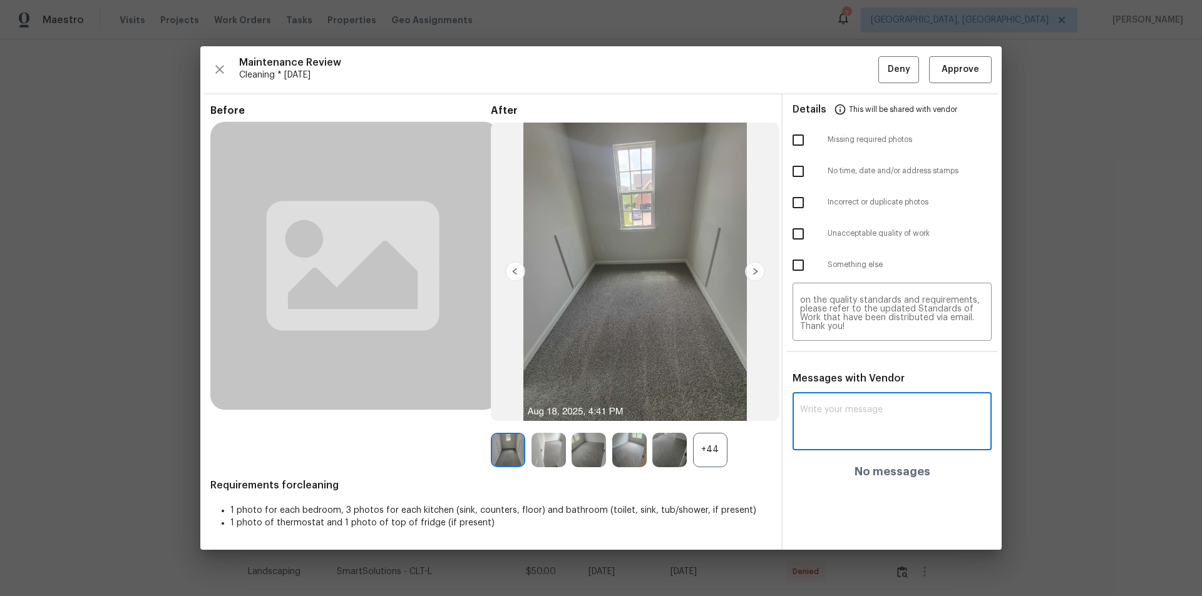
click at [872, 437] on textarea at bounding box center [892, 423] width 184 height 35
paste textarea "Maintenance Audit Team: Hello! Unfortunately, this cleaning visit completed on …"
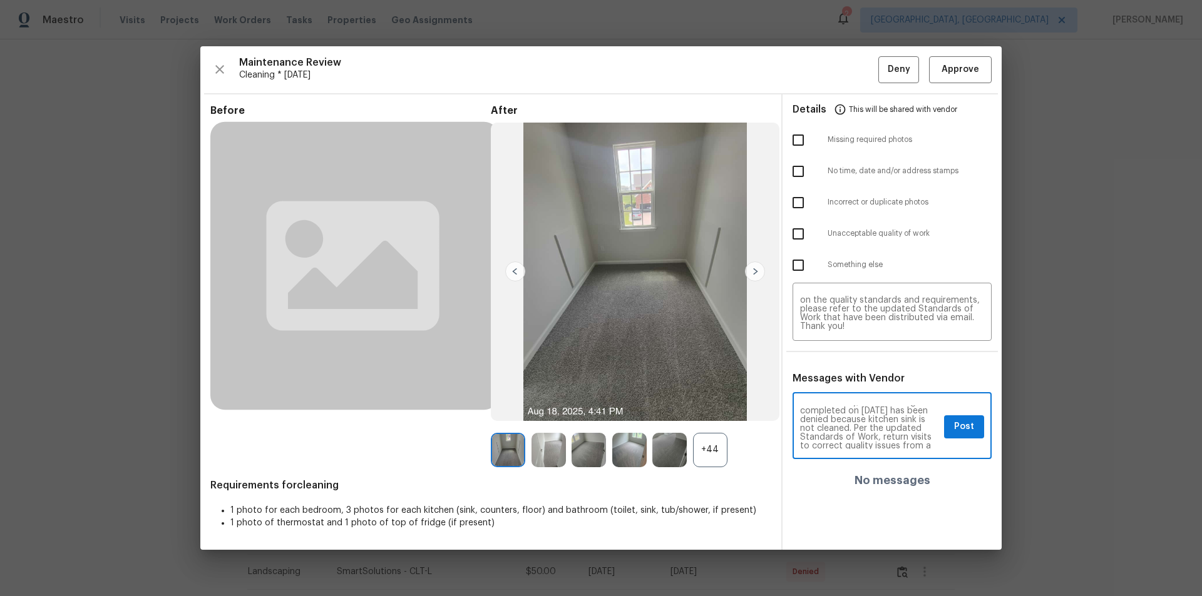
scroll to position [25, 0]
type textarea "Maintenance Audit Team: Hello! Unfortunately, this cleaning visit completed on …"
click at [805, 204] on input "checkbox" at bounding box center [798, 203] width 26 height 26
click at [792, 197] on input "checkbox" at bounding box center [798, 203] width 26 height 26
checkbox input "false"
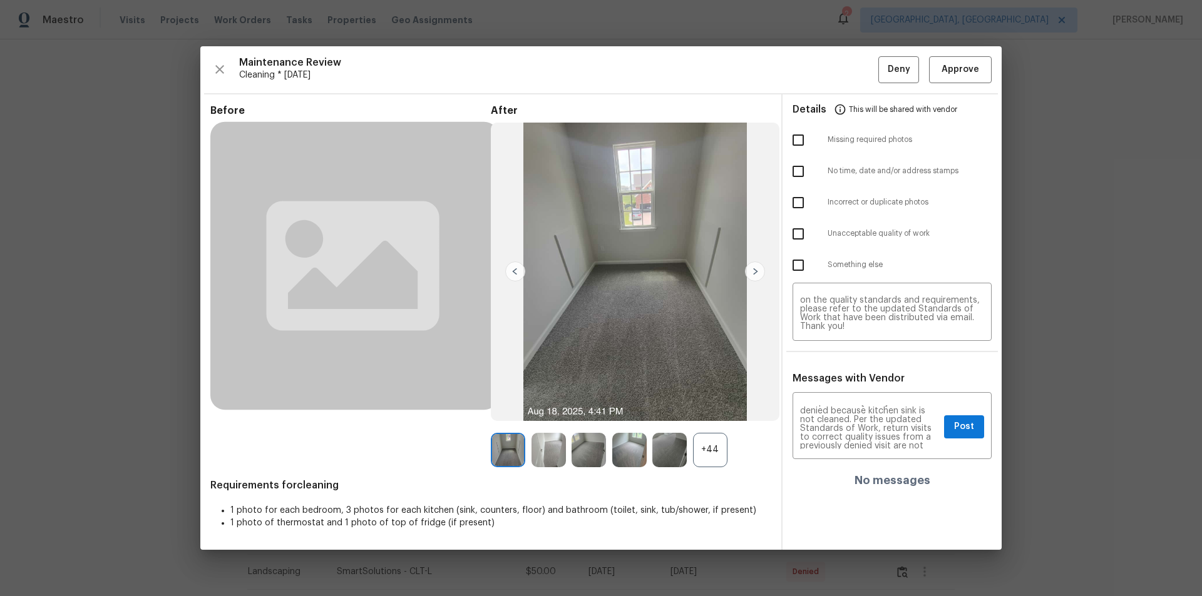
click at [799, 238] on input "checkbox" at bounding box center [798, 234] width 26 height 26
checkbox input "true"
click at [963, 431] on span "Post" at bounding box center [964, 427] width 20 height 16
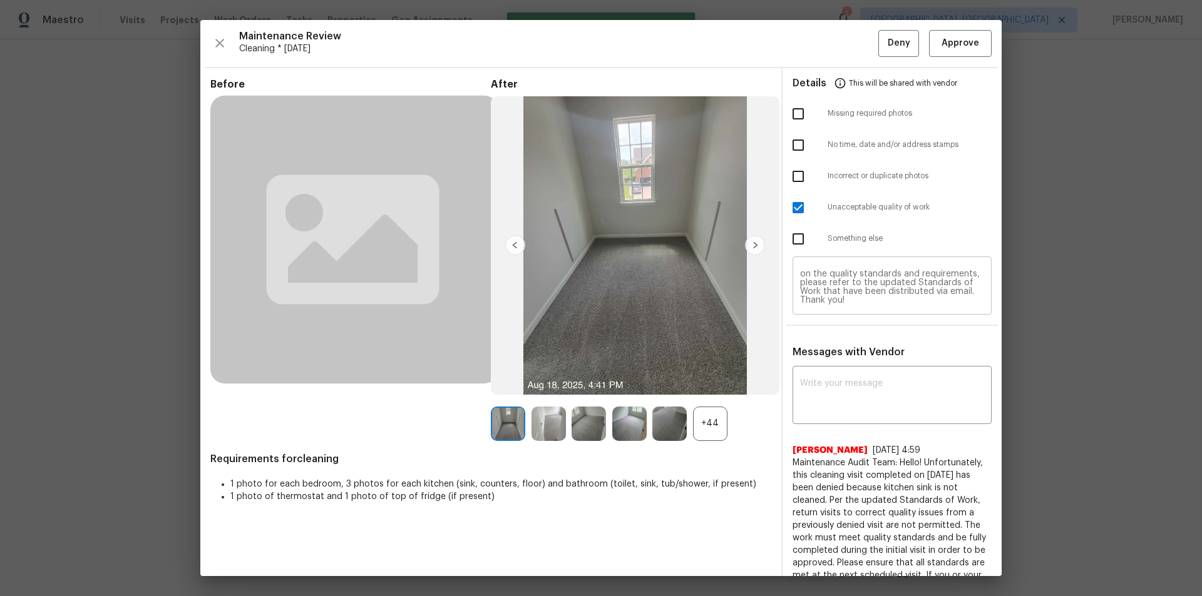
scroll to position [0, 0]
click at [898, 37] on span "Deny" at bounding box center [898, 44] width 23 height 16
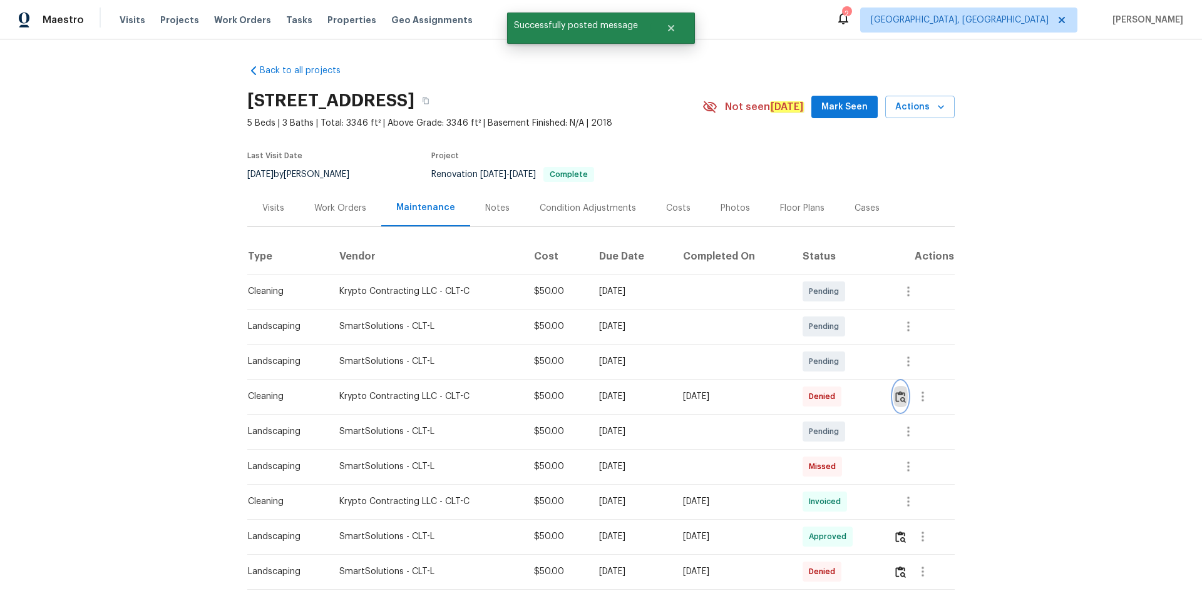
click at [901, 395] on img "button" at bounding box center [900, 397] width 11 height 12
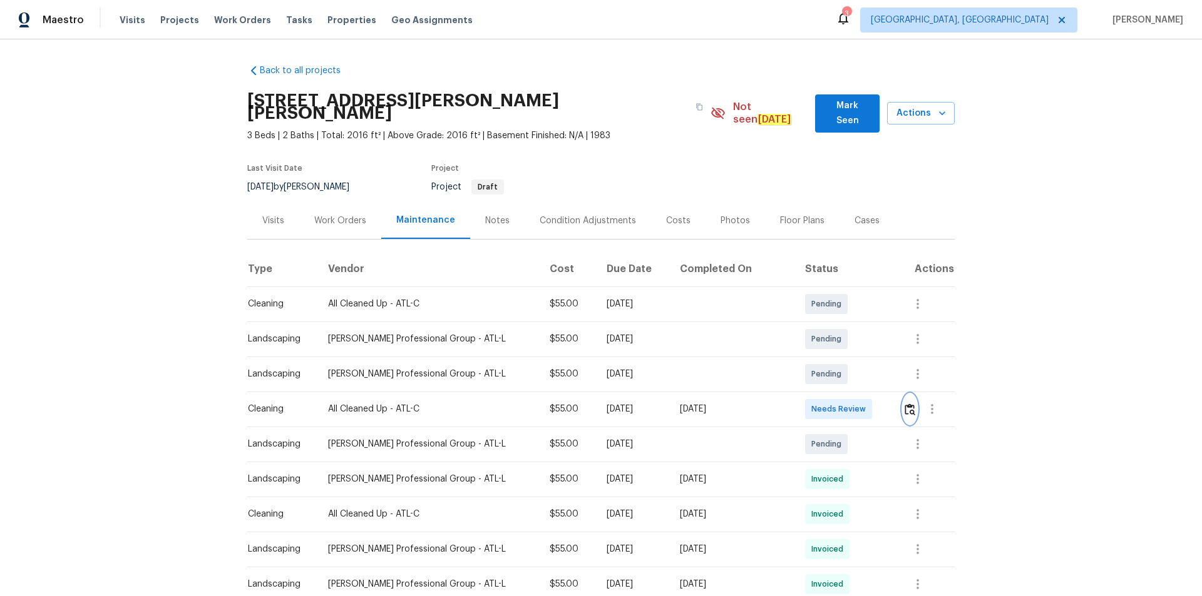
click at [904, 404] on img "button" at bounding box center [909, 410] width 11 height 12
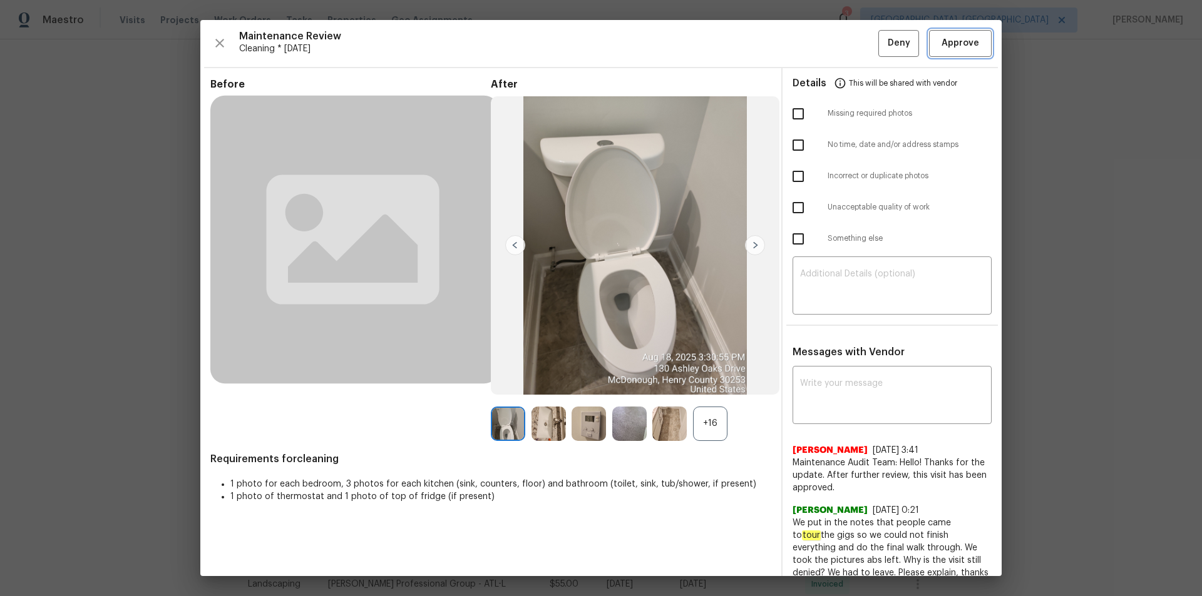
click at [971, 43] on span "Approve" at bounding box center [960, 44] width 43 height 16
